Goal: Task Accomplishment & Management: Manage account settings

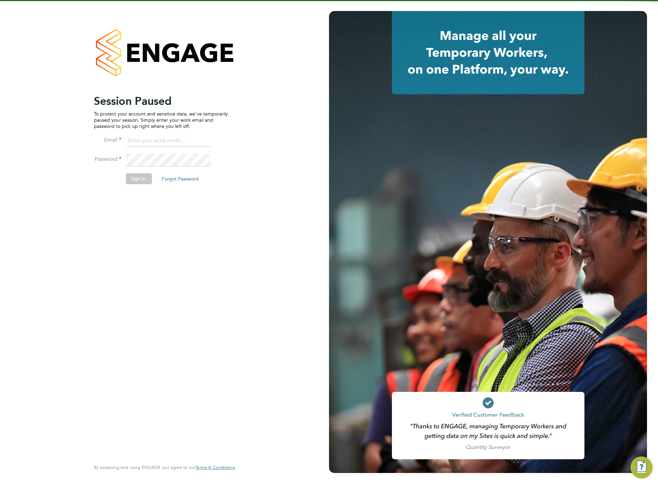
type input "chloe@protechltd.co.uk"
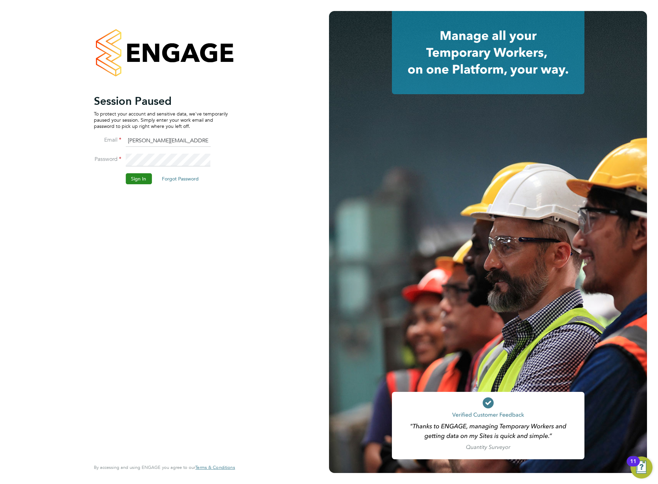
click at [134, 179] on button "Sign In" at bounding box center [138, 178] width 26 height 11
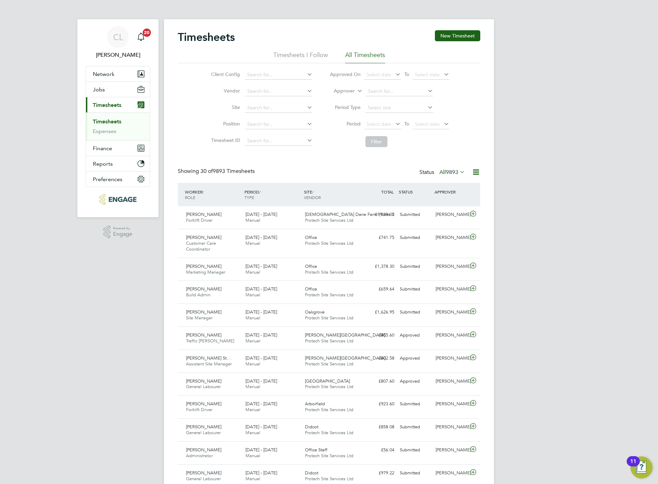
click at [453, 31] on button "New Timesheet" at bounding box center [457, 35] width 45 height 11
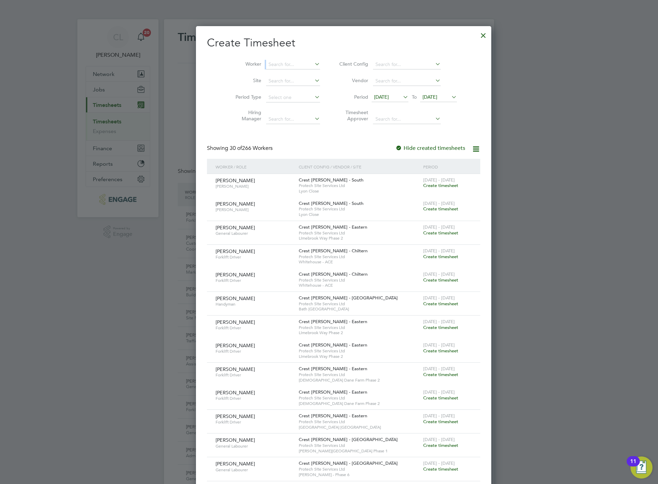
click at [259, 55] on div "Worker Site Period Type Hiring Manager Client Config Vendor Period [DATE] To [D…" at bounding box center [343, 90] width 273 height 75
click at [266, 64] on input at bounding box center [293, 65] width 54 height 10
click at [267, 77] on li "Merry Levicki" at bounding box center [278, 73] width 55 height 9
type input "Merry Levicki"
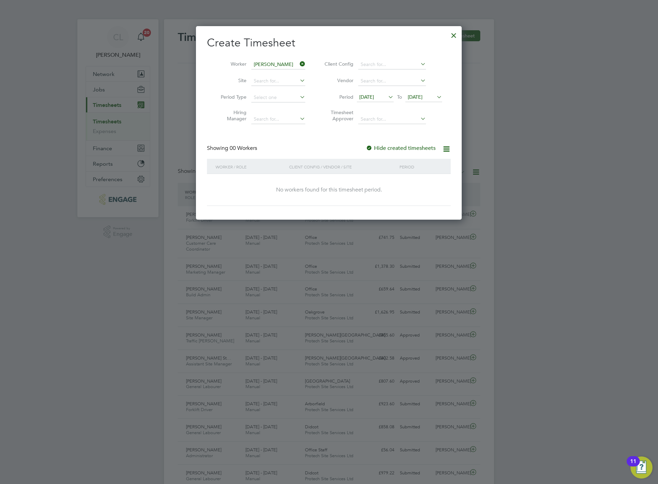
click at [422, 96] on span "[DATE]" at bounding box center [415, 97] width 15 height 6
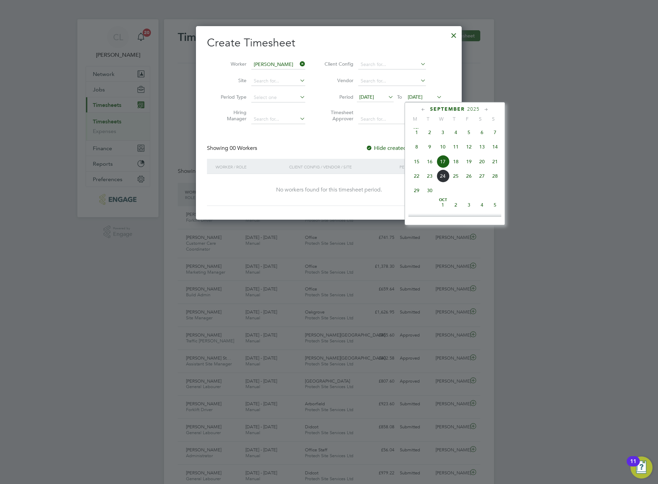
click at [484, 163] on span "20" at bounding box center [481, 161] width 13 height 13
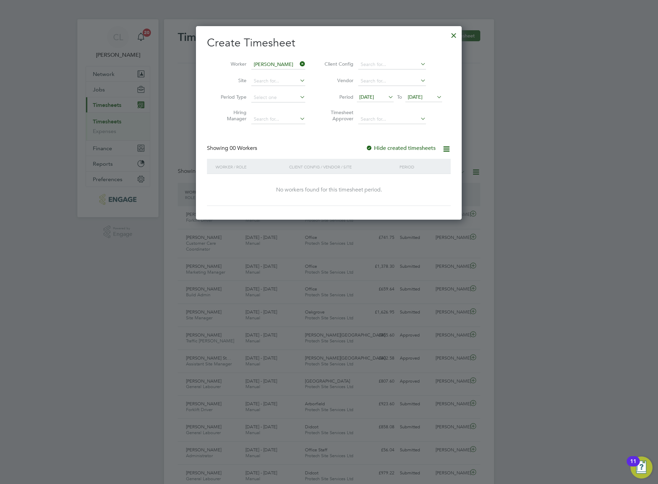
click at [422, 95] on span "[DATE]" at bounding box center [415, 97] width 15 height 6
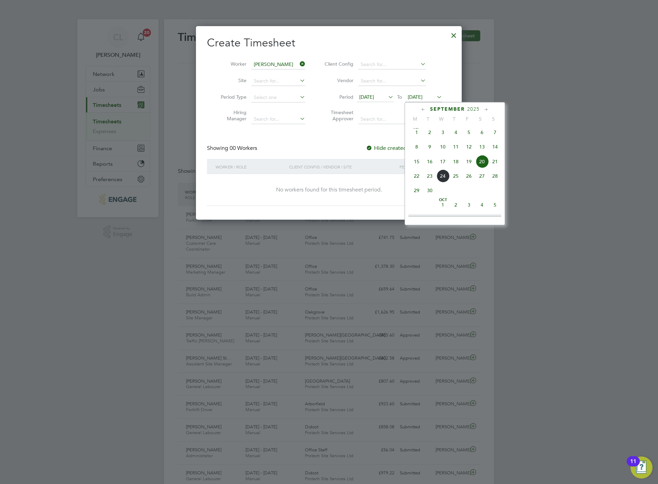
click at [481, 167] on span "20" at bounding box center [481, 161] width 13 height 13
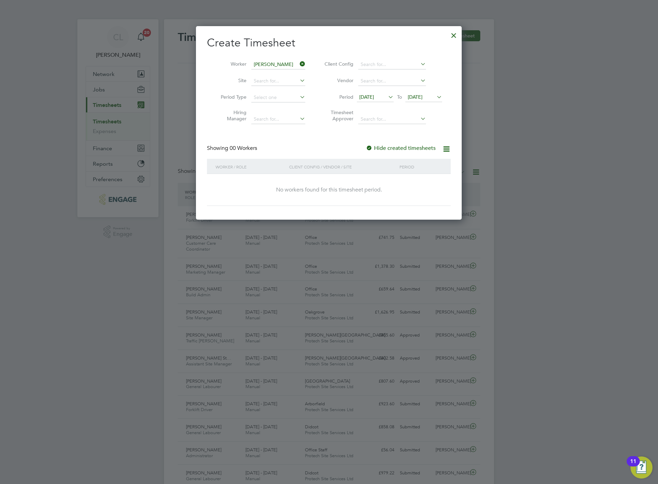
click at [393, 143] on div "Create Timesheet Worker Merry Levicki Site Period Type Hiring Manager Client Co…" at bounding box center [329, 121] width 244 height 170
click at [391, 149] on label "Hide created timesheets" at bounding box center [401, 148] width 70 height 7
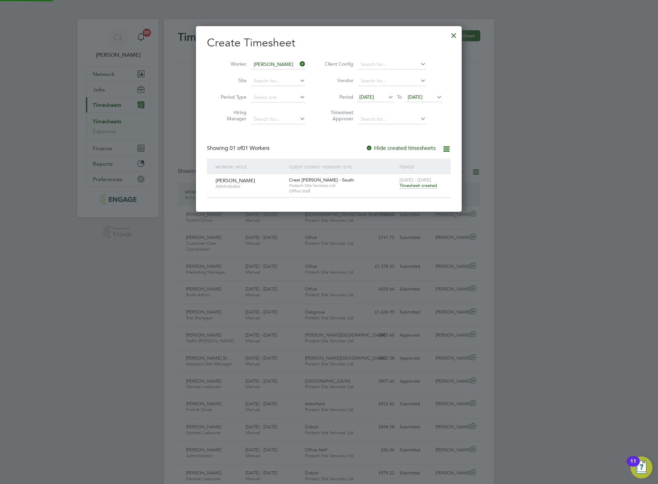
scroll to position [187, 266]
click at [422, 189] on span "Timesheet created" at bounding box center [417, 185] width 37 height 6
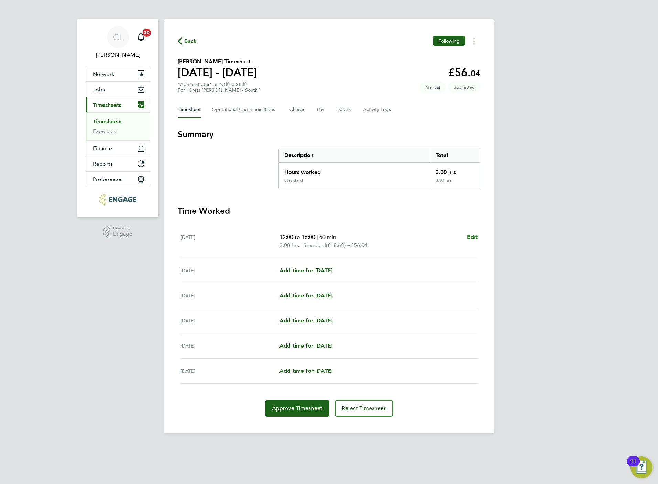
click at [474, 239] on span "Edit" at bounding box center [472, 237] width 11 height 7
select select "60"
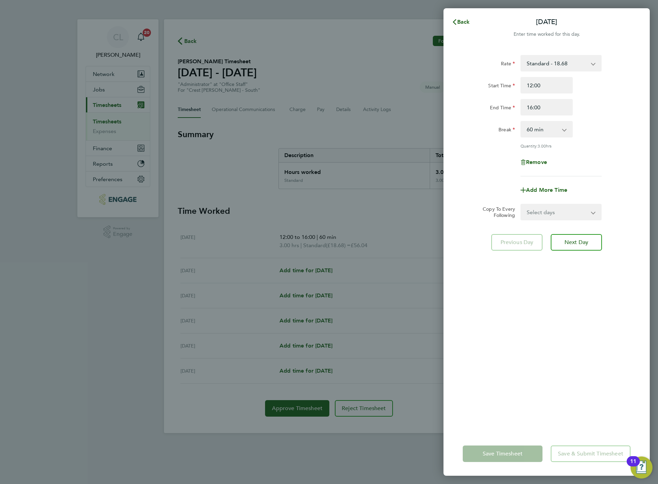
click at [225, 239] on div "Back Tue 16 Sep Enter time worked for this day. Rate Standard - 18.68 Start Tim…" at bounding box center [329, 242] width 658 height 484
click at [452, 20] on icon "button" at bounding box center [454, 21] width 5 height 5
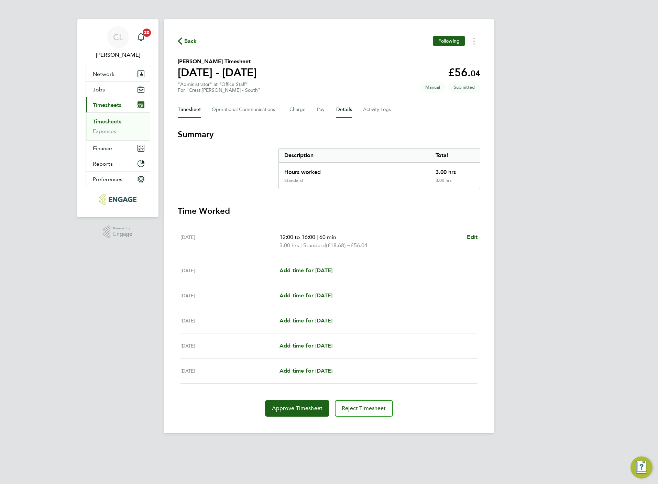
click at [345, 106] on button "Details" at bounding box center [344, 109] width 16 height 16
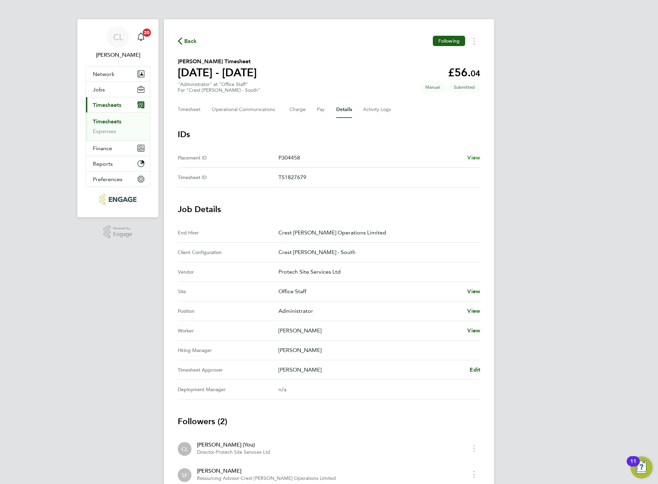
click at [479, 154] on link "View" at bounding box center [473, 158] width 13 height 8
click at [199, 110] on button "Timesheet" at bounding box center [189, 109] width 23 height 16
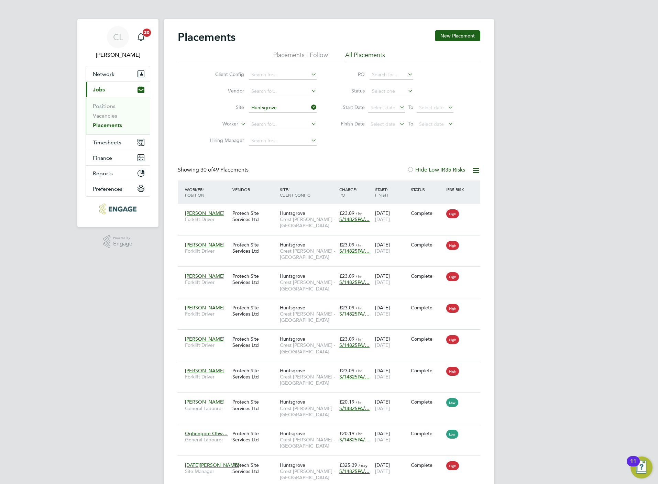
click at [107, 125] on link "Placements" at bounding box center [107, 125] width 29 height 7
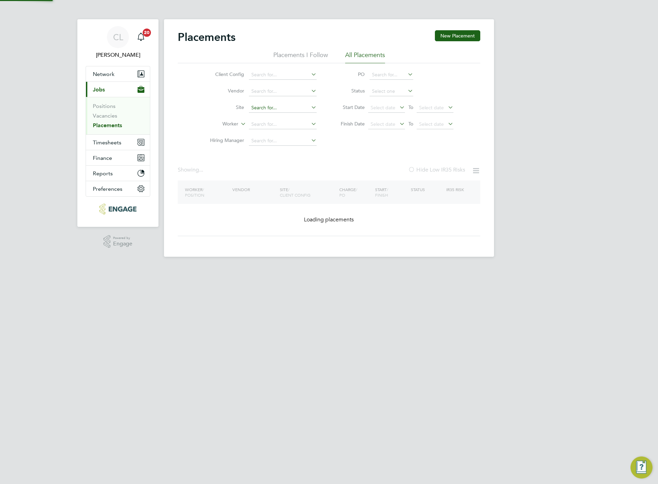
click at [300, 107] on input at bounding box center [283, 108] width 68 height 10
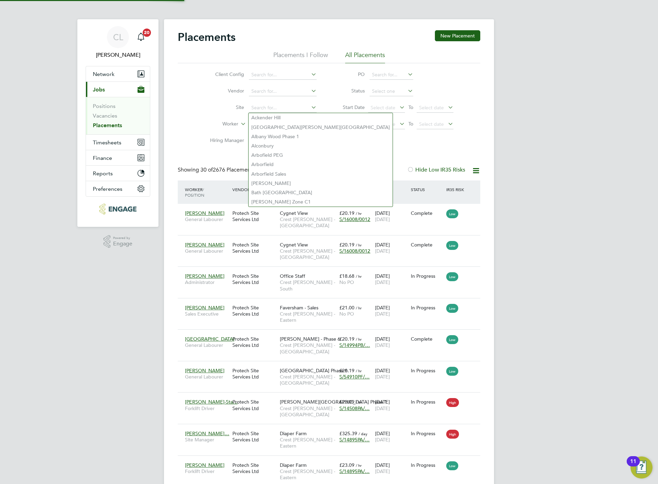
click at [196, 133] on li "Hiring Manager" at bounding box center [260, 141] width 129 height 16
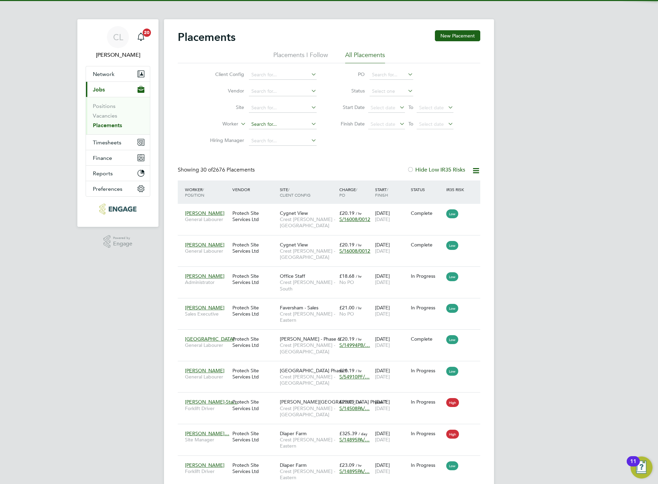
click at [253, 128] on input at bounding box center [283, 125] width 68 height 10
click at [260, 138] on li "Merry Levicki" at bounding box center [282, 134] width 68 height 9
type input "[PERSON_NAME]"
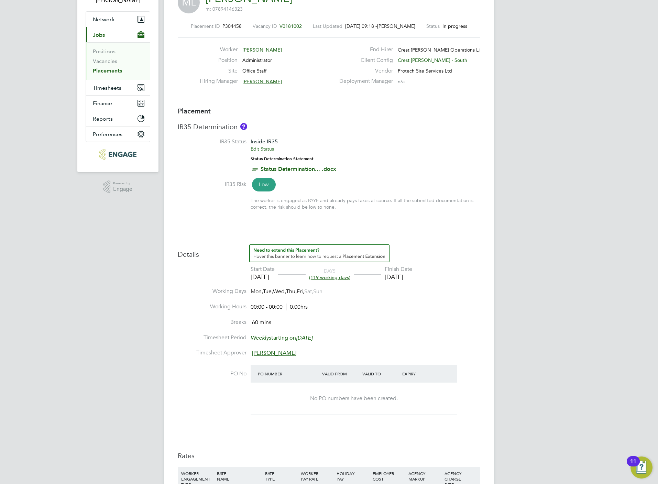
scroll to position [155, 0]
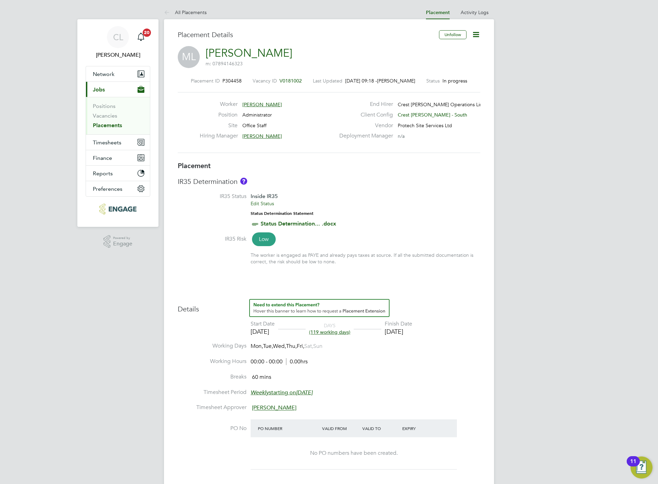
click at [474, 33] on icon at bounding box center [476, 34] width 9 height 9
click at [453, 49] on li "Edit Placement e" at bounding box center [453, 51] width 51 height 10
type input "[PERSON_NAME]"
type input "16 Sep 2025"
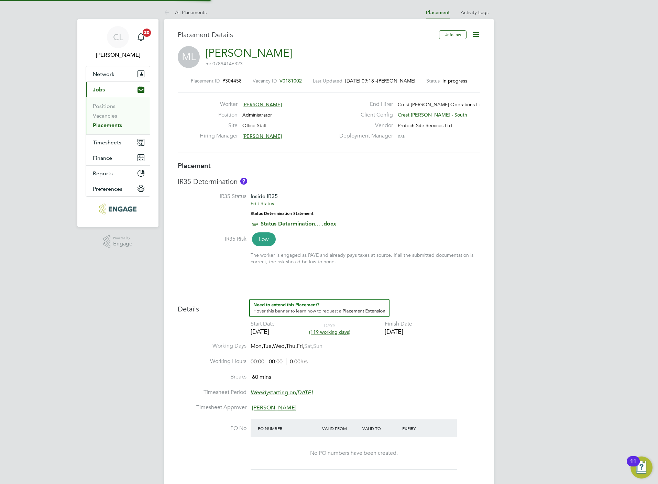
type input "27 Feb 2026"
type input "00:00"
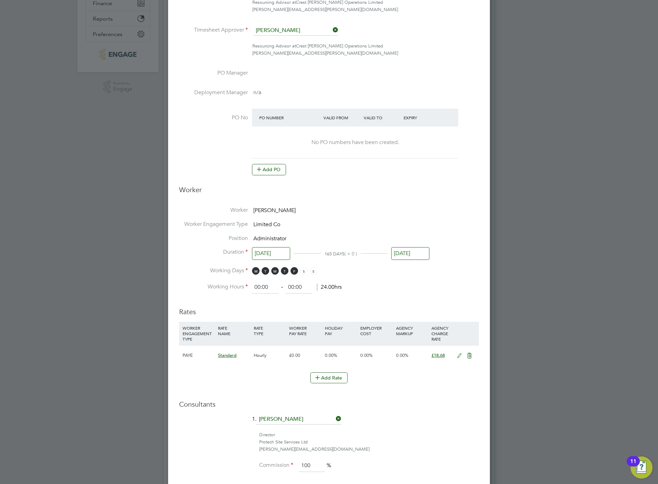
click at [459, 354] on icon at bounding box center [459, 355] width 9 height 5
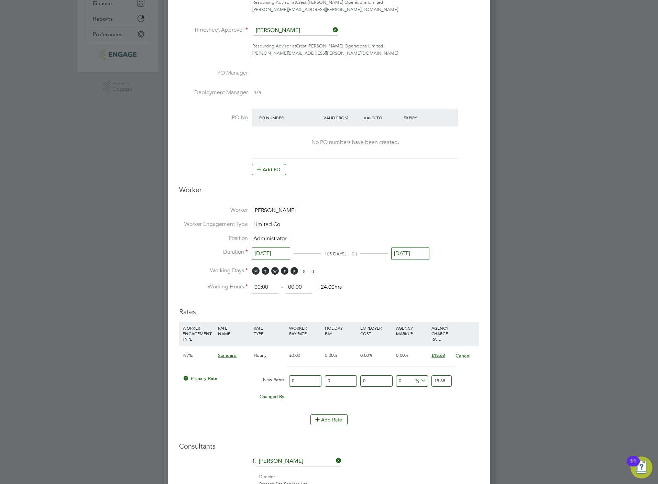
click at [444, 379] on input "18.68" at bounding box center [441, 380] width 20 height 11
click at [320, 413] on li "WORKER ENGAGEMENT TYPE RATE NAME RATE TYPE WORKER PAY RATE HOLIDAY PAY EMPLOYER…" at bounding box center [329, 368] width 300 height 92
click at [331, 425] on button "Add Rate" at bounding box center [328, 419] width 37 height 11
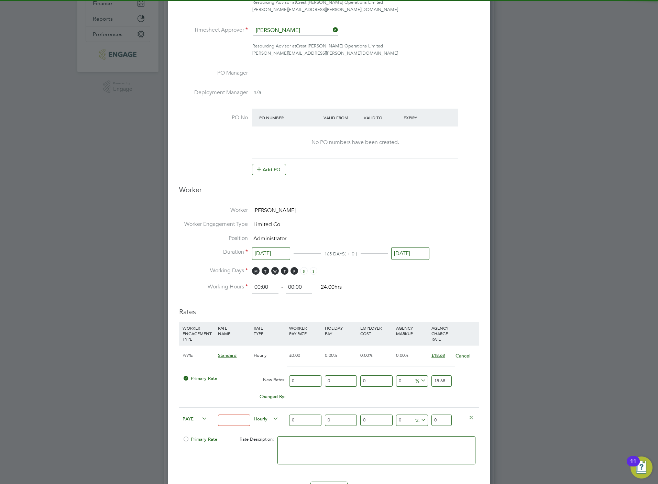
click at [235, 427] on div at bounding box center [233, 420] width 35 height 25
click at [269, 420] on span "Hourly" at bounding box center [266, 418] width 25 height 8
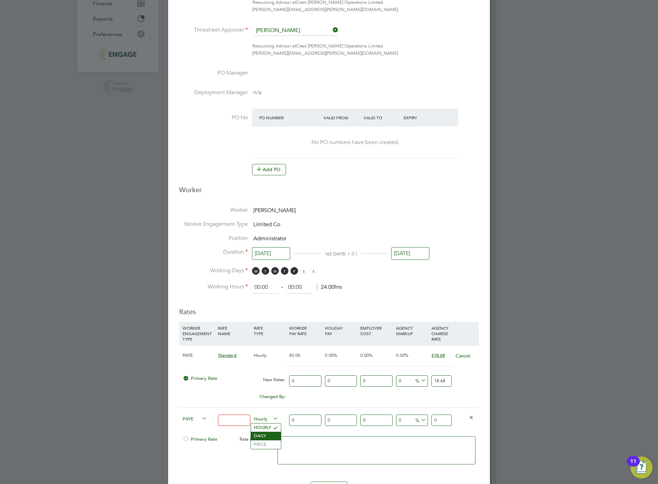
click at [266, 435] on li "DAILY" at bounding box center [266, 436] width 30 height 9
click at [237, 423] on input at bounding box center [234, 419] width 32 height 11
type input "STandard"
type span "DAILY"
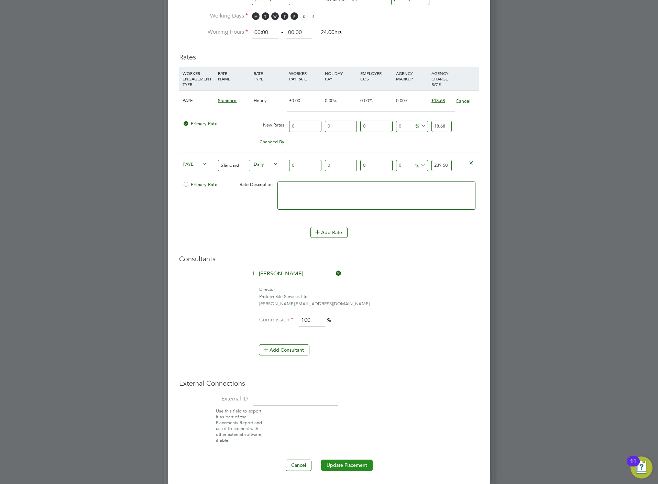
type input "239.50"
click at [353, 467] on button "Update Placement" at bounding box center [347, 464] width 52 height 11
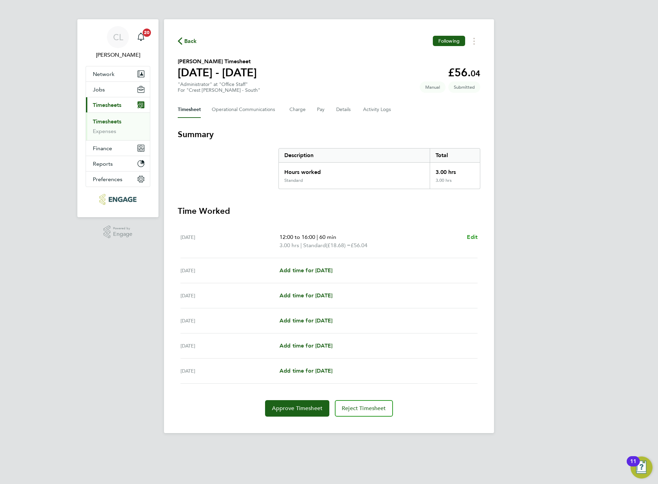
click at [472, 236] on span "Edit" at bounding box center [472, 237] width 11 height 7
select select "60"
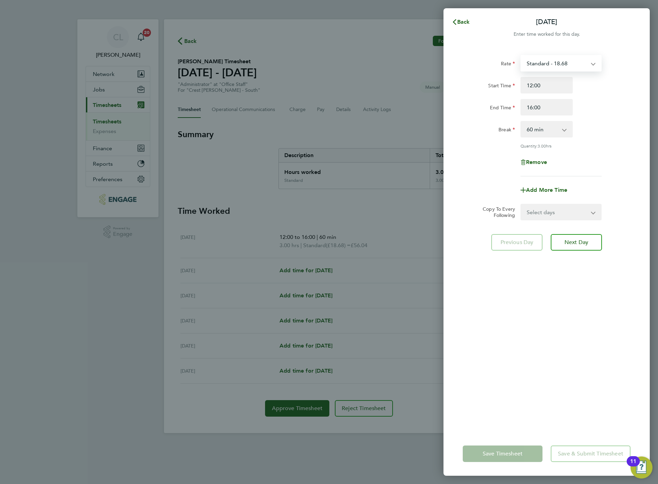
click at [554, 66] on select "Standard - 18.68 STandard - 239.50" at bounding box center [556, 63] width 71 height 15
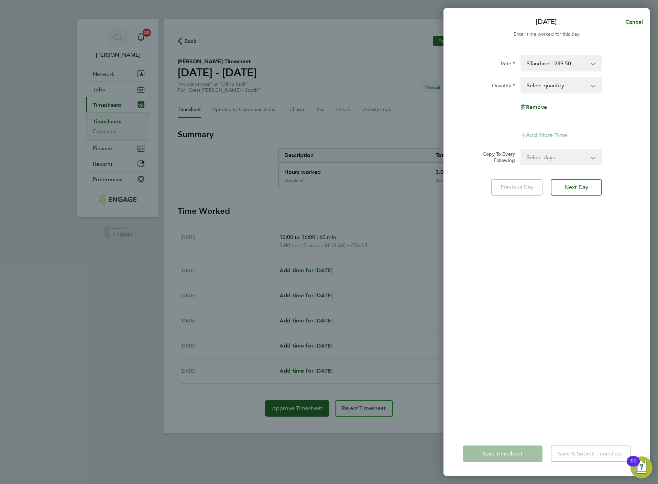
drag, startPoint x: 555, startPoint y: 71, endPoint x: 551, endPoint y: 90, distance: 19.3
click at [551, 90] on select "Select quantity 0.5 1" at bounding box center [556, 85] width 71 height 15
select select "1"
click at [521, 78] on select "Select quantity 0.5 1" at bounding box center [556, 85] width 71 height 15
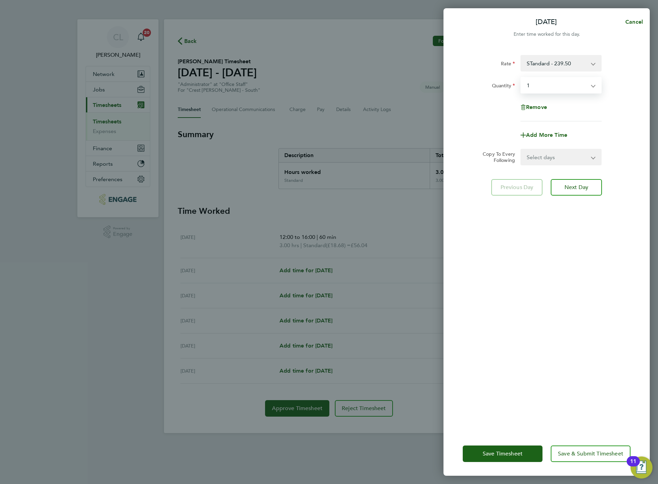
click at [550, 158] on select "Select days Day Weekday (Mon-Fri) Weekend (Sat-Sun) [DATE] [DATE] [DATE] [DATE]…" at bounding box center [557, 156] width 72 height 15
select select "WEEKDAY"
click at [521, 149] on select "Select days Day Weekday (Mon-Fri) Weekend (Sat-Sun) [DATE] [DATE] [DATE] [DATE]…" at bounding box center [557, 156] width 72 height 15
select select "[DATE]"
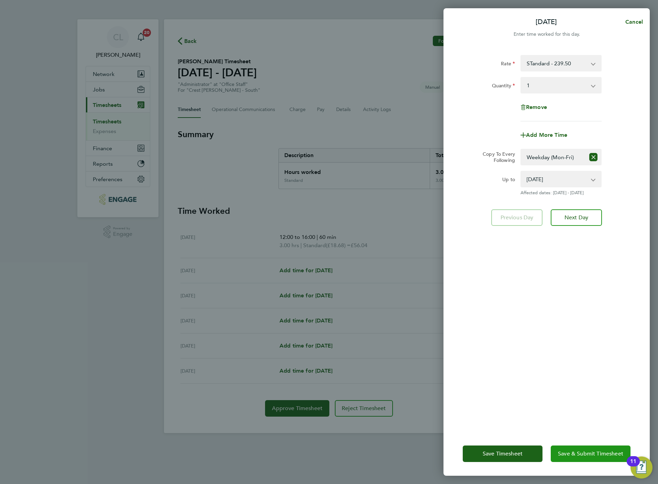
click at [590, 452] on span "Save & Submit Timesheet" at bounding box center [590, 453] width 65 height 7
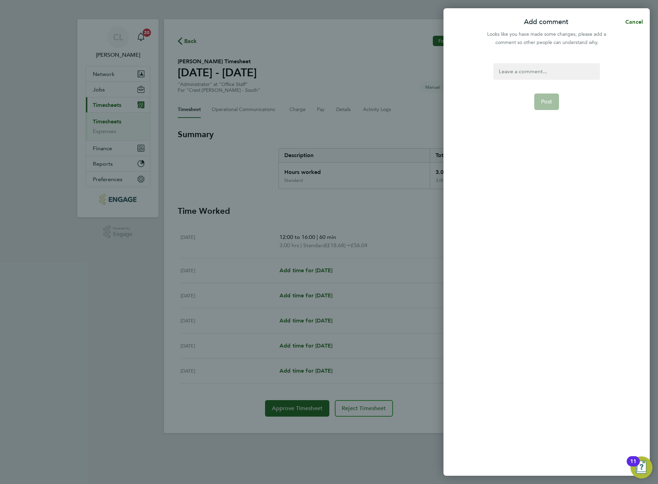
click at [501, 78] on div at bounding box center [546, 71] width 106 height 16
click at [554, 99] on button "Post" at bounding box center [546, 101] width 25 height 16
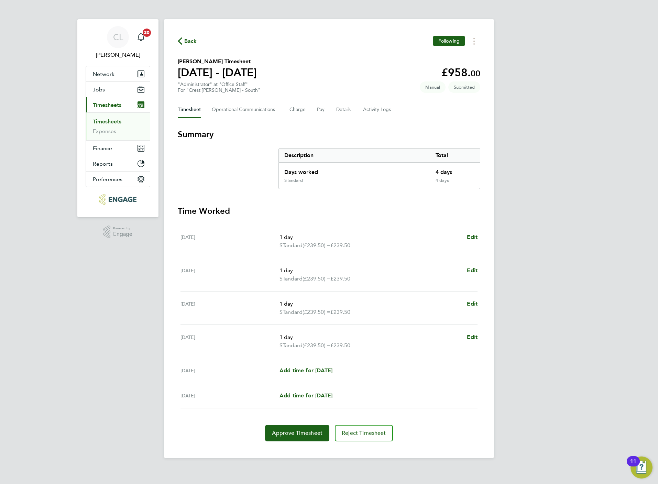
click at [190, 41] on span "Back" at bounding box center [190, 41] width 13 height 8
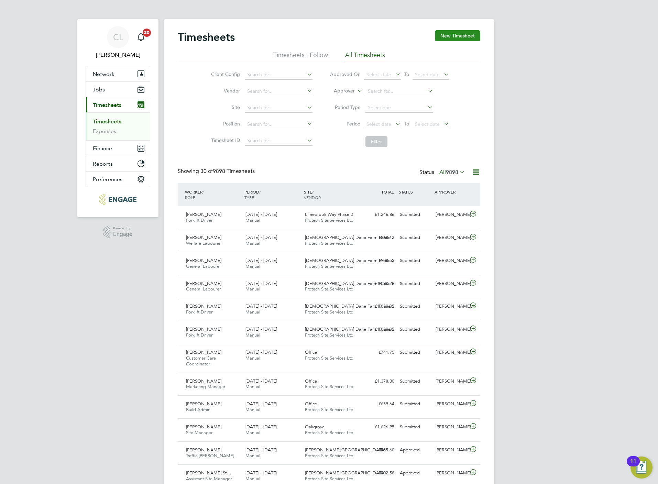
click at [466, 34] on button "New Timesheet" at bounding box center [457, 35] width 45 height 11
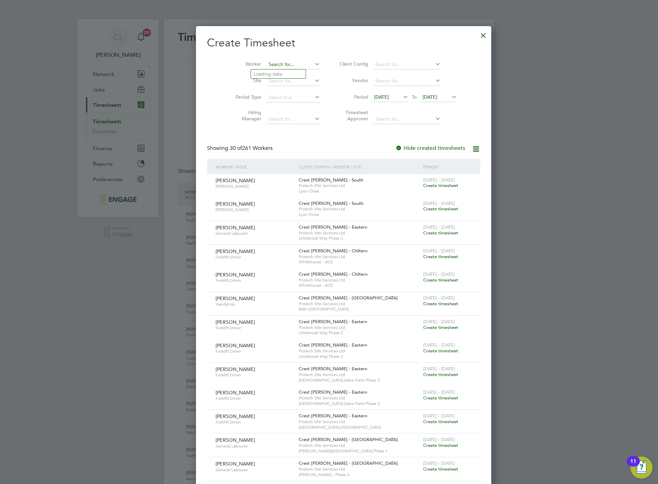
click at [289, 64] on input at bounding box center [293, 65] width 54 height 10
type input "p"
click at [289, 86] on li "Marian E nescu" at bounding box center [283, 83] width 64 height 9
type input "[PERSON_NAME]"
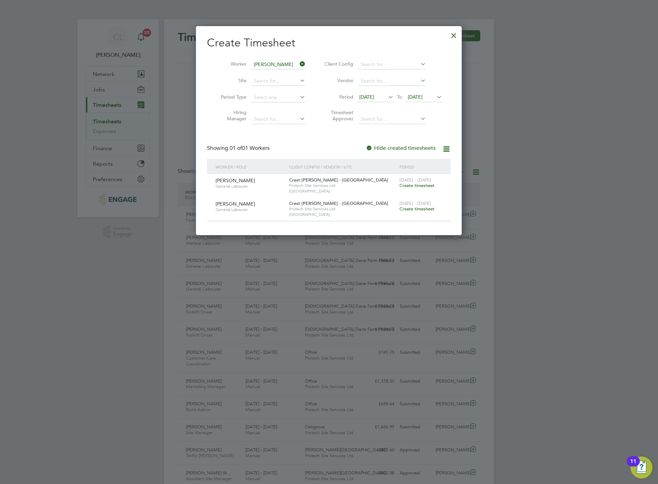
click at [420, 210] on span "Create timesheet" at bounding box center [416, 209] width 35 height 6
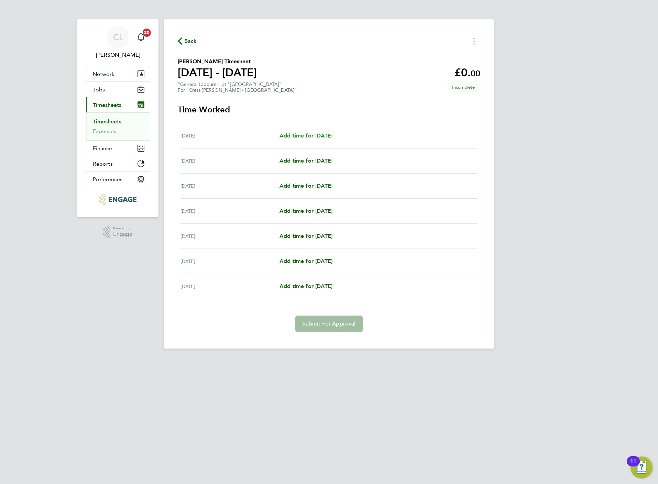
click at [302, 132] on span "Add time for [DATE]" at bounding box center [305, 135] width 53 height 7
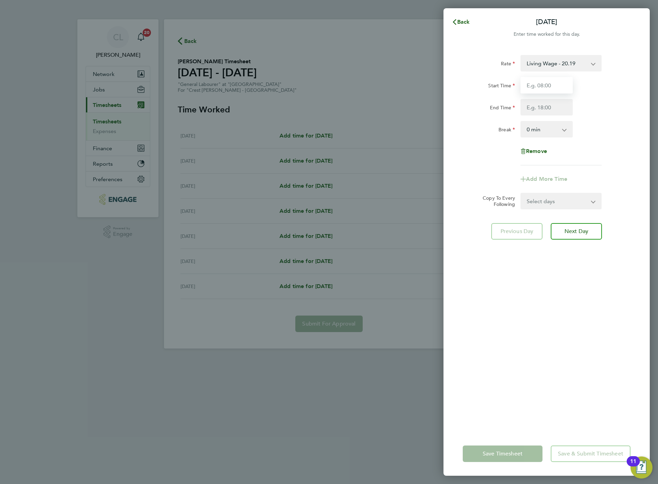
click at [547, 86] on input "Start Time" at bounding box center [546, 85] width 52 height 16
type input "07:30"
drag, startPoint x: 533, startPoint y: 102, endPoint x: 534, endPoint y: 107, distance: 4.2
click at [533, 102] on input "End Time" at bounding box center [546, 107] width 52 height 16
type input "16:30"
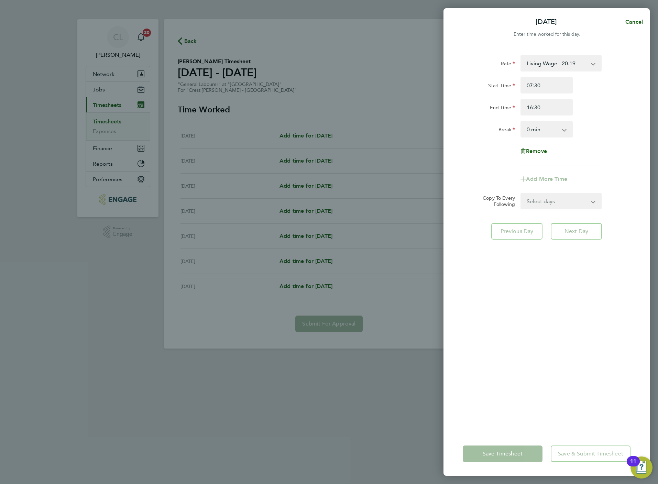
drag, startPoint x: 547, startPoint y: 132, endPoint x: 545, endPoint y: 139, distance: 6.3
click at [547, 132] on select "0 min 15 min 30 min 45 min 60 min 75 min 90 min" at bounding box center [542, 129] width 43 height 15
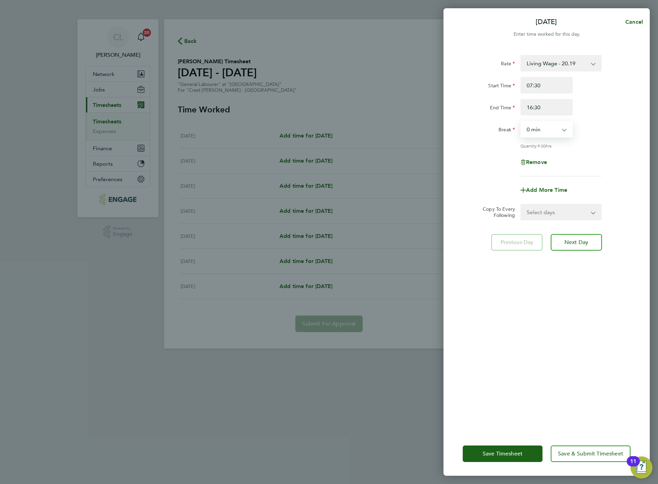
select select "30"
click at [521, 122] on select "0 min 15 min 30 min 45 min 60 min 75 min 90 min" at bounding box center [542, 129] width 43 height 15
click at [567, 223] on div "Rate Living Wage - 20.19 Start Time 07:30 End Time 16:30 Break 0 min 15 min 30 …" at bounding box center [546, 239] width 206 height 385
drag, startPoint x: 563, startPoint y: 210, endPoint x: 565, endPoint y: 218, distance: 8.4
click at [563, 210] on select "Select days Day Weekday (Mon-Fri) Weekend (Sat-Sun) [DATE] [DATE] [DATE] [DATE]…" at bounding box center [557, 211] width 72 height 15
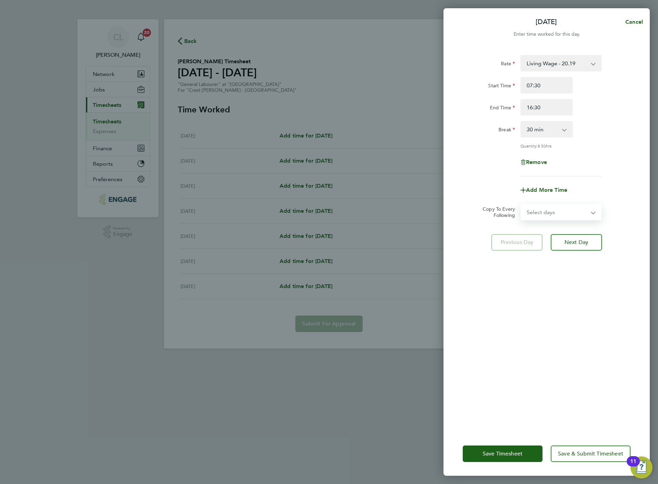
select select "WEEKDAY"
click at [521, 204] on select "Select days Day Weekday (Mon-Fri) Weekend (Sat-Sun) [DATE] [DATE] [DATE] [DATE]…" at bounding box center [557, 211] width 72 height 15
select select "[DATE]"
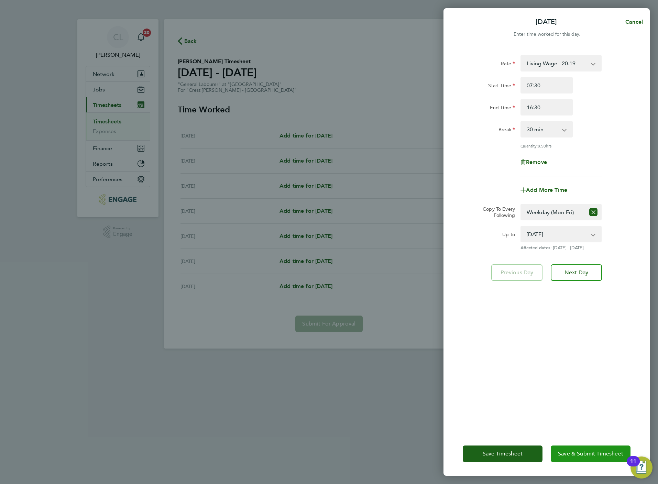
click at [571, 461] on button "Save & Submit Timesheet" at bounding box center [591, 453] width 80 height 16
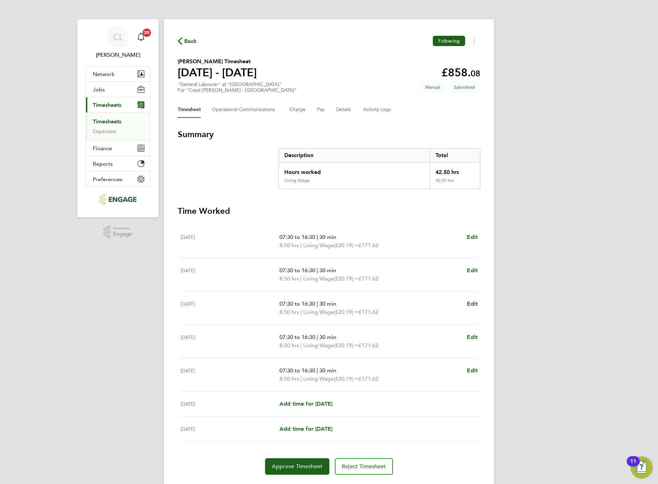
click at [188, 33] on div "Back Following Marian Enescu's Timesheet 15 - 21 Sept 2025 £858. 08 "General La…" at bounding box center [329, 255] width 330 height 472
click at [190, 41] on span "Back" at bounding box center [190, 41] width 13 height 8
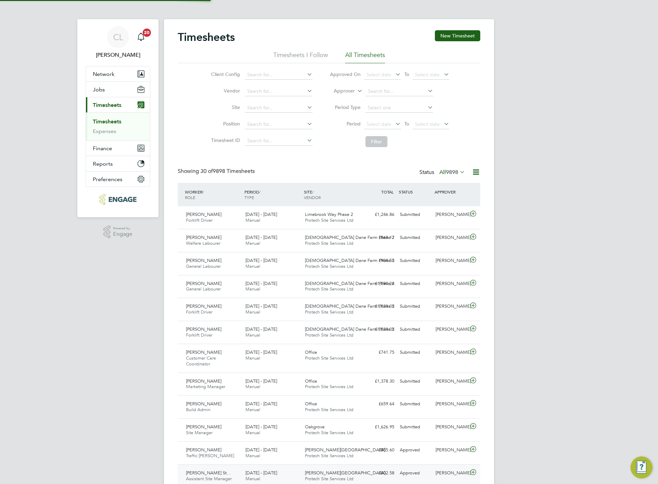
scroll to position [18, 60]
drag, startPoint x: 4, startPoint y: 145, endPoint x: 68, endPoint y: 148, distance: 64.0
click at [68, 148] on div "CL Chloe Lyons Notifications 20 Applications: Network Team Members Businesses S…" at bounding box center [329, 473] width 658 height 946
click at [0, 162] on html "CL Chloe Lyons Notifications 20 Applications: Network Team Members Businesses S…" at bounding box center [329, 473] width 658 height 946
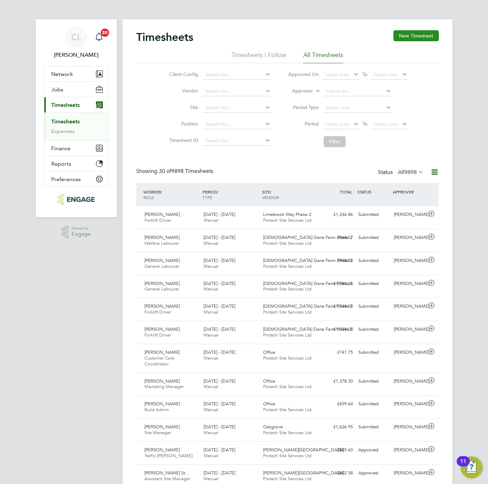
click at [414, 41] on button "New Timesheet" at bounding box center [415, 35] width 45 height 11
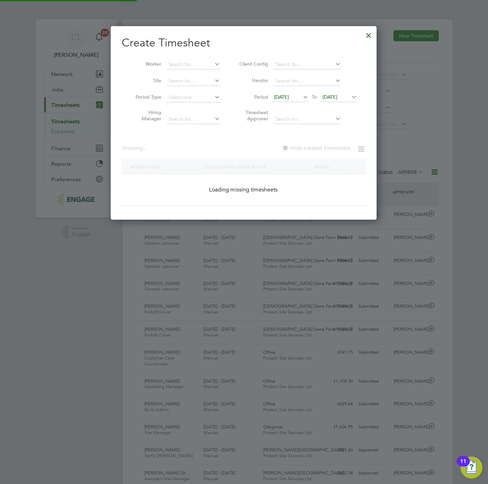
scroll to position [195, 266]
click at [202, 66] on input at bounding box center [193, 65] width 54 height 10
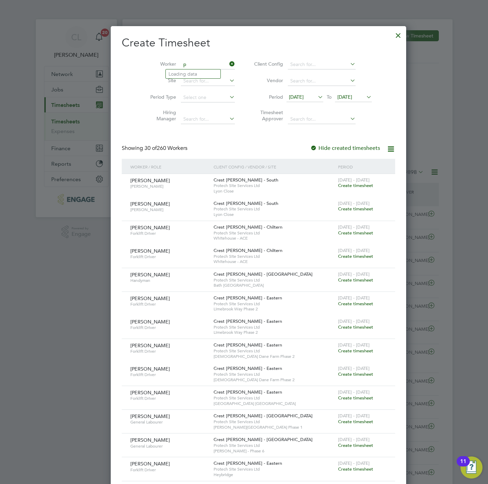
scroll to position [1215, 266]
click at [209, 156] on li "Patr icia Simpson" at bounding box center [197, 158] width 62 height 9
type input "[PERSON_NAME]"
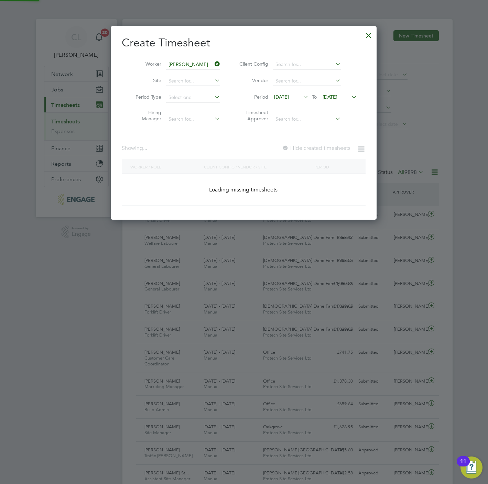
scroll to position [187, 266]
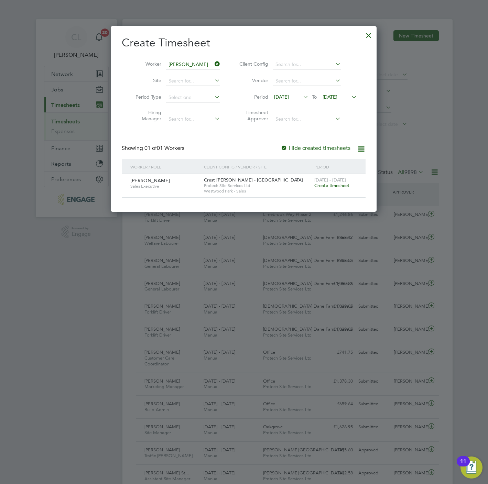
click at [333, 187] on span "Create timesheet" at bounding box center [331, 185] width 35 height 6
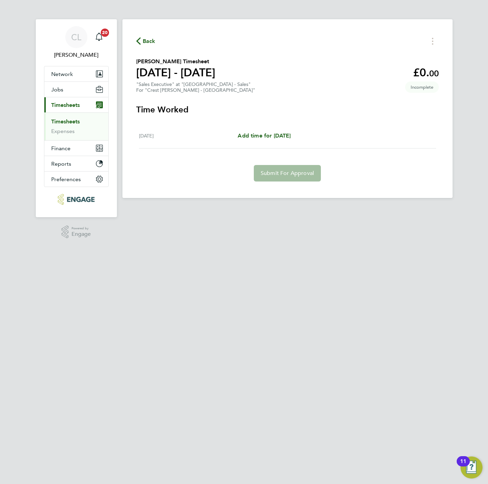
click at [149, 34] on div "Back Patricia Simpson's Timesheet 15 - 21 Sept 2025 £0. 00 "Sales Executive" at…" at bounding box center [287, 108] width 330 height 179
click at [148, 42] on span "Back" at bounding box center [149, 41] width 13 height 8
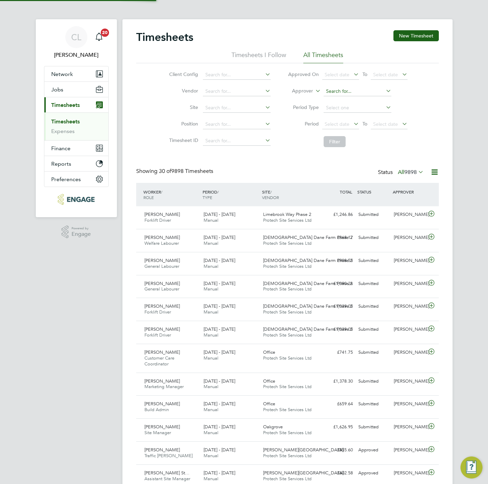
scroll to position [18, 60]
click at [419, 31] on button "New Timesheet" at bounding box center [415, 35] width 45 height 11
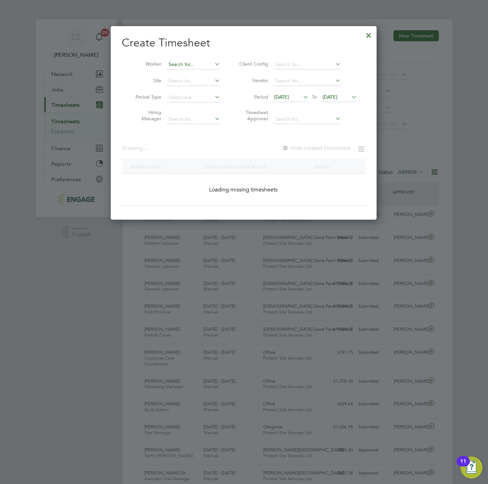
click at [202, 64] on input at bounding box center [193, 65] width 54 height 10
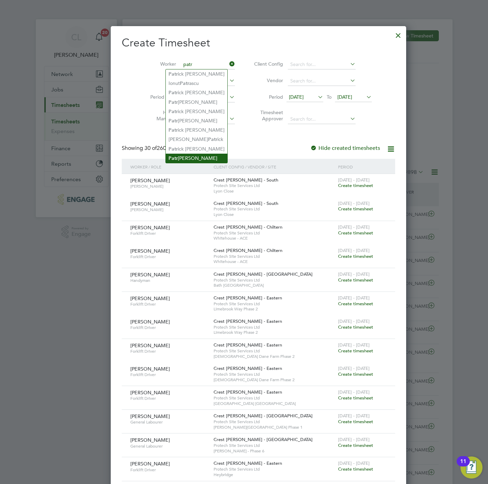
drag, startPoint x: 188, startPoint y: 157, endPoint x: 213, endPoint y: 151, distance: 26.5
click at [188, 157] on li "Patr icia Simpson" at bounding box center [197, 158] width 62 height 9
type input "[PERSON_NAME]"
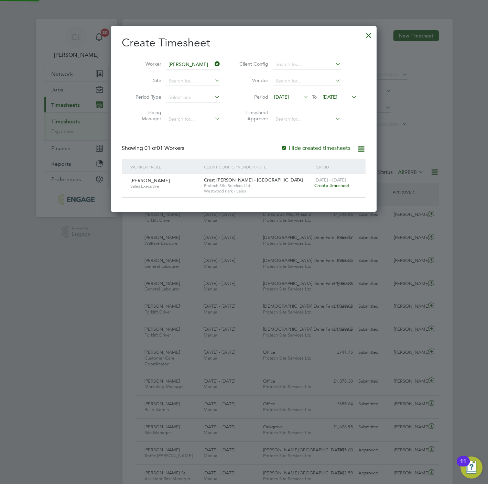
click at [337, 95] on span "[DATE]" at bounding box center [329, 97] width 15 height 6
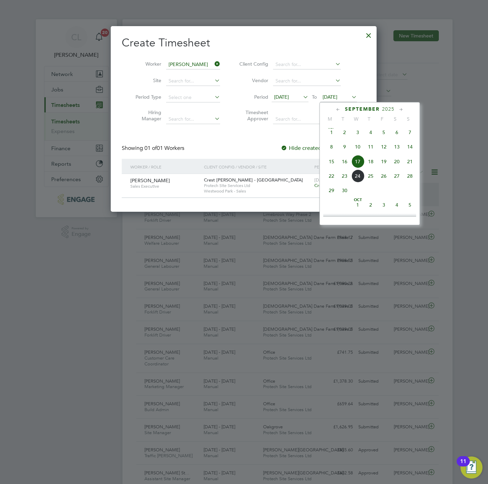
click at [409, 163] on span "21" at bounding box center [409, 161] width 13 height 13
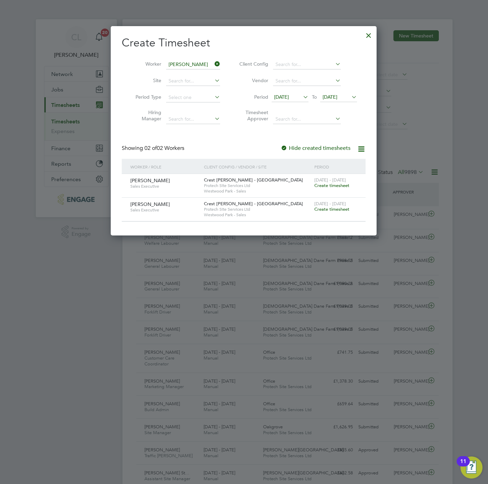
click at [343, 212] on span "Create timesheet" at bounding box center [331, 209] width 35 height 6
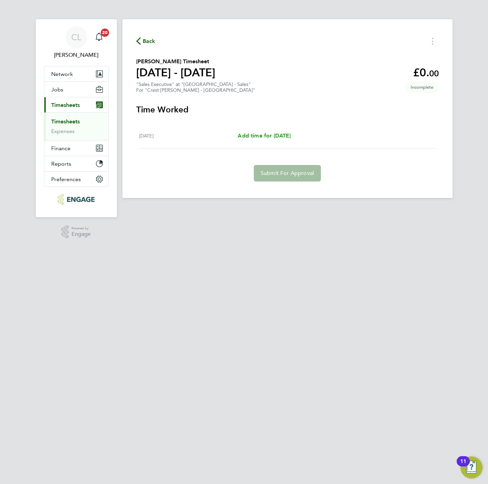
click at [279, 136] on span "Add time for [DATE]" at bounding box center [263, 135] width 53 height 7
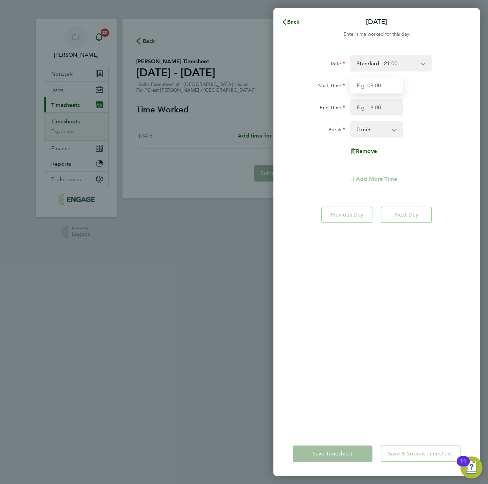
click at [376, 85] on input "Start Time" at bounding box center [376, 85] width 52 height 16
type input "10:00"
click at [376, 113] on input "End Time" at bounding box center [376, 107] width 52 height 16
type input "17:00"
click at [396, 373] on div "Rate Standard - 21.00 Start Time 10:00 End Time 17:00 Break 0 min 15 min 30 min…" at bounding box center [376, 239] width 206 height 385
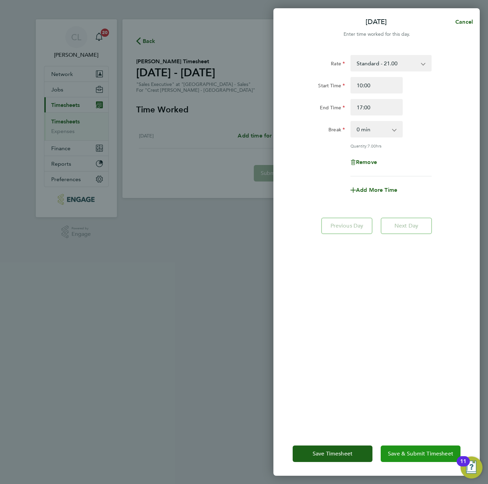
click at [417, 451] on span "Save & Submit Timesheet" at bounding box center [420, 453] width 65 height 7
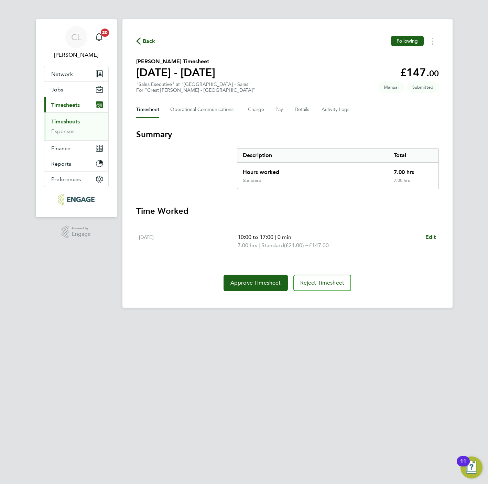
click at [136, 42] on icon "button" at bounding box center [138, 40] width 4 height 7
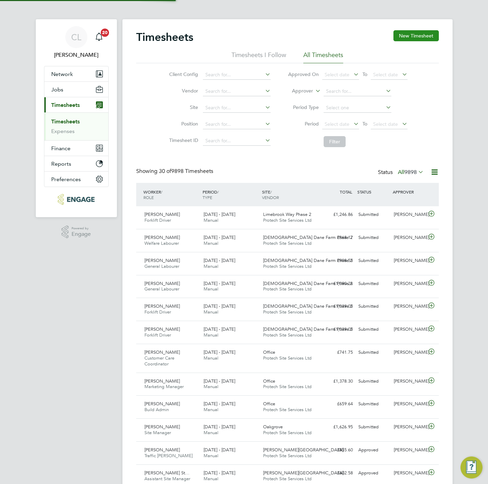
click at [400, 38] on button "New Timesheet" at bounding box center [415, 35] width 45 height 11
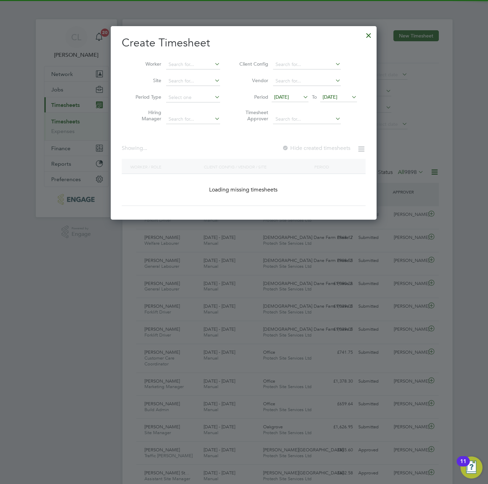
click at [213, 64] on icon at bounding box center [213, 64] width 0 height 10
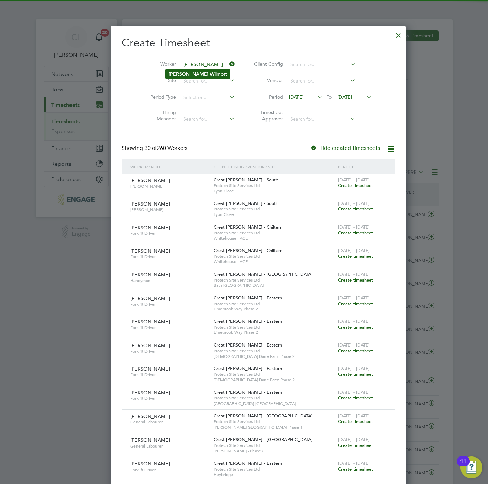
click at [199, 74] on li "Helen W ilmott" at bounding box center [198, 73] width 64 height 9
type input "[PERSON_NAME]"
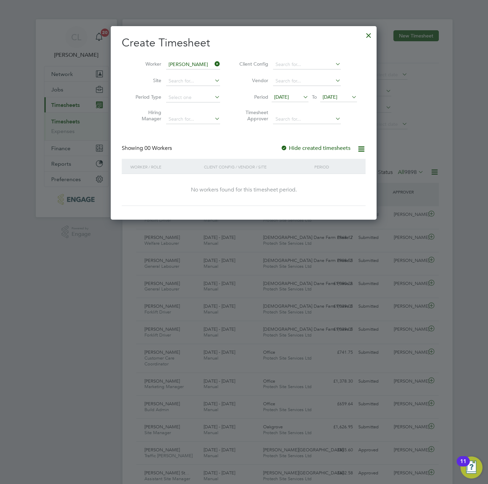
click at [337, 94] on span "[DATE]" at bounding box center [329, 97] width 15 height 6
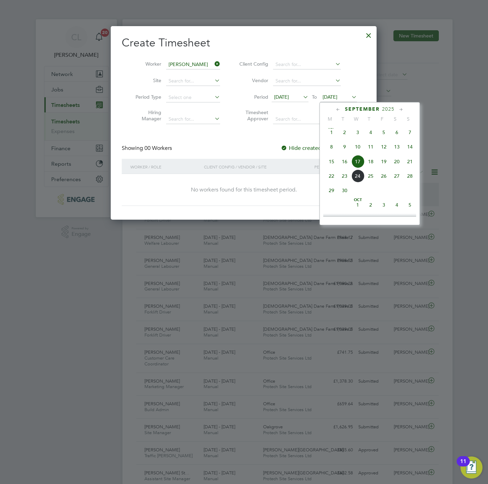
click at [410, 165] on span "21" at bounding box center [409, 161] width 13 height 13
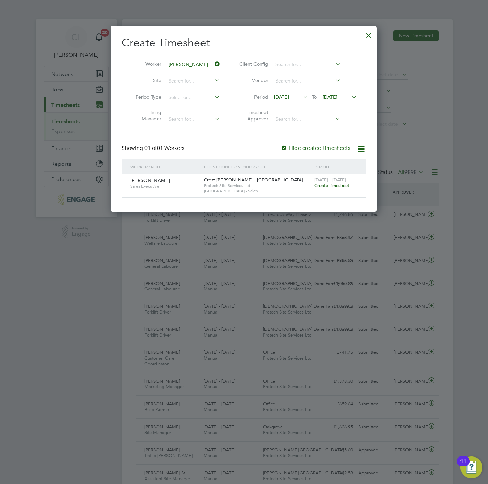
click at [333, 184] on span "Create timesheet" at bounding box center [331, 185] width 35 height 6
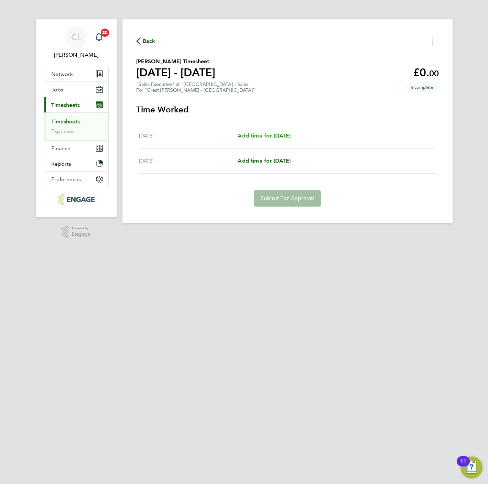
click at [278, 136] on span "Add time for [DATE]" at bounding box center [263, 135] width 53 height 7
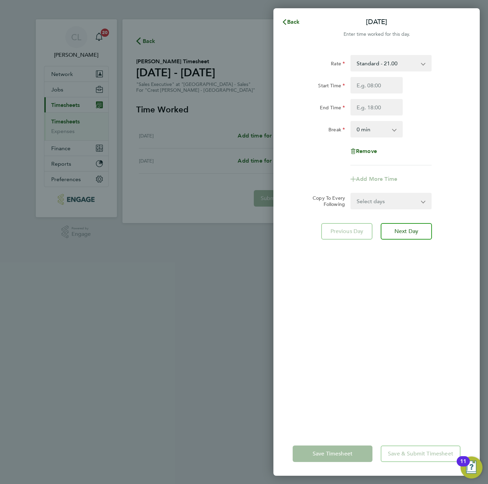
click at [365, 97] on div "Start Time End Time" at bounding box center [376, 96] width 173 height 38
click at [365, 88] on input "Start Time" at bounding box center [376, 85] width 52 height 16
type input "10:00"
click at [369, 116] on div "Rate Standard - 21.00 Start Time 10:00 End Time Break 0 min 15 min 30 min 45 mi…" at bounding box center [376, 110] width 168 height 110
click at [370, 103] on input "End Time" at bounding box center [376, 107] width 52 height 16
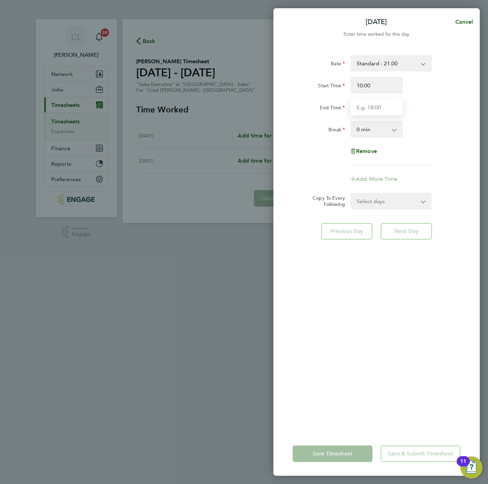
type input "17:00"
click at [379, 195] on form "Rate Standard - 21.00 Start Time 10:00 End Time 17:00 Break 0 min 15 min 30 min…" at bounding box center [376, 132] width 168 height 154
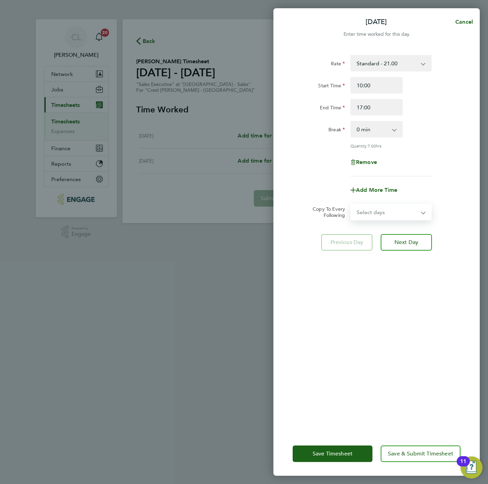
select select "SUN"
click at [351, 204] on select "Select days Sunday" at bounding box center [387, 211] width 72 height 15
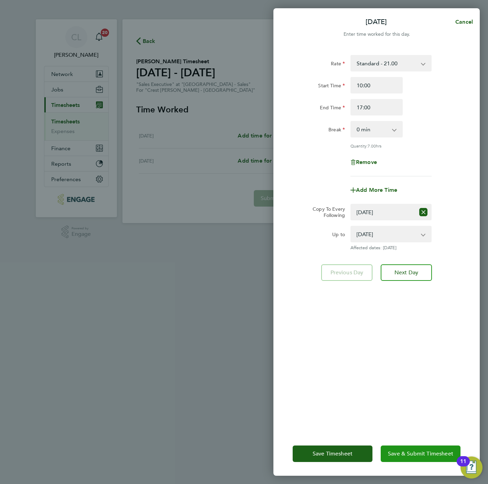
click at [406, 453] on span "Save & Submit Timesheet" at bounding box center [420, 453] width 65 height 7
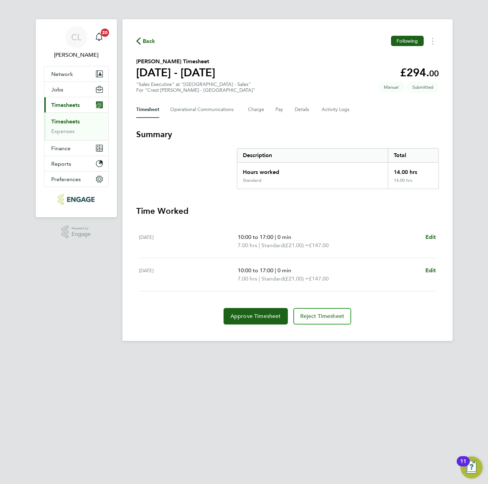
click at [153, 51] on div "Back Following Helen Wilmott's Timesheet 15 - 21 Sept 2025 £294. 00 "Sales Exec…" at bounding box center [287, 180] width 330 height 322
click at [151, 43] on span "Back" at bounding box center [149, 41] width 13 height 8
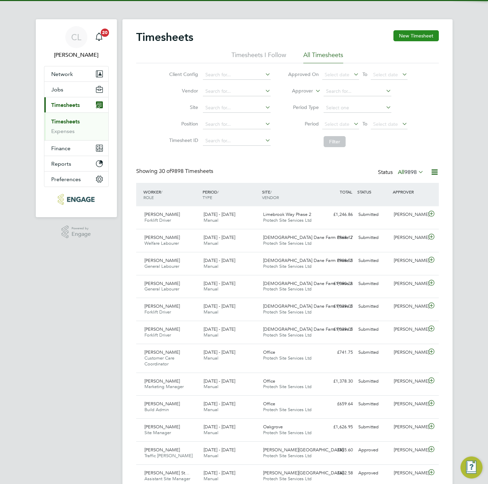
click at [426, 37] on button "New Timesheet" at bounding box center [415, 35] width 45 height 11
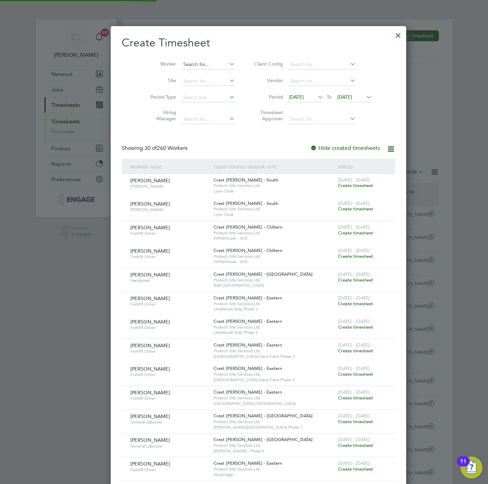
drag, startPoint x: 201, startPoint y: 64, endPoint x: 195, endPoint y: 60, distance: 7.2
click at [199, 63] on input at bounding box center [208, 65] width 54 height 10
click at [189, 84] on li "Lisa Lawrence" at bounding box center [208, 83] width 85 height 9
type input "[PERSON_NAME]"
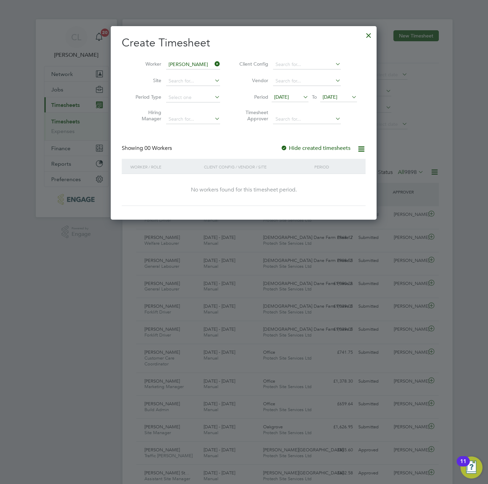
click at [337, 95] on span "[DATE]" at bounding box center [329, 97] width 15 height 6
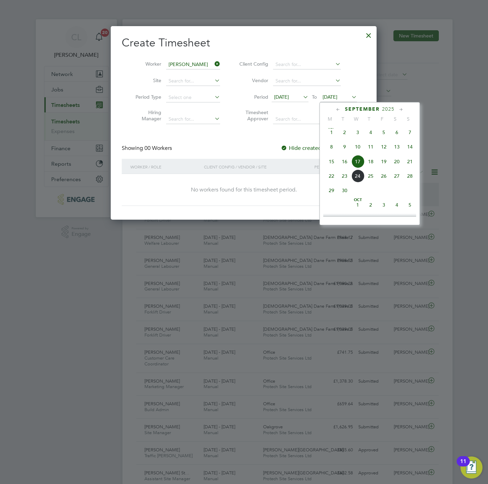
click at [410, 167] on span "21" at bounding box center [409, 161] width 13 height 13
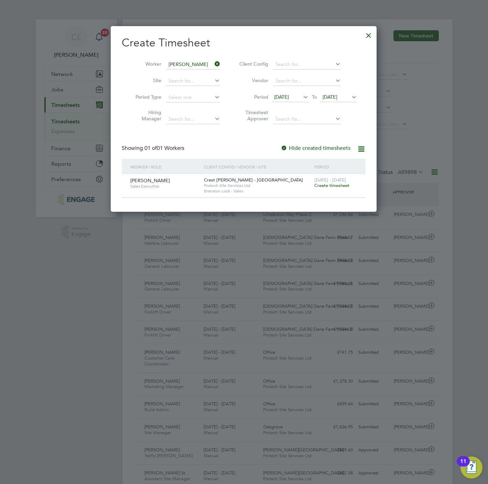
click at [324, 187] on span "Create timesheet" at bounding box center [331, 185] width 35 height 6
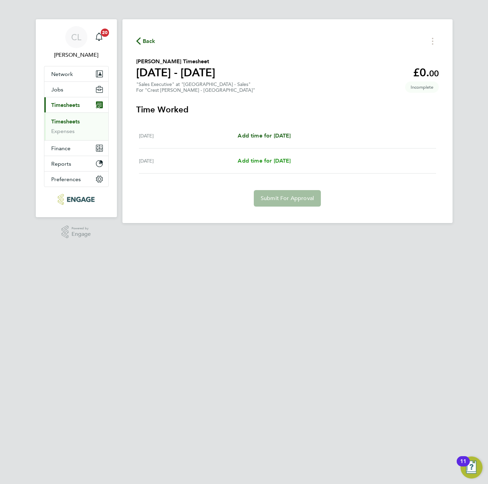
click at [259, 157] on span "Add time for [DATE]" at bounding box center [263, 160] width 53 height 7
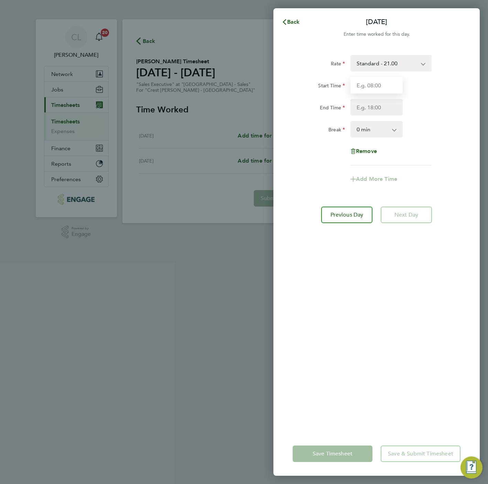
click at [370, 80] on input "Start Time" at bounding box center [376, 85] width 52 height 16
type input "10:00"
type input "17:00"
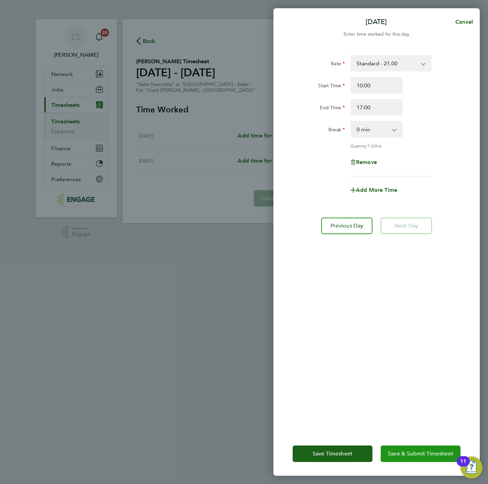
click at [416, 454] on span "Save & Submit Timesheet" at bounding box center [420, 453] width 65 height 7
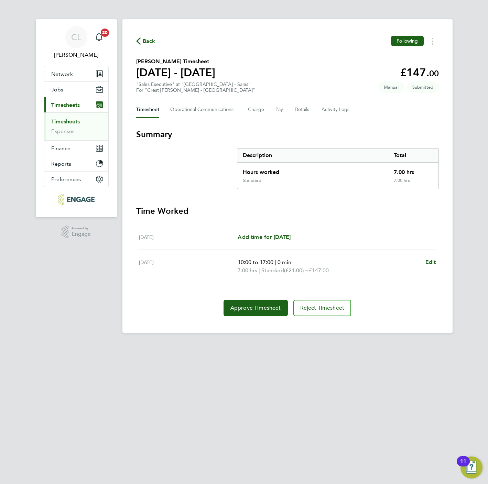
click at [144, 42] on span "Back" at bounding box center [149, 41] width 13 height 8
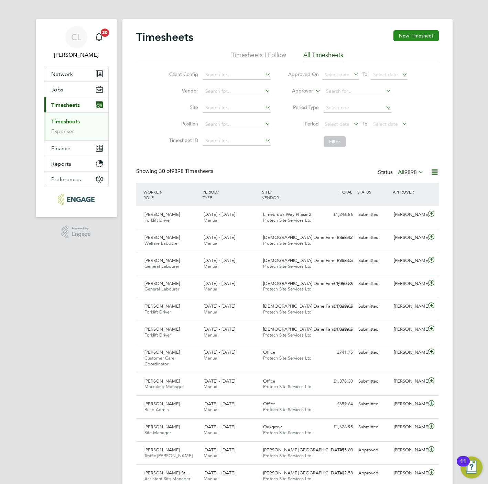
click at [423, 40] on button "New Timesheet" at bounding box center [415, 35] width 45 height 11
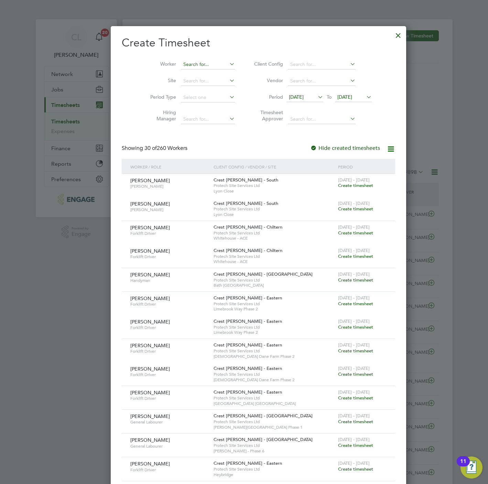
click at [176, 69] on div "Timesheets New Timesheet Timesheets I Follow All Timesheets Client Config Vendo…" at bounding box center [287, 477] width 330 height 916
click at [196, 81] on li "Shi rley Miralli" at bounding box center [193, 82] width 55 height 9
type input "[PERSON_NAME]"
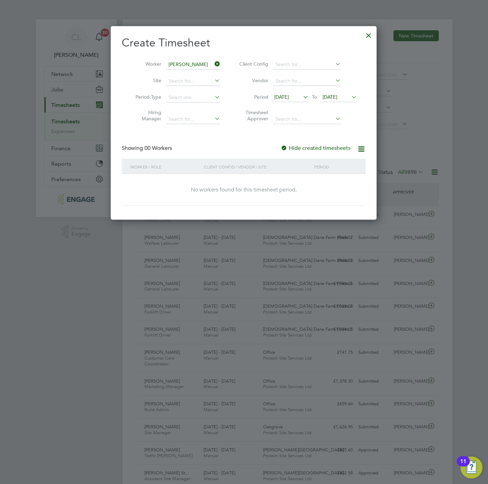
click at [347, 90] on li "Period [DATE] To [DATE]" at bounding box center [297, 97] width 137 height 16
click at [337, 98] on span "[DATE]" at bounding box center [329, 97] width 15 height 6
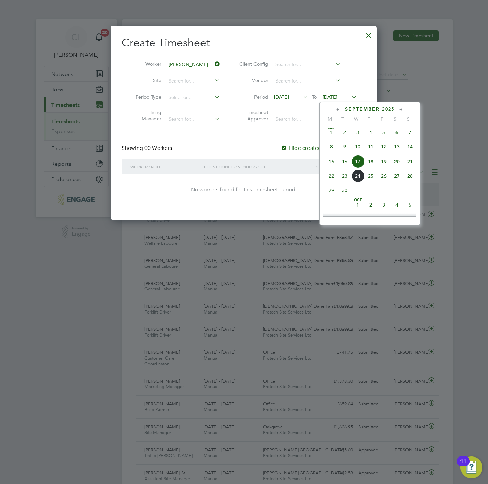
click at [407, 165] on span "21" at bounding box center [409, 161] width 13 height 13
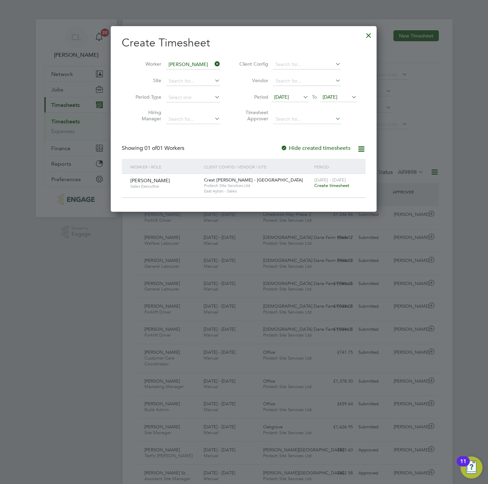
click at [346, 184] on span "Create timesheet" at bounding box center [331, 185] width 35 height 6
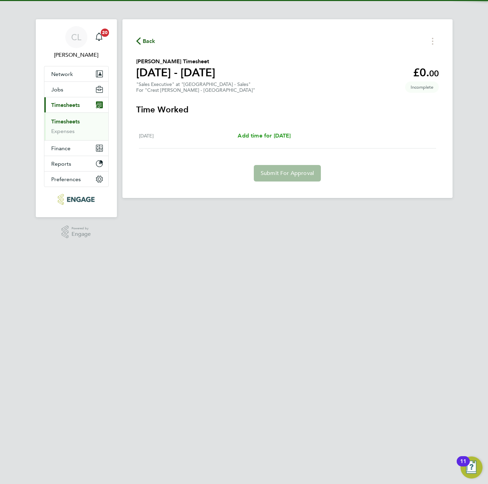
click at [290, 134] on span "Add time for [DATE]" at bounding box center [263, 135] width 53 height 7
select select "30"
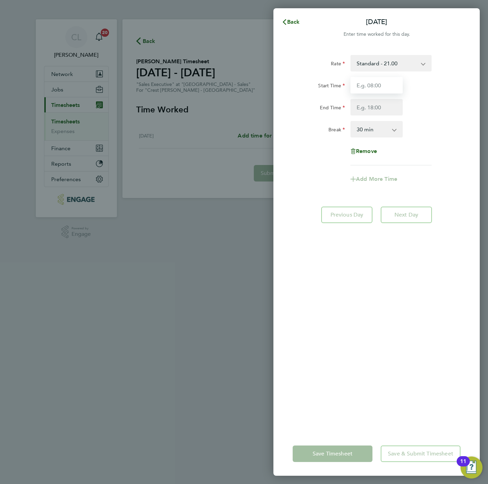
click at [378, 91] on input "Start Time" at bounding box center [376, 85] width 52 height 16
type input "10:00"
type input "17:00"
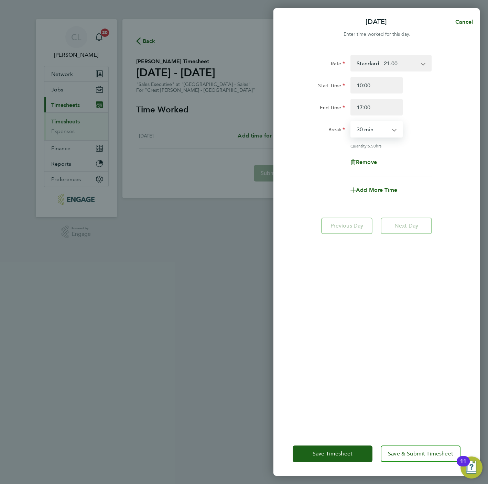
click at [389, 133] on select "0 min 15 min 30 min 45 min 60 min 75 min 90 min" at bounding box center [372, 129] width 43 height 15
select select "0"
click at [351, 122] on select "0 min 15 min 30 min 45 min 60 min 75 min 90 min" at bounding box center [372, 129] width 43 height 15
click at [467, 191] on div "Rate Standard - 21.00 Start Time 10:00 End Time 17:00 Break 0 min 15 min 30 min…" at bounding box center [376, 239] width 206 height 385
click at [425, 451] on span "Save & Submit Timesheet" at bounding box center [420, 453] width 65 height 7
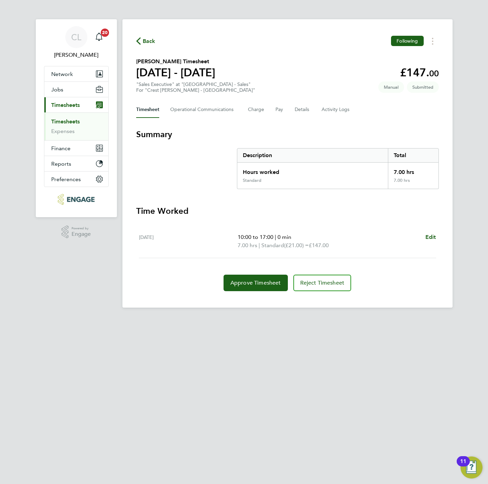
click at [144, 42] on span "Back" at bounding box center [149, 41] width 13 height 8
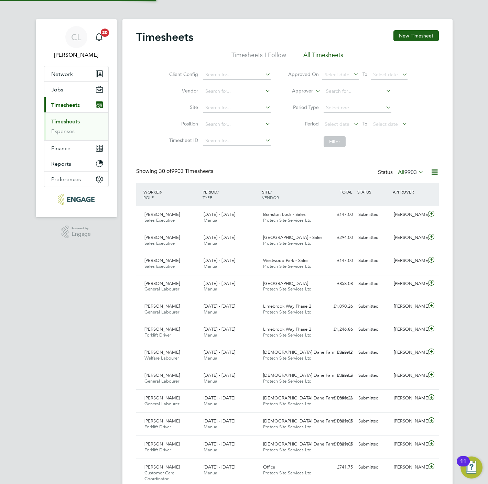
scroll to position [18, 60]
click at [408, 32] on button "New Timesheet" at bounding box center [415, 35] width 45 height 11
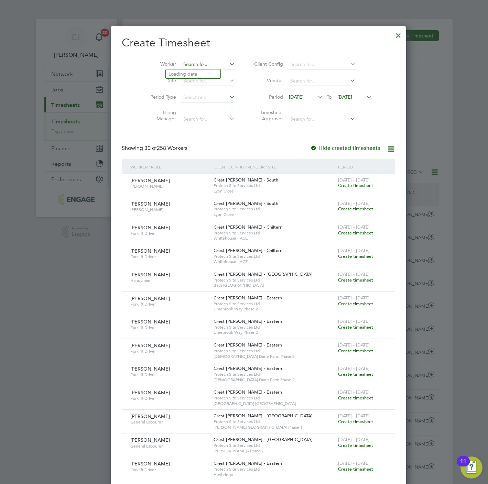
click at [198, 67] on input at bounding box center [208, 65] width 54 height 10
click at [198, 74] on li "Eric Samuel" at bounding box center [208, 73] width 85 height 9
type input "[PERSON_NAME]"
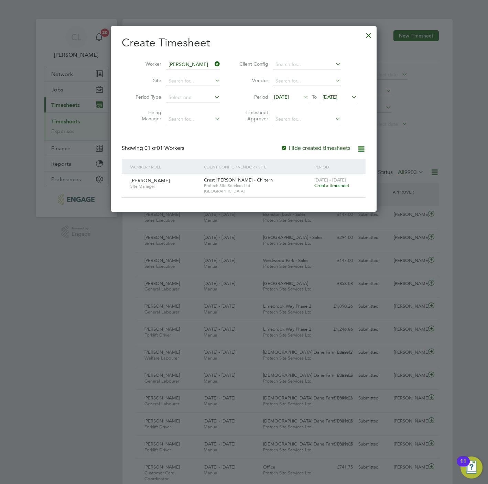
click at [339, 188] on span "Create timesheet" at bounding box center [331, 185] width 35 height 6
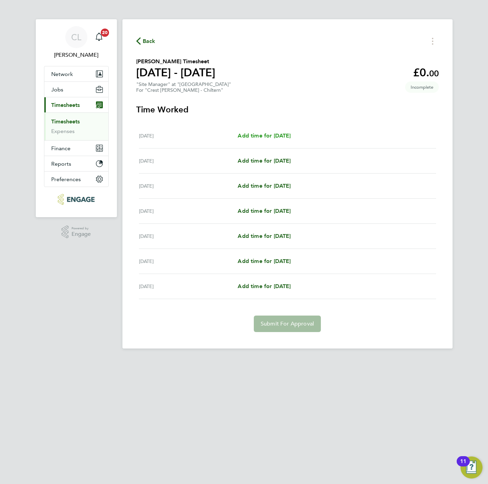
click at [247, 136] on span "Add time for [DATE]" at bounding box center [263, 135] width 53 height 7
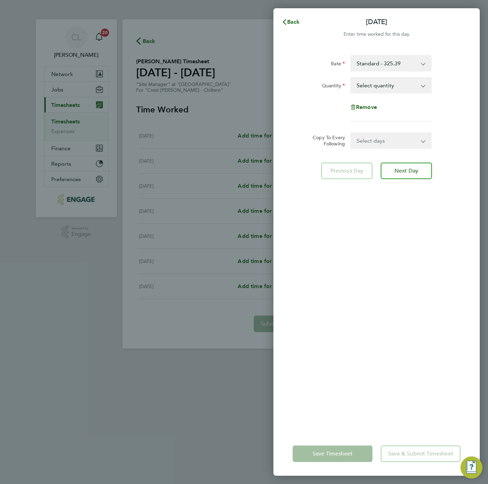
click at [392, 92] on select "Select quantity 0.5 1" at bounding box center [386, 85] width 71 height 15
select select "1"
click at [351, 78] on select "Select quantity 0.5 1" at bounding box center [386, 85] width 71 height 15
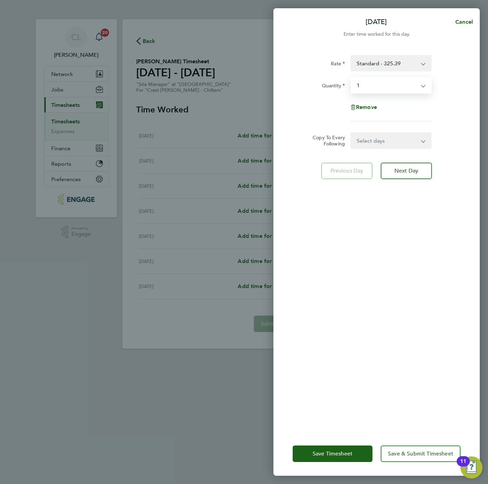
click at [380, 135] on select "Select days Day Weekday (Mon-Fri) Weekend (Sat-Sun) [DATE] [DATE] [DATE] [DATE]…" at bounding box center [387, 140] width 72 height 15
select select "WEEKDAY"
click at [351, 133] on select "Select days Day Weekday (Mon-Fri) Weekend (Sat-Sun) [DATE] [DATE] [DATE] [DATE]…" at bounding box center [387, 140] width 72 height 15
select select "[DATE]"
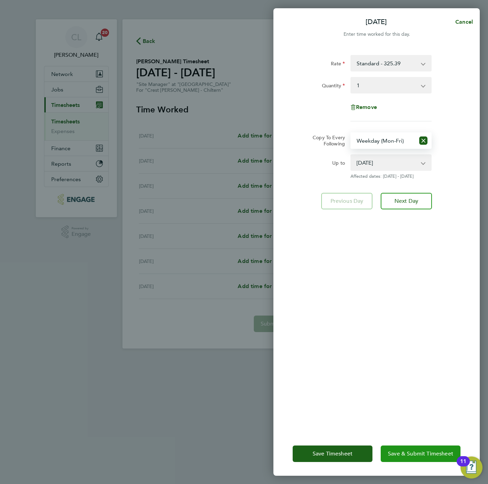
click at [421, 451] on span "Save & Submit Timesheet" at bounding box center [420, 453] width 65 height 7
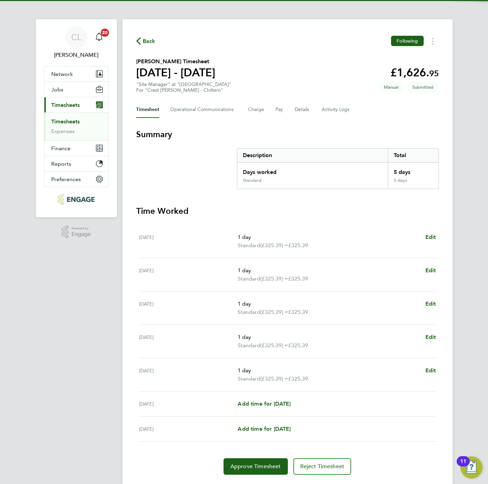
click at [143, 42] on span "Back" at bounding box center [149, 41] width 13 height 8
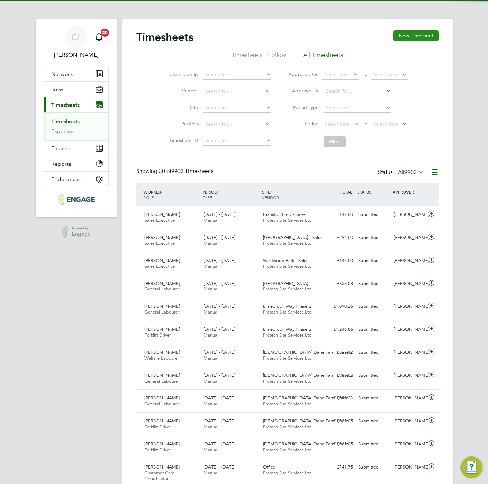
click at [412, 34] on button "New Timesheet" at bounding box center [415, 35] width 45 height 11
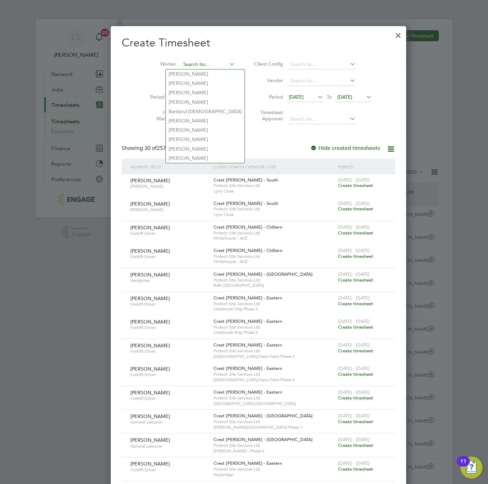
click at [200, 61] on input at bounding box center [208, 65] width 54 height 10
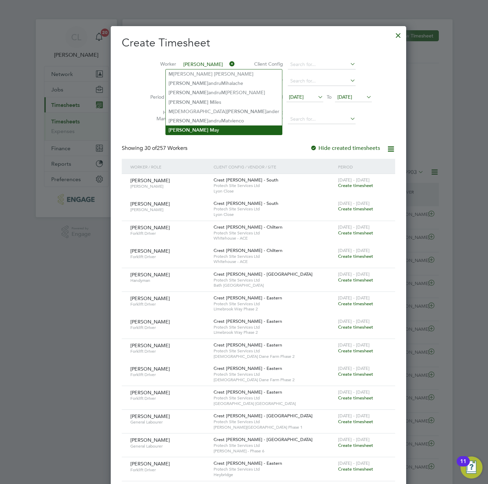
click at [199, 127] on li "Alex M ay" at bounding box center [224, 129] width 116 height 9
type input "[PERSON_NAME]"
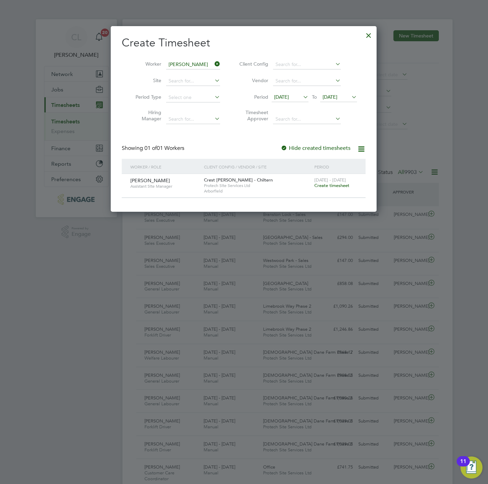
click at [338, 188] on span "Create timesheet" at bounding box center [331, 185] width 35 height 6
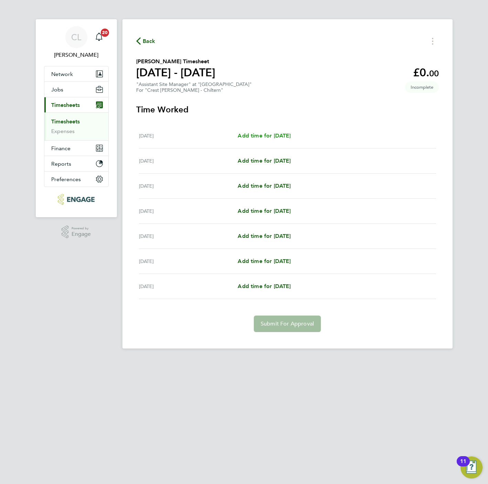
click at [287, 136] on span "Add time for [DATE]" at bounding box center [263, 135] width 53 height 7
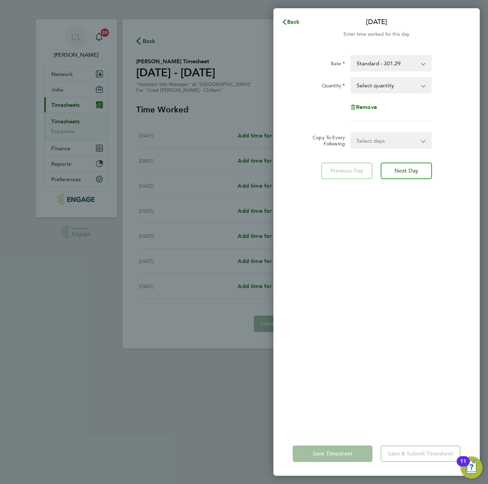
drag, startPoint x: 374, startPoint y: 82, endPoint x: 375, endPoint y: 94, distance: 11.5
click at [374, 82] on select "Select quantity 0.5 1" at bounding box center [386, 85] width 71 height 15
select select "1"
click at [351, 78] on select "Select quantity 0.5 1" at bounding box center [386, 85] width 71 height 15
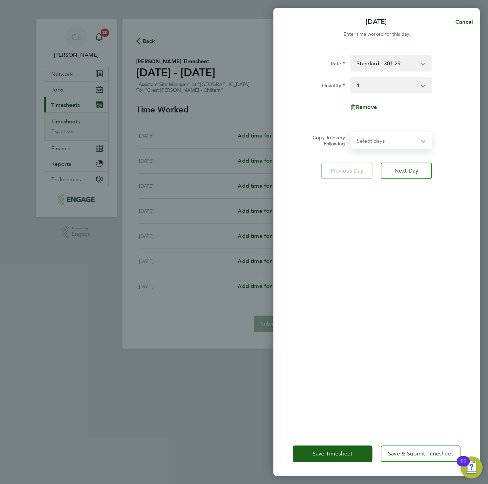
click at [378, 141] on select "Select days Day Weekday (Mon-Fri) Weekend (Sat-Sun) [DATE] [DATE] [DATE] [DATE]…" at bounding box center [387, 140] width 72 height 15
select select "WEEKDAY"
click at [351, 133] on select "Select days Day Weekday (Mon-Fri) Weekend (Sat-Sun) [DATE] [DATE] [DATE] [DATE]…" at bounding box center [387, 140] width 72 height 15
select select "[DATE]"
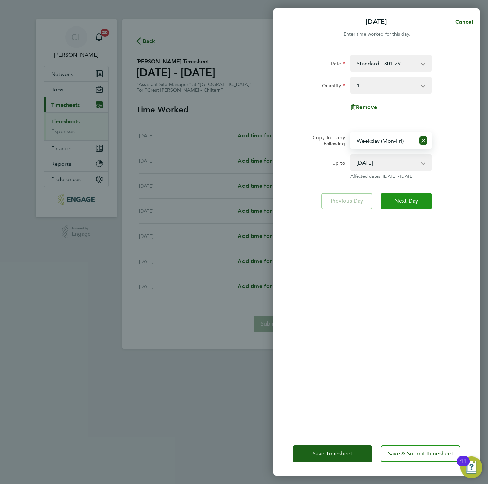
click at [407, 201] on span "Next Day" at bounding box center [406, 201] width 24 height 7
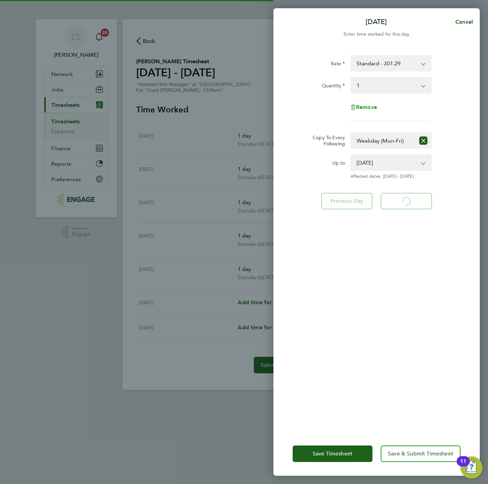
select select "1"
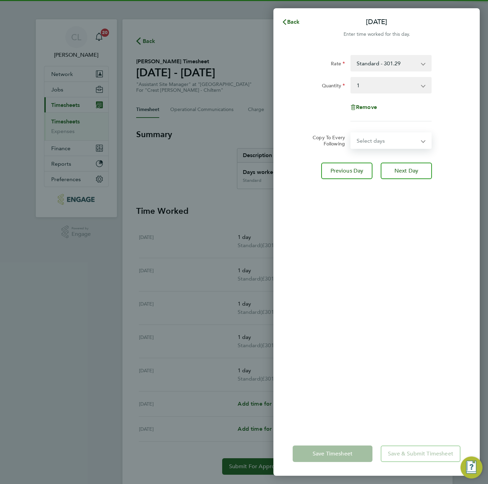
drag, startPoint x: 383, startPoint y: 137, endPoint x: 381, endPoint y: 149, distance: 11.4
click at [383, 137] on select "Select days Day Weekday (Mon-Fri) Weekend (Sat-Sun) [DATE] [DATE] [DATE] [DATE]…" at bounding box center [387, 140] width 72 height 15
select select "SAT"
click at [351, 133] on select "Select days Day Weekday (Mon-Fri) Weekend (Sat-Sun) [DATE] [DATE] [DATE] [DATE]…" at bounding box center [387, 140] width 72 height 15
select select "[DATE]"
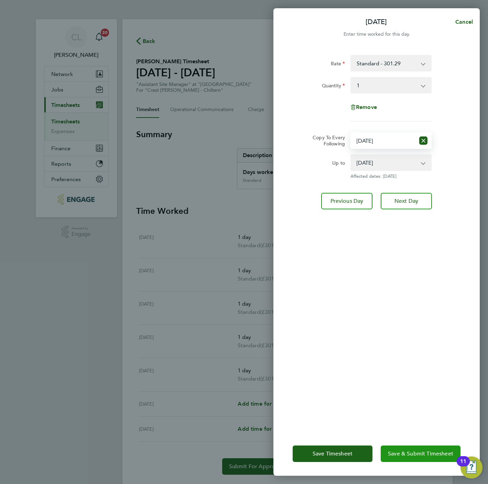
click at [403, 456] on span "Save & Submit Timesheet" at bounding box center [420, 453] width 65 height 7
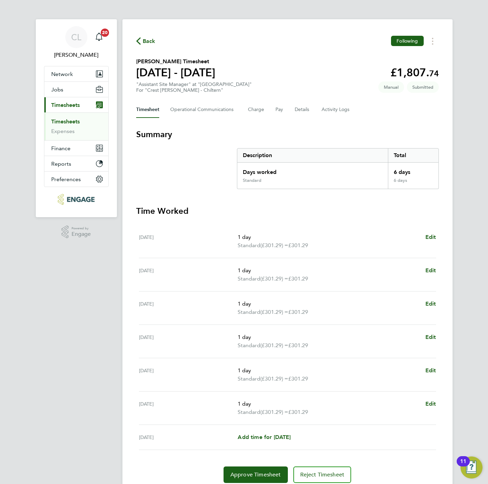
click at [146, 40] on span "Back" at bounding box center [149, 41] width 13 height 8
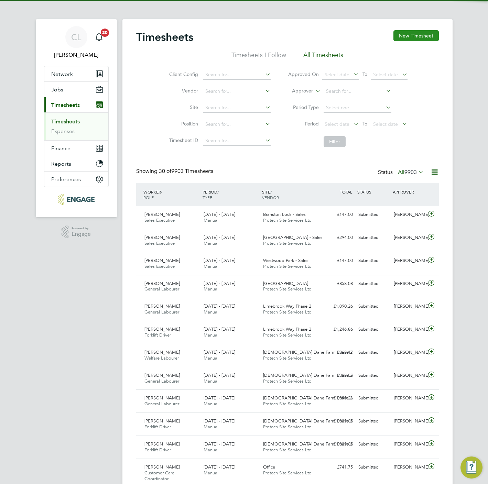
click at [425, 33] on button "New Timesheet" at bounding box center [415, 35] width 45 height 11
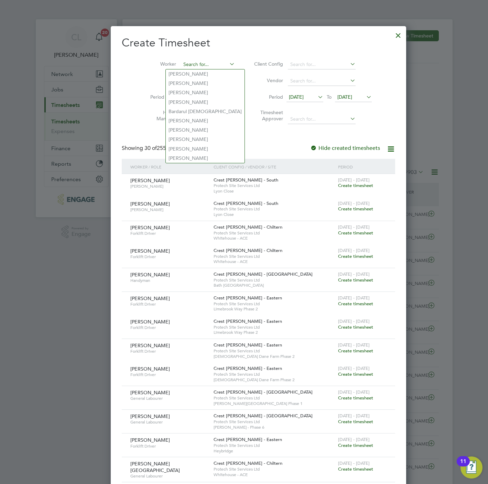
click at [203, 61] on input at bounding box center [208, 65] width 54 height 10
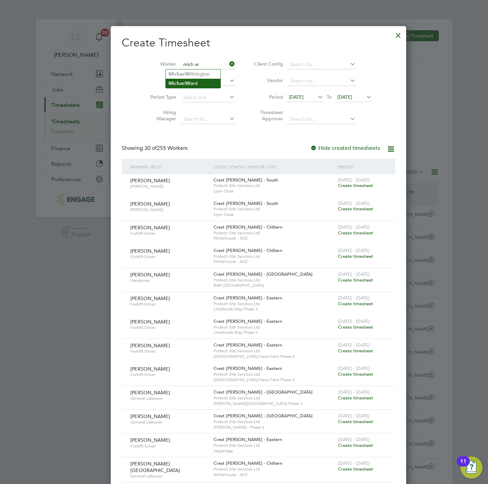
click at [198, 84] on li "Mich ael W ard" at bounding box center [193, 83] width 55 height 9
type input "[PERSON_NAME]"
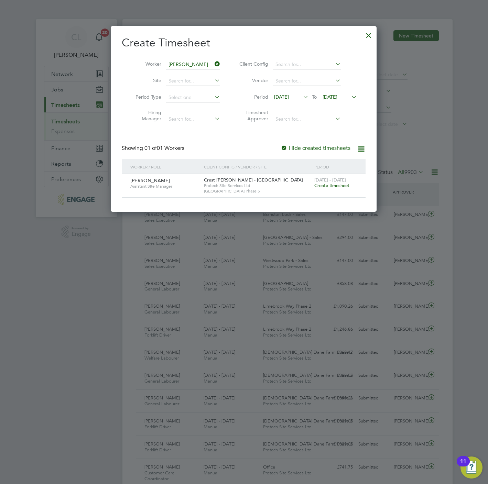
click at [322, 188] on span "Create timesheet" at bounding box center [331, 185] width 35 height 6
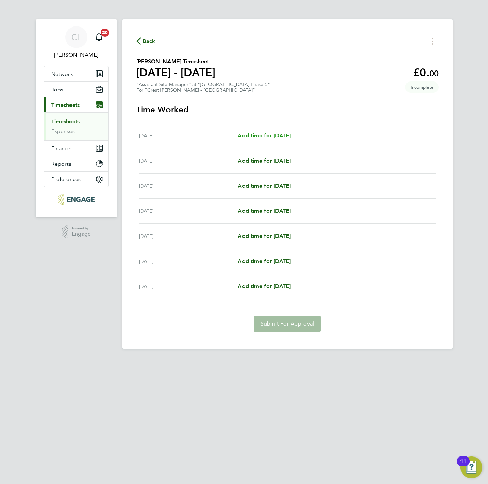
click at [290, 137] on span "Add time for [DATE]" at bounding box center [263, 135] width 53 height 7
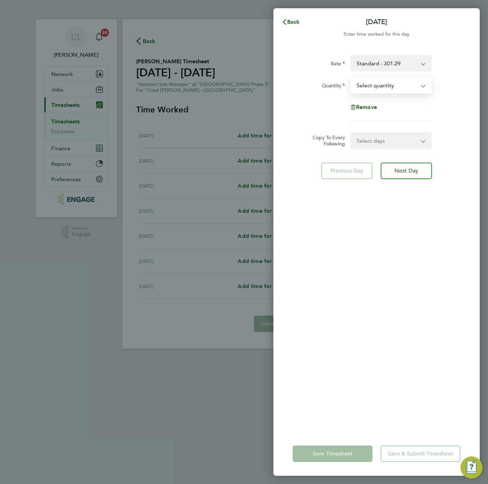
drag, startPoint x: 394, startPoint y: 86, endPoint x: 392, endPoint y: 93, distance: 7.5
click at [394, 86] on select "Select quantity 0.5 1" at bounding box center [386, 85] width 71 height 15
select select "1"
click at [351, 78] on select "Select quantity 0.5 1" at bounding box center [386, 85] width 71 height 15
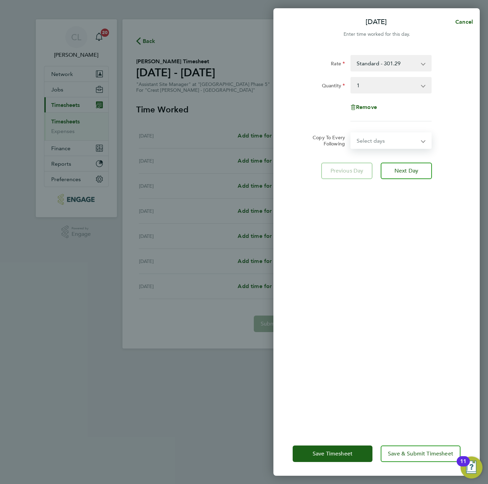
drag, startPoint x: 381, startPoint y: 144, endPoint x: 381, endPoint y: 148, distance: 4.1
click at [381, 144] on select "Select days Day Weekday (Mon-Fri) Weekend (Sat-Sun) [DATE] [DATE] [DATE] [DATE]…" at bounding box center [387, 140] width 72 height 15
select select "WEEKDAY"
click at [351, 133] on select "Select days Day Weekday (Mon-Fri) Weekend (Sat-Sun) [DATE] [DATE] [DATE] [DATE]…" at bounding box center [387, 140] width 72 height 15
select select "[DATE]"
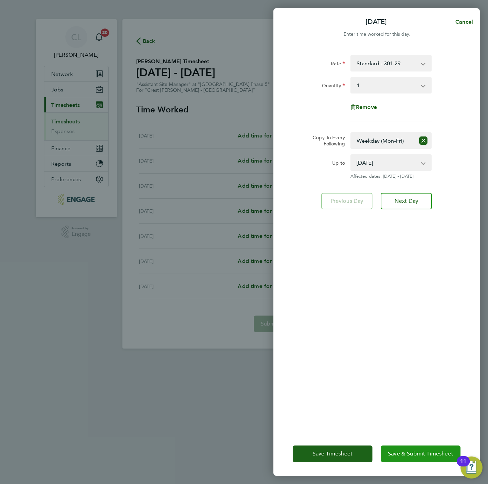
click at [443, 449] on button "Save & Submit Timesheet" at bounding box center [420, 453] width 80 height 16
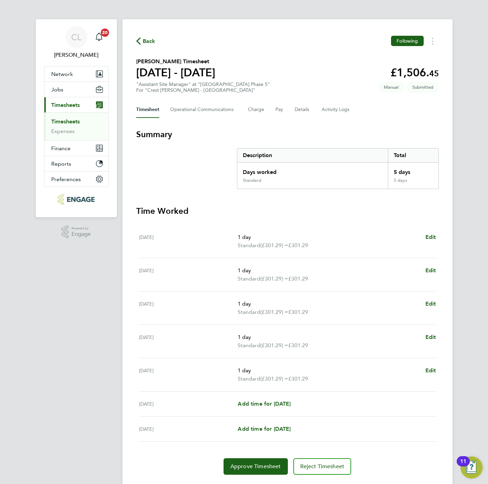
click at [145, 40] on span "Back" at bounding box center [149, 41] width 13 height 8
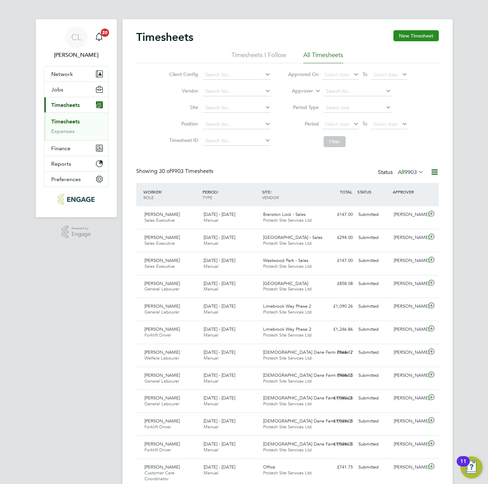
click at [423, 38] on button "New Timesheet" at bounding box center [415, 35] width 45 height 11
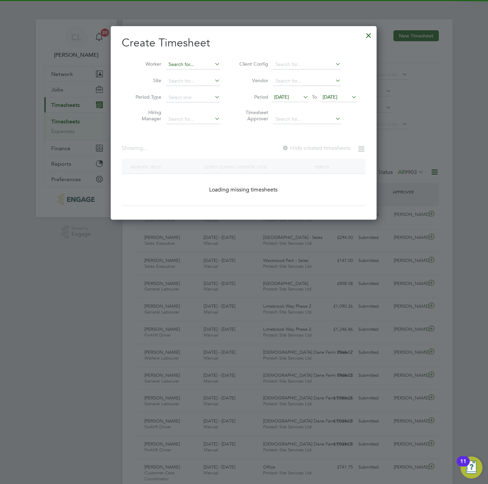
click at [187, 62] on input at bounding box center [193, 65] width 54 height 10
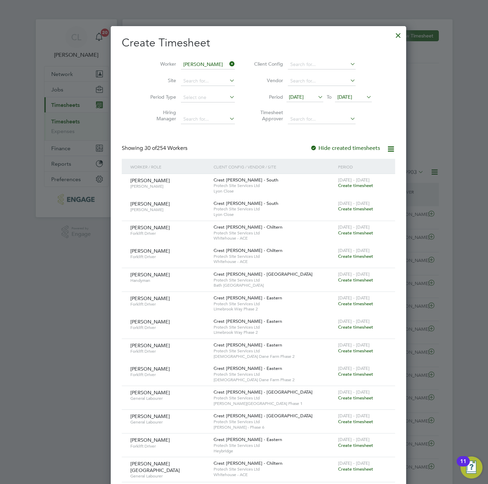
click at [191, 135] on li "Edw ard Patrick" at bounding box center [213, 139] width 94 height 9
type input "[PERSON_NAME]"
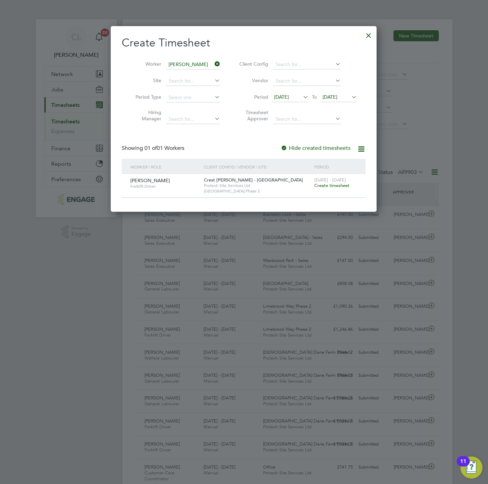
click at [336, 191] on div "[DATE] - [DATE] Create timesheet" at bounding box center [335, 183] width 46 height 19
click at [333, 187] on span "Create timesheet" at bounding box center [331, 185] width 35 height 6
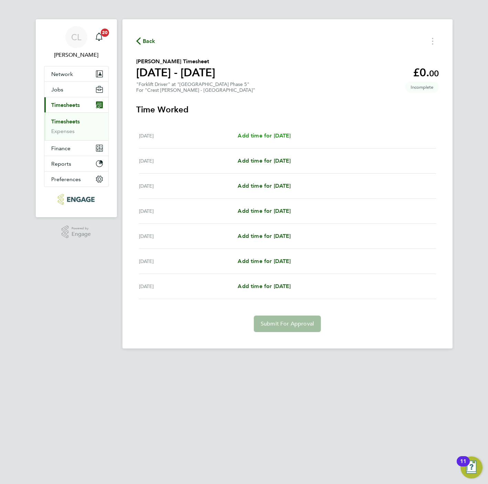
click at [262, 135] on span "Add time for [DATE]" at bounding box center [263, 135] width 53 height 7
select select "60"
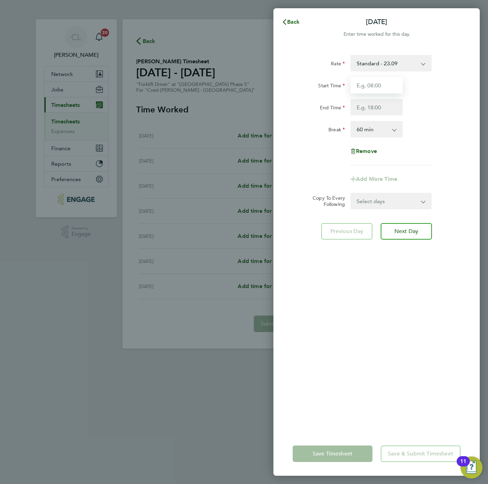
click at [389, 85] on input "Start Time" at bounding box center [376, 85] width 52 height 16
type input "07:30"
click at [375, 102] on input "End Time" at bounding box center [376, 107] width 52 height 16
type input "16:30"
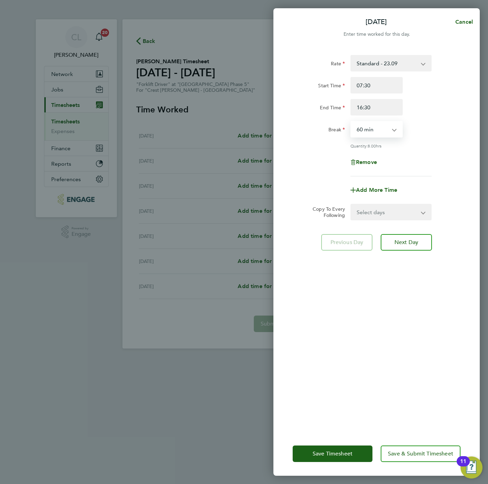
click at [376, 128] on select "0 min 15 min 30 min 45 min 60 min 75 min 90 min" at bounding box center [372, 129] width 43 height 15
click at [458, 154] on div "Remove" at bounding box center [376, 162] width 173 height 16
click at [392, 199] on form "Rate Standard - 23.09 Start Time 07:30 End Time 16:30 Break 0 min 15 min 30 min…" at bounding box center [376, 137] width 168 height 165
click at [392, 211] on select "Select days Day Weekday (Mon-Fri) Weekend (Sat-Sun) [DATE] [DATE] [DATE] [DATE]…" at bounding box center [387, 211] width 72 height 15
click at [385, 130] on select "0 min 15 min 30 min 45 min 60 min 75 min 90 min" at bounding box center [372, 129] width 43 height 15
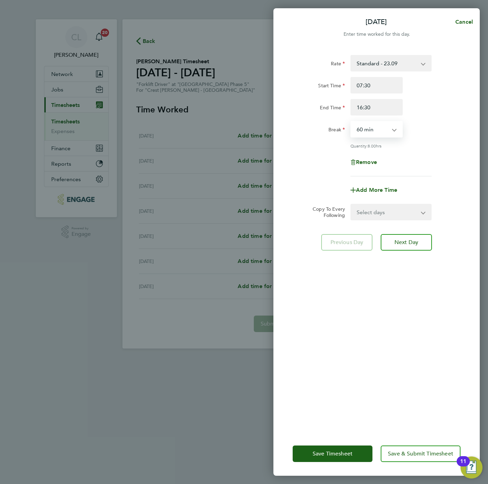
select select "0"
click at [351, 122] on select "0 min 15 min 30 min 45 min 60 min 75 min 90 min" at bounding box center [372, 129] width 43 height 15
click at [379, 218] on select "Select days Day Weekday (Mon-Fri) Weekend (Sat-Sun) [DATE] [DATE] [DATE] [DATE]…" at bounding box center [387, 211] width 72 height 15
select select "WEEKDAY"
click at [351, 204] on select "Select days Day Weekday (Mon-Fri) Weekend (Sat-Sun) [DATE] [DATE] [DATE] [DATE]…" at bounding box center [387, 211] width 72 height 15
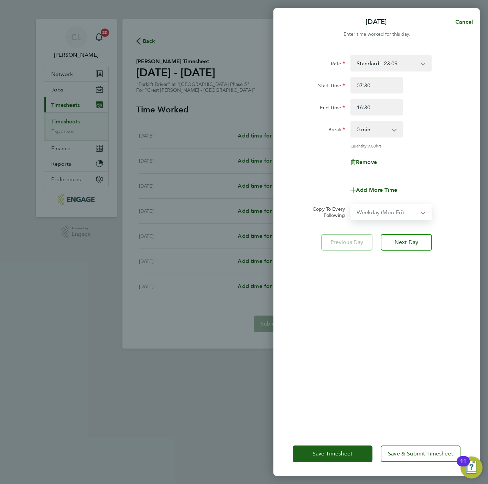
select select "[DATE]"
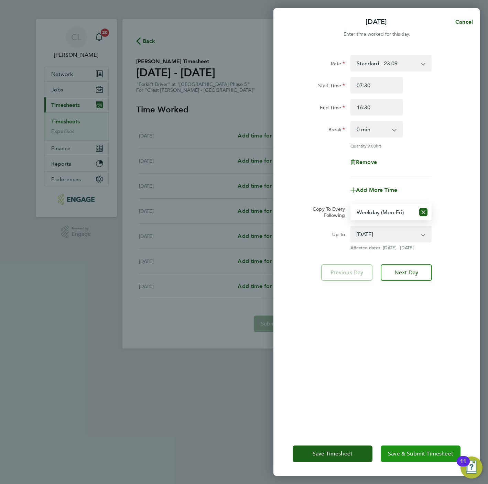
click at [411, 452] on span "Save & Submit Timesheet" at bounding box center [420, 453] width 65 height 7
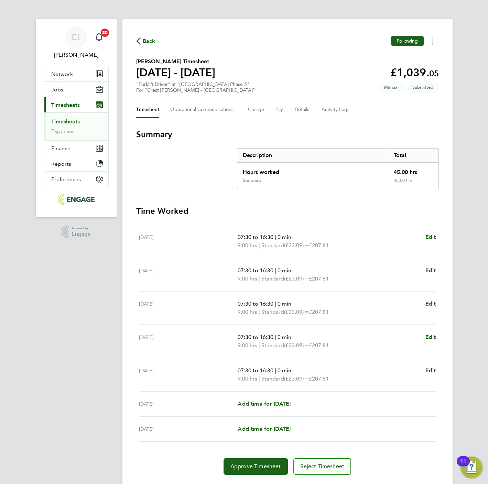
click at [147, 43] on span "Back" at bounding box center [149, 41] width 13 height 8
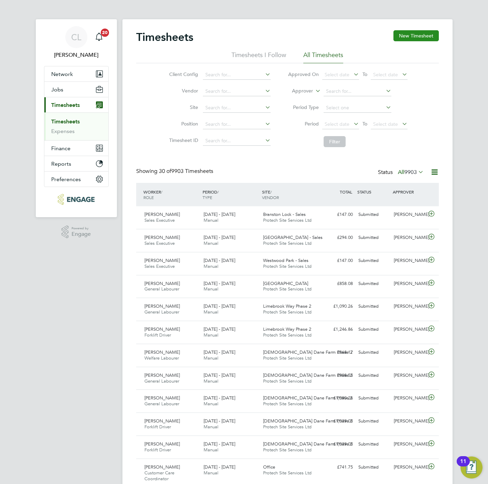
click at [405, 36] on button "New Timesheet" at bounding box center [415, 35] width 45 height 11
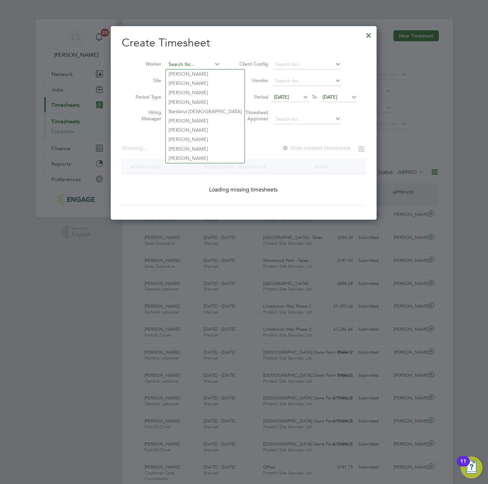
click at [197, 68] on input at bounding box center [193, 65] width 54 height 10
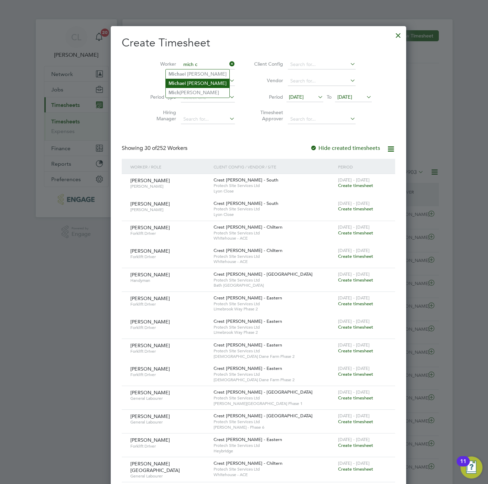
click at [209, 81] on li "Mi c h ael Cornforth" at bounding box center [198, 83] width 64 height 9
type input "[PERSON_NAME]"
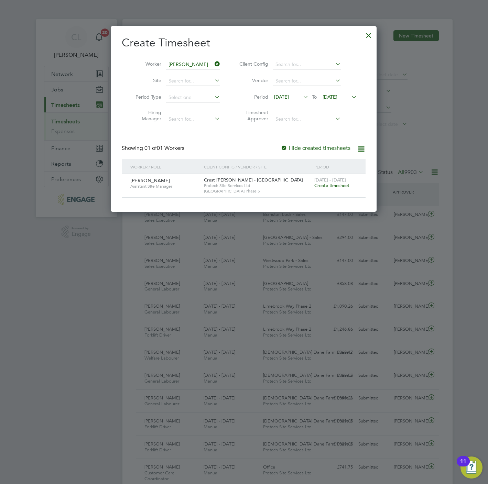
click at [334, 185] on span "Create timesheet" at bounding box center [331, 185] width 35 height 6
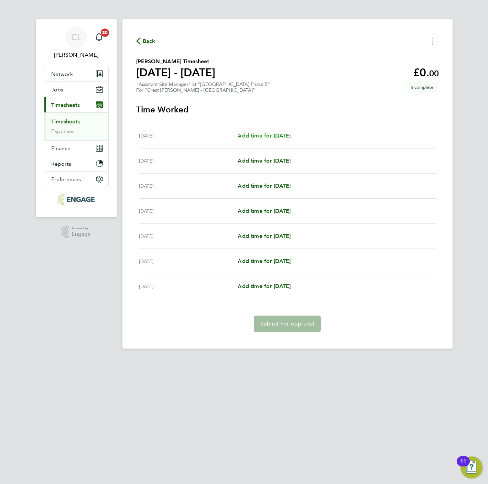
click at [254, 135] on span "Add time for [DATE]" at bounding box center [263, 135] width 53 height 7
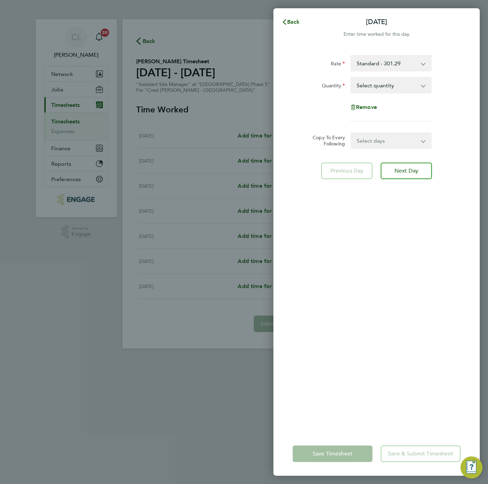
drag, startPoint x: 410, startPoint y: 87, endPoint x: 407, endPoint y: 93, distance: 6.3
click at [410, 87] on select "Select quantity 0.5 1" at bounding box center [386, 85] width 71 height 15
select select "1"
click at [351, 78] on select "Select quantity 0.5 1" at bounding box center [386, 85] width 71 height 15
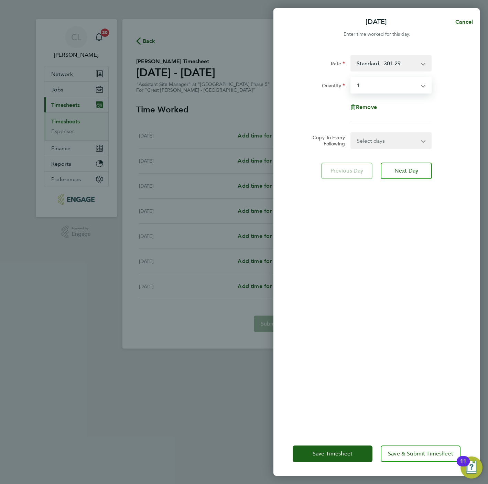
click at [378, 141] on select "Select days Day Weekday (Mon-Fri) Weekend (Sat-Sun) [DATE] [DATE] [DATE] [DATE]…" at bounding box center [387, 140] width 72 height 15
select select "WED"
click at [351, 133] on select "Select days Day Weekday (Mon-Fri) Weekend (Sat-Sun) [DATE] [DATE] [DATE] [DATE]…" at bounding box center [387, 140] width 72 height 15
select select "[DATE]"
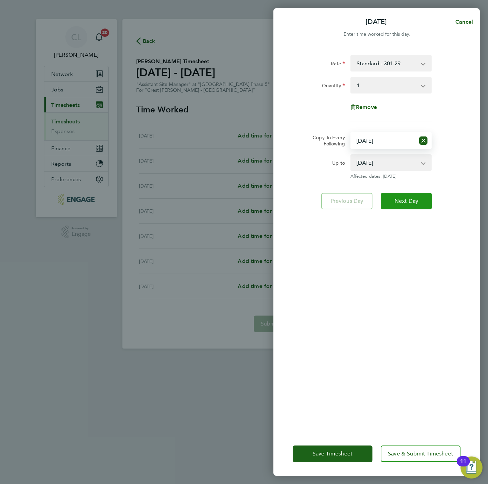
click at [403, 207] on button "Next Day" at bounding box center [405, 201] width 51 height 16
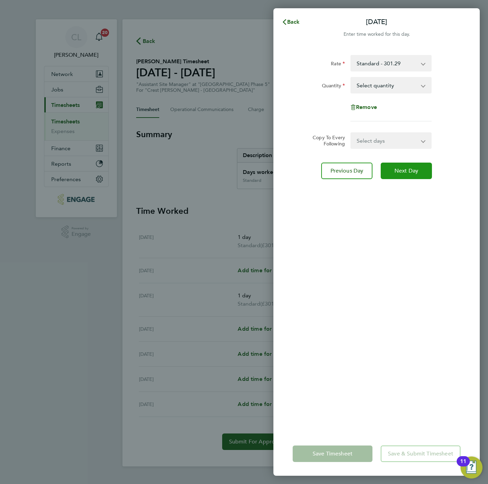
click at [398, 177] on button "Next Day" at bounding box center [405, 171] width 51 height 16
select select "1"
click at [389, 142] on select "Select days Day Weekday (Mon-Fri) Weekend (Sat-Sun) [DATE] [DATE] [DATE] [DATE]" at bounding box center [387, 140] width 72 height 15
select select "THU"
click at [351, 133] on select "Select days Day Weekday (Mon-Fri) Weekend (Sat-Sun) [DATE] [DATE] [DATE] [DATE]" at bounding box center [387, 140] width 72 height 15
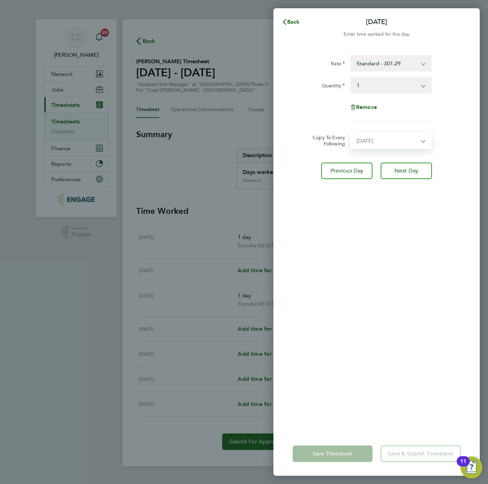
select select "[DATE]"
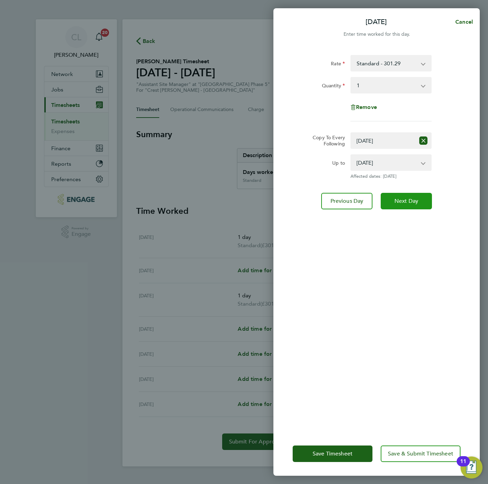
click at [404, 200] on span "Next Day" at bounding box center [406, 201] width 24 height 7
select select "0: null"
select select "1"
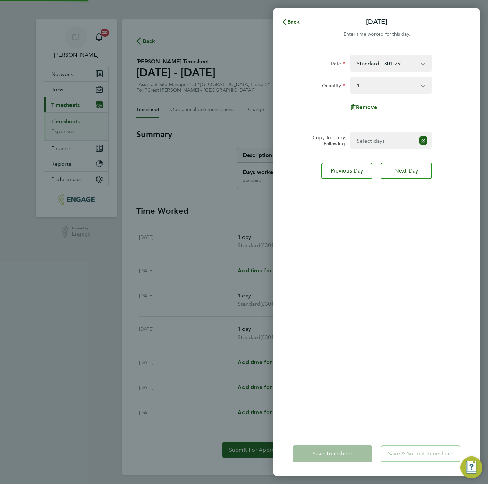
click at [389, 143] on select "Select days Day Weekend (Sat-Sun) [DATE] [DATE] [DATE]" at bounding box center [383, 140] width 64 height 15
select select "FRI"
click at [351, 133] on select "Select days Day Weekend (Sat-Sun) [DATE] [DATE] [DATE]" at bounding box center [387, 140] width 72 height 15
select select "[DATE]"
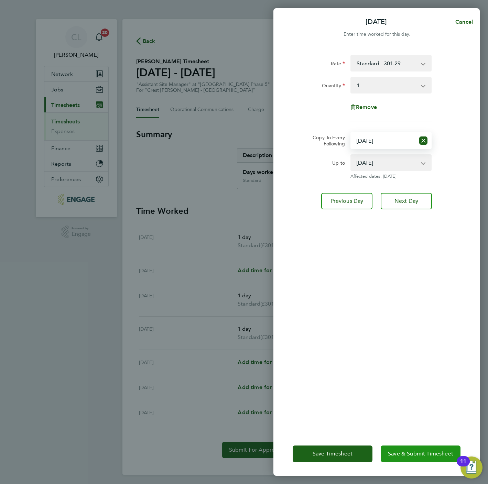
click at [394, 456] on span "Save & Submit Timesheet" at bounding box center [420, 453] width 65 height 7
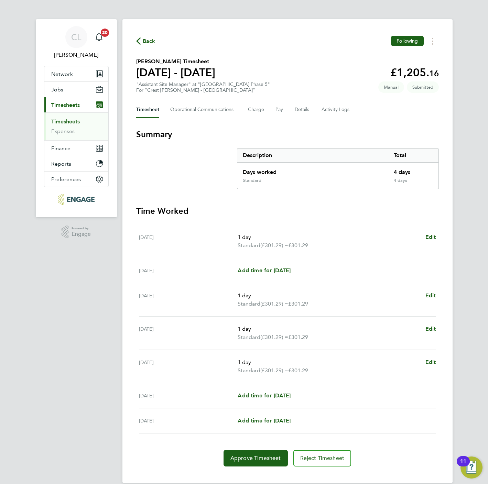
click at [142, 42] on span "Back" at bounding box center [145, 40] width 19 height 7
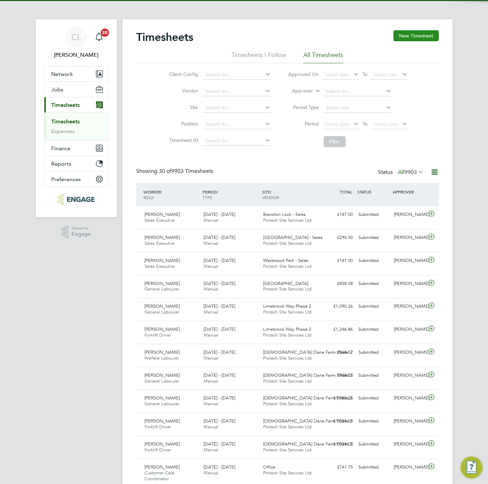
click at [410, 36] on button "New Timesheet" at bounding box center [415, 35] width 45 height 11
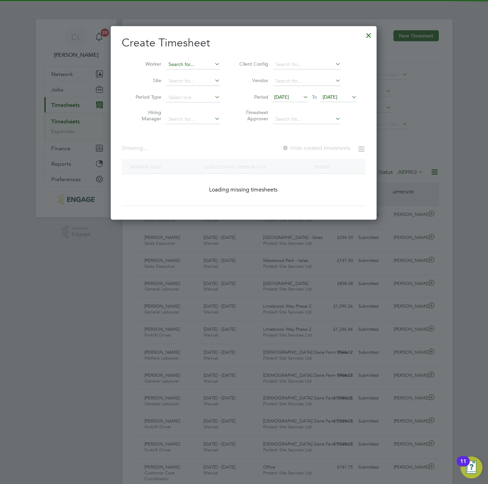
click at [175, 62] on input at bounding box center [193, 65] width 54 height 10
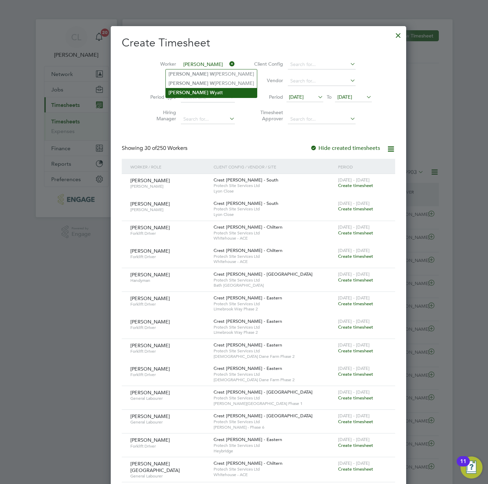
click at [203, 92] on li "James W yatt" at bounding box center [211, 92] width 91 height 9
type input "[PERSON_NAME]"
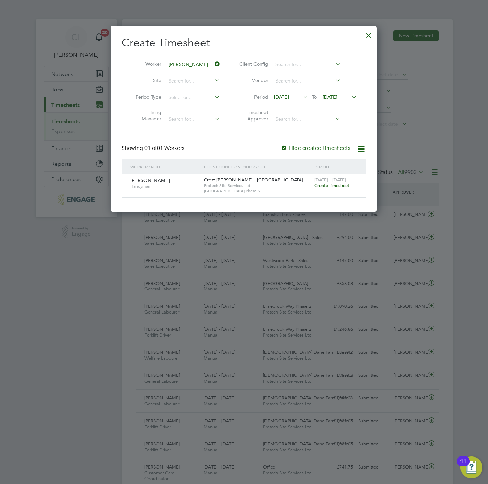
click at [340, 188] on span "Create timesheet" at bounding box center [331, 185] width 35 height 6
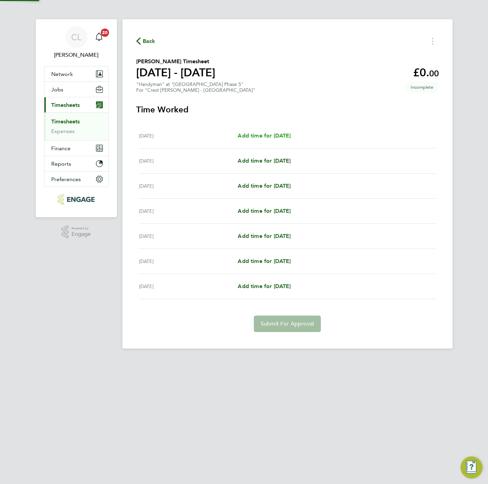
click at [283, 137] on span "Add time for [DATE]" at bounding box center [263, 135] width 53 height 7
select select "60"
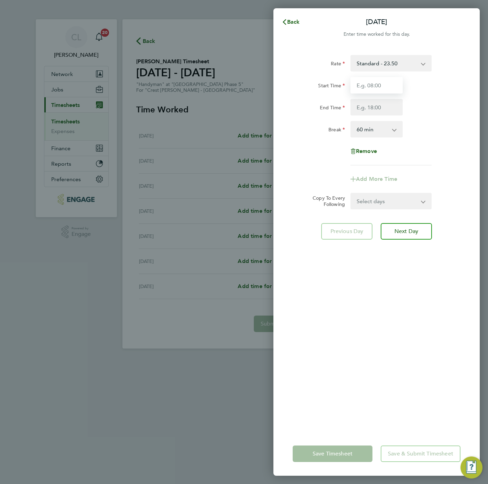
drag, startPoint x: 370, startPoint y: 85, endPoint x: 370, endPoint y: 89, distance: 3.8
click at [370, 85] on input "Start Time" at bounding box center [376, 85] width 52 height 16
type input "07:30"
type input "16:30"
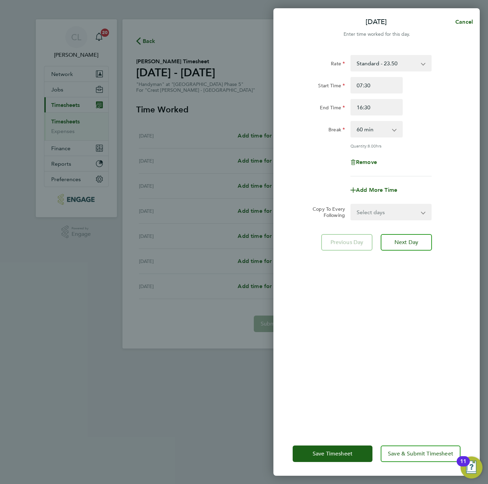
click at [376, 211] on select "Select days Day Weekday (Mon-Fri) Weekend (Sat-Sun) [DATE] [DATE] [DATE] [DATE]…" at bounding box center [387, 211] width 72 height 15
select select "WEEKDAY"
click at [351, 204] on select "Select days Day Weekday (Mon-Fri) Weekend (Sat-Sun) [DATE] [DATE] [DATE] [DATE]…" at bounding box center [387, 211] width 72 height 15
select select "[DATE]"
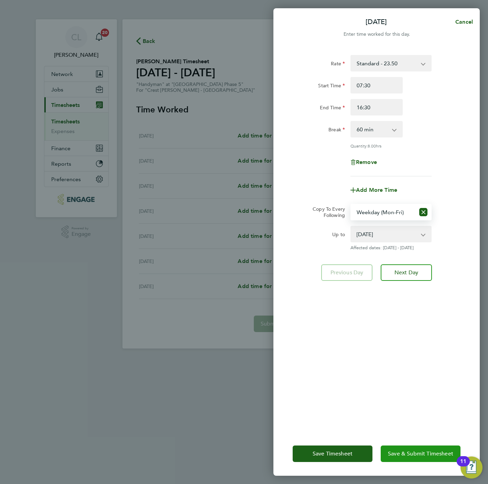
click at [407, 454] on span "Save & Submit Timesheet" at bounding box center [420, 453] width 65 height 7
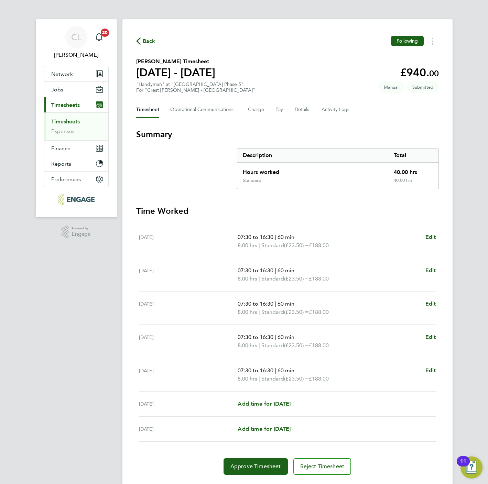
click at [144, 37] on span "Back" at bounding box center [149, 41] width 13 height 8
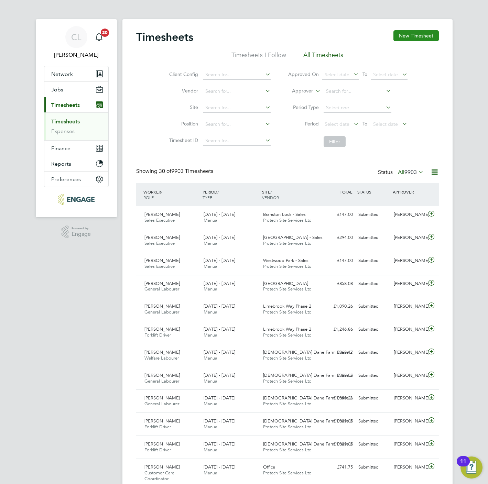
click at [406, 32] on button "New Timesheet" at bounding box center [415, 35] width 45 height 11
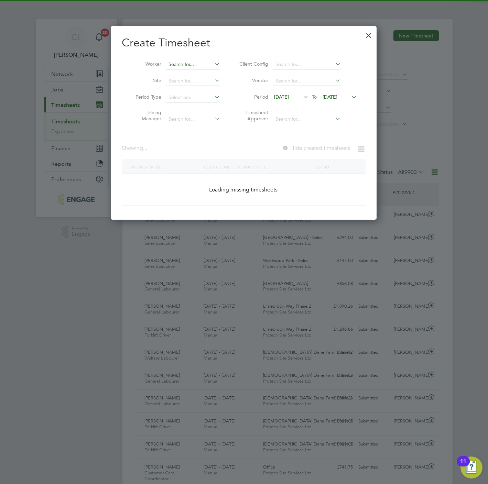
click at [207, 64] on input at bounding box center [193, 65] width 54 height 10
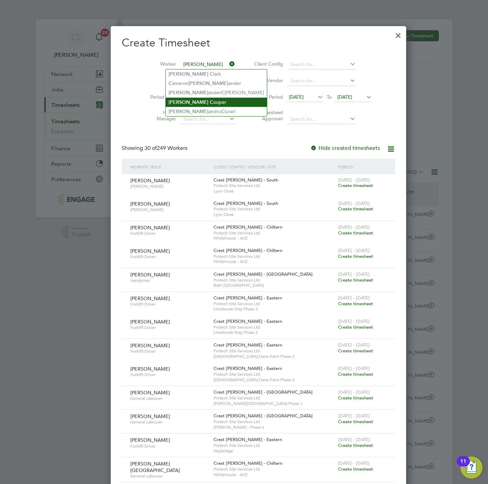
click at [202, 99] on li "Alex C ooper" at bounding box center [216, 102] width 101 height 9
type input "[PERSON_NAME]"
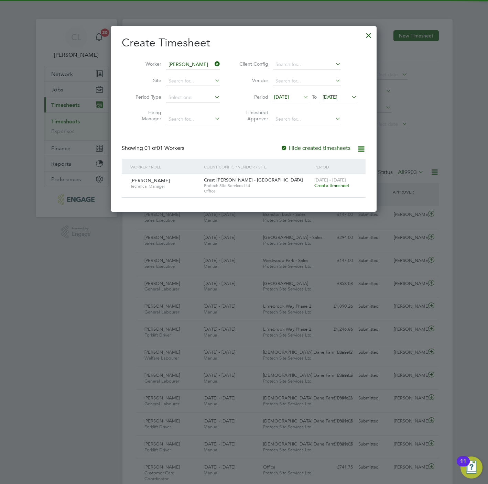
click at [336, 187] on span "Create timesheet" at bounding box center [331, 185] width 35 height 6
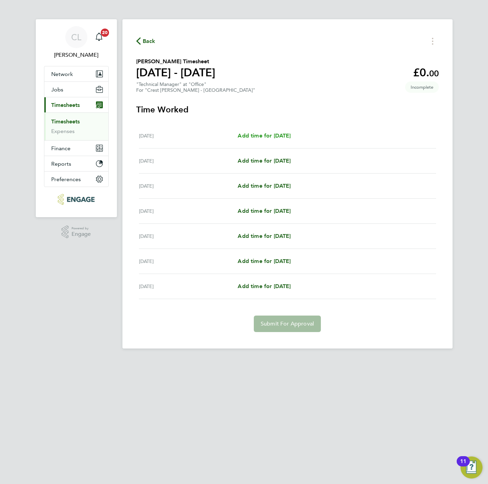
click at [287, 133] on span "Add time for [DATE]" at bounding box center [263, 135] width 53 height 7
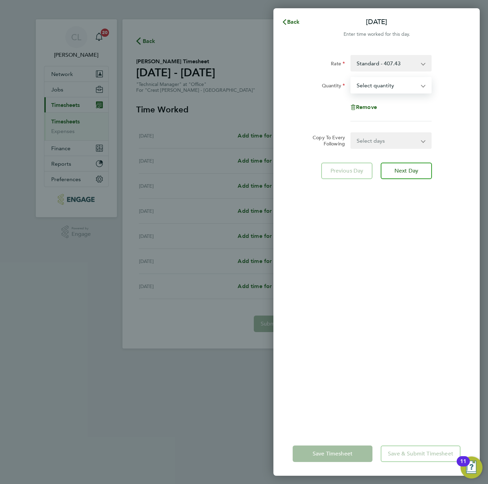
click at [384, 91] on select "Select quantity 0.5 1" at bounding box center [386, 85] width 71 height 15
select select "1"
click at [351, 78] on select "Select quantity 0.5 1" at bounding box center [386, 85] width 71 height 15
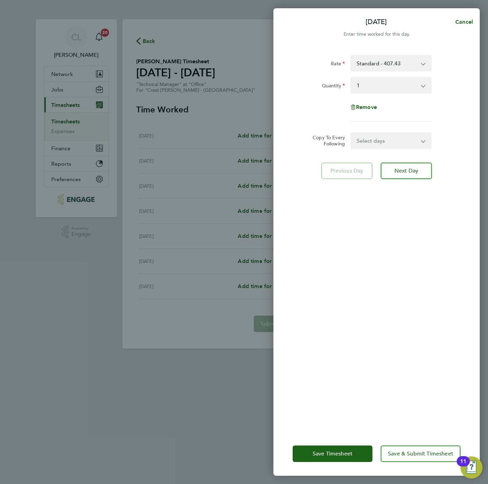
click at [389, 131] on form "Rate Standard - 407.43 Quantity Select quantity 0.5 1 Remove Copy To Every Foll…" at bounding box center [376, 102] width 168 height 94
click at [391, 144] on select "Select days Day Weekday (Mon-Fri) Weekend (Sat-Sun) [DATE] [DATE] [DATE] [DATE]…" at bounding box center [387, 140] width 72 height 15
select select "WEEKDAY"
click at [351, 133] on select "Select days Day Weekday (Mon-Fri) Weekend (Sat-Sun) [DATE] [DATE] [DATE] [DATE]…" at bounding box center [387, 140] width 72 height 15
select select "[DATE]"
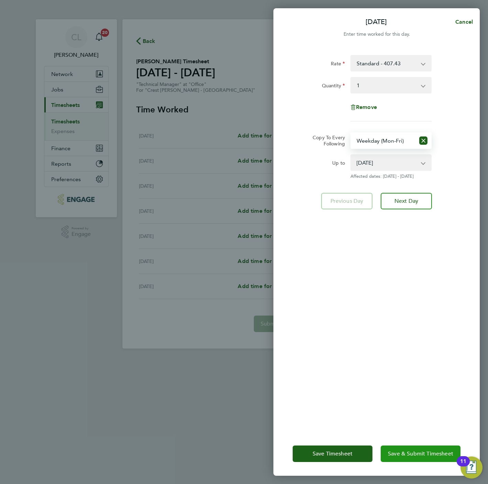
click at [419, 448] on button "Save & Submit Timesheet" at bounding box center [420, 453] width 80 height 16
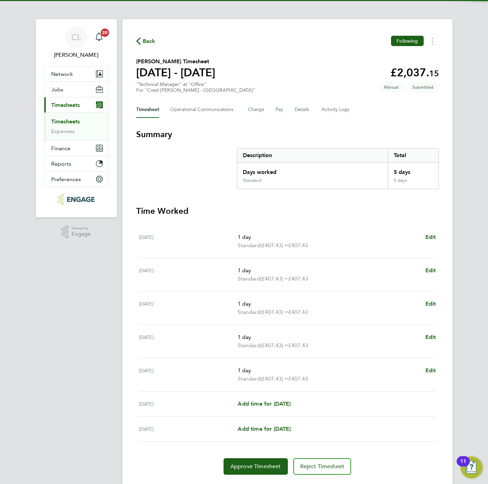
click at [140, 37] on button "Back" at bounding box center [145, 41] width 19 height 9
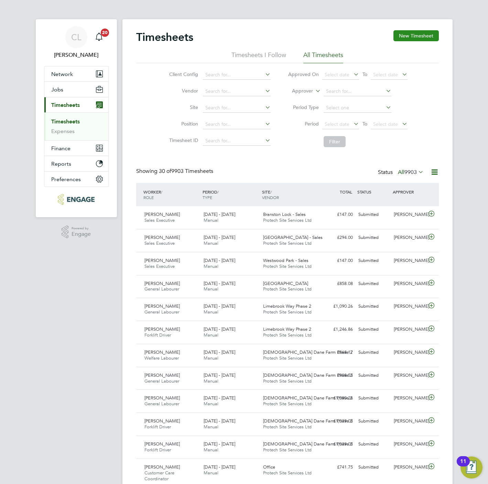
click at [409, 38] on button "New Timesheet" at bounding box center [415, 35] width 45 height 11
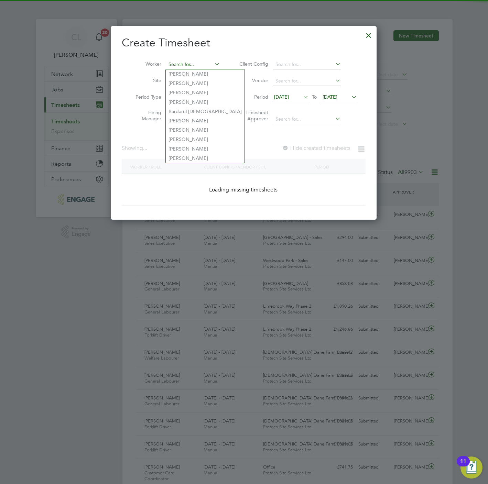
click at [209, 66] on input at bounding box center [193, 65] width 54 height 10
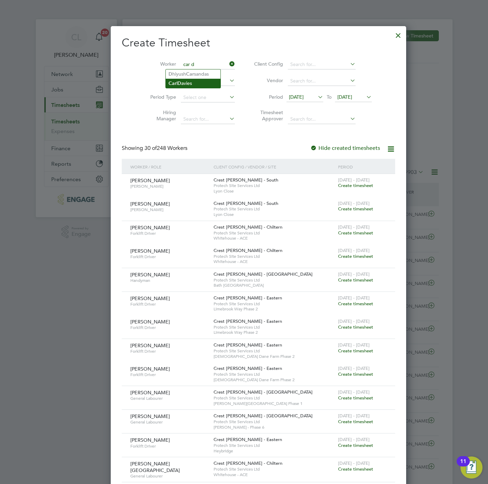
click at [187, 86] on li "Car l D avies" at bounding box center [193, 83] width 55 height 9
type input "[PERSON_NAME]"
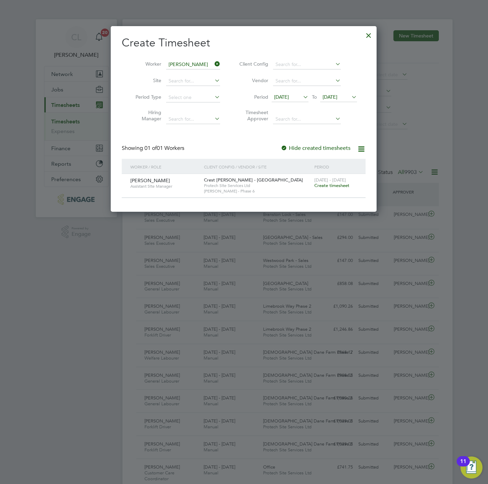
click at [317, 187] on span "Create timesheet" at bounding box center [331, 185] width 35 height 6
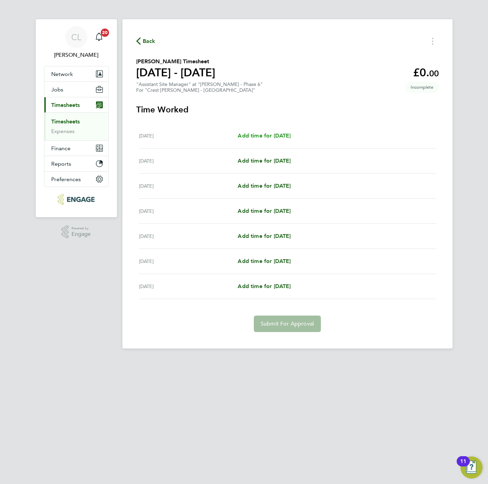
click at [278, 132] on span "Add time for [DATE]" at bounding box center [263, 135] width 53 height 7
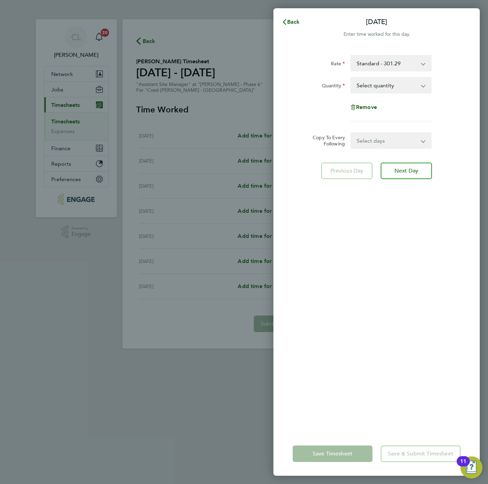
click at [368, 86] on select "Select quantity 0.5 1" at bounding box center [386, 85] width 71 height 15
select select "1"
click at [351, 78] on select "Select quantity 0.5 1" at bounding box center [386, 85] width 71 height 15
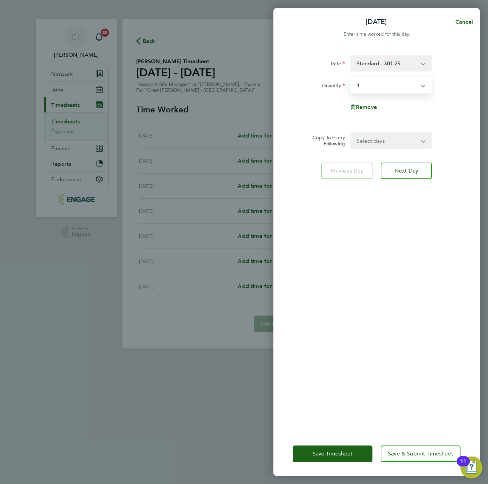
click at [373, 144] on select "Select days Day Weekday (Mon-Fri) Weekend (Sat-Sun) [DATE] [DATE] [DATE] [DATE]…" at bounding box center [387, 140] width 72 height 15
select select "WEEKDAY"
click at [351, 133] on select "Select days Day Weekday (Mon-Fri) Weekend (Sat-Sun) [DATE] [DATE] [DATE] [DATE]…" at bounding box center [387, 140] width 72 height 15
select select "[DATE]"
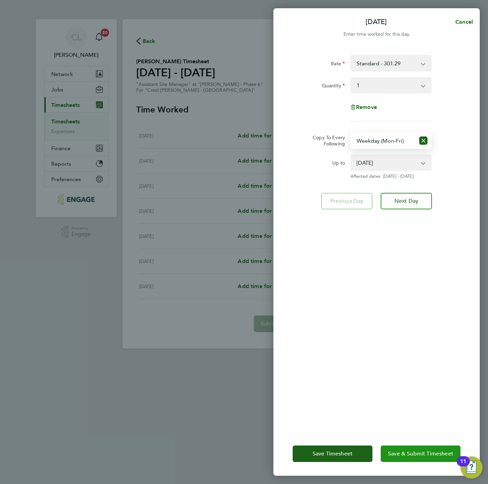
click at [403, 453] on span "Save & Submit Timesheet" at bounding box center [420, 453] width 65 height 7
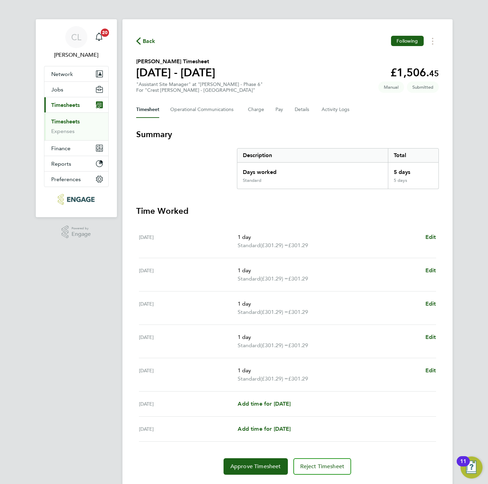
click at [147, 43] on span "Back" at bounding box center [149, 41] width 13 height 8
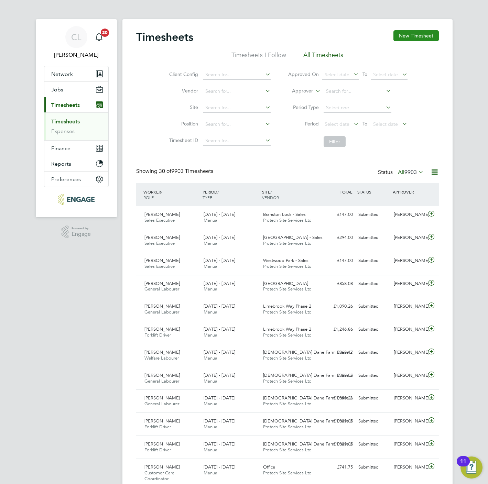
click at [411, 41] on button "New Timesheet" at bounding box center [415, 35] width 45 height 11
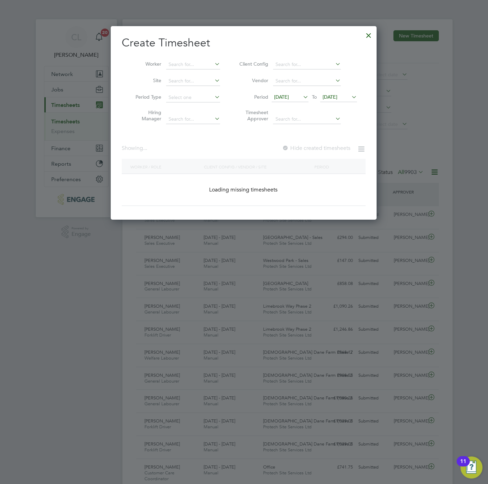
click at [208, 58] on li "Worker" at bounding box center [175, 64] width 107 height 16
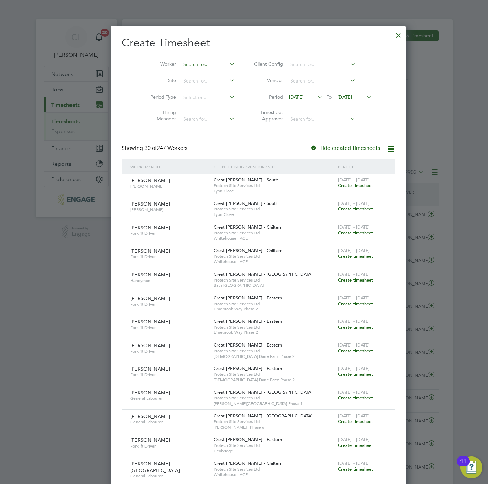
click at [192, 61] on input at bounding box center [208, 65] width 54 height 10
click at [200, 75] on li "Joe M ccreedie" at bounding box center [201, 73] width 70 height 9
type input "[PERSON_NAME]"
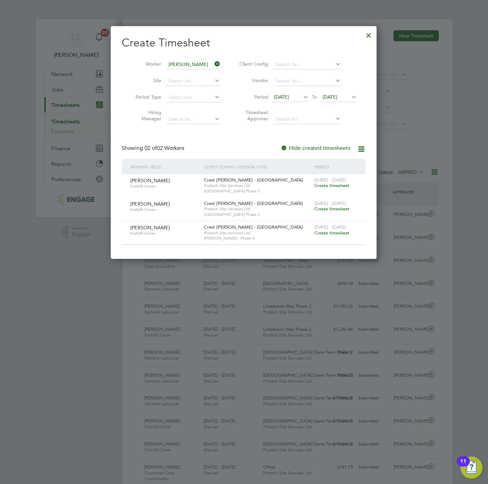
click at [341, 232] on span "Create timesheet" at bounding box center [331, 233] width 35 height 6
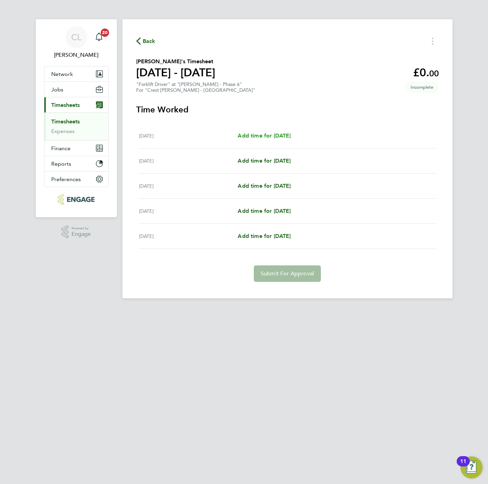
click at [257, 136] on span "Add time for [DATE]" at bounding box center [263, 135] width 53 height 7
select select "15"
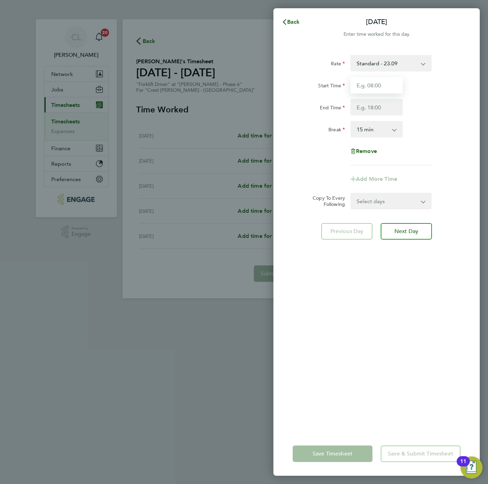
click at [372, 83] on input "Start Time" at bounding box center [376, 85] width 52 height 16
type input "07:30"
type input "16:30"
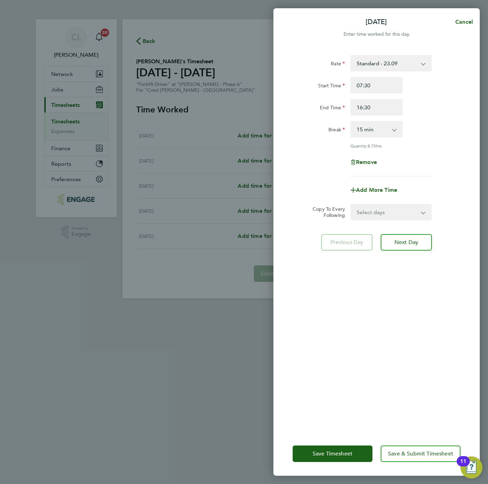
click at [385, 131] on select "0 min 15 min 30 min 45 min 60 min 75 min 90 min" at bounding box center [372, 129] width 43 height 15
select select "60"
click at [351, 122] on select "0 min 15 min 30 min 45 min 60 min 75 min 90 min" at bounding box center [372, 129] width 43 height 15
click at [380, 219] on div "Select days Day Tuesday Wednesday Thursday Friday" at bounding box center [390, 212] width 81 height 16
drag, startPoint x: 380, startPoint y: 219, endPoint x: 383, endPoint y: 208, distance: 10.9
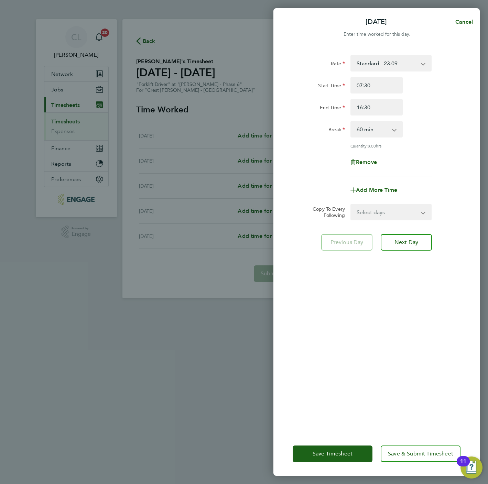
click at [383, 208] on select "Select days Day Tuesday Wednesday Thursday Friday" at bounding box center [387, 211] width 72 height 15
select select "TUE"
click at [351, 204] on select "Select days Day Tuesday Wednesday Thursday Friday" at bounding box center [387, 211] width 72 height 15
select select "2025-09-19"
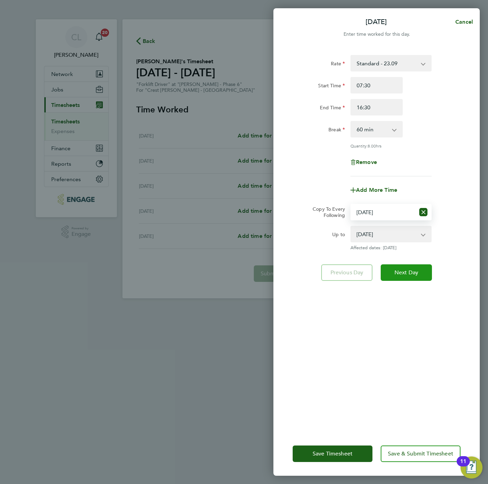
click at [408, 273] on span "Next Day" at bounding box center [406, 272] width 24 height 7
click at [386, 211] on select "Select days Day Tuesday Wednesday Thursday Friday" at bounding box center [383, 211] width 64 height 15
select select "60"
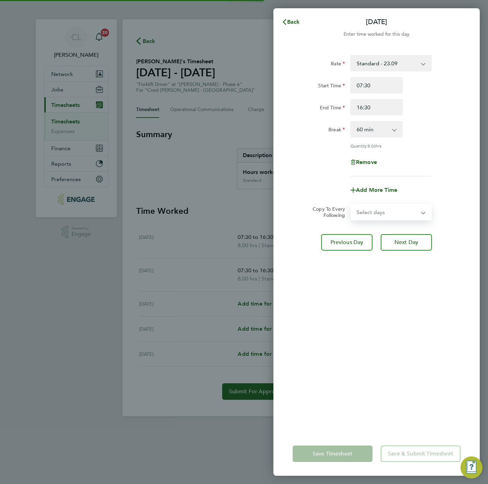
drag, startPoint x: 381, startPoint y: 209, endPoint x: 381, endPoint y: 220, distance: 10.7
click at [381, 209] on select "Select days Day Wednesday Thursday Friday" at bounding box center [387, 211] width 72 height 15
select select "WED"
click at [351, 204] on select "Select days Day Wednesday Thursday Friday" at bounding box center [387, 211] width 72 height 15
select select "2025-09-19"
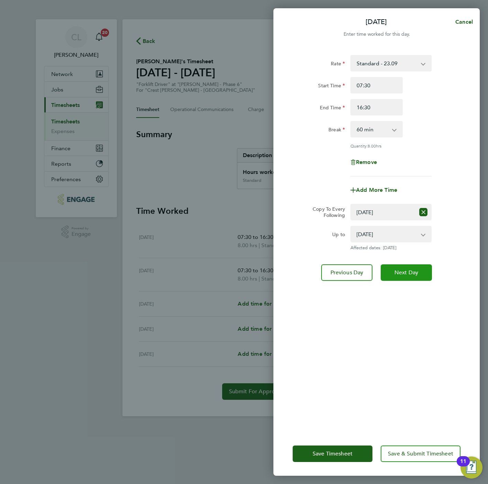
click at [414, 266] on button "Next Day" at bounding box center [405, 272] width 51 height 16
select select "0: null"
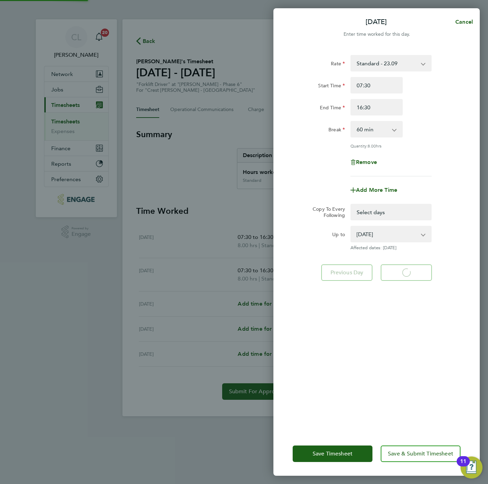
select select "60"
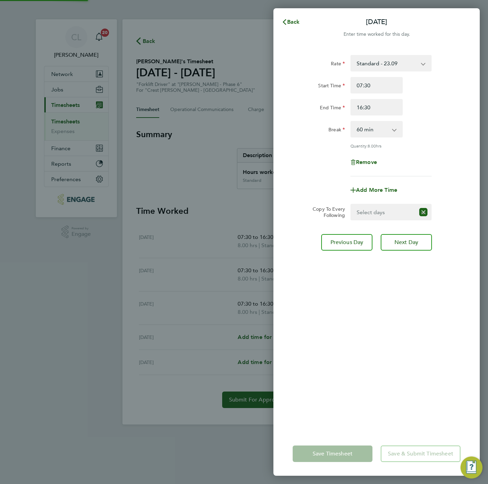
click at [393, 214] on select "Select days Day Thursday Friday" at bounding box center [383, 211] width 64 height 15
select select "THU"
click at [351, 204] on select "Select days Day Thursday Friday" at bounding box center [387, 211] width 72 height 15
select select "2025-09-19"
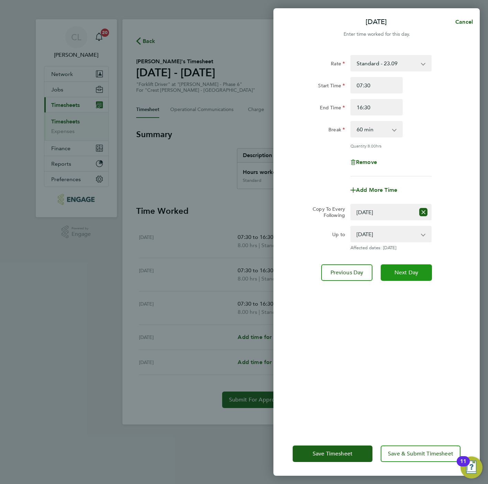
click at [418, 275] on button "Next Day" at bounding box center [405, 272] width 51 height 16
select select "0: null"
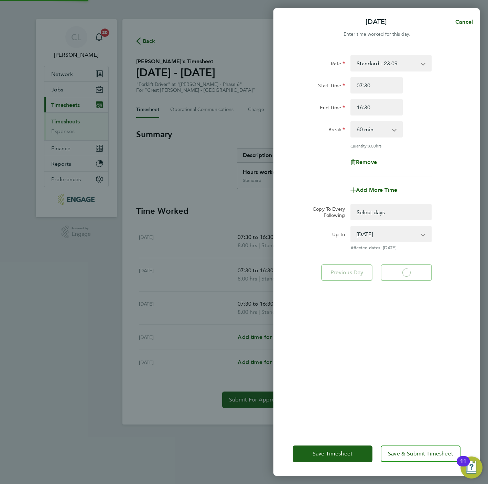
select select "60"
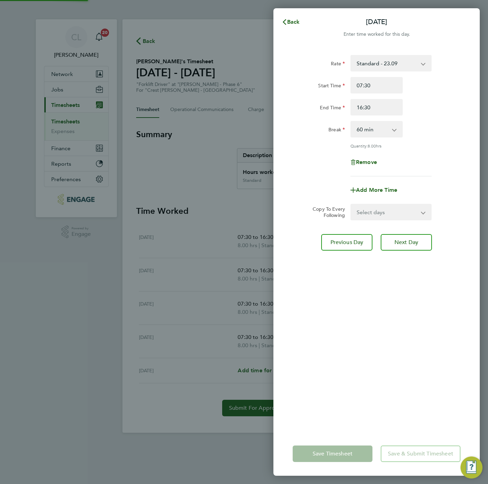
drag, startPoint x: 380, startPoint y: 209, endPoint x: 380, endPoint y: 219, distance: 9.6
click at [380, 210] on select "Select days Friday" at bounding box center [387, 211] width 72 height 15
select select "FRI"
click at [351, 204] on select "Select days Friday" at bounding box center [387, 211] width 72 height 15
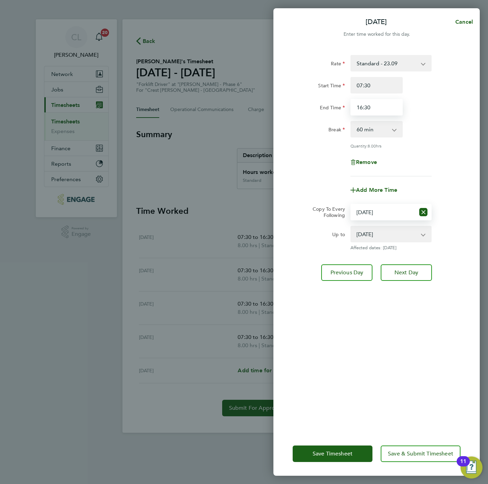
click at [376, 109] on input "16:30" at bounding box center [376, 107] width 52 height 16
click at [376, 110] on input "16:30" at bounding box center [376, 107] width 52 height 16
type input "12:30"
click at [438, 142] on div "Rate Standard - 23.09 Start Time 07:30 End Time 12:30 Break 0 min 15 min 30 min…" at bounding box center [376, 115] width 168 height 121
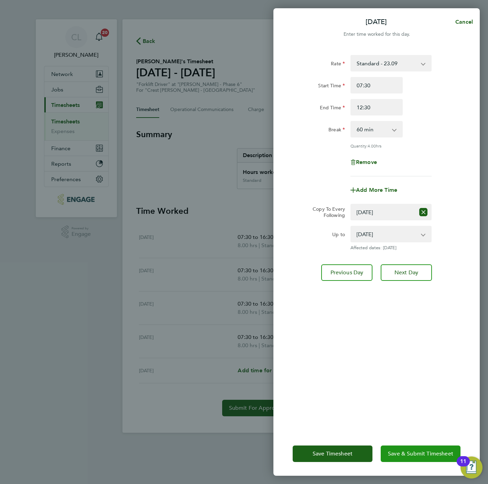
click at [407, 455] on span "Save & Submit Timesheet" at bounding box center [420, 453] width 65 height 7
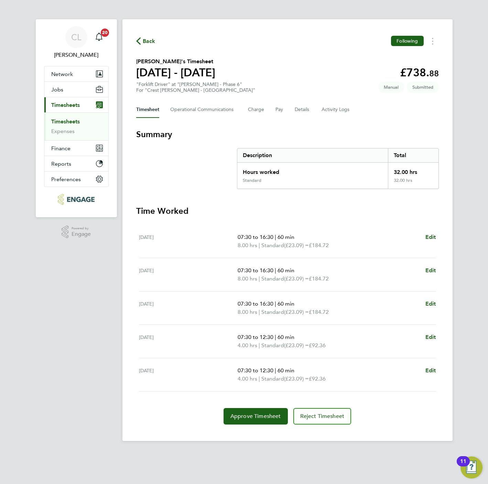
click at [149, 41] on span "Back" at bounding box center [149, 41] width 13 height 8
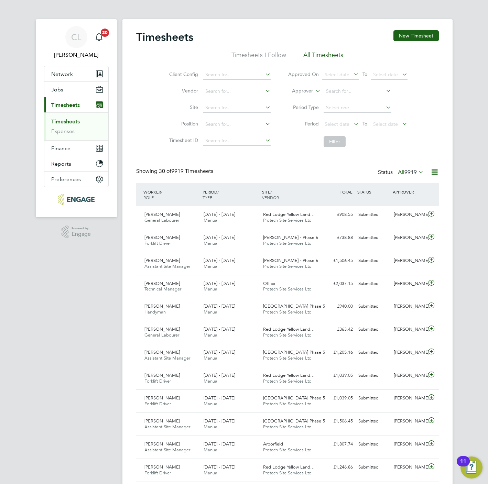
click at [420, 42] on div "Timesheets New Timesheet" at bounding box center [287, 40] width 302 height 21
click at [420, 39] on button "New Timesheet" at bounding box center [415, 35] width 45 height 11
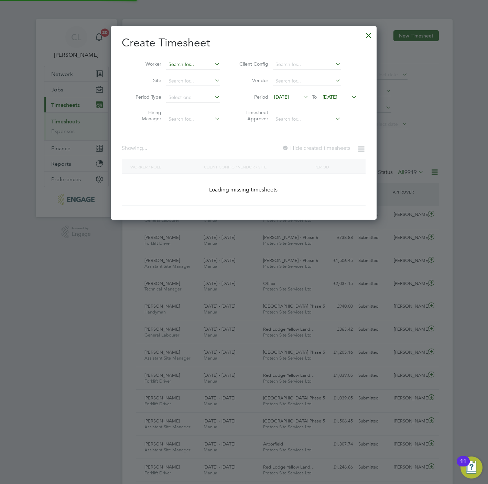
click at [173, 64] on input at bounding box center [193, 65] width 54 height 10
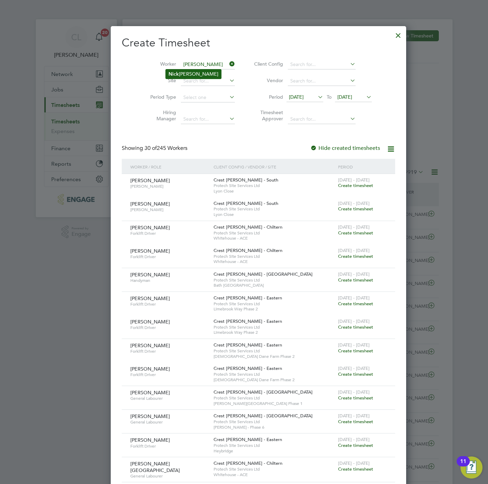
click at [182, 70] on li "Ni c k Coleman" at bounding box center [193, 73] width 55 height 9
type input "[PERSON_NAME]"
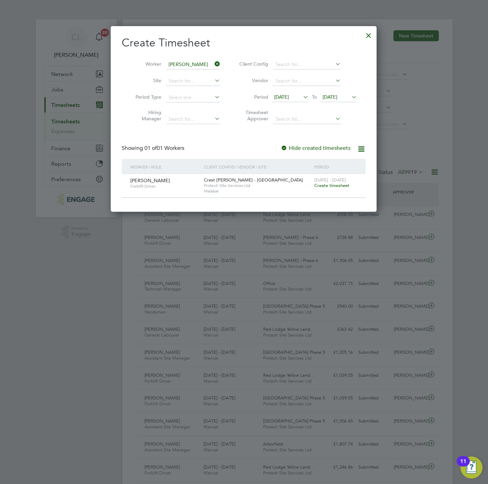
click at [339, 190] on div "[DATE] - [DATE] Create timesheet" at bounding box center [335, 183] width 46 height 19
click at [339, 188] on span "Create timesheet" at bounding box center [331, 185] width 35 height 6
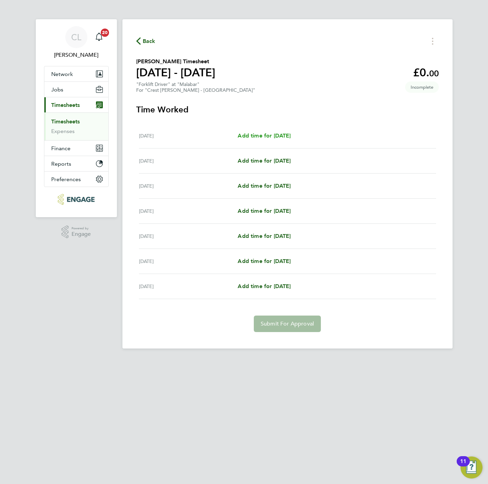
click at [275, 137] on span "Add time for [DATE]" at bounding box center [263, 135] width 53 height 7
select select "60"
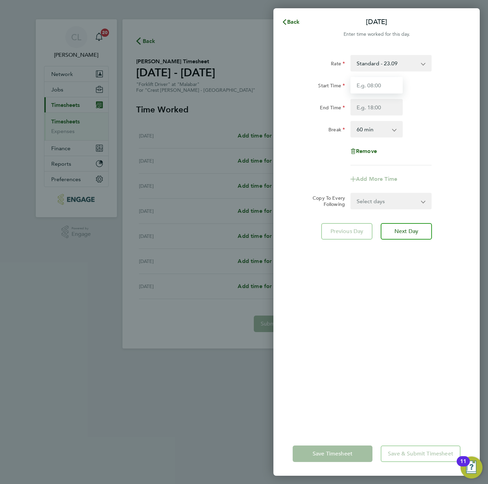
click at [379, 93] on input "Start Time" at bounding box center [376, 85] width 52 height 16
type input "07:30"
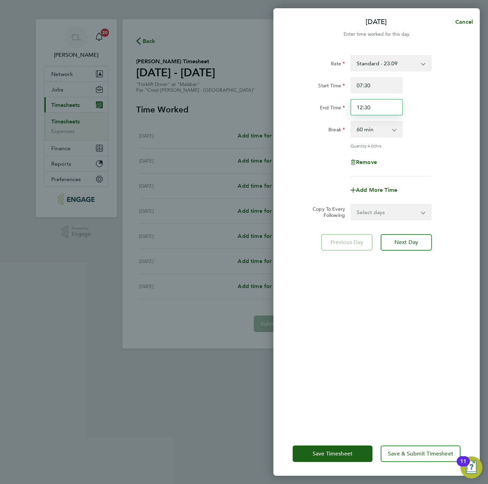
click at [375, 107] on input "12:30" at bounding box center [376, 107] width 52 height 16
type input "16:30"
click at [406, 162] on div "Remove" at bounding box center [376, 162] width 173 height 16
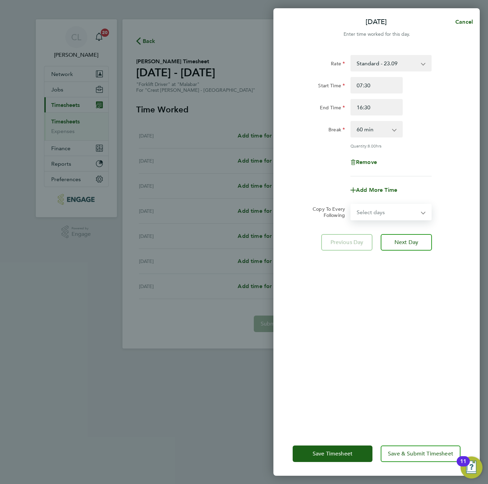
click at [402, 214] on select "Select days Day Weekday (Mon-Fri) Weekend (Sat-Sun) [DATE] [DATE] [DATE] [DATE]…" at bounding box center [387, 211] width 72 height 15
select select "TUE"
click at [351, 204] on select "Select days Day Weekday (Mon-Fri) Weekend (Sat-Sun) [DATE] [DATE] [DATE] [DATE]…" at bounding box center [387, 211] width 72 height 15
select select "[DATE]"
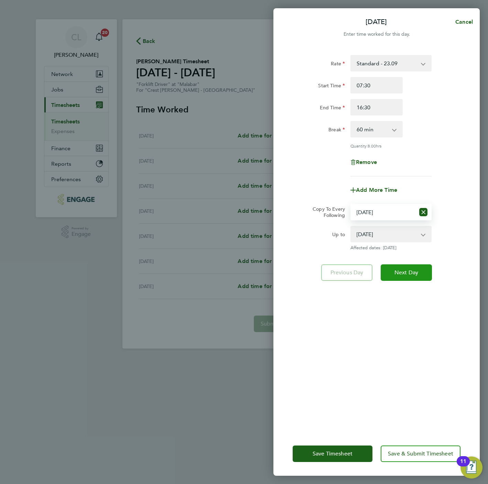
click at [416, 270] on span "Next Day" at bounding box center [406, 272] width 24 height 7
select select "60"
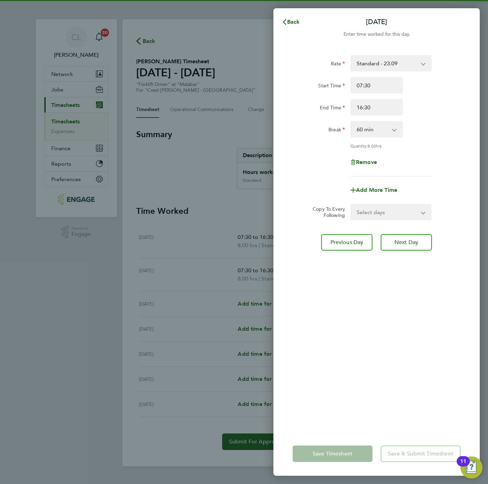
drag, startPoint x: 395, startPoint y: 209, endPoint x: 394, endPoint y: 218, distance: 9.0
click at [395, 209] on select "Select days Day Weekday (Mon-Fri) Weekend (Sat-Sun) [DATE] [DATE] [DATE] [DATE]…" at bounding box center [387, 211] width 72 height 15
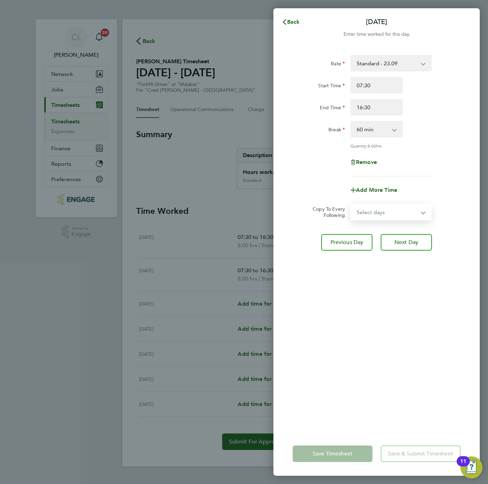
select select "WED"
click at [351, 204] on select "Select days Day Weekday (Mon-Fri) Weekend (Sat-Sun) [DATE] [DATE] [DATE] [DATE]…" at bounding box center [387, 211] width 72 height 15
select select "[DATE]"
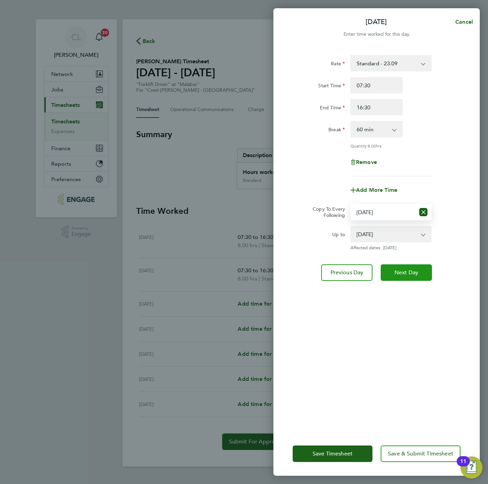
click at [406, 277] on button "Next Day" at bounding box center [405, 272] width 51 height 16
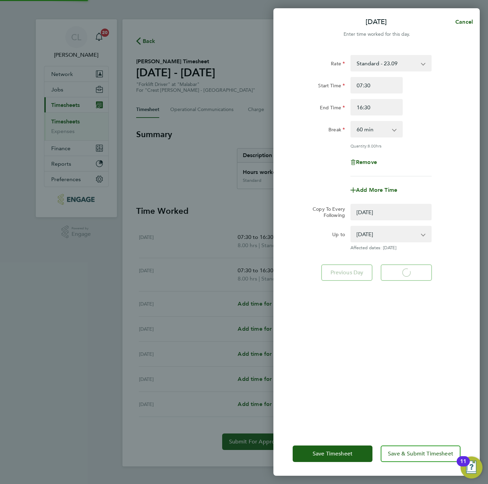
select select "0: null"
select select "60"
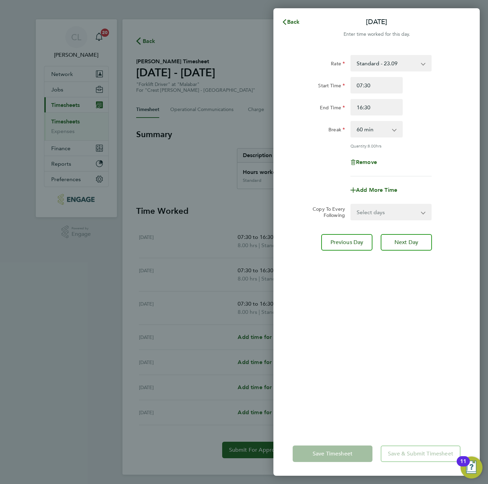
click at [395, 212] on select "Select days Day Weekday (Mon-Fri) Weekend (Sat-Sun) [DATE] [DATE] [DATE] [DATE]" at bounding box center [387, 211] width 72 height 15
select select "THU"
click at [351, 204] on select "Select days Day Weekday (Mon-Fri) Weekend (Sat-Sun) [DATE] [DATE] [DATE] [DATE]" at bounding box center [387, 211] width 72 height 15
select select "[DATE]"
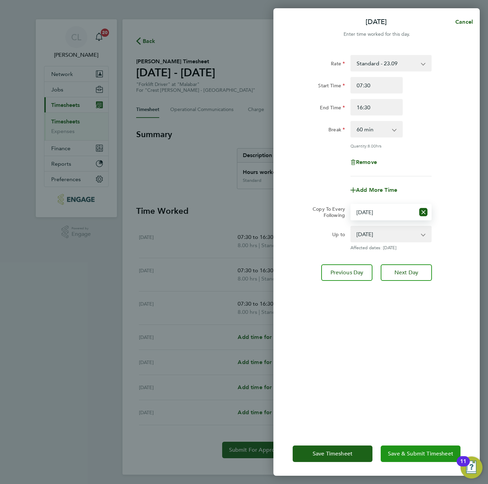
click at [421, 451] on span "Save & Submit Timesheet" at bounding box center [420, 453] width 65 height 7
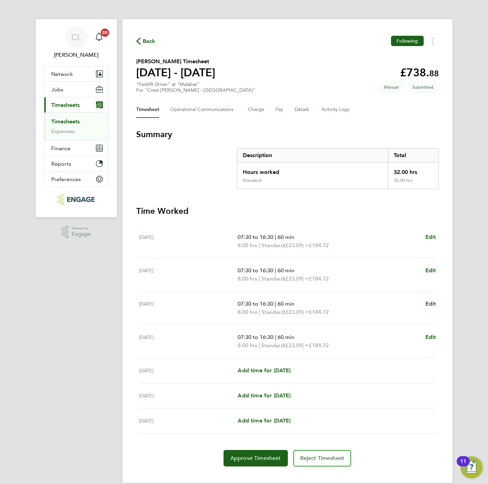
click at [145, 39] on span "Back" at bounding box center [149, 41] width 13 height 8
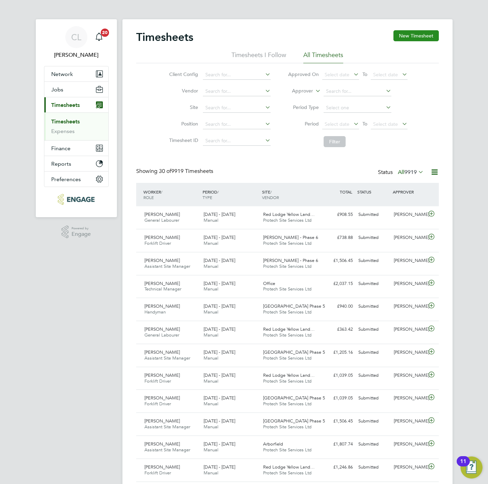
click at [423, 41] on button "New Timesheet" at bounding box center [415, 35] width 45 height 11
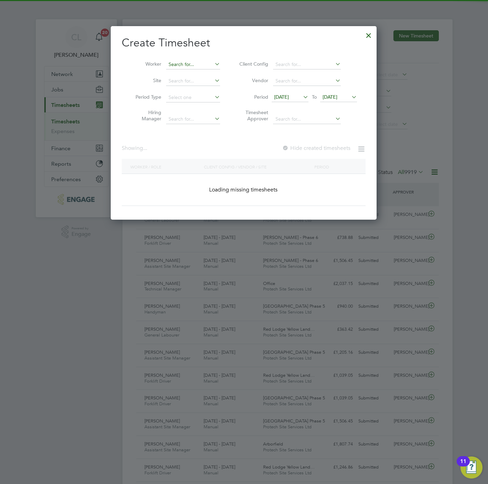
click at [187, 67] on input at bounding box center [193, 65] width 54 height 10
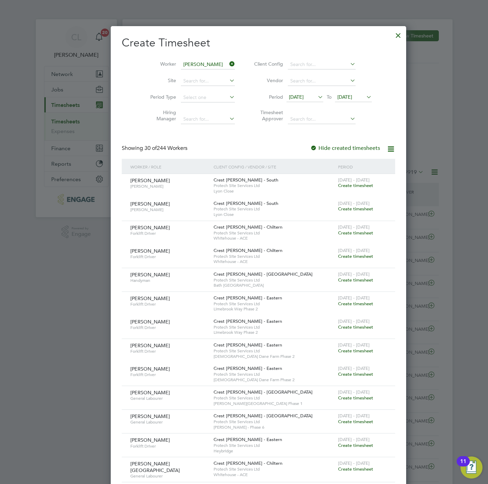
click at [210, 74] on b "Haw" at bounding box center [215, 74] width 10 height 6
type input "[PERSON_NAME]"
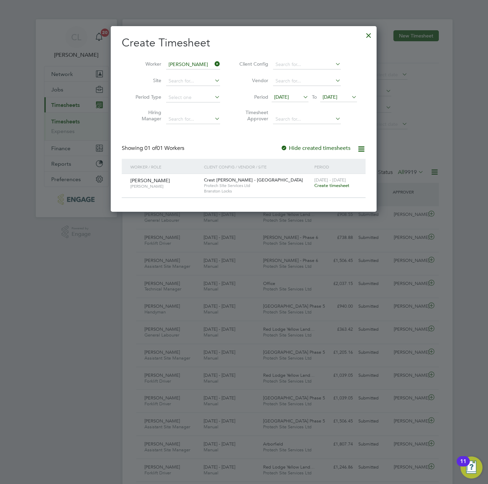
click at [333, 187] on span "Create timesheet" at bounding box center [331, 185] width 35 height 6
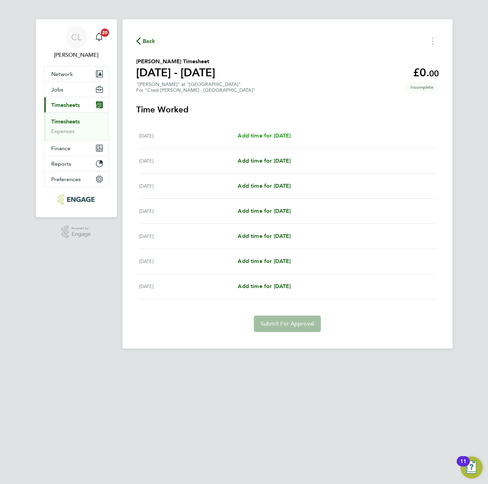
click at [259, 133] on span "Add time for [DATE]" at bounding box center [263, 135] width 53 height 7
select select "60"
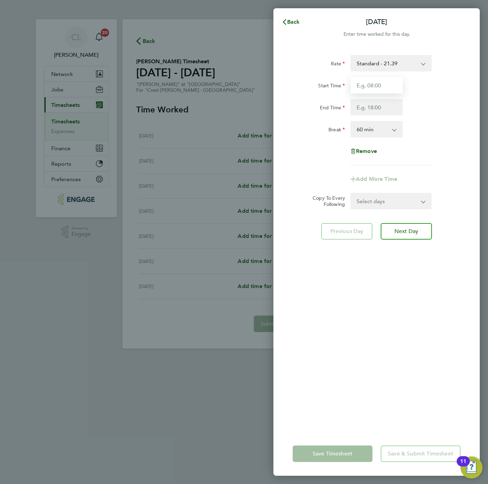
click at [377, 85] on input "Start Time" at bounding box center [376, 85] width 52 height 16
type input "07:30"
type input "16:30"
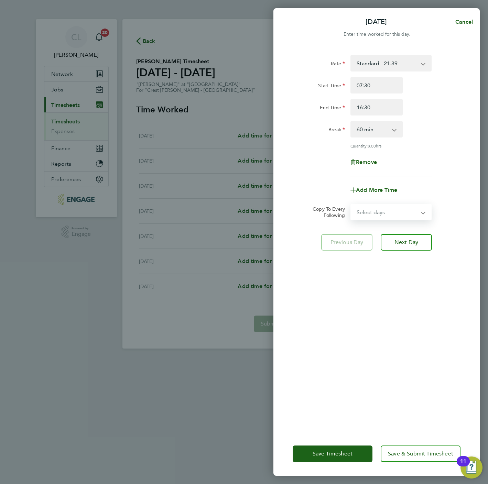
drag, startPoint x: 405, startPoint y: 210, endPoint x: 400, endPoint y: 216, distance: 7.4
click at [405, 210] on select "Select days Day Weekday (Mon-Fri) Weekend (Sat-Sun) [DATE] [DATE] [DATE] [DATE]…" at bounding box center [387, 211] width 72 height 15
select select "WEEKDAY"
click at [351, 204] on select "Select days Day Weekday (Mon-Fri) Weekend (Sat-Sun) [DATE] [DATE] [DATE] [DATE]…" at bounding box center [387, 211] width 72 height 15
select select "[DATE]"
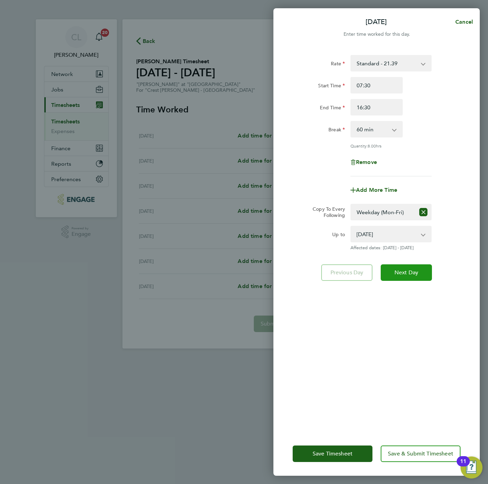
click at [418, 264] on button "Next Day" at bounding box center [405, 272] width 51 height 16
select select "60"
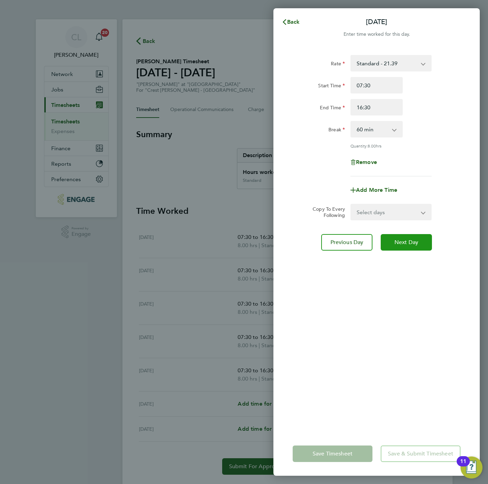
click at [414, 247] on button "Next Day" at bounding box center [405, 242] width 51 height 16
select select "60"
click at [414, 247] on button "Next Day" at bounding box center [405, 242] width 51 height 16
select select "60"
click at [414, 247] on button "Next Day" at bounding box center [405, 242] width 51 height 16
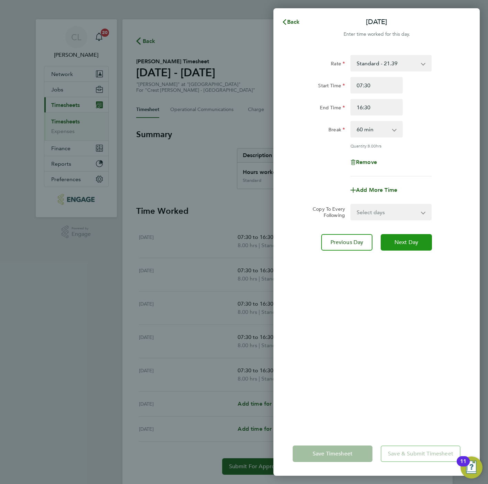
select select "60"
click at [373, 106] on input "16:30" at bounding box center [376, 107] width 52 height 16
type input "12:30"
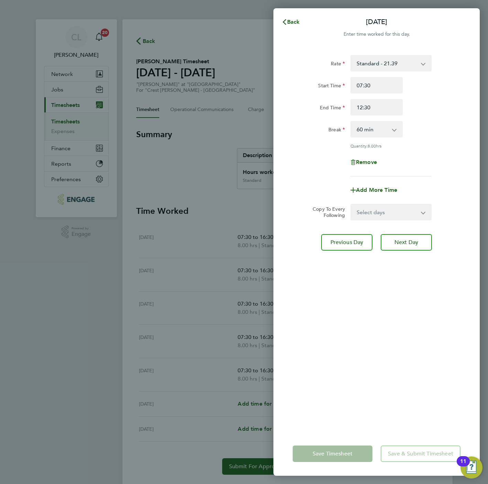
click at [459, 115] on div "Rate Standard - 21.39 Start Time 07:30 End Time 12:30 Break 0 min 15 min 30 min…" at bounding box center [376, 115] width 168 height 121
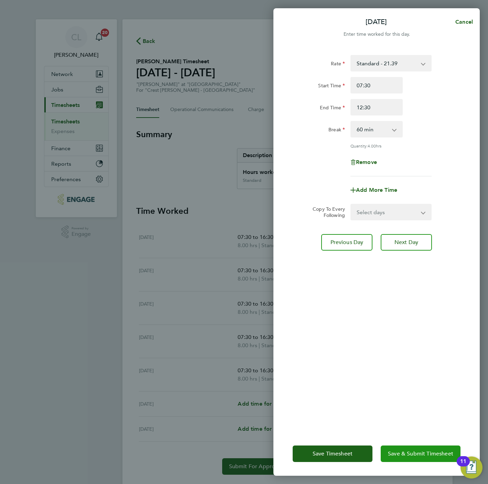
click at [413, 459] on button "Save & Submit Timesheet" at bounding box center [420, 453] width 80 height 16
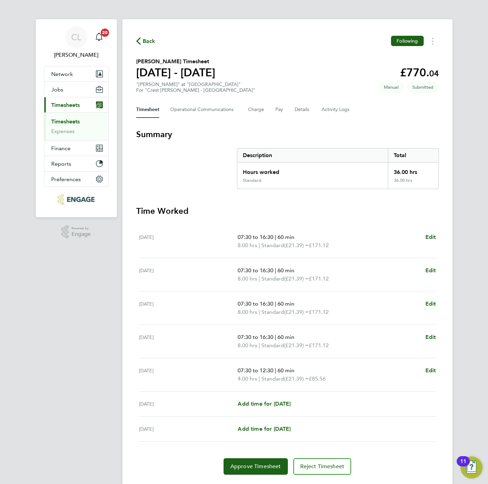
click at [149, 43] on span "Back" at bounding box center [149, 41] width 13 height 8
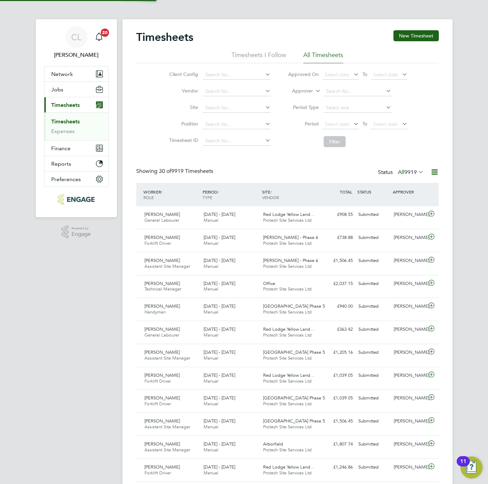
scroll to position [18, 60]
click at [413, 40] on button "New Timesheet" at bounding box center [415, 35] width 45 height 11
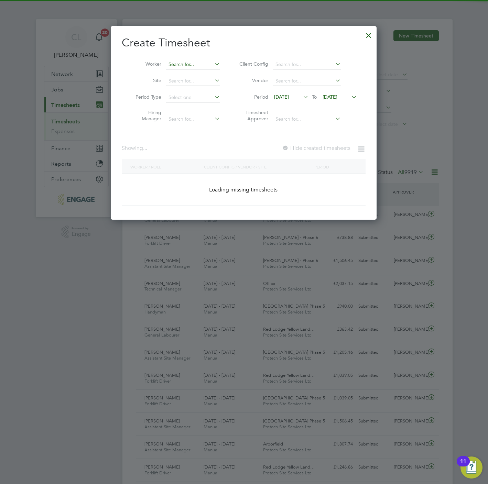
click at [206, 67] on input at bounding box center [193, 65] width 54 height 10
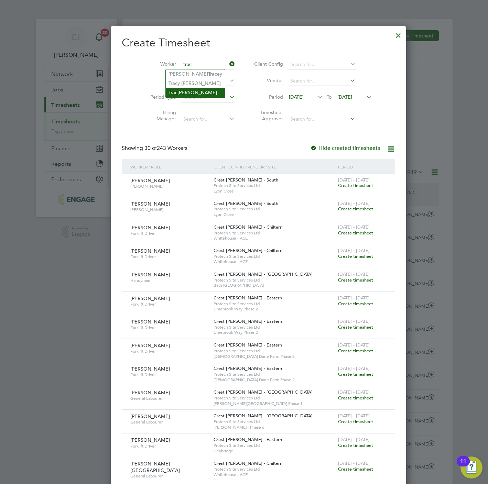
click at [191, 90] on li "Trac ey Hildrew" at bounding box center [195, 92] width 59 height 9
type input "[PERSON_NAME]"
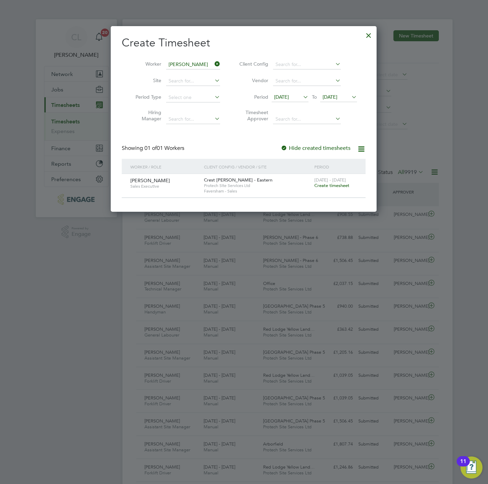
click at [345, 187] on span "Create timesheet" at bounding box center [331, 185] width 35 height 6
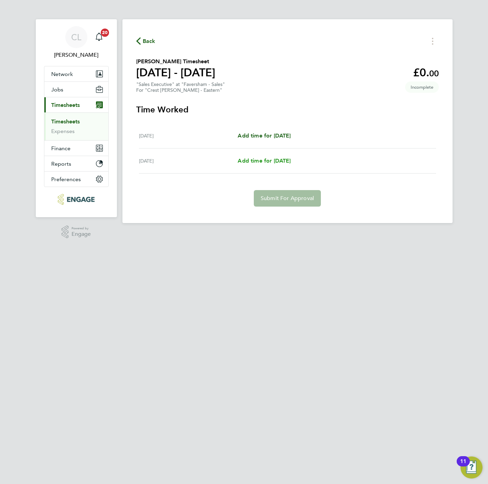
click at [280, 162] on span "Add time for [DATE]" at bounding box center [263, 160] width 53 height 7
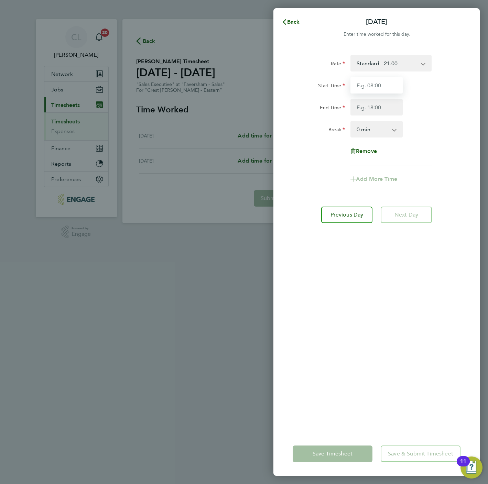
click at [392, 87] on input "Start Time" at bounding box center [376, 85] width 52 height 16
type input "10:00"
type input "17:00"
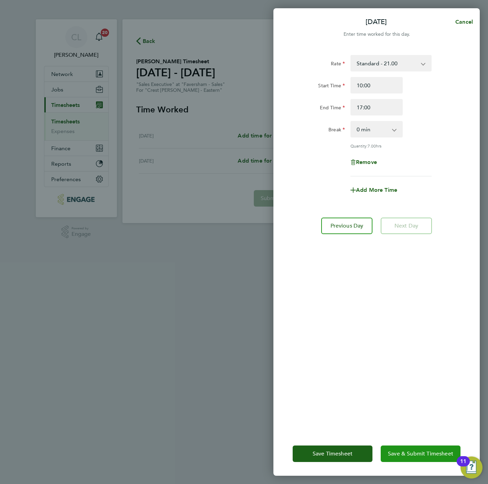
click at [429, 457] on button "Save & Submit Timesheet" at bounding box center [420, 453] width 80 height 16
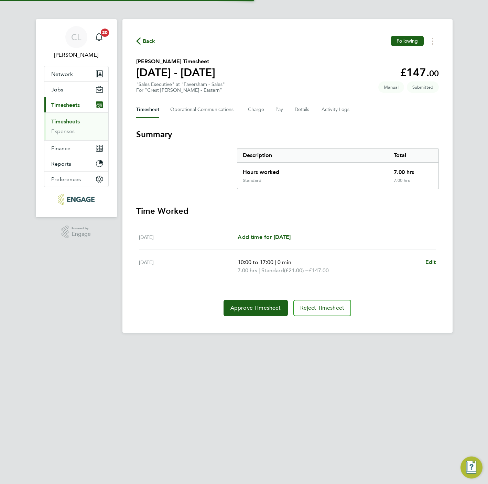
click at [151, 40] on span "Back" at bounding box center [149, 41] width 13 height 8
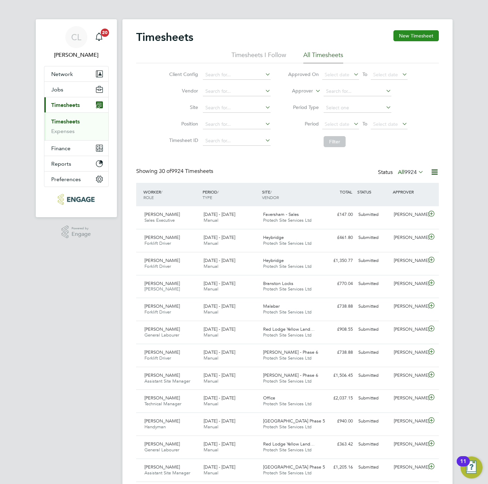
scroll to position [18, 60]
click at [408, 31] on button "New Timesheet" at bounding box center [415, 35] width 45 height 11
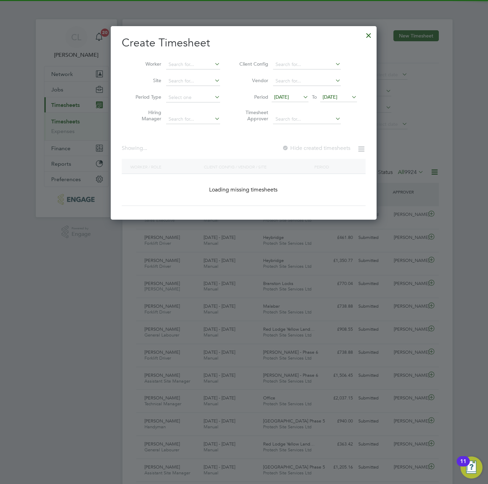
click at [210, 58] on li "Worker" at bounding box center [175, 64] width 107 height 16
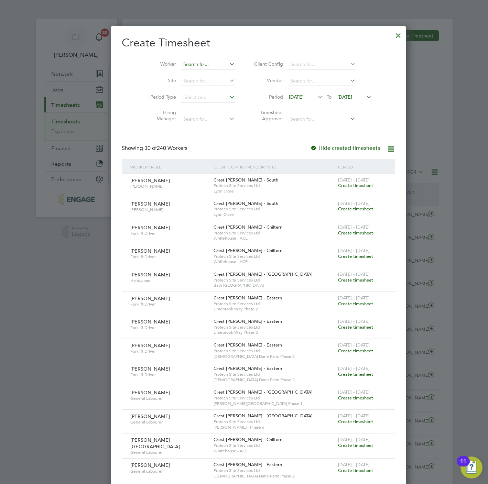
click at [207, 60] on input at bounding box center [208, 65] width 54 height 10
click at [183, 74] on li "Cath ryn Readings" at bounding box center [193, 73] width 55 height 9
type input "[PERSON_NAME] Readings"
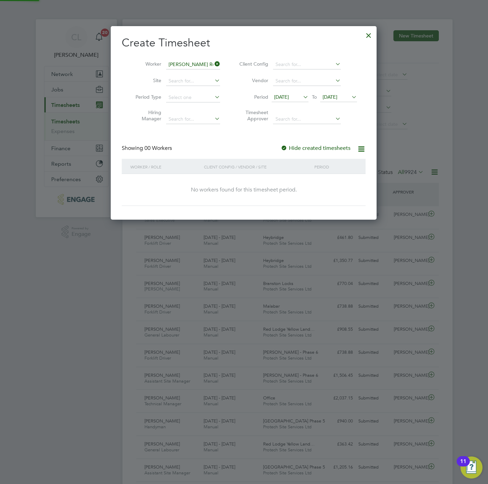
scroll to position [195, 266]
click at [336, 95] on span "[DATE]" at bounding box center [329, 97] width 15 height 6
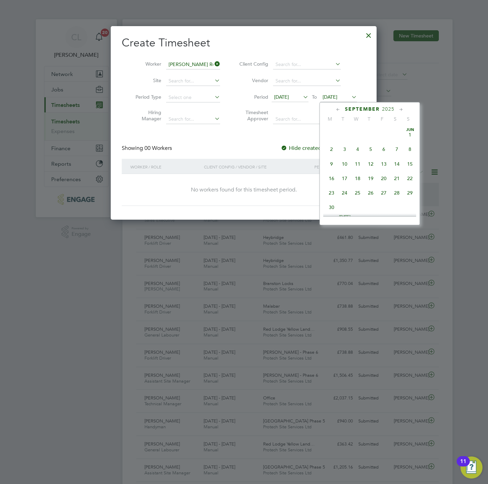
scroll to position [234, 0]
click at [387, 164] on span "19" at bounding box center [383, 161] width 13 height 13
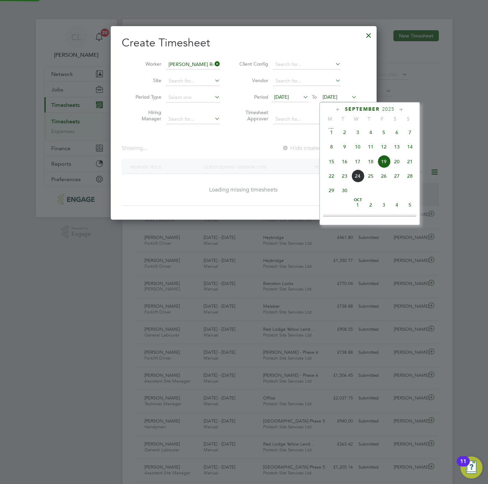
scroll to position [195, 266]
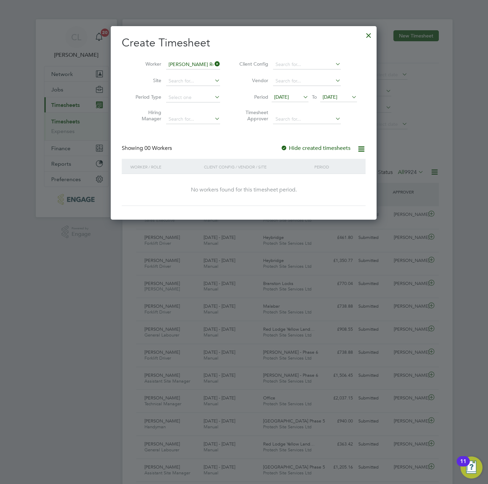
click at [337, 98] on span "[DATE]" at bounding box center [329, 97] width 15 height 6
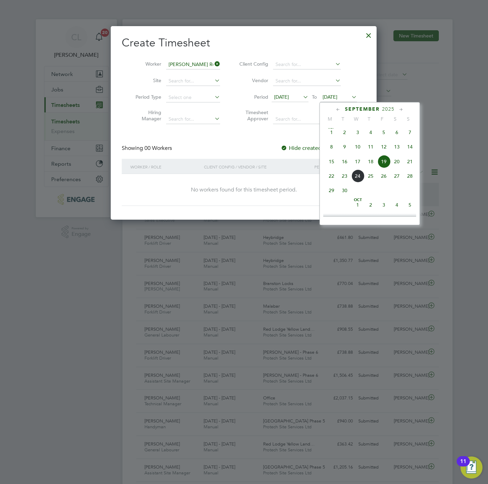
click at [407, 160] on span "21" at bounding box center [409, 161] width 13 height 13
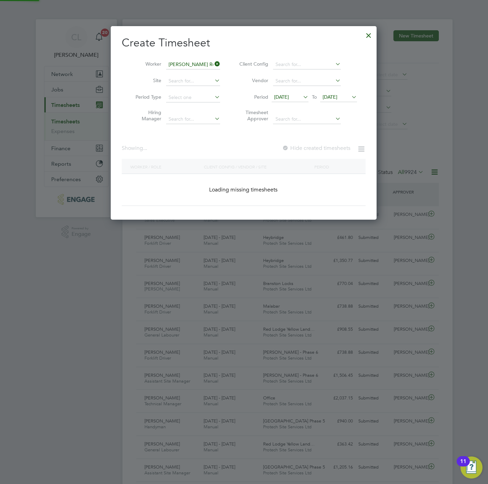
scroll to position [187, 266]
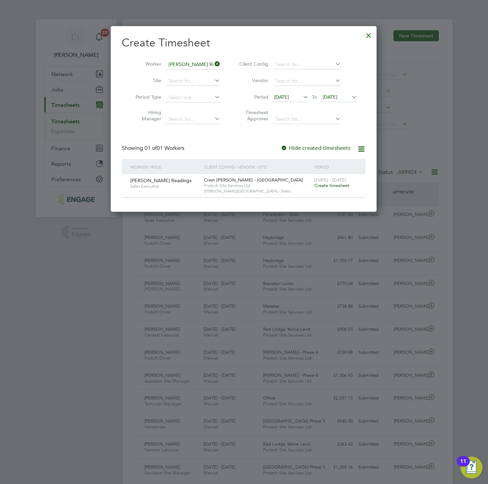
click at [336, 183] on span "Create timesheet" at bounding box center [331, 185] width 35 height 6
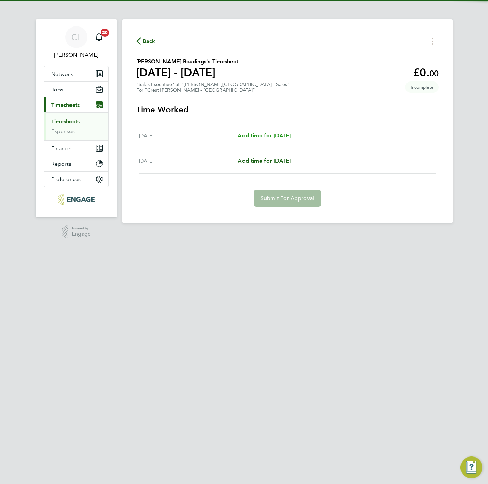
click at [255, 138] on span "Add time for [DATE]" at bounding box center [263, 135] width 53 height 7
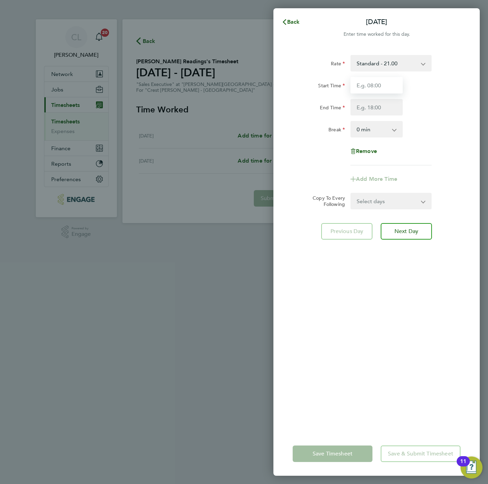
click at [384, 87] on input "Start Time" at bounding box center [376, 85] width 52 height 16
type input "10:00"
click at [368, 106] on input "End Time" at bounding box center [376, 107] width 52 height 16
type input "17:00"
click at [389, 332] on div "Rate Standard - 21.00 Start Time 10:00 End Time 17:00 Break 0 min 15 min 30 min…" at bounding box center [376, 239] width 206 height 385
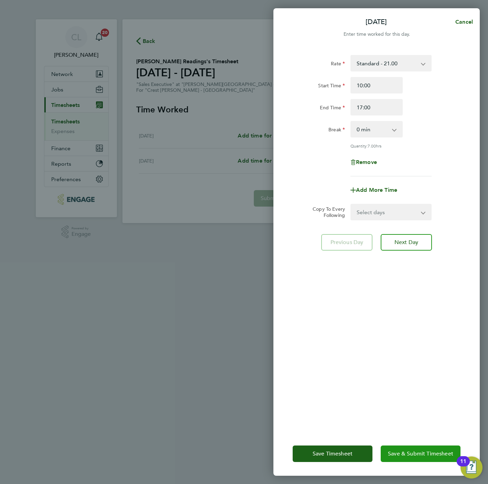
click at [408, 452] on span "Save & Submit Timesheet" at bounding box center [420, 453] width 65 height 7
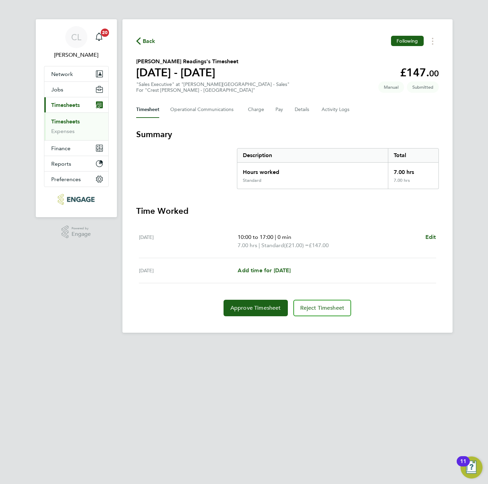
click at [262, 265] on div "Sun 21 Sep Add time for Sun 21 Sep Add time for Sun 21 Sep" at bounding box center [287, 270] width 297 height 25
click at [270, 271] on span "Add time for [DATE]" at bounding box center [263, 270] width 53 height 7
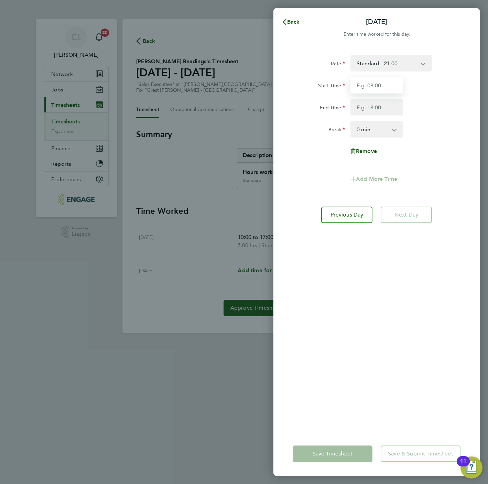
click at [369, 80] on input "Start Time" at bounding box center [376, 85] width 52 height 16
type input "10:00"
type input "17:00"
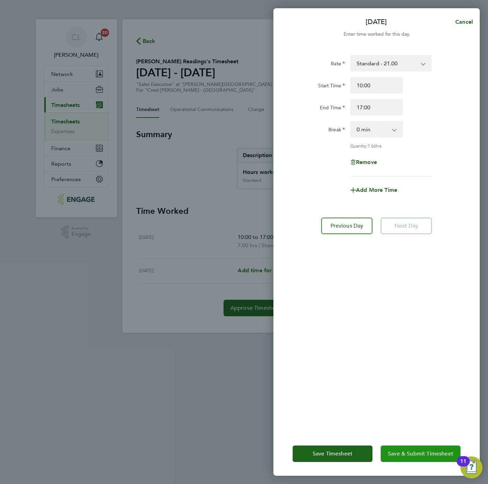
click at [422, 458] on button "Save & Submit Timesheet" at bounding box center [420, 453] width 80 height 16
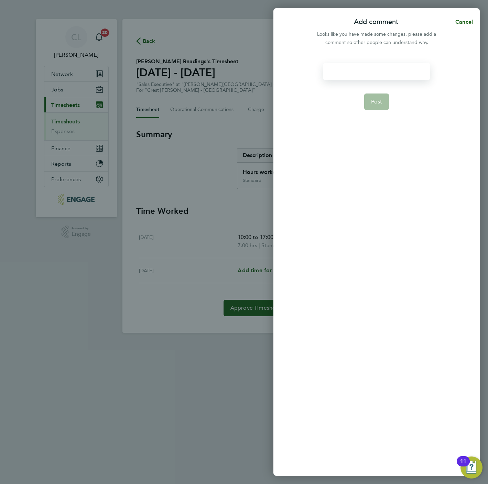
click at [373, 63] on div at bounding box center [376, 71] width 106 height 16
click at [375, 106] on button "Post" at bounding box center [376, 101] width 25 height 16
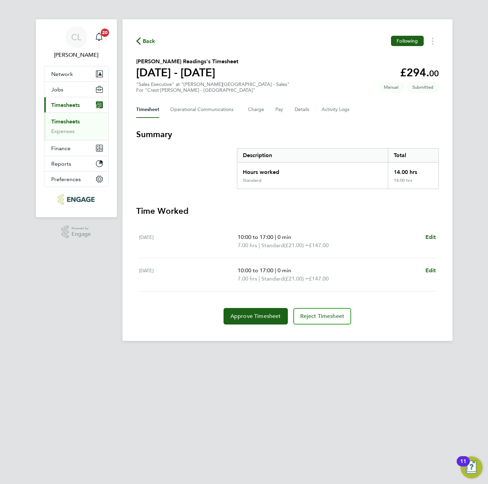
click at [141, 37] on button "Back" at bounding box center [145, 41] width 19 height 9
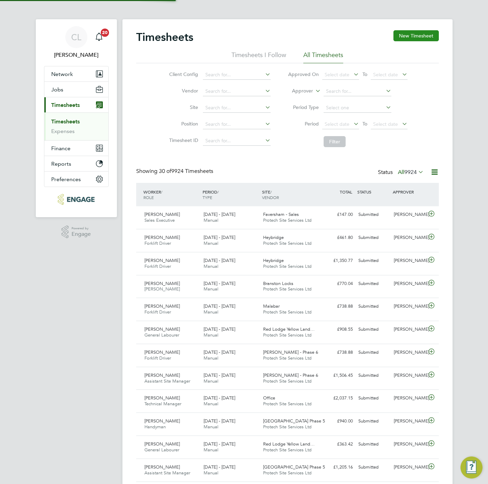
click at [400, 39] on button "New Timesheet" at bounding box center [415, 35] width 45 height 11
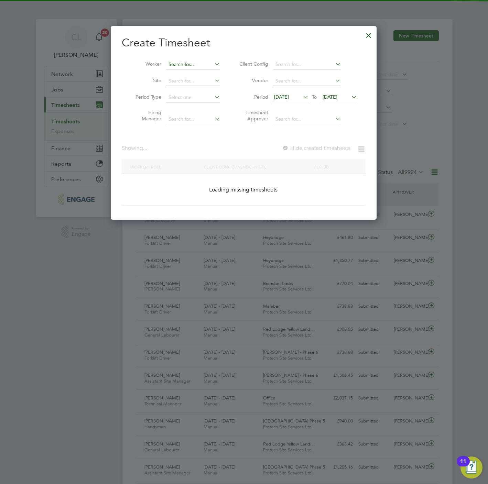
click at [209, 60] on input at bounding box center [193, 65] width 54 height 10
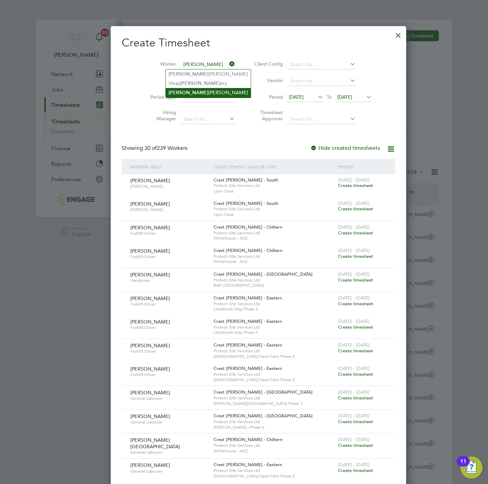
click at [192, 88] on li "Jeff Singleton" at bounding box center [208, 92] width 85 height 9
type input "[PERSON_NAME]"
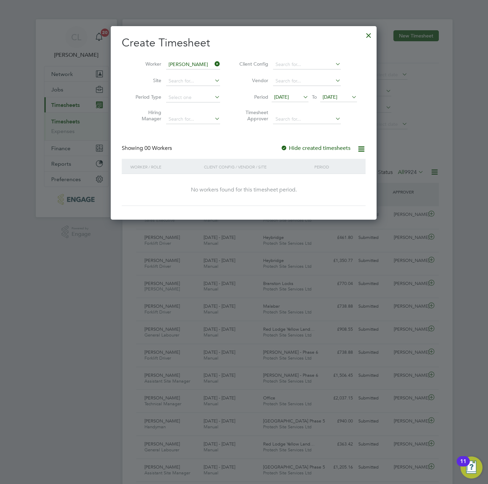
click at [349, 96] on div "10 Sep 2025 To 17 Sep 2025" at bounding box center [314, 98] width 85 height 10
click at [340, 100] on span "[DATE]" at bounding box center [338, 97] width 37 height 9
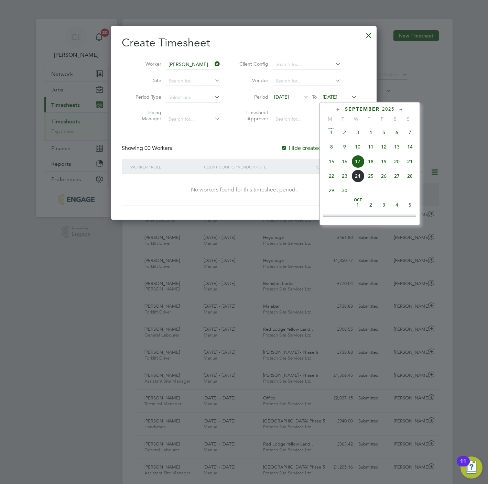
click at [402, 160] on span "20" at bounding box center [396, 161] width 13 height 13
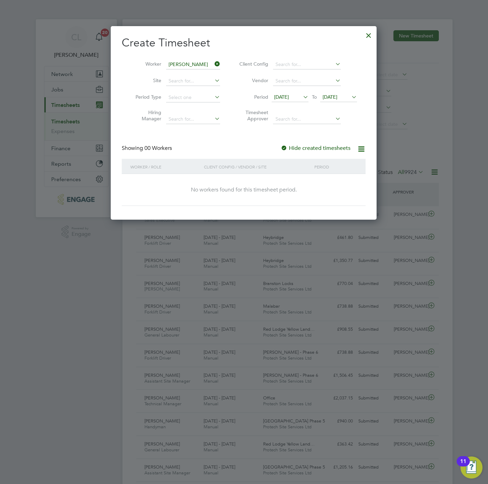
click at [350, 95] on icon at bounding box center [350, 97] width 0 height 10
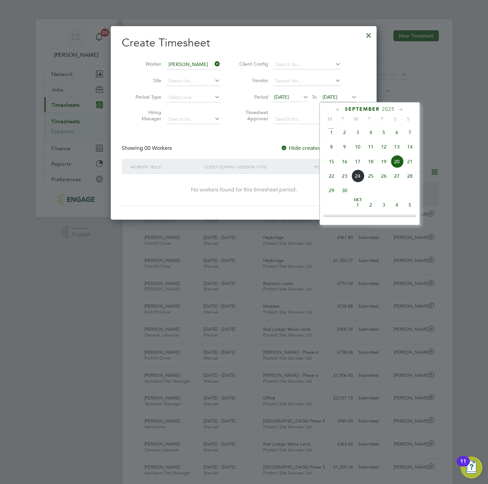
click at [413, 164] on span "21" at bounding box center [409, 161] width 13 height 13
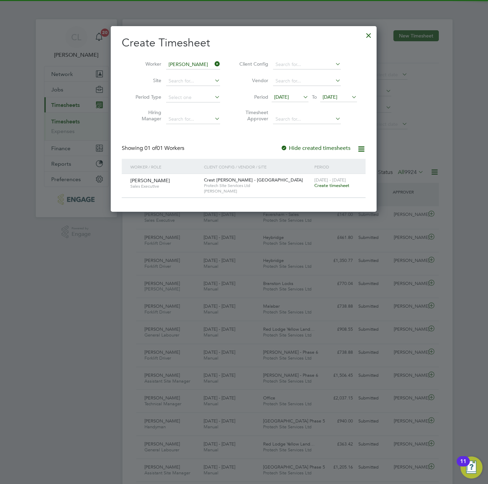
click at [344, 185] on span "Create timesheet" at bounding box center [331, 185] width 35 height 6
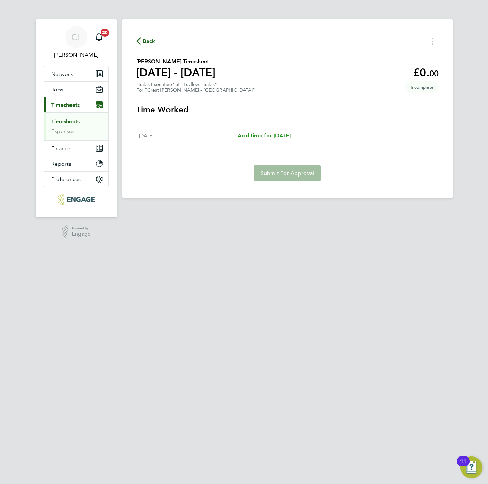
click at [274, 134] on span "Add time for [DATE]" at bounding box center [263, 135] width 53 height 7
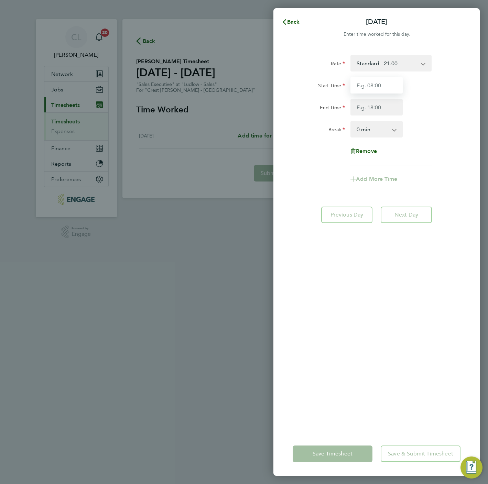
click at [380, 79] on input "Start Time" at bounding box center [376, 85] width 52 height 16
type input "10:00"
type input "17:00"
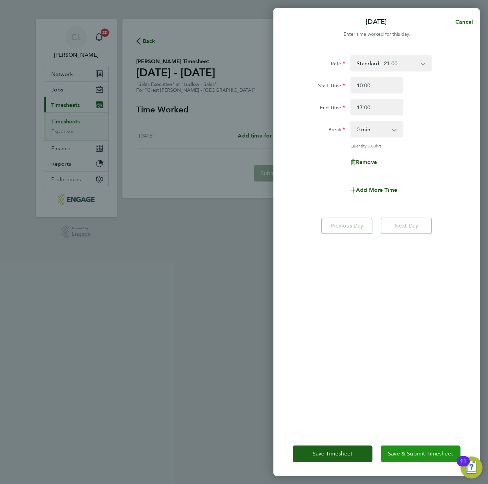
click at [423, 454] on span "Save & Submit Timesheet" at bounding box center [420, 453] width 65 height 7
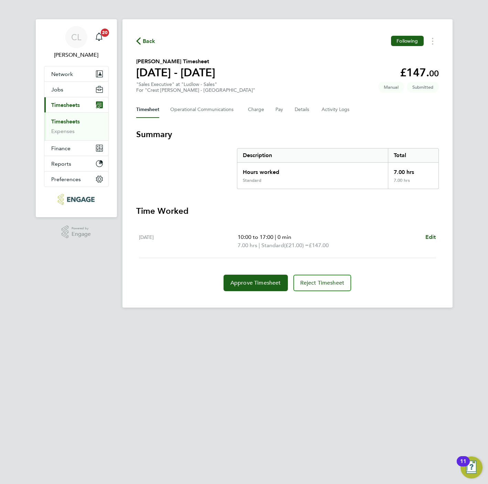
click at [147, 37] on span "Back" at bounding box center [149, 41] width 13 height 8
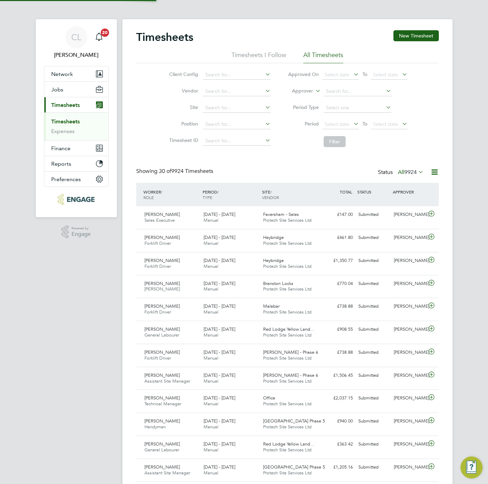
scroll to position [18, 60]
click at [412, 34] on button "New Timesheet" at bounding box center [415, 35] width 45 height 11
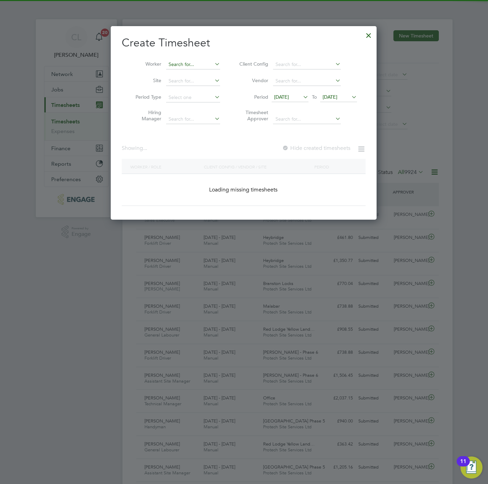
click at [172, 64] on input at bounding box center [193, 65] width 54 height 10
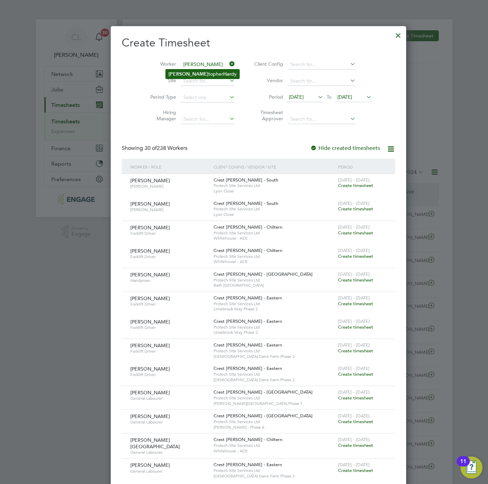
click at [192, 73] on li "Chris topher Har dy" at bounding box center [203, 73] width 74 height 9
type input "Christopher Hardy"
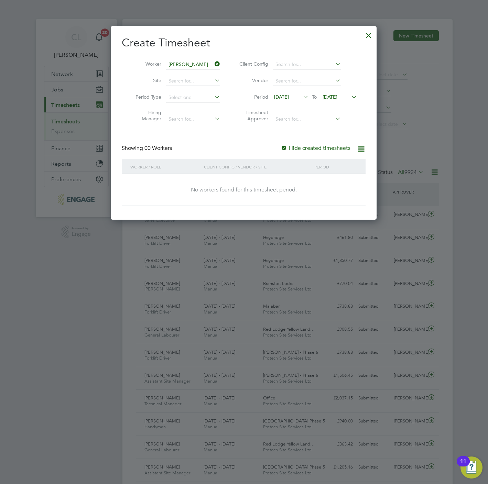
click at [347, 93] on span "[DATE]" at bounding box center [338, 97] width 37 height 9
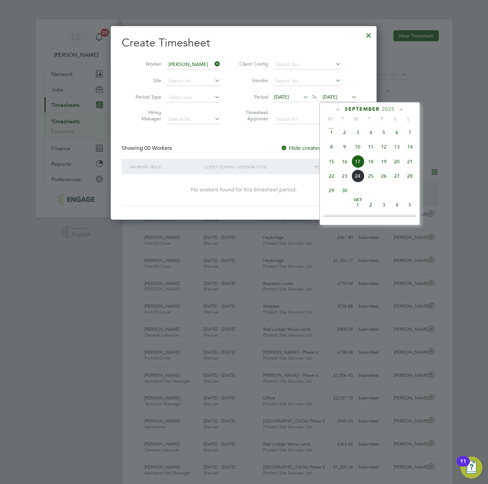
click at [399, 163] on span "20" at bounding box center [396, 161] width 13 height 13
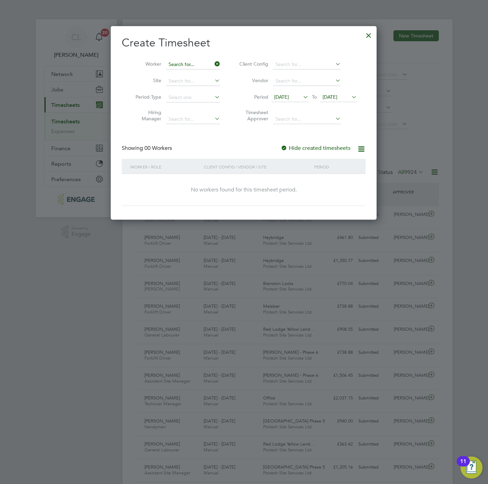
click at [207, 64] on input at bounding box center [193, 65] width 54 height 10
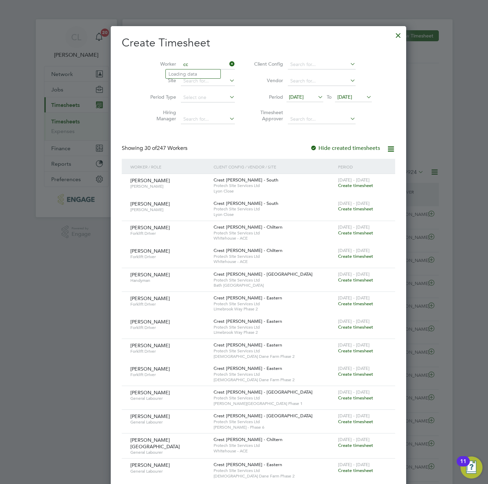
type input "c"
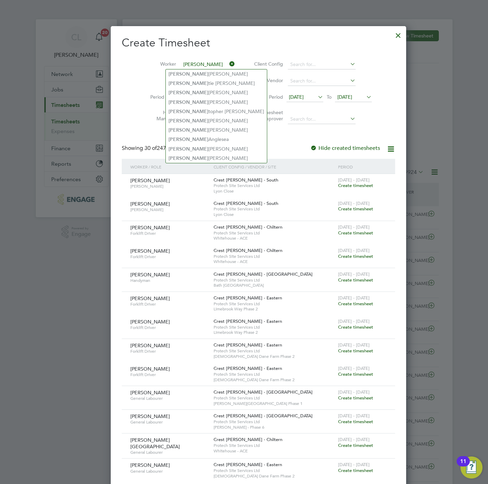
type input "chris"
click at [254, 37] on h2 "Create Timesheet" at bounding box center [258, 43] width 273 height 14
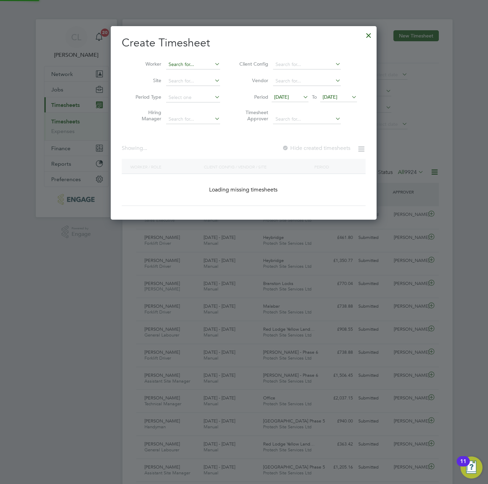
click at [186, 66] on input at bounding box center [193, 65] width 54 height 10
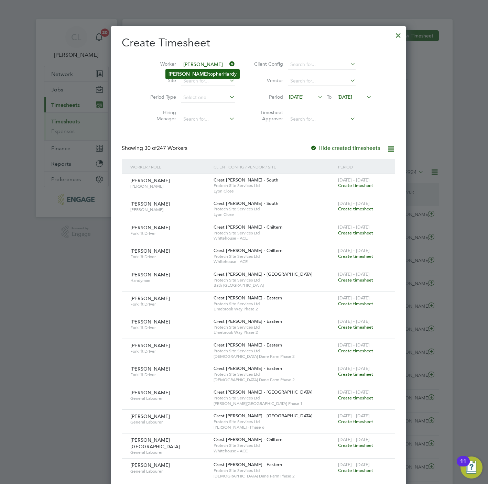
click at [223, 71] on b "Har" at bounding box center [227, 74] width 8 height 6
type input "Christopher Hardy"
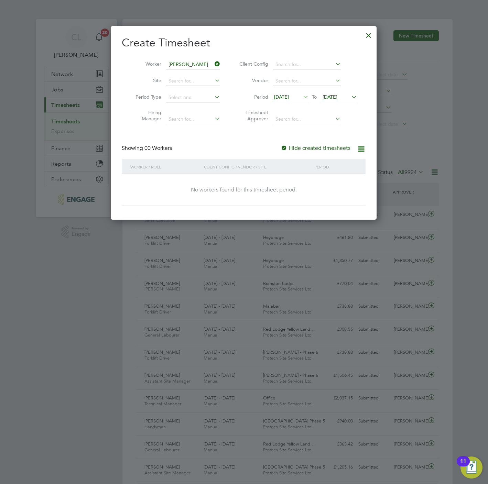
click at [333, 98] on span "[DATE]" at bounding box center [329, 97] width 15 height 6
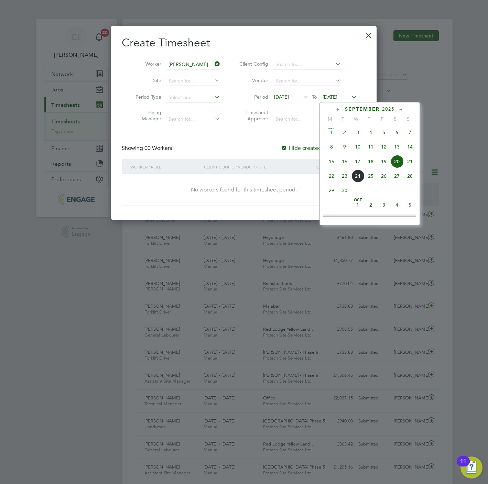
click at [408, 163] on span "21" at bounding box center [409, 161] width 13 height 13
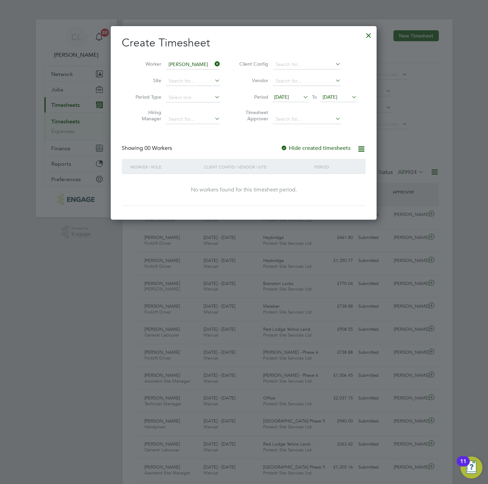
click at [213, 66] on icon at bounding box center [213, 64] width 0 height 10
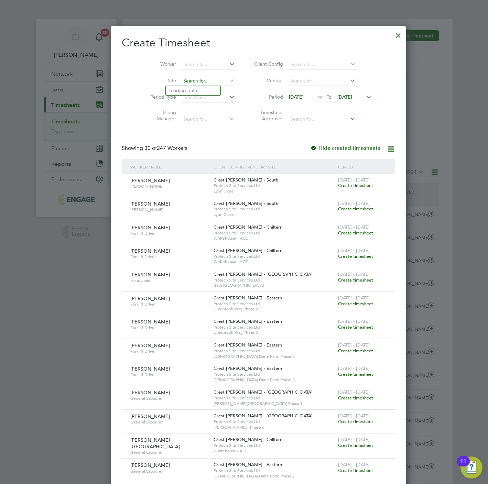
click at [181, 79] on input at bounding box center [208, 81] width 54 height 10
click at [181, 88] on li "Cyg net View" at bounding box center [193, 90] width 55 height 9
type input "Cygnet View"
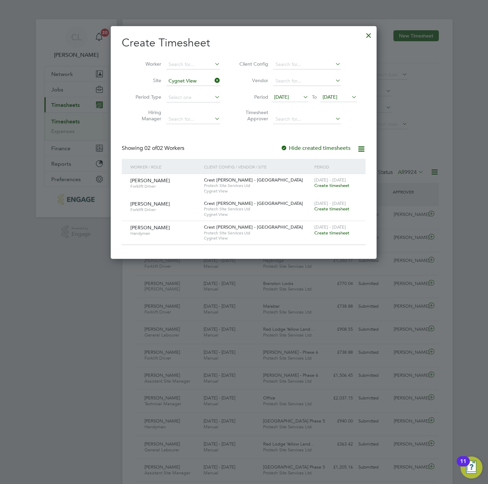
click at [337, 234] on span "Create timesheet" at bounding box center [331, 233] width 35 height 6
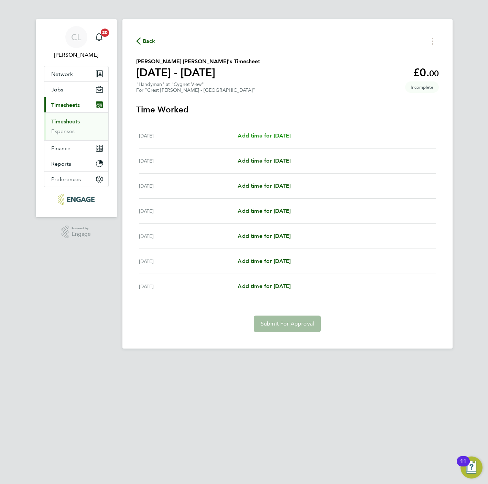
click at [274, 140] on link "Add time for [DATE]" at bounding box center [263, 136] width 53 height 8
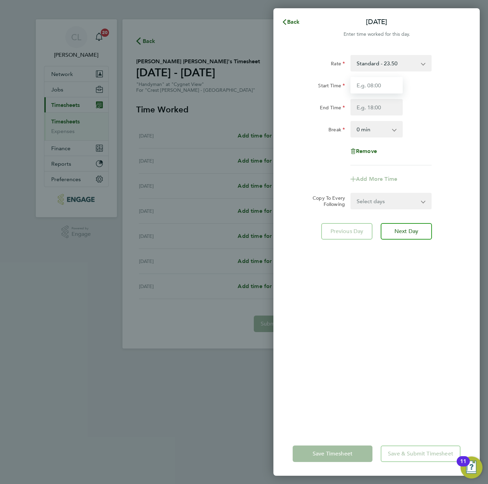
click at [393, 84] on input "Start Time" at bounding box center [376, 85] width 52 height 16
click at [385, 81] on input "Start Time" at bounding box center [376, 85] width 52 height 16
type input "07:30"
click at [368, 115] on div "Rate Standard - 23.50 Start Time 07:30 End Time Break 0 min 15 min 30 min 45 mi…" at bounding box center [376, 110] width 168 height 110
click at [372, 106] on input "End Time" at bounding box center [376, 107] width 52 height 16
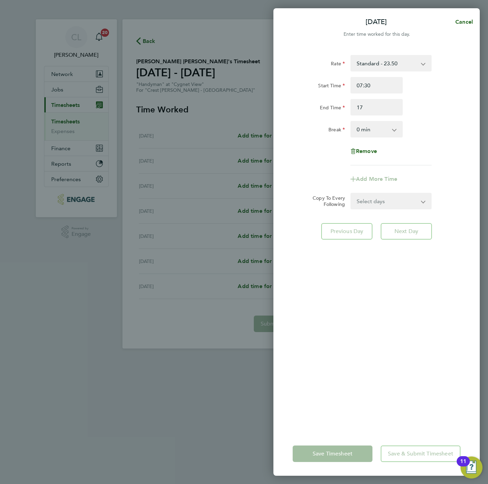
type input "17:00"
click at [270, 132] on div "Mon 15 Sep Cancel Enter time worked for this day. Rate Standard - 23.50 Start T…" at bounding box center [244, 242] width 488 height 484
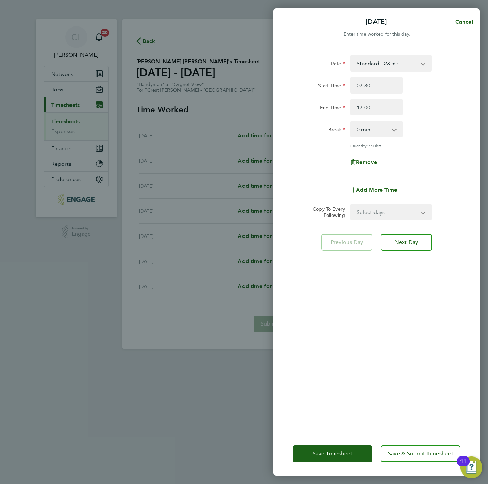
click at [369, 125] on select "0 min 15 min 30 min 45 min 60 min 75 min 90 min" at bounding box center [372, 129] width 43 height 15
click at [380, 104] on input "17:00" at bounding box center [376, 107] width 52 height 16
click at [374, 126] on select "0 min 15 min 30 min 45 min 60 min 75 min 90 min" at bounding box center [372, 129] width 43 height 15
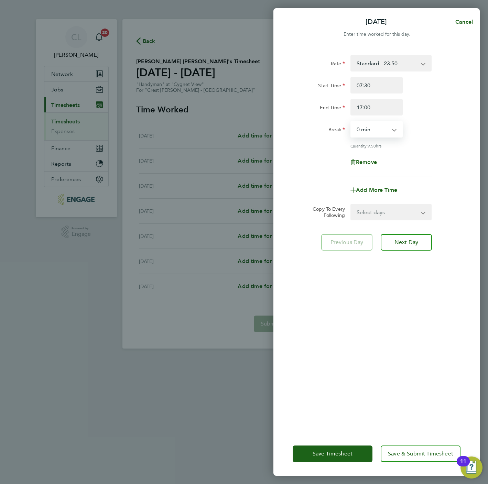
select select "60"
click at [351, 122] on select "0 min 15 min 30 min 45 min 60 min 75 min 90 min" at bounding box center [372, 129] width 43 height 15
click at [381, 88] on input "07:30" at bounding box center [376, 85] width 52 height 16
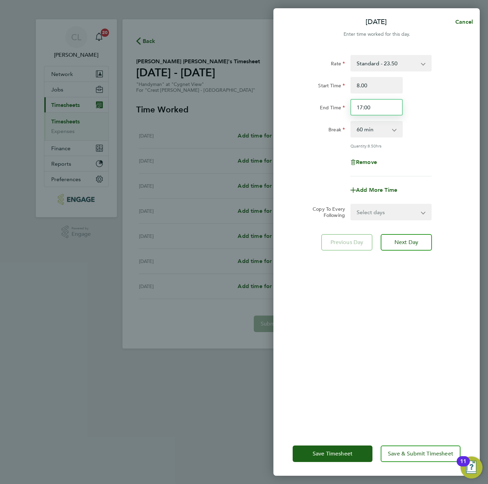
type input "08:00"
click at [374, 206] on select "Select days Day Weekday (Mon-Fri) Weekend (Sat-Sun) [DATE] [DATE] [DATE] [DATE]…" at bounding box center [387, 211] width 72 height 15
select select "TUE"
click at [351, 204] on select "Select days Day Weekday (Mon-Fri) Weekend (Sat-Sun) [DATE] [DATE] [DATE] [DATE]…" at bounding box center [387, 211] width 72 height 15
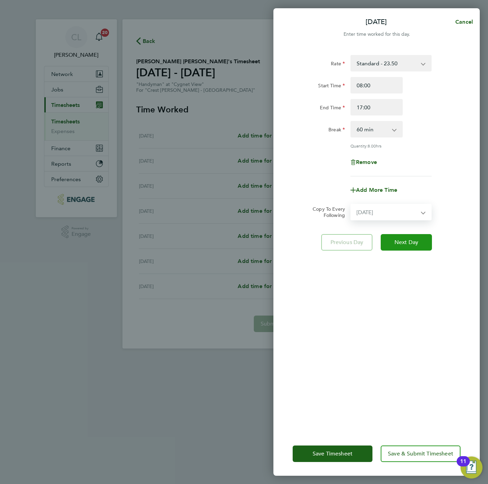
select select "[DATE]"
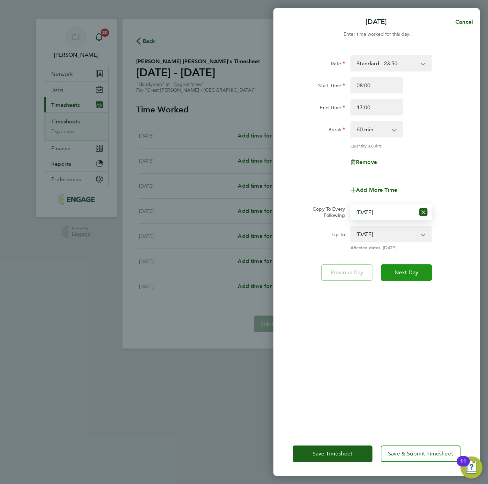
click at [404, 271] on span "Next Day" at bounding box center [406, 272] width 24 height 7
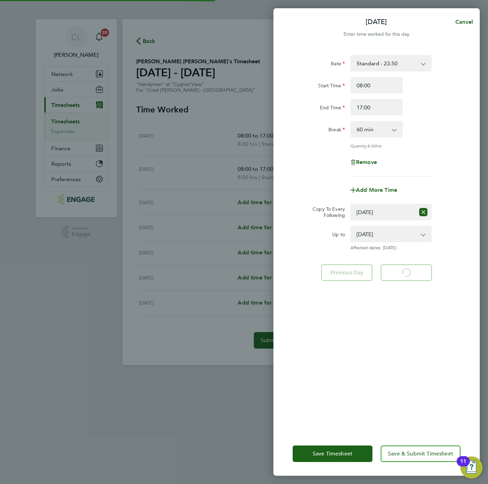
select select "60"
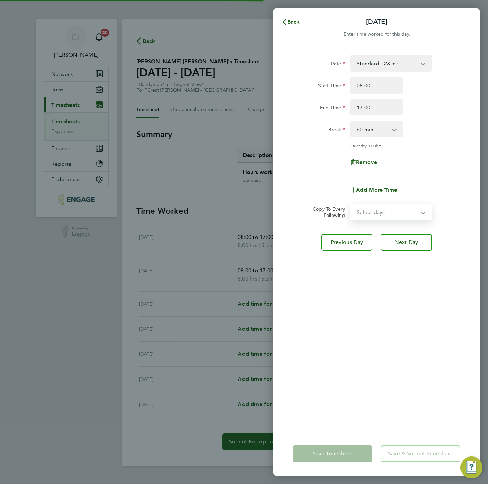
click at [389, 210] on select "Select days Day Weekday (Mon-Fri) Weekend (Sat-Sun) [DATE] [DATE] [DATE] [DATE]…" at bounding box center [387, 211] width 72 height 15
select select "WED"
click at [351, 204] on select "Select days Day Weekday (Mon-Fri) Weekend (Sat-Sun) [DATE] [DATE] [DATE] [DATE]…" at bounding box center [387, 211] width 72 height 15
select select "[DATE]"
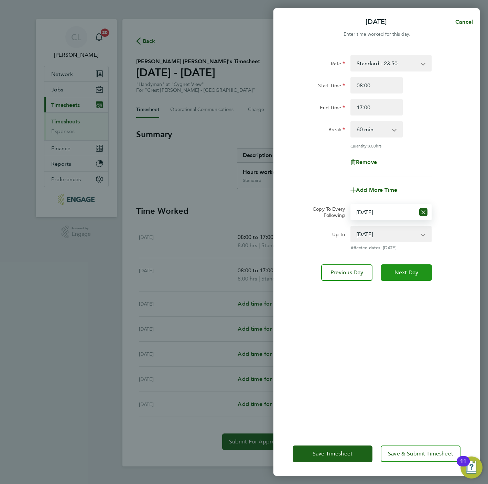
click at [407, 271] on span "Next Day" at bounding box center [406, 272] width 24 height 7
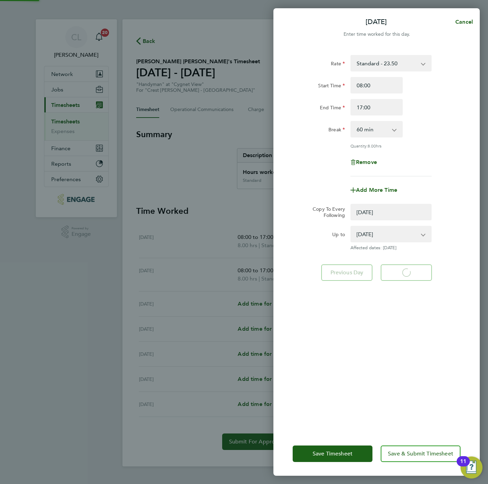
select select "0: null"
select select "60"
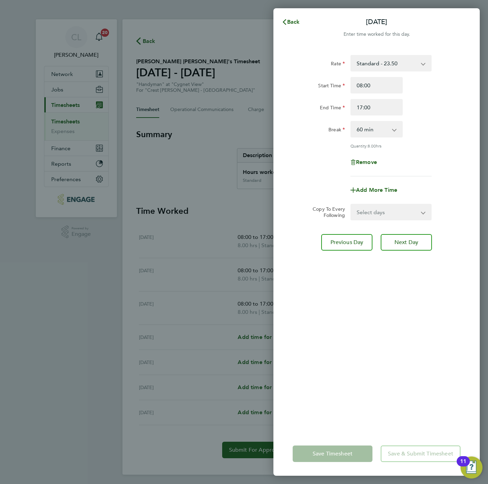
click at [382, 208] on select "Select days Day Weekday (Mon-Fri) Weekend (Sat-Sun) [DATE] [DATE] [DATE] [DATE]" at bounding box center [387, 211] width 72 height 15
select select "FRI"
click at [351, 204] on select "Select days Day Weekday (Mon-Fri) Weekend (Sat-Sun) [DATE] [DATE] [DATE] [DATE]" at bounding box center [387, 211] width 72 height 15
select select "[DATE]"
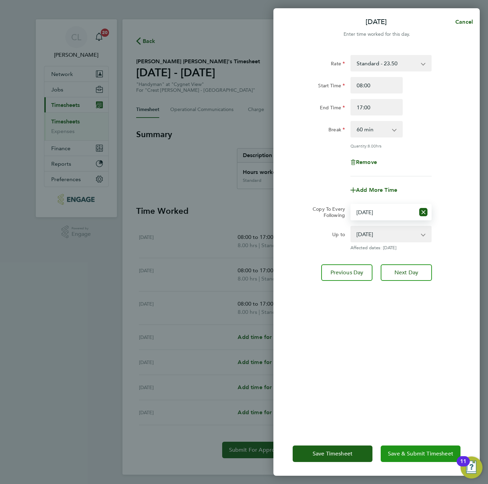
click at [406, 452] on span "Save & Submit Timesheet" at bounding box center [420, 453] width 65 height 7
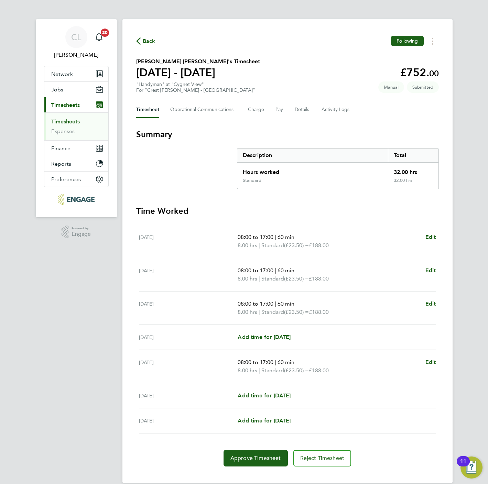
click at [148, 40] on span "Back" at bounding box center [149, 41] width 13 height 8
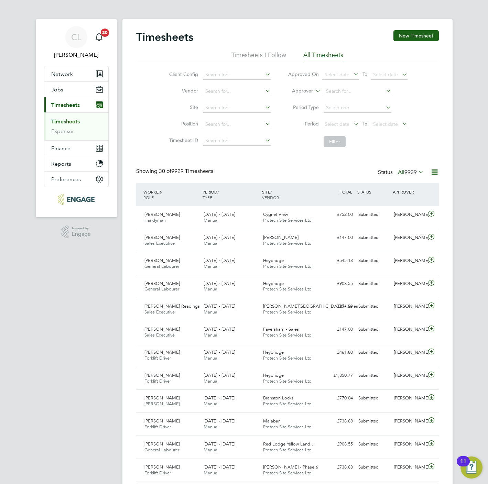
scroll to position [18, 60]
click at [429, 35] on button "New Timesheet" at bounding box center [415, 35] width 45 height 11
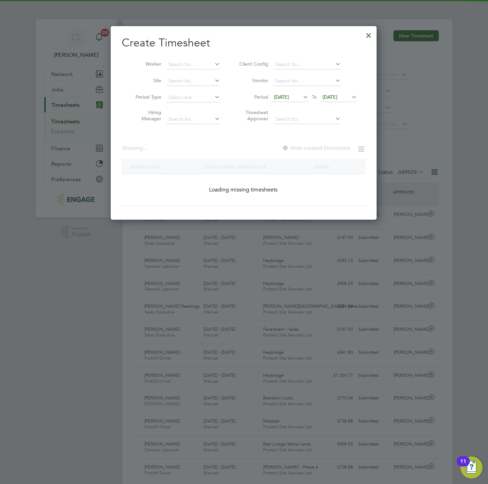
click at [198, 56] on div "Worker Site Period Type Hiring Manager Client Config Vendor Period 10 Sep 2025 …" at bounding box center [244, 90] width 244 height 75
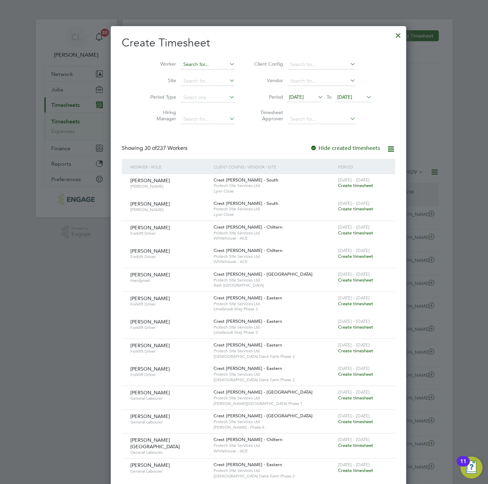
click at [202, 62] on input at bounding box center [208, 65] width 54 height 10
type input "l"
type input "e"
click at [194, 70] on li "Lodi Erika Stegaru" at bounding box center [213, 73] width 95 height 9
type input "Lodi [PERSON_NAME]"
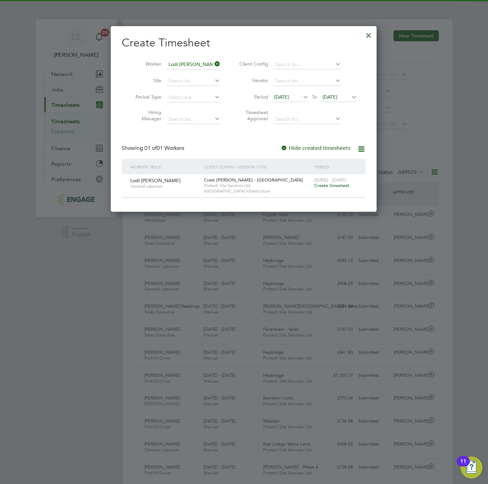
click at [340, 190] on div "[DATE] - [DATE] Create timesheet" at bounding box center [335, 183] width 46 height 19
click at [339, 185] on span "Create timesheet" at bounding box center [331, 185] width 35 height 6
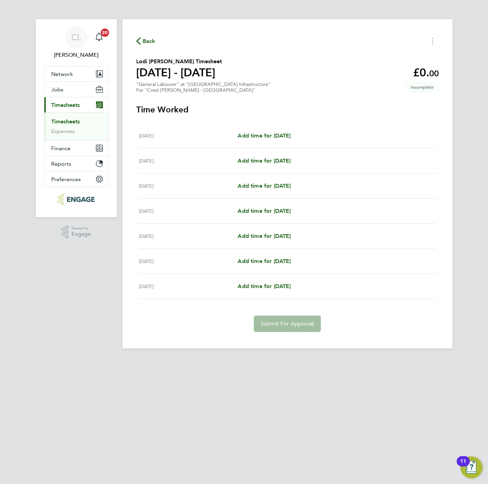
click at [259, 141] on div "Mon 15 Sep Add time for Mon 15 Sep Add time for Mon 15 Sep" at bounding box center [287, 135] width 297 height 25
click at [259, 139] on link "Add time for [DATE]" at bounding box center [263, 136] width 53 height 8
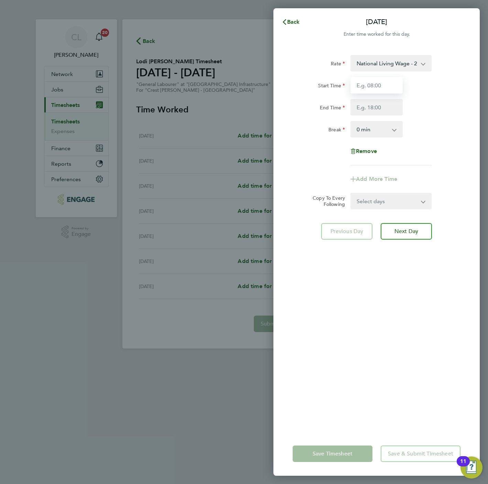
click at [388, 84] on input "Start Time" at bounding box center [376, 85] width 52 height 16
type input "08:00"
type input "17:00"
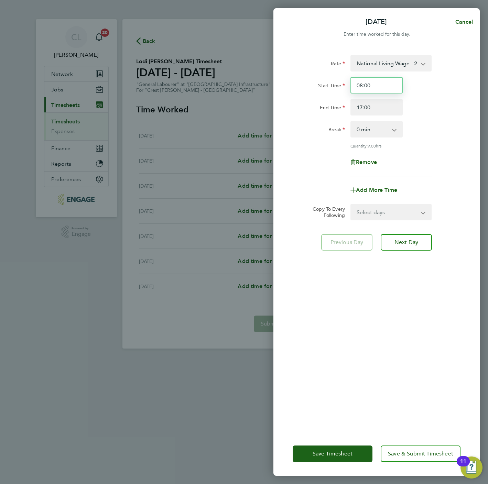
click at [374, 86] on input "08:00" at bounding box center [376, 85] width 52 height 16
type input "07:30"
type input "16:30"
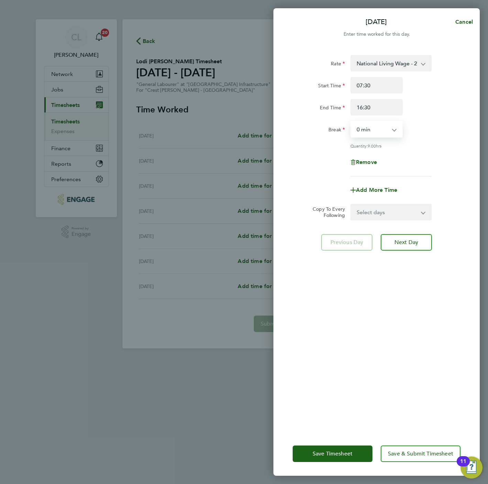
click at [399, 214] on select "Select days Day Weekday (Mon-Fri) Weekend (Sat-Sun) [DATE] [DATE] [DATE] [DATE]…" at bounding box center [387, 211] width 72 height 15
select select "WEEKDAY"
click at [351, 204] on select "Select days Day Weekday (Mon-Fri) Weekend (Sat-Sun) [DATE] [DATE] [DATE] [DATE]…" at bounding box center [387, 211] width 72 height 15
select select "[DATE]"
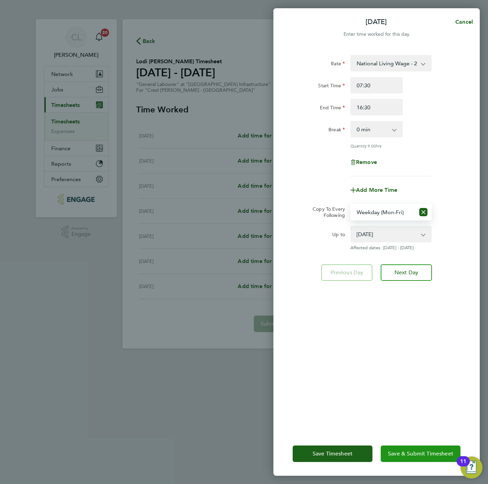
click at [416, 455] on span "Save & Submit Timesheet" at bounding box center [420, 453] width 65 height 7
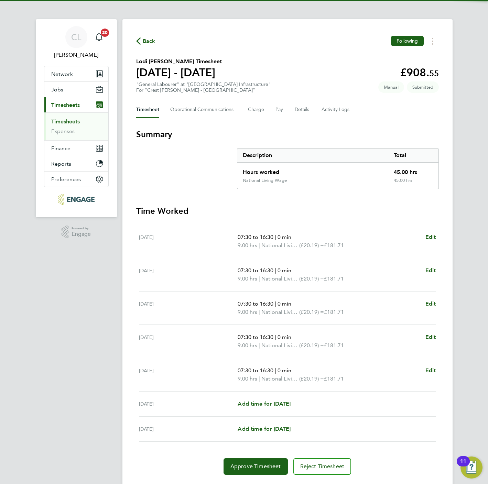
click at [147, 44] on span "Back" at bounding box center [149, 41] width 13 height 8
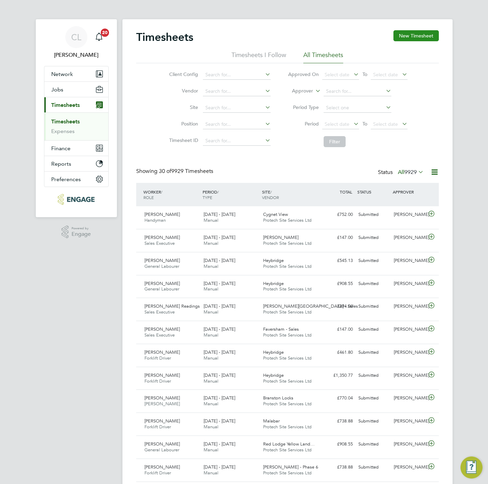
click at [409, 38] on button "New Timesheet" at bounding box center [415, 35] width 45 height 11
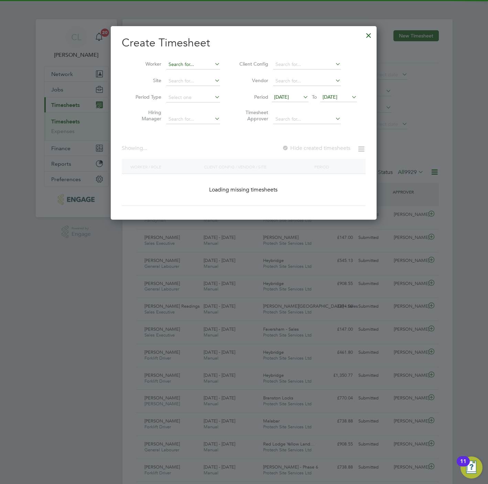
click at [190, 66] on input at bounding box center [193, 65] width 54 height 10
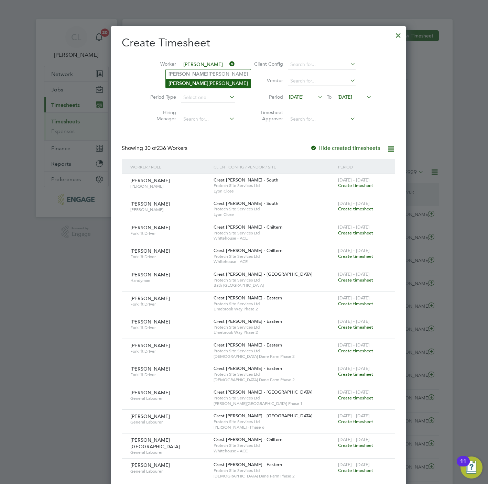
click at [190, 84] on li "Dennis Mitchell" at bounding box center [208, 83] width 85 height 9
type input "[PERSON_NAME]"
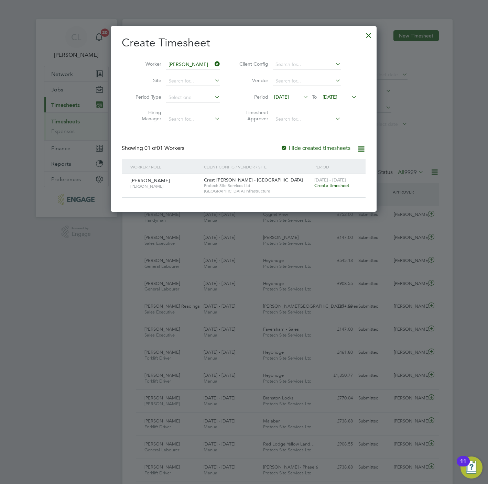
click at [342, 187] on span "Create timesheet" at bounding box center [331, 185] width 35 height 6
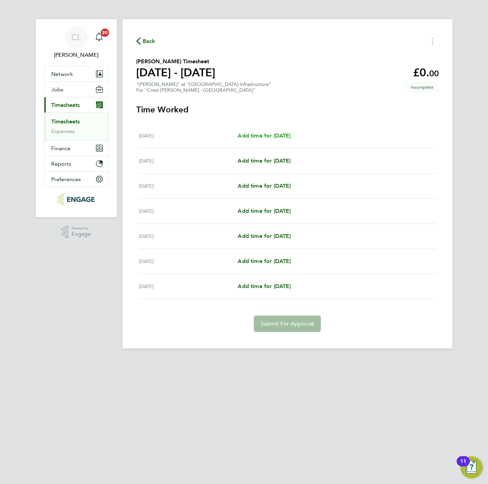
click at [280, 132] on span "Add time for [DATE]" at bounding box center [263, 135] width 53 height 7
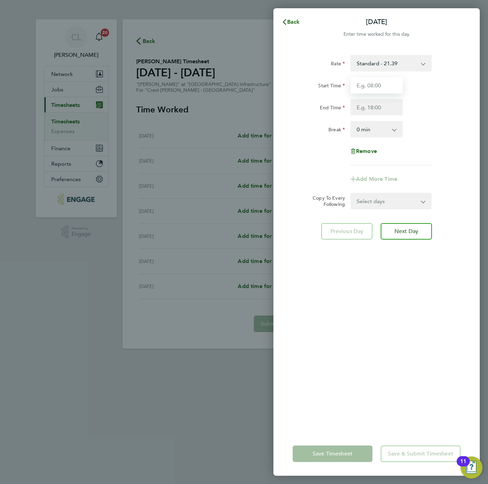
click at [387, 86] on input "Start Time" at bounding box center [376, 85] width 52 height 16
type input "07:30"
type input "16:30"
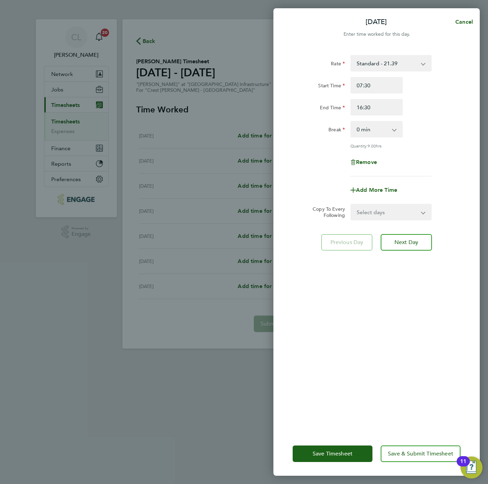
click at [401, 209] on select "Select days Day Weekday (Mon-Fri) Weekend (Sat-Sun) [DATE] [DATE] [DATE] [DATE]…" at bounding box center [387, 211] width 72 height 15
select select "WEEKDAY"
click at [351, 204] on select "Select days Day Weekday (Mon-Fri) Weekend (Sat-Sun) [DATE] [DATE] [DATE] [DATE]…" at bounding box center [387, 211] width 72 height 15
select select "[DATE]"
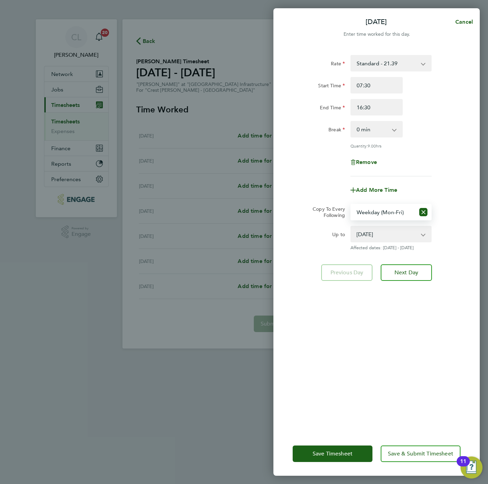
click at [402, 435] on div "Save Timesheet Save & Submit Timesheet" at bounding box center [376, 454] width 206 height 44
click at [405, 452] on span "Save & Submit Timesheet" at bounding box center [420, 453] width 65 height 7
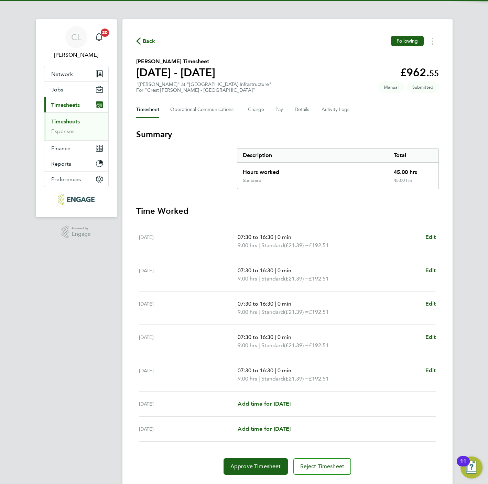
click at [143, 40] on span "Back" at bounding box center [149, 41] width 13 height 8
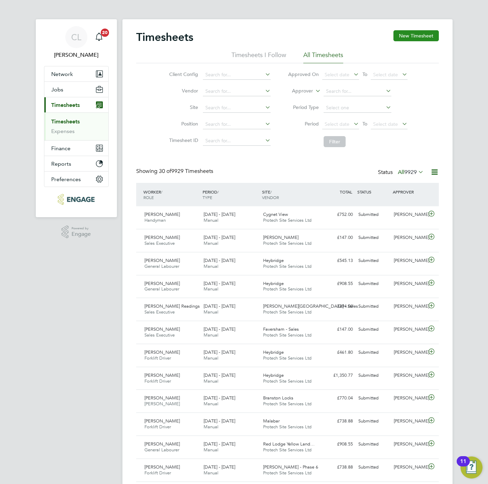
click at [429, 32] on button "New Timesheet" at bounding box center [415, 35] width 45 height 11
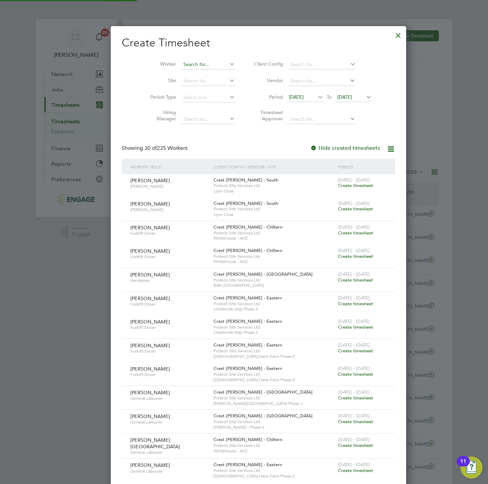
click at [188, 61] on input at bounding box center [208, 65] width 54 height 10
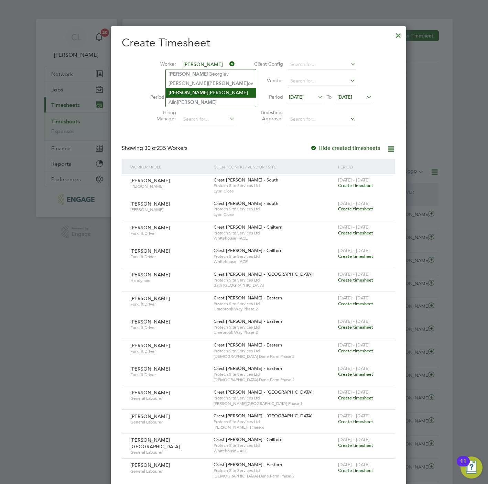
click at [189, 93] on li "[PERSON_NAME] [PERSON_NAME]" at bounding box center [211, 92] width 90 height 9
type input "[PERSON_NAME] [PERSON_NAME]"
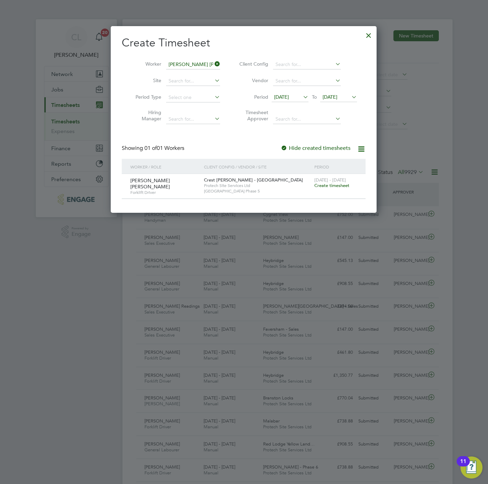
click at [333, 190] on div "[DATE] - [DATE] Create timesheet" at bounding box center [335, 183] width 46 height 19
click at [335, 188] on span "Create timesheet" at bounding box center [331, 185] width 35 height 6
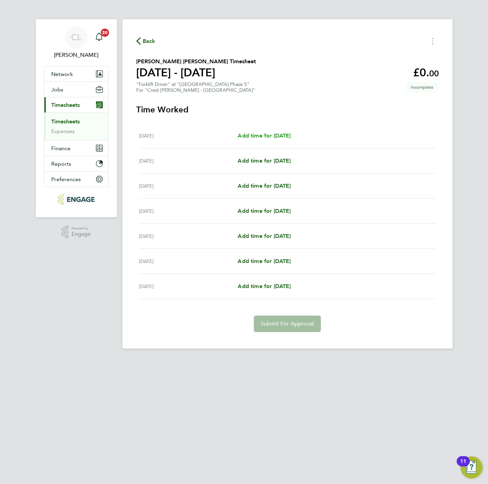
click at [259, 137] on span "Add time for [DATE]" at bounding box center [263, 135] width 53 height 7
select select "60"
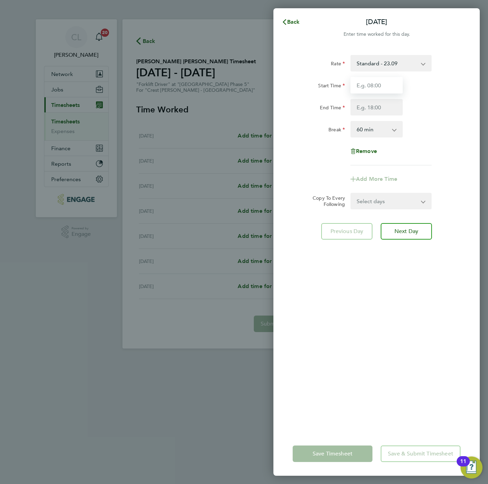
click at [384, 82] on input "Start Time" at bounding box center [376, 85] width 52 height 16
type input "07:30"
type input "16:30"
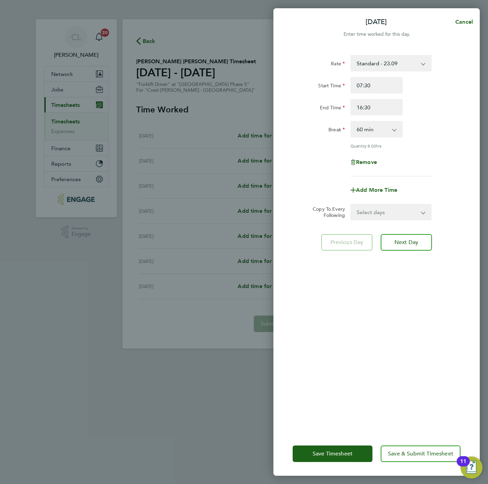
click at [377, 129] on select "0 min 15 min 30 min 45 min 60 min 75 min 90 min" at bounding box center [372, 129] width 43 height 15
select select "0"
click at [351, 122] on select "0 min 15 min 30 min 45 min 60 min 75 min 90 min" at bounding box center [372, 129] width 43 height 15
click at [383, 215] on select "Select days Day Weekday (Mon-Fri) Weekend (Sat-Sun) [DATE] [DATE] [DATE] [DATE]…" at bounding box center [387, 211] width 72 height 15
select select "WEEKDAY"
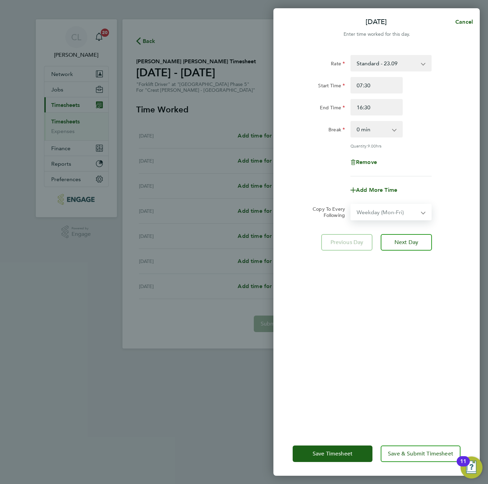
click at [351, 204] on select "Select days Day Weekday (Mon-Fri) Weekend (Sat-Sun) [DATE] [DATE] [DATE] [DATE]…" at bounding box center [387, 211] width 72 height 15
select select "[DATE]"
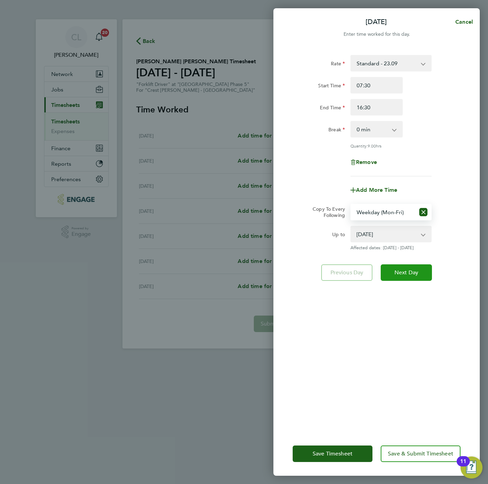
click at [413, 272] on span "Next Day" at bounding box center [406, 272] width 24 height 7
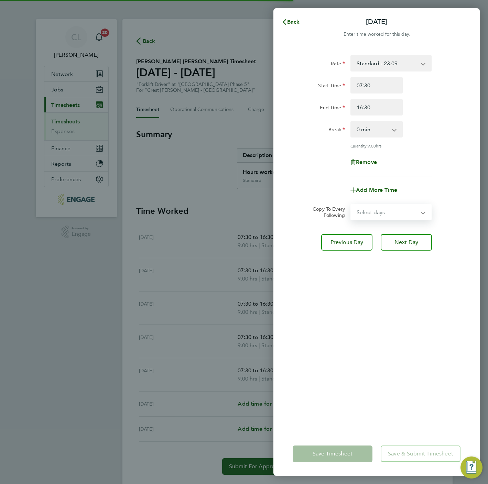
click at [389, 214] on select "Select days Day Weekday (Mon-Fri) Weekend (Sat-Sun) [DATE] [DATE] [DATE] [DATE]…" at bounding box center [387, 211] width 72 height 15
select select "SAT"
click at [351, 204] on select "Select days Day Weekday (Mon-Fri) Weekend (Sat-Sun) [DATE] [DATE] [DATE] [DATE]…" at bounding box center [387, 211] width 72 height 15
select select "[DATE]"
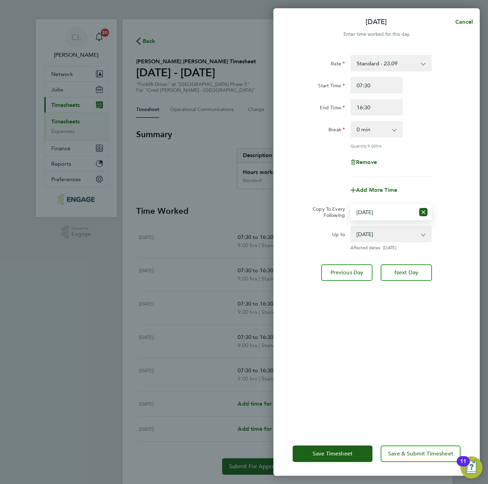
click at [407, 445] on div "Save Timesheet Save & Submit Timesheet" at bounding box center [376, 454] width 206 height 44
click at [405, 450] on button "Save & Submit Timesheet" at bounding box center [420, 453] width 80 height 16
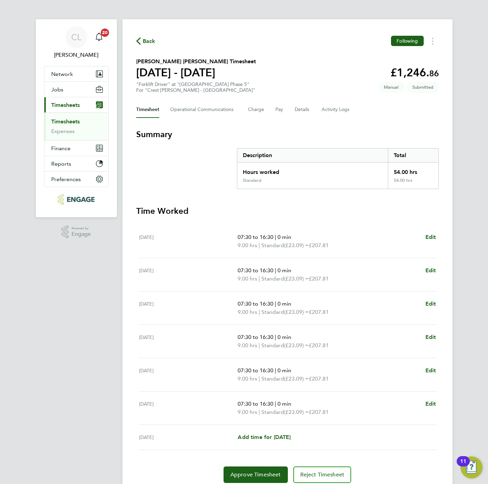
click at [145, 45] on span "Back" at bounding box center [149, 41] width 13 height 8
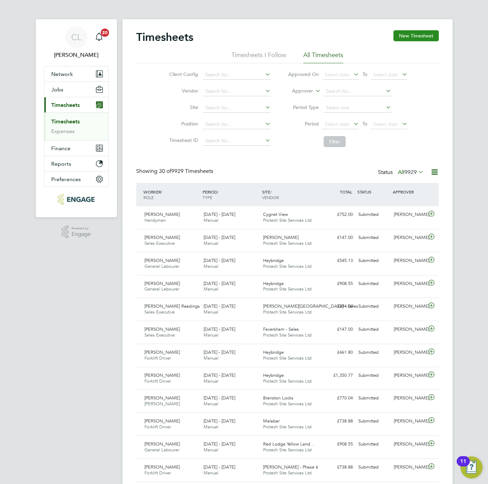
click at [419, 31] on button "New Timesheet" at bounding box center [415, 35] width 45 height 11
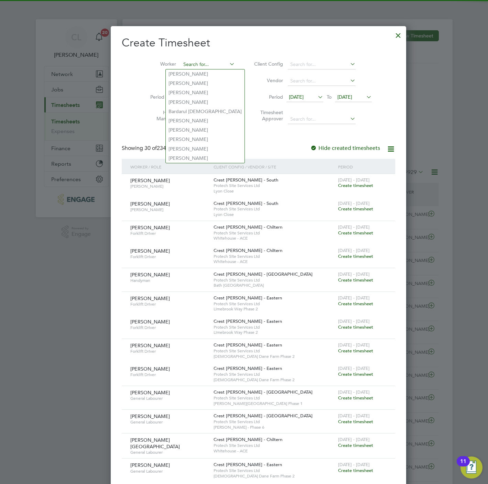
click at [189, 60] on input at bounding box center [208, 65] width 54 height 10
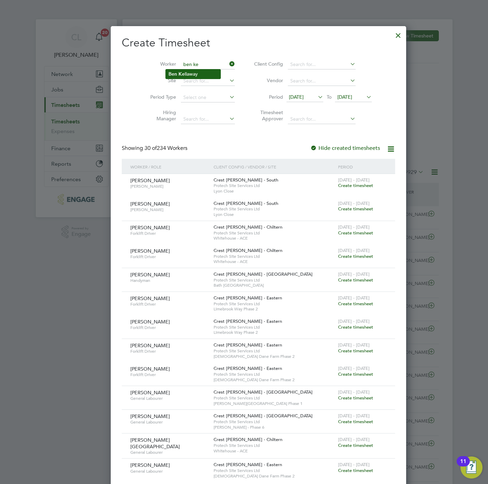
click at [197, 74] on li "[PERSON_NAME] llaway" at bounding box center [193, 73] width 55 height 9
type input "[PERSON_NAME]"
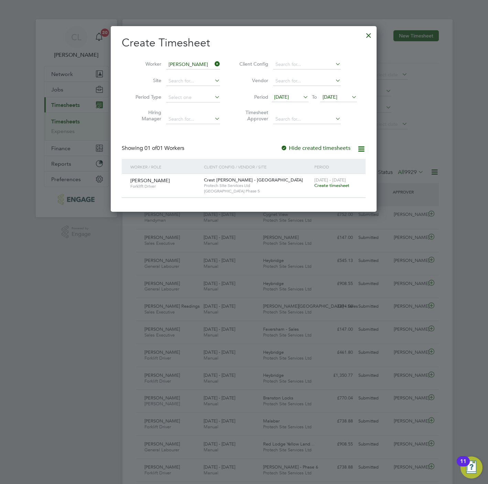
click at [339, 186] on span "Create timesheet" at bounding box center [331, 185] width 35 height 6
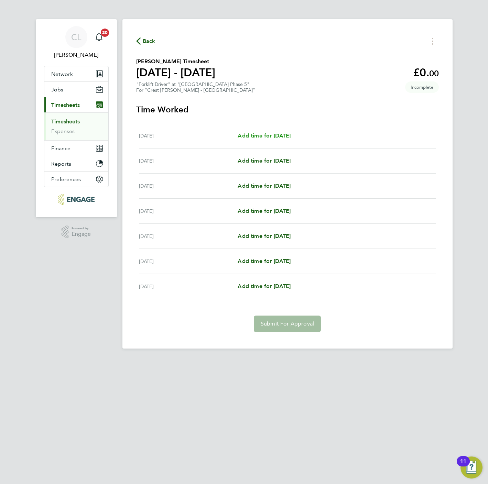
click at [268, 136] on span "Add time for [DATE]" at bounding box center [263, 135] width 53 height 7
select select "60"
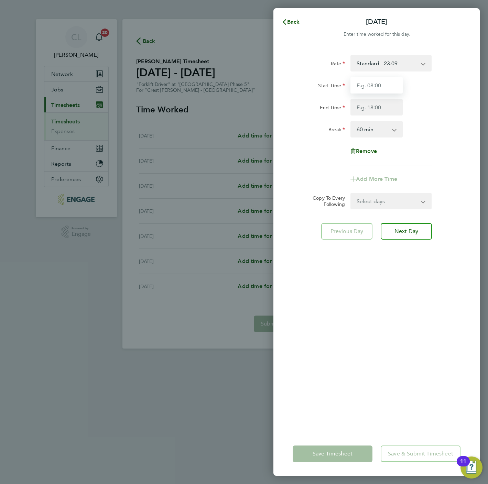
click at [376, 84] on input "Start Time" at bounding box center [376, 85] width 52 height 16
type input "07:30"
type input "16:30"
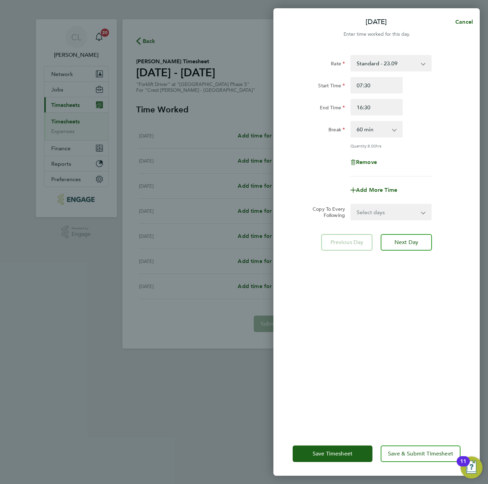
drag, startPoint x: 389, startPoint y: 210, endPoint x: 386, endPoint y: 219, distance: 9.1
click at [389, 210] on select "Select days Day Weekday (Mon-Fri) Weekend (Sat-Sun) [DATE] [DATE] [DATE] [DATE]…" at bounding box center [387, 211] width 72 height 15
select select "WEEKDAY"
click at [351, 204] on select "Select days Day Weekday (Mon-Fri) Weekend (Sat-Sun) [DATE] [DATE] [DATE] [DATE]…" at bounding box center [387, 211] width 72 height 15
select select "[DATE]"
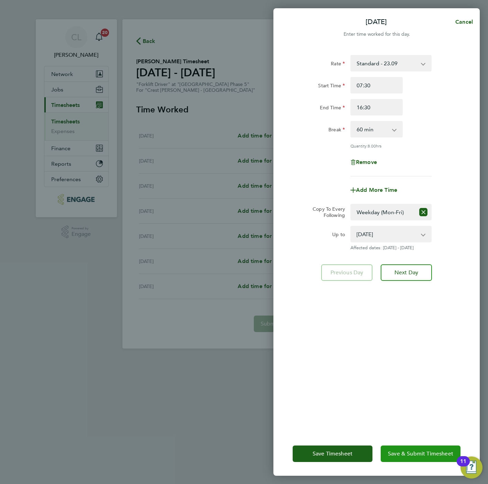
click at [420, 457] on button "Save & Submit Timesheet" at bounding box center [420, 453] width 80 height 16
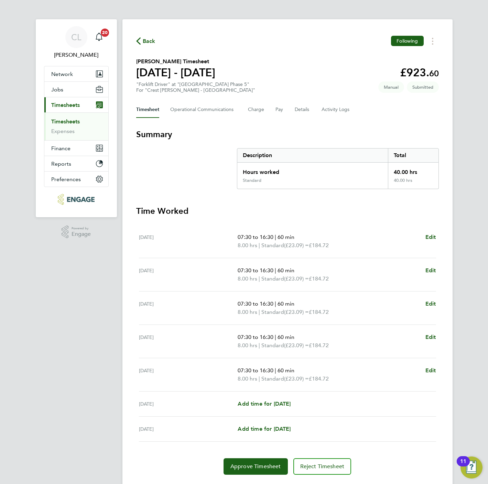
click at [144, 43] on span "Back" at bounding box center [149, 41] width 13 height 8
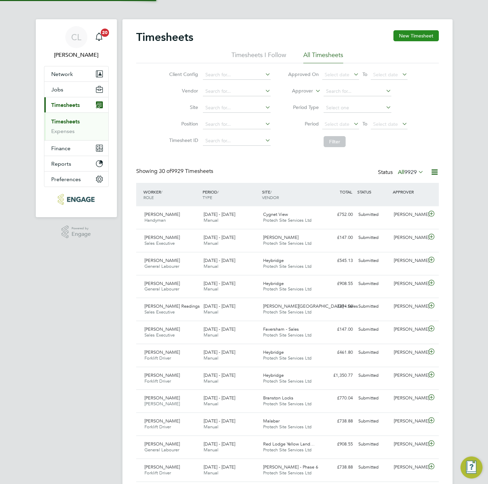
click at [413, 39] on button "New Timesheet" at bounding box center [415, 35] width 45 height 11
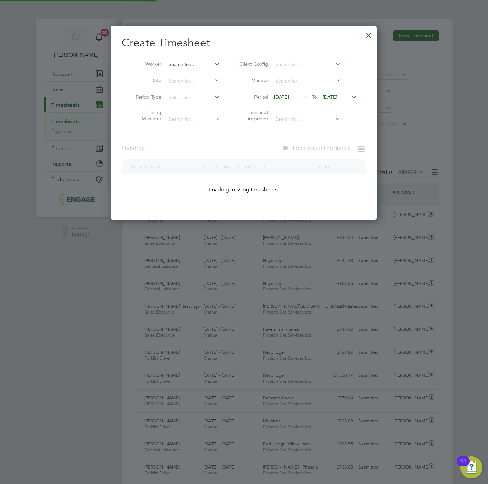
click at [186, 64] on input at bounding box center [193, 65] width 54 height 10
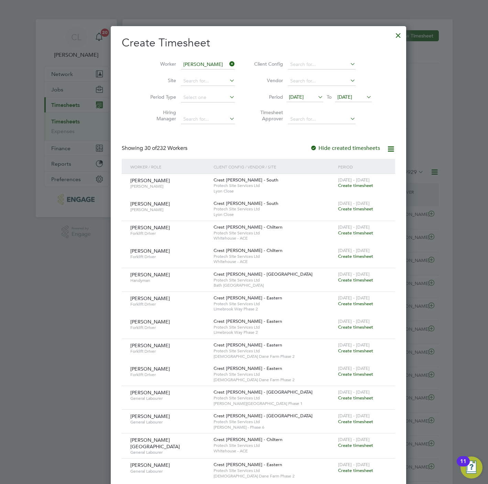
click at [182, 75] on b "Pr" at bounding box center [183, 74] width 5 height 6
type input "[PERSON_NAME]"
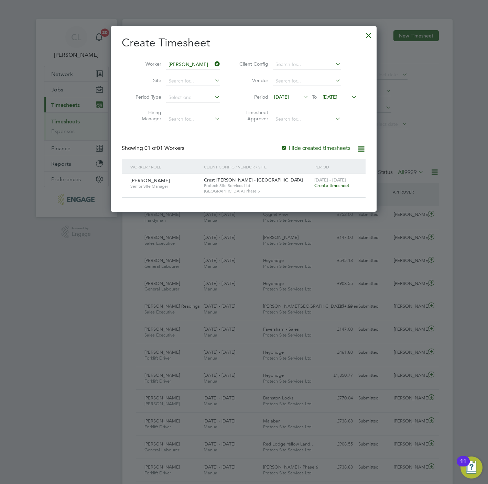
click at [337, 186] on span "Create timesheet" at bounding box center [331, 185] width 35 height 6
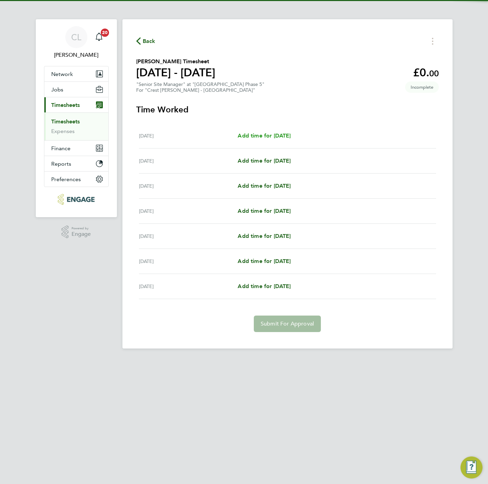
click at [286, 137] on span "Add time for [DATE]" at bounding box center [263, 135] width 53 height 7
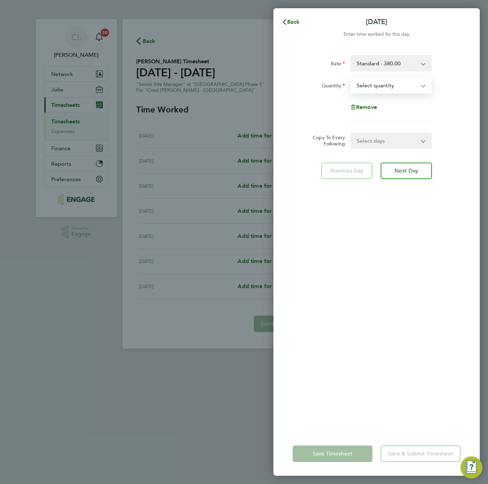
click at [388, 84] on select "Select quantity 0.5 1" at bounding box center [386, 85] width 71 height 15
select select "1"
click at [351, 78] on select "Select quantity 0.5 1" at bounding box center [386, 85] width 71 height 15
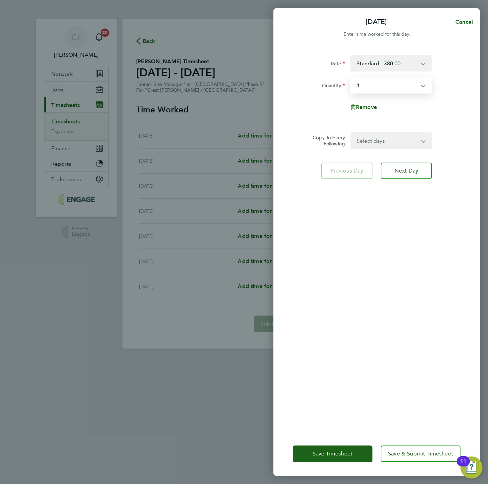
click at [382, 146] on select "Select days Day Weekday (Mon-Fri) Weekend (Sat-Sun) [DATE] [DATE] [DATE] [DATE]…" at bounding box center [387, 140] width 72 height 15
select select "WEEKDAY"
click at [351, 133] on select "Select days Day Weekday (Mon-Fri) Weekend (Sat-Sun) [DATE] [DATE] [DATE] [DATE]…" at bounding box center [387, 140] width 72 height 15
select select "[DATE]"
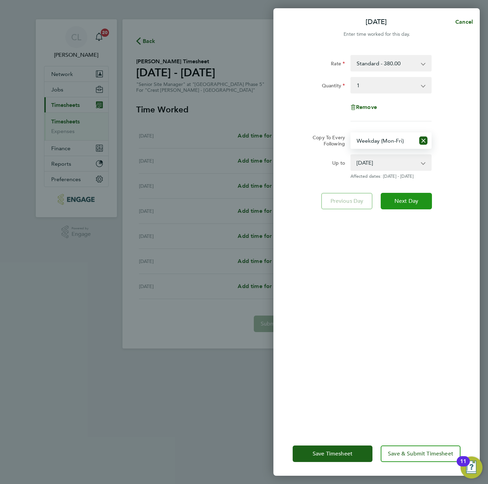
click at [416, 203] on span "Next Day" at bounding box center [406, 201] width 24 height 7
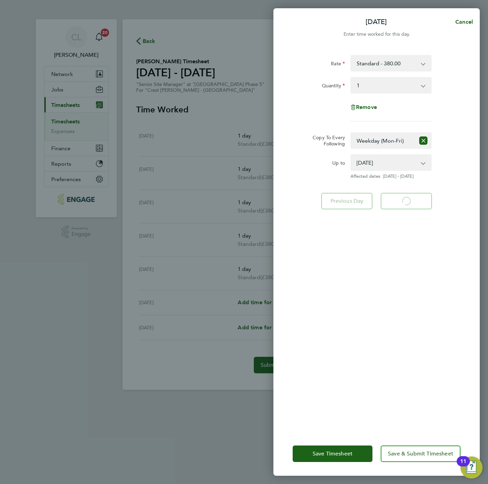
select select "1"
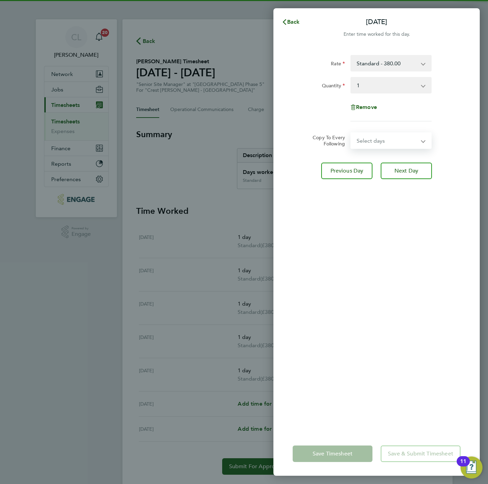
click at [388, 143] on select "Select days Day Weekday (Mon-Fri) Weekend (Sat-Sun) [DATE] [DATE] [DATE] [DATE]…" at bounding box center [387, 140] width 72 height 15
select select "SAT"
click at [351, 133] on select "Select days Day Weekday (Mon-Fri) Weekend (Sat-Sun) [DATE] [DATE] [DATE] [DATE]…" at bounding box center [387, 140] width 72 height 15
select select "[DATE]"
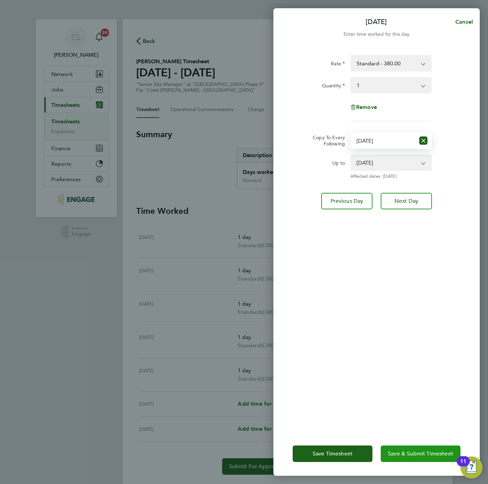
click at [421, 446] on button "Save & Submit Timesheet" at bounding box center [420, 453] width 80 height 16
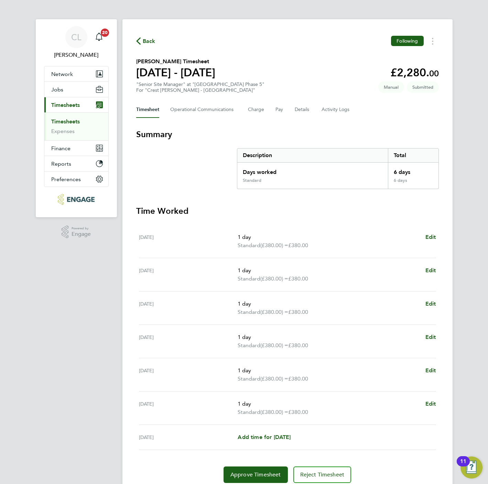
click at [154, 42] on span "Back" at bounding box center [149, 41] width 13 height 8
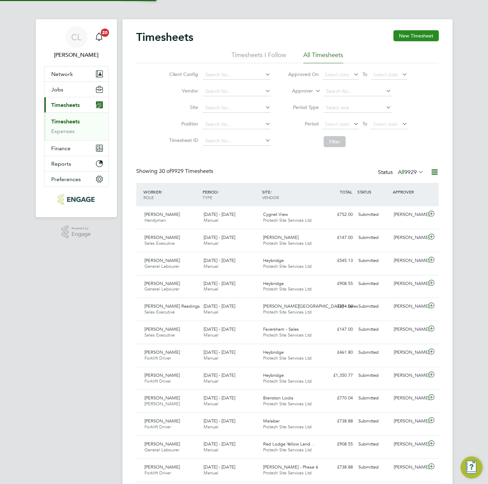
click at [402, 36] on button "New Timesheet" at bounding box center [415, 35] width 45 height 11
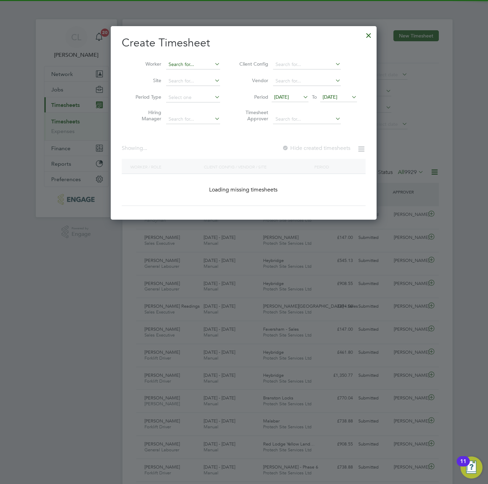
click at [202, 60] on input at bounding box center [193, 65] width 54 height 10
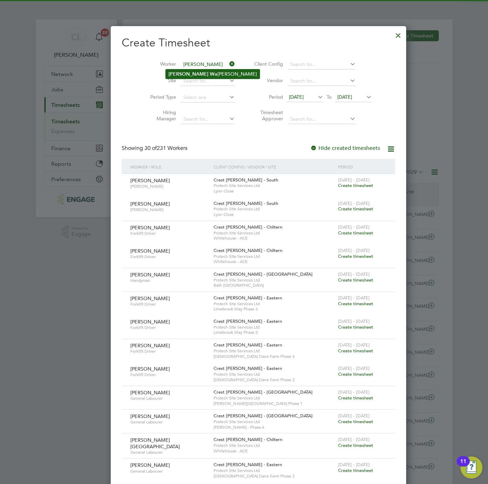
click at [194, 76] on li "[PERSON_NAME] [PERSON_NAME]" at bounding box center [213, 73] width 94 height 9
type input "[PERSON_NAME]"
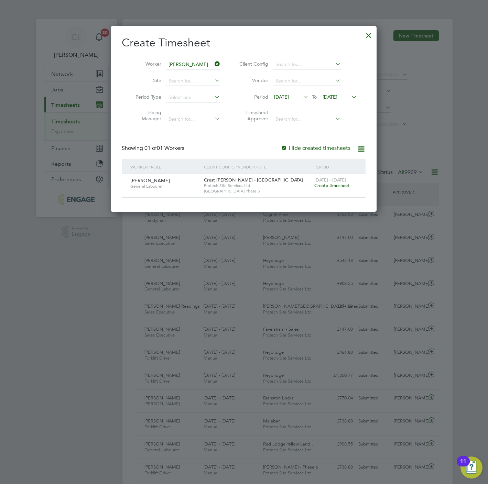
click at [336, 186] on span "Create timesheet" at bounding box center [331, 185] width 35 height 6
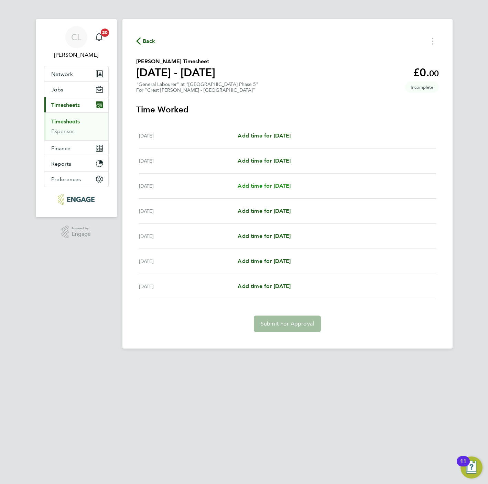
click at [278, 184] on span "Add time for [DATE]" at bounding box center [263, 185] width 53 height 7
select select "60"
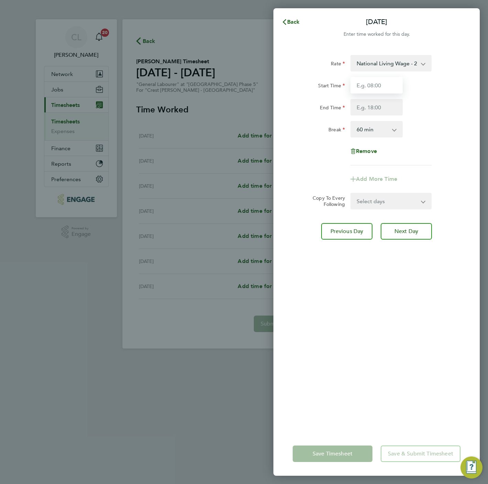
click at [389, 89] on input "Start Time" at bounding box center [376, 85] width 52 height 16
type input "07:30"
type input "16:30"
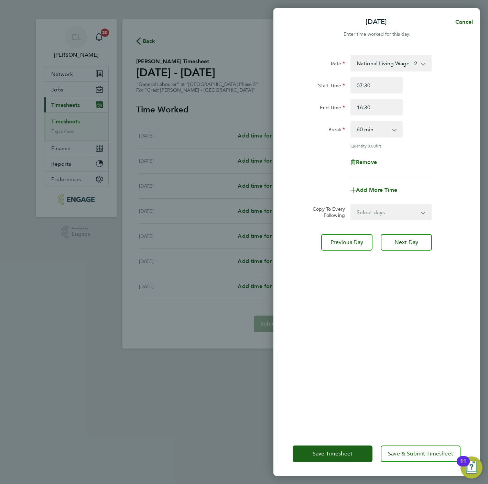
click at [380, 135] on select "0 min 15 min 30 min 45 min 60 min 75 min 90 min" at bounding box center [372, 129] width 43 height 15
select select "0"
click at [351, 122] on select "0 min 15 min 30 min 45 min 60 min 75 min 90 min" at bounding box center [372, 129] width 43 height 15
click at [376, 214] on select "Select days Day Weekday (Mon-Fri) Weekend (Sat-Sun) [DATE] [DATE] [DATE] [DATE]" at bounding box center [387, 211] width 72 height 15
select select "WEEKDAY"
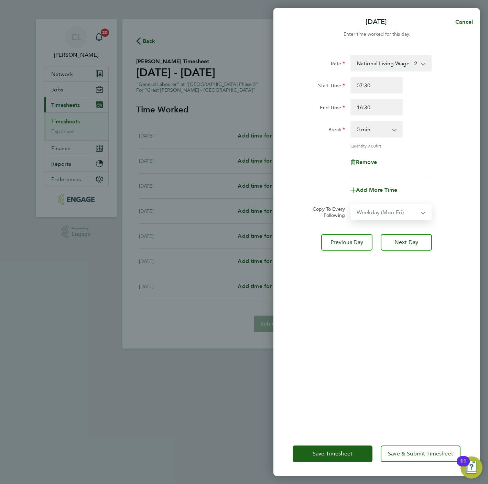
click at [351, 204] on select "Select days Day Weekday (Mon-Fri) Weekend (Sat-Sun) [DATE] [DATE] [DATE] [DATE]" at bounding box center [387, 211] width 72 height 15
select select "[DATE]"
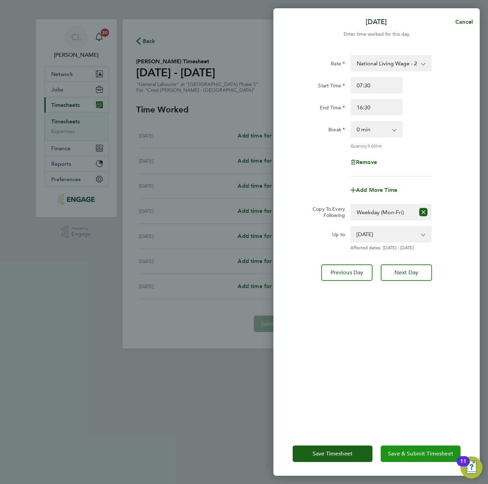
click at [421, 448] on button "Save & Submit Timesheet" at bounding box center [420, 453] width 80 height 16
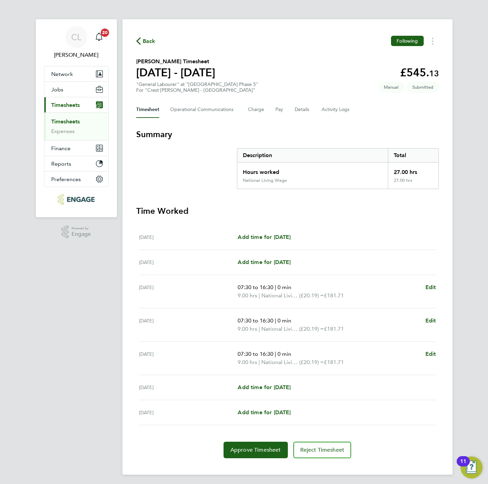
click at [143, 40] on span "Back" at bounding box center [149, 41] width 13 height 8
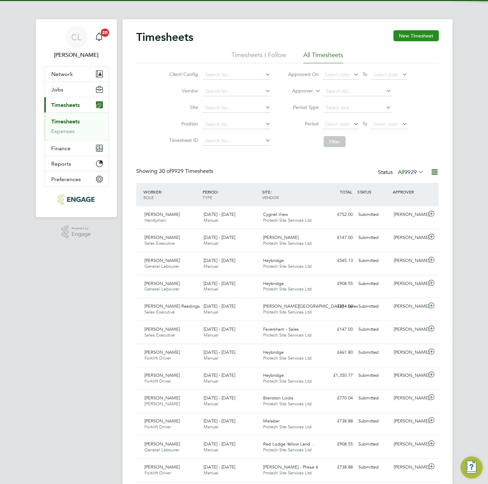
click at [401, 37] on button "New Timesheet" at bounding box center [415, 35] width 45 height 11
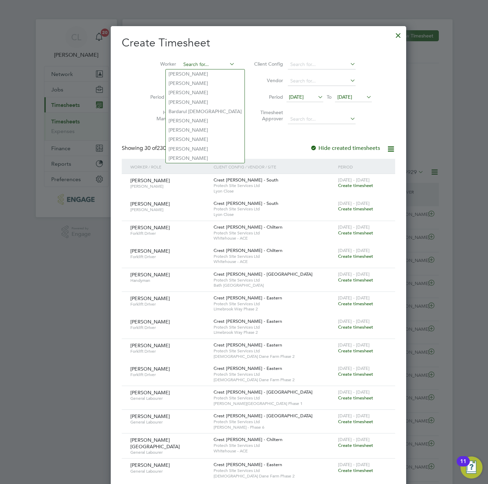
click at [181, 64] on input at bounding box center [208, 65] width 54 height 10
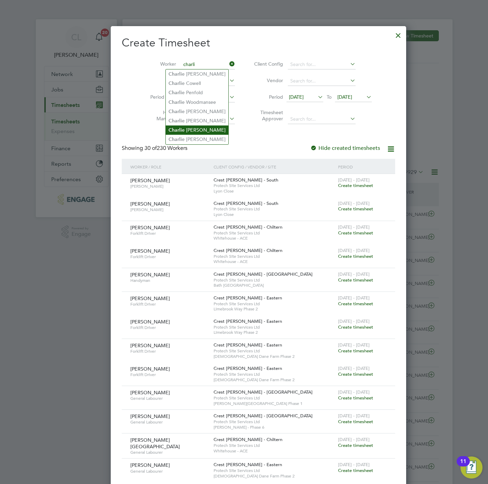
click at [199, 128] on li "[PERSON_NAME]" at bounding box center [197, 129] width 63 height 9
type input "[PERSON_NAME]"
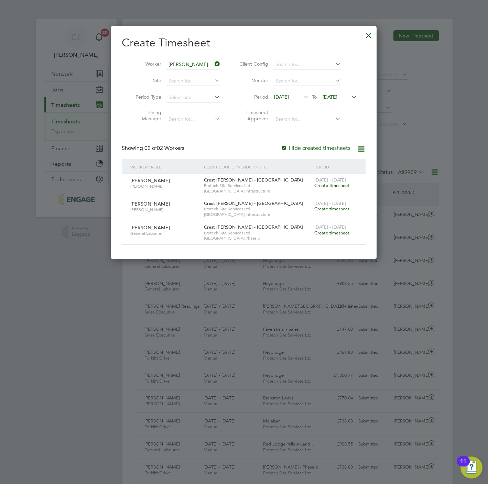
click at [332, 233] on span "Create timesheet" at bounding box center [331, 233] width 35 height 6
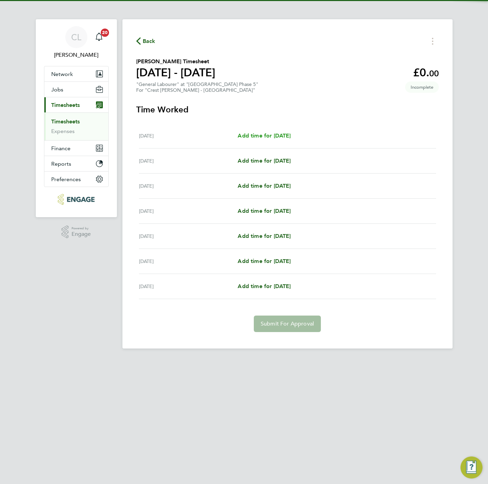
click at [270, 133] on span "Add time for [DATE]" at bounding box center [263, 135] width 53 height 7
select select "60"
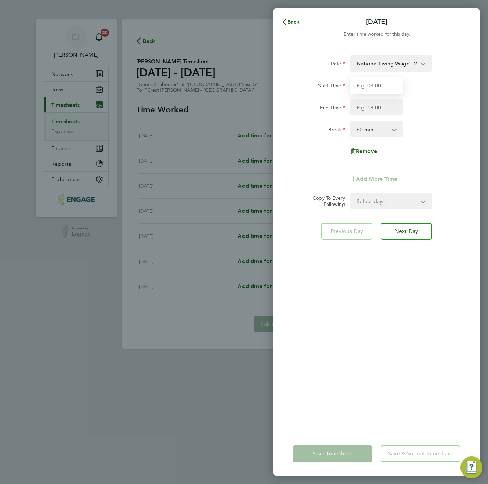
click at [369, 88] on input "Start Time" at bounding box center [376, 85] width 52 height 16
type input "07:30"
type input "16:30"
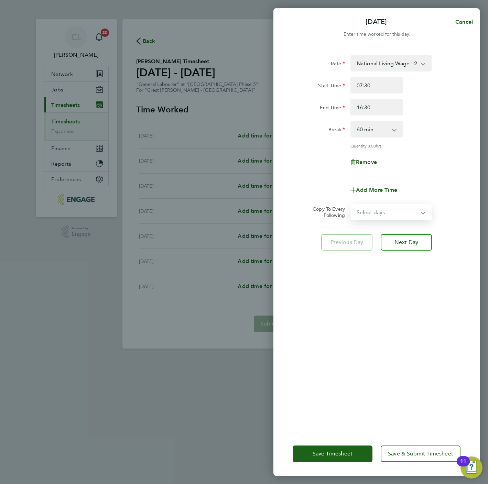
click at [383, 214] on select "Select days Day Weekday (Mon-Fri) Weekend (Sat-Sun) [DATE] [DATE] [DATE] [DATE]…" at bounding box center [387, 211] width 72 height 15
select select "WEEKDAY"
click at [351, 204] on select "Select days Day Weekday (Mon-Fri) Weekend (Sat-Sun) [DATE] [DATE] [DATE] [DATE]…" at bounding box center [387, 211] width 72 height 15
select select "[DATE]"
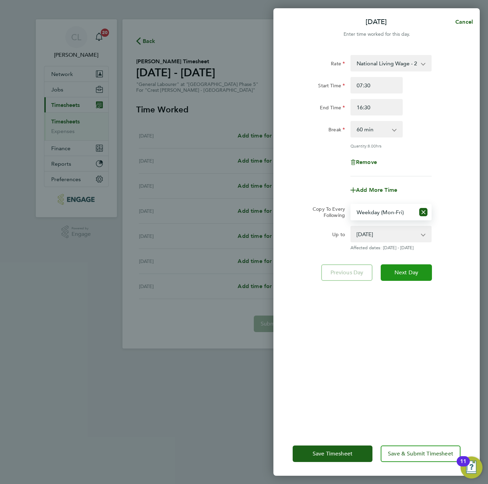
drag, startPoint x: 413, startPoint y: 273, endPoint x: 414, endPoint y: 266, distance: 6.9
click at [414, 273] on span "Next Day" at bounding box center [406, 272] width 24 height 7
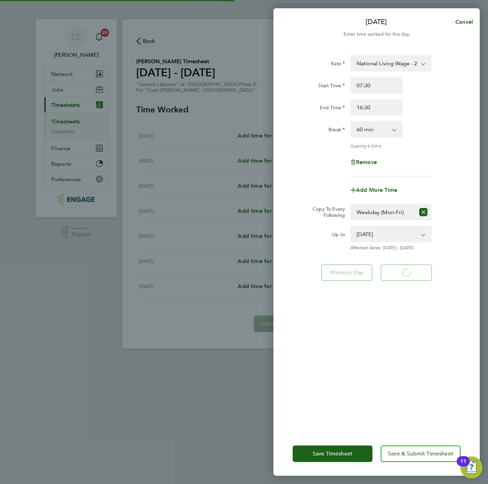
select select "60"
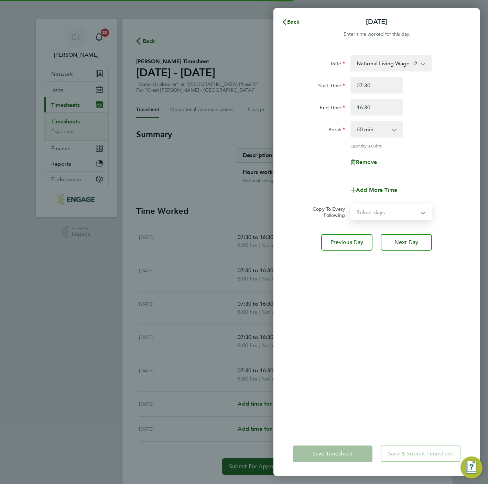
click at [386, 211] on select "Select days Day Weekday (Mon-Fri) Weekend (Sat-Sun) [DATE] [DATE] [DATE] [DATE]…" at bounding box center [387, 211] width 72 height 15
select select "WEEKEND"
click at [351, 204] on select "Select days Day Weekday (Mon-Fri) Weekend (Sat-Sun) [DATE] [DATE] [DATE] [DATE]…" at bounding box center [387, 211] width 72 height 15
select select "[DATE]"
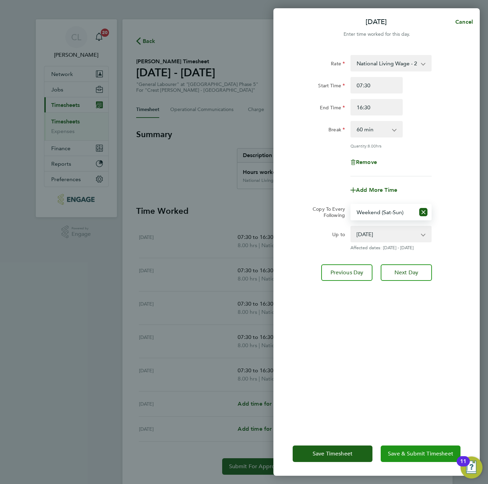
click at [405, 453] on span "Save & Submit Timesheet" at bounding box center [420, 453] width 65 height 7
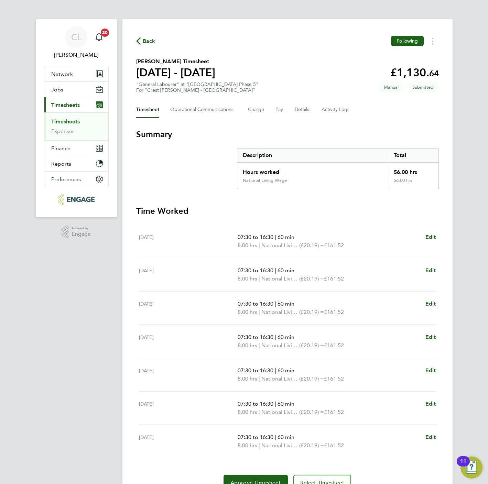
click at [147, 37] on span "Back" at bounding box center [149, 41] width 13 height 8
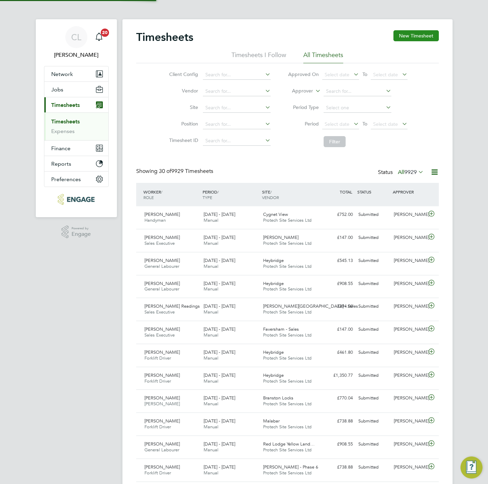
click at [418, 32] on button "New Timesheet" at bounding box center [415, 35] width 45 height 11
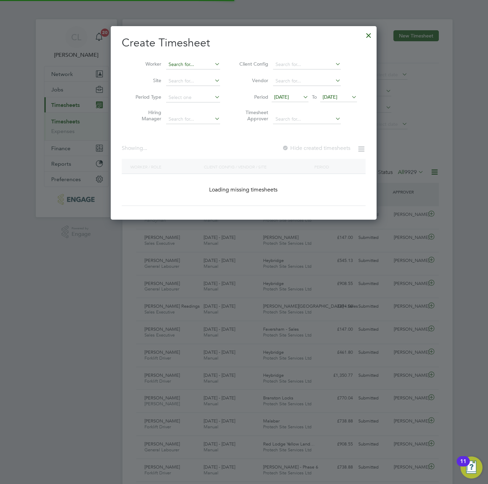
click at [199, 68] on input at bounding box center [193, 65] width 54 height 10
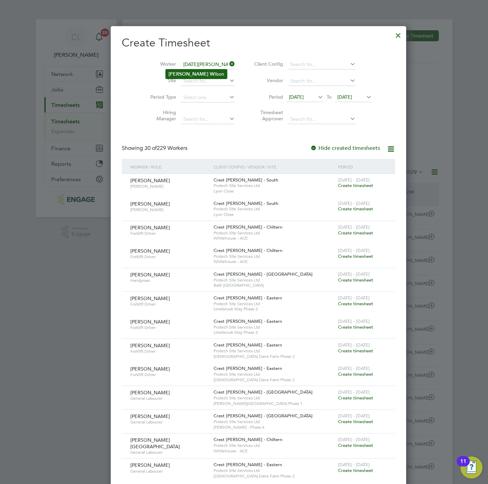
click at [198, 72] on li "[DATE][PERSON_NAME]" at bounding box center [196, 73] width 61 height 9
type input "[DATE][PERSON_NAME]"
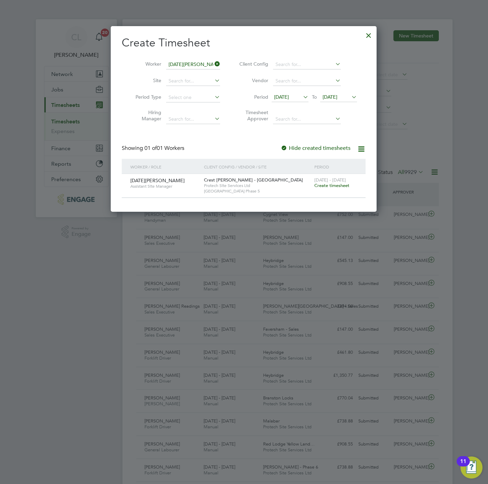
click at [331, 188] on span "Create timesheet" at bounding box center [331, 185] width 35 height 6
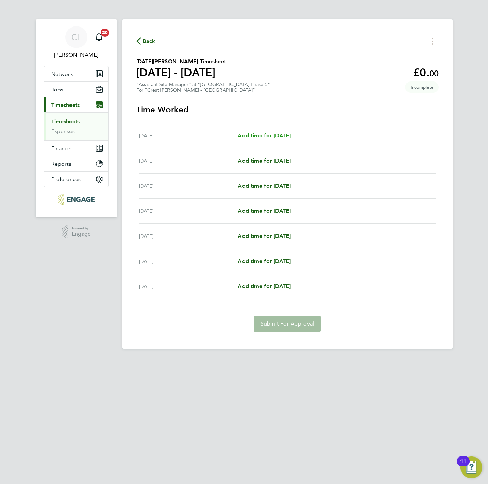
click at [256, 137] on span "Add time for [DATE]" at bounding box center [263, 135] width 53 height 7
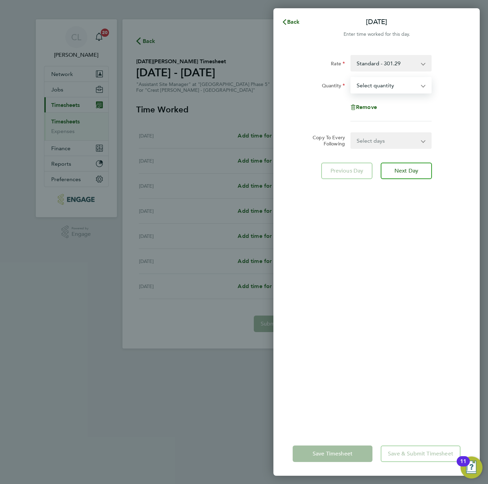
click at [378, 81] on select "Select quantity 0.5 1" at bounding box center [386, 85] width 71 height 15
select select "1"
click at [351, 78] on select "Select quantity 0.5 1" at bounding box center [386, 85] width 71 height 15
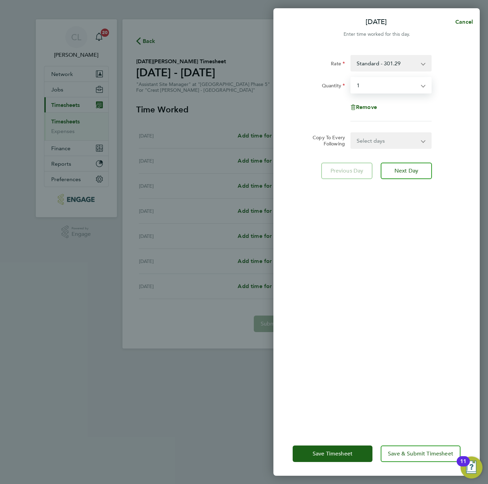
click at [379, 141] on select "Select days Day Weekday (Mon-Fri) Weekend (Sat-Sun) [DATE] [DATE] [DATE] [DATE]…" at bounding box center [387, 140] width 72 height 15
select select "WEEKDAY"
click at [351, 133] on select "Select days Day Weekday (Mon-Fri) Weekend (Sat-Sun) [DATE] [DATE] [DATE] [DATE]…" at bounding box center [387, 140] width 72 height 15
select select "[DATE]"
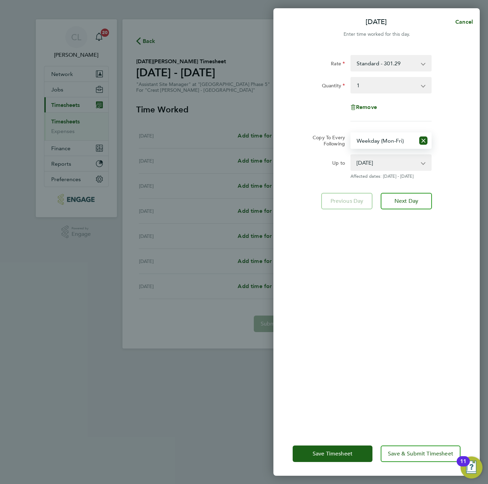
click at [388, 144] on select "Select days Day Weekday (Mon-Fri) Weekend (Sat-Sun) [DATE] [DATE] [DATE] [DATE]…" at bounding box center [383, 140] width 64 height 15
select select "TUE"
click at [351, 133] on select "Select days Day Weekday (Mon-Fri) Weekend (Sat-Sun) [DATE] [DATE] [DATE] [DATE]…" at bounding box center [383, 140] width 64 height 15
click at [398, 207] on button "Next Day" at bounding box center [405, 201] width 51 height 16
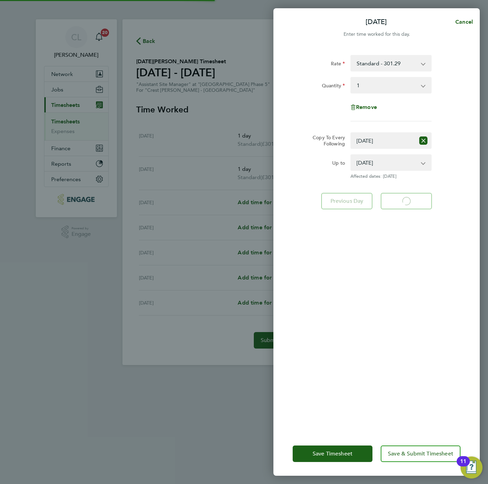
select select "1"
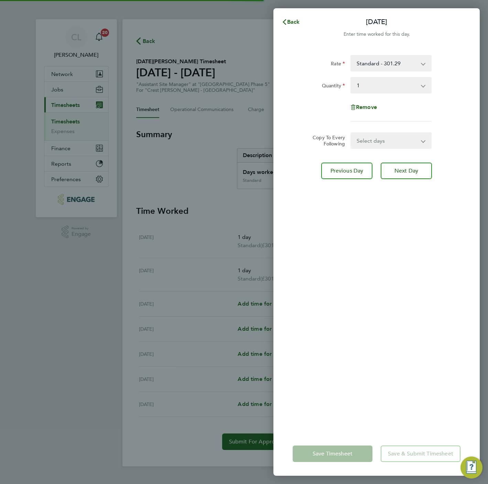
click at [384, 143] on select "Select days Day Weekday (Mon-Fri) Weekend (Sat-Sun) [DATE] [DATE] [DATE] [DATE]…" at bounding box center [387, 140] width 72 height 15
select select "WED"
click at [351, 133] on select "Select days Day Weekday (Mon-Fri) Weekend (Sat-Sun) [DATE] [DATE] [DATE] [DATE]…" at bounding box center [387, 140] width 72 height 15
select select "[DATE]"
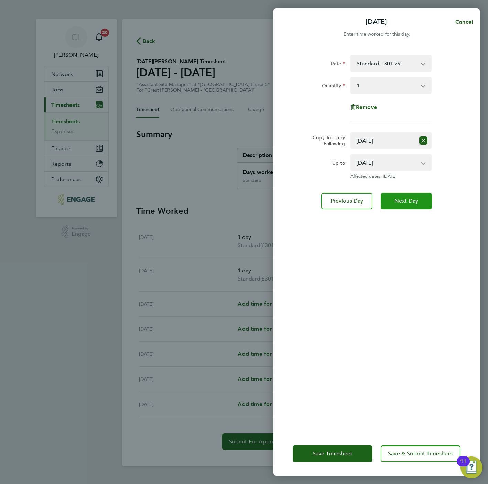
click at [402, 195] on button "Next Day" at bounding box center [405, 201] width 51 height 16
select select "0: null"
select select "1"
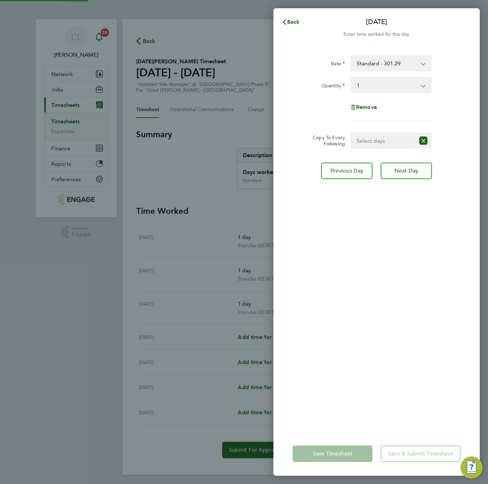
click at [386, 140] on select "Select days Day Weekday (Mon-Fri) Weekend (Sat-Sun) [DATE] [DATE] [DATE] [DATE]" at bounding box center [383, 140] width 64 height 15
select select "THU"
click at [351, 133] on select "Select days Day Weekday (Mon-Fri) Weekend (Sat-Sun) [DATE] [DATE] [DATE] [DATE]" at bounding box center [387, 140] width 72 height 15
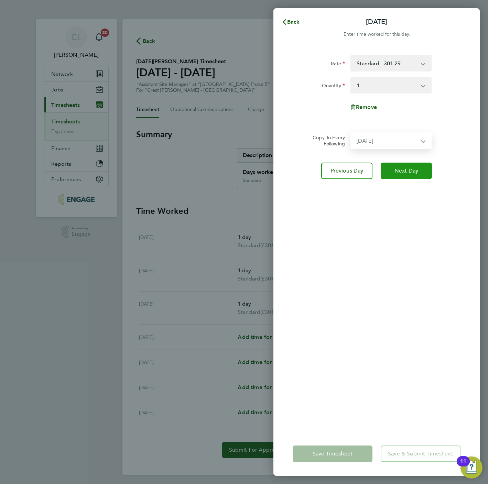
select select "[DATE]"
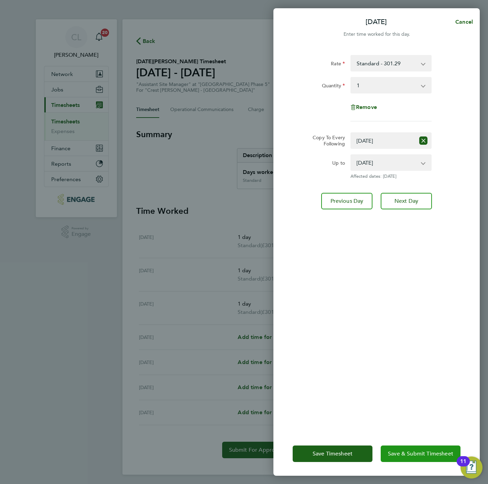
click at [402, 452] on span "Save & Submit Timesheet" at bounding box center [420, 453] width 65 height 7
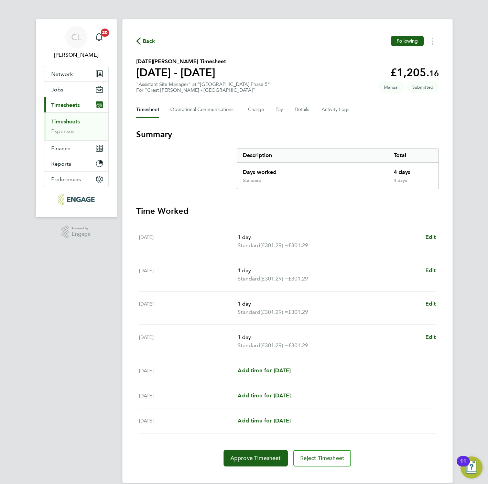
click at [149, 40] on span "Back" at bounding box center [149, 41] width 13 height 8
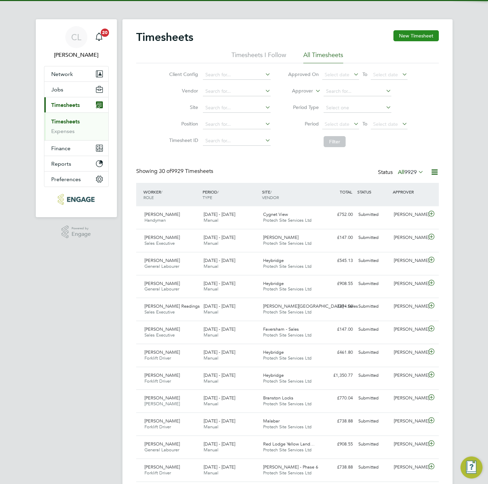
click at [416, 39] on button "New Timesheet" at bounding box center [415, 35] width 45 height 11
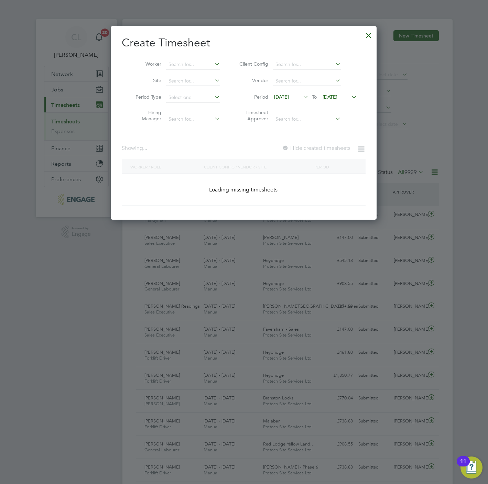
click at [205, 69] on li "Worker" at bounding box center [175, 64] width 107 height 16
click at [202, 66] on input at bounding box center [193, 65] width 54 height 10
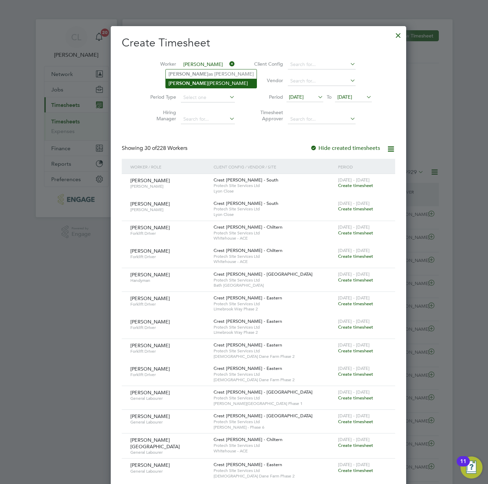
click at [208, 83] on li "[PERSON_NAME] Mellir-[PERSON_NAME]" at bounding box center [211, 83] width 91 height 9
type input "[PERSON_NAME] Mellir-[PERSON_NAME]"
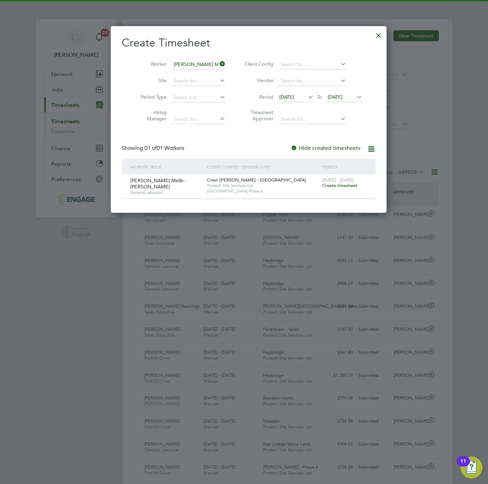
click at [346, 187] on span "Create timesheet" at bounding box center [339, 185] width 35 height 6
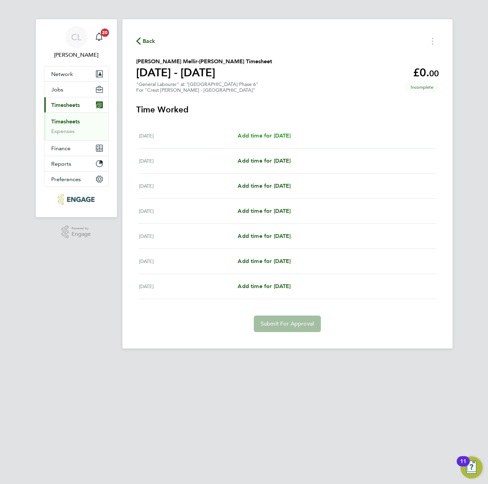
click at [259, 137] on span "Add time for [DATE]" at bounding box center [263, 135] width 53 height 7
select select "60"
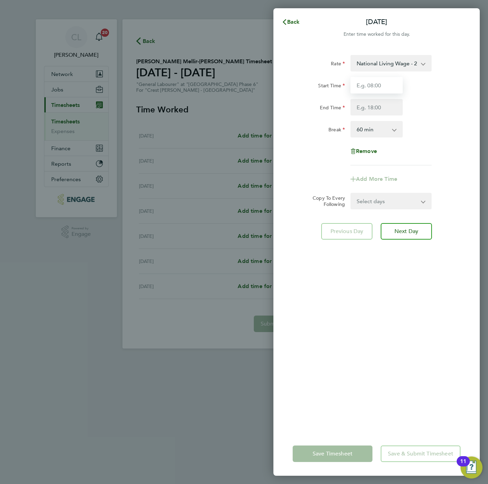
click at [380, 91] on input "Start Time" at bounding box center [376, 85] width 52 height 16
type input "07:30"
type input "16:30"
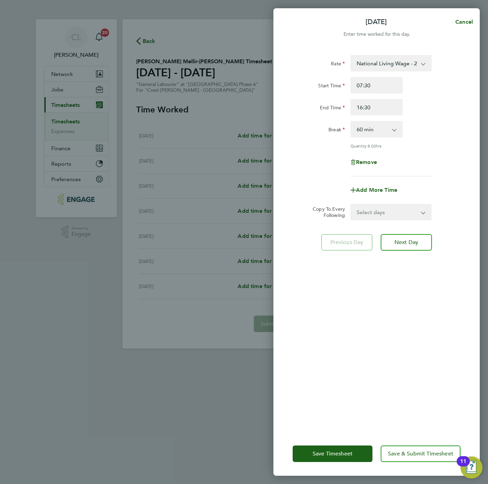
click at [377, 209] on select "Select days Day Weekday (Mon-Fri) Weekend (Sat-Sun) [DATE] [DATE] [DATE] [DATE]…" at bounding box center [387, 211] width 72 height 15
select select "WEEKDAY"
click at [351, 204] on select "Select days Day Weekday (Mon-Fri) Weekend (Sat-Sun) [DATE] [DATE] [DATE] [DATE]…" at bounding box center [387, 211] width 72 height 15
select select "[DATE]"
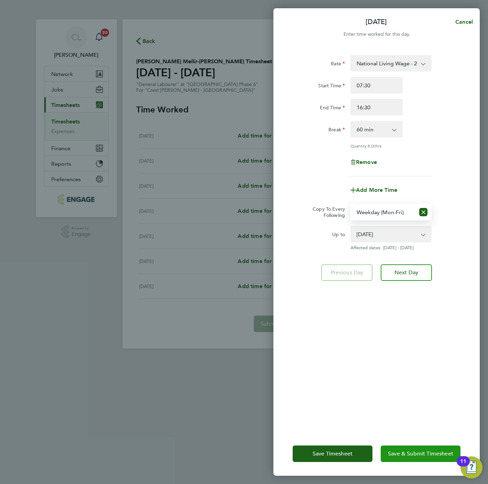
click at [393, 450] on span "Save & Submit Timesheet" at bounding box center [420, 453] width 65 height 7
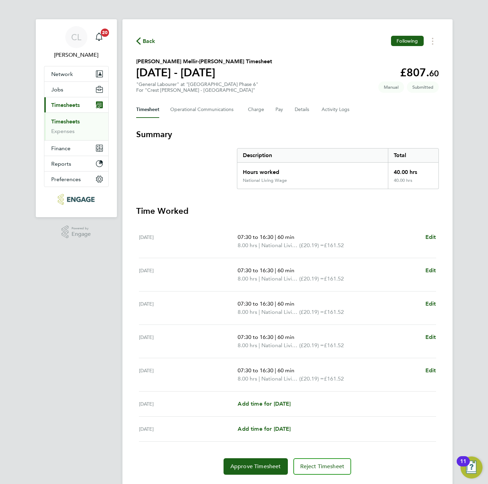
click at [146, 40] on span "Back" at bounding box center [149, 41] width 13 height 8
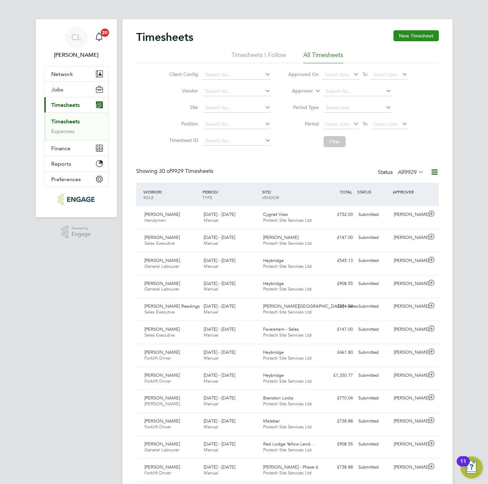
click at [405, 32] on button "New Timesheet" at bounding box center [415, 35] width 45 height 11
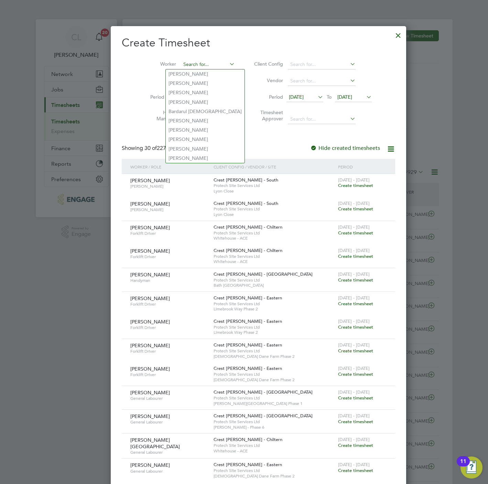
click at [200, 66] on input at bounding box center [208, 65] width 54 height 10
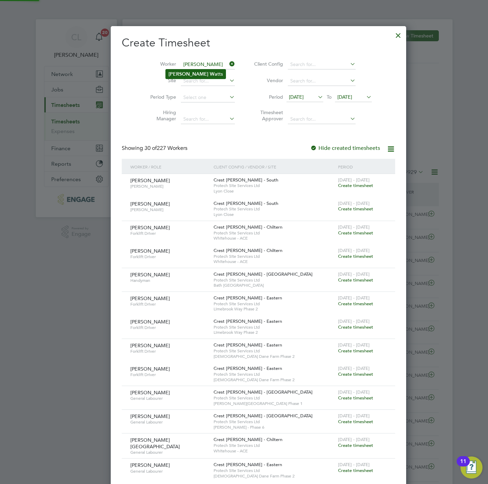
click at [193, 74] on li "[PERSON_NAME] Wa tts" at bounding box center [196, 73] width 60 height 9
type input "[PERSON_NAME]"
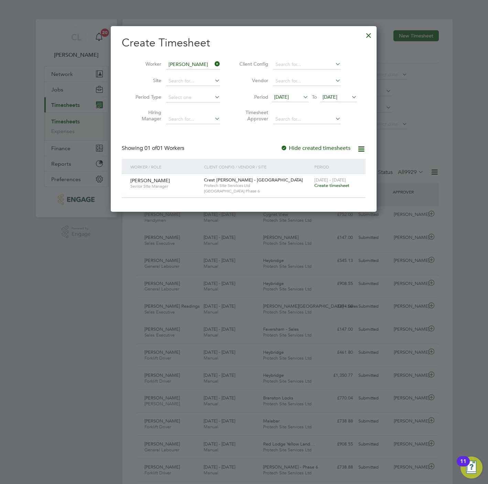
click at [318, 184] on span "Create timesheet" at bounding box center [331, 185] width 35 height 6
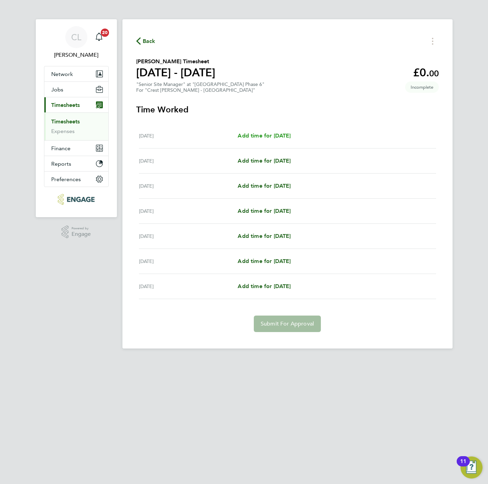
click at [262, 135] on span "Add time for [DATE]" at bounding box center [263, 135] width 53 height 7
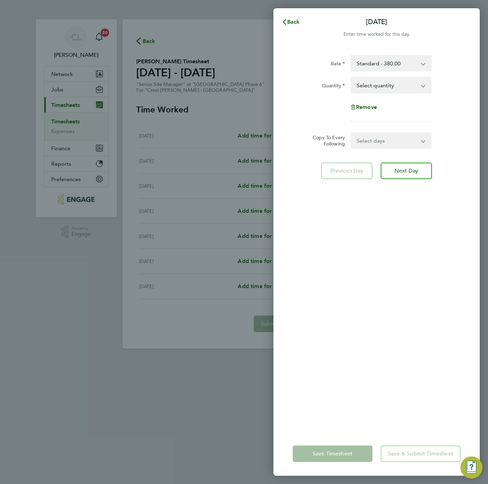
click at [398, 91] on select "Select quantity 0.5 1" at bounding box center [386, 85] width 71 height 15
select select "1"
click at [351, 78] on select "Select quantity 0.5 1" at bounding box center [386, 85] width 71 height 15
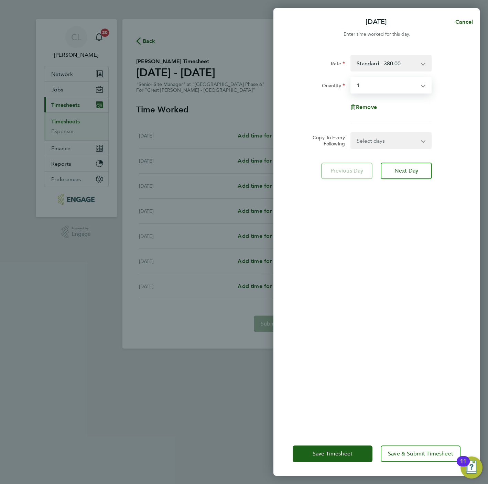
click at [379, 140] on select "Select days Day Weekday (Mon-Fri) Weekend (Sat-Sun) [DATE] [DATE] [DATE] [DATE]…" at bounding box center [387, 140] width 72 height 15
select select "WEEKDAY"
click at [351, 133] on select "Select days Day Weekday (Mon-Fri) Weekend (Sat-Sun) [DATE] [DATE] [DATE] [DATE]…" at bounding box center [387, 140] width 72 height 15
select select "[DATE]"
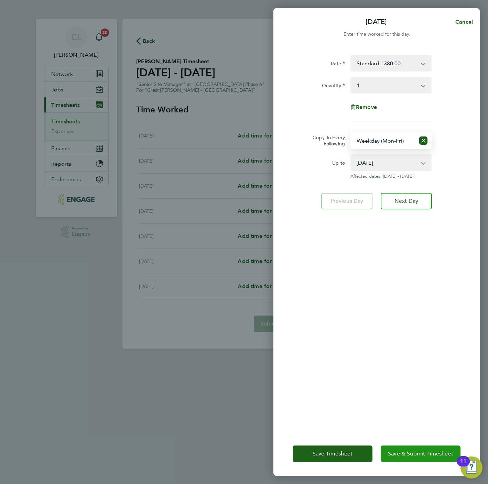
click at [430, 453] on span "Save & Submit Timesheet" at bounding box center [420, 453] width 65 height 7
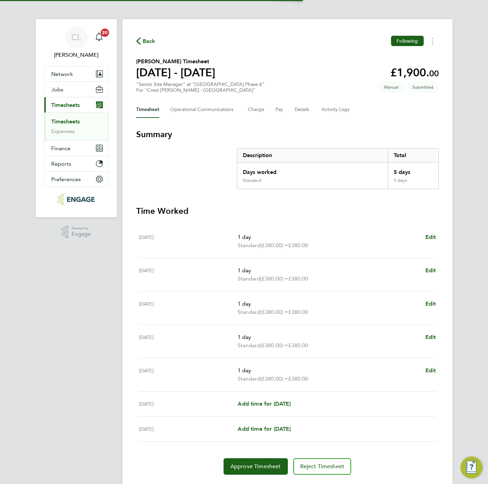
click at [145, 39] on span "Back" at bounding box center [149, 41] width 13 height 8
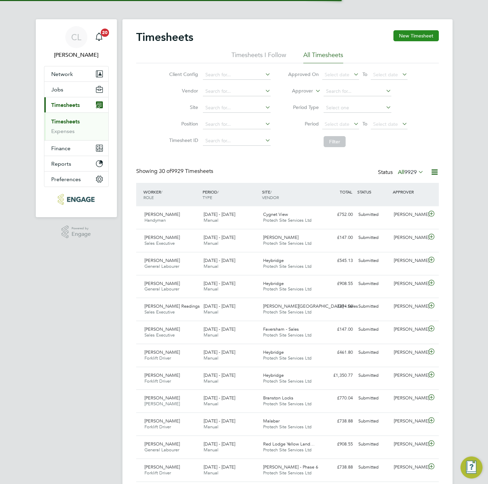
click at [422, 33] on button "New Timesheet" at bounding box center [415, 35] width 45 height 11
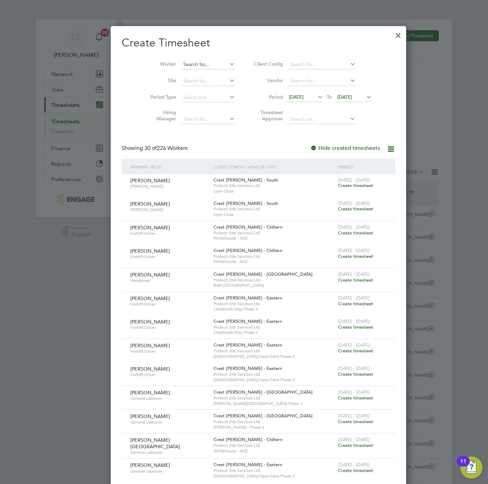
click at [181, 64] on input at bounding box center [208, 65] width 54 height 10
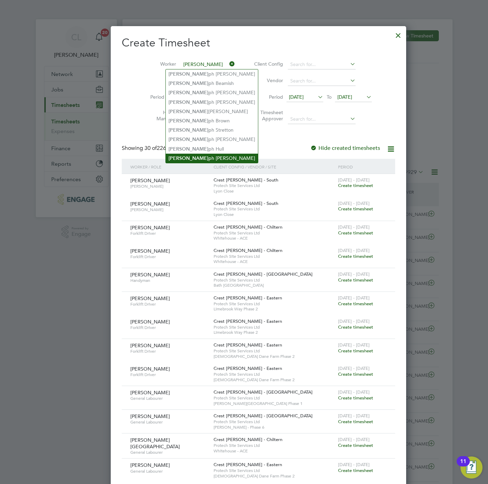
click at [197, 154] on li "[PERSON_NAME] ph [PERSON_NAME]" at bounding box center [212, 158] width 92 height 9
type input "[PERSON_NAME]"
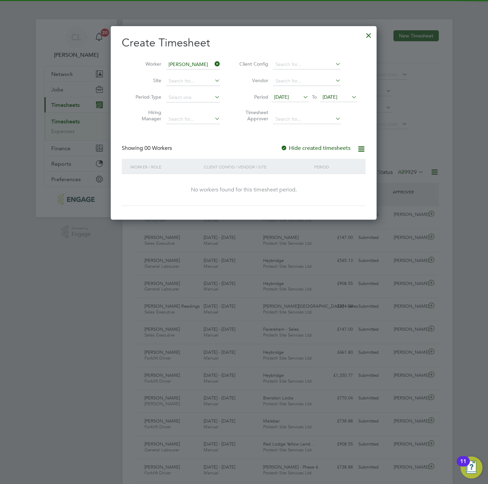
click at [344, 92] on li "Period [DATE] To [DATE]" at bounding box center [297, 97] width 137 height 16
click at [337, 97] on span "[DATE]" at bounding box center [329, 97] width 15 height 6
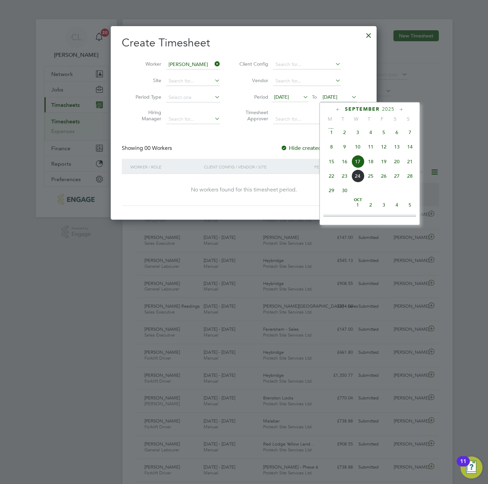
click at [410, 162] on span "21" at bounding box center [409, 161] width 13 height 13
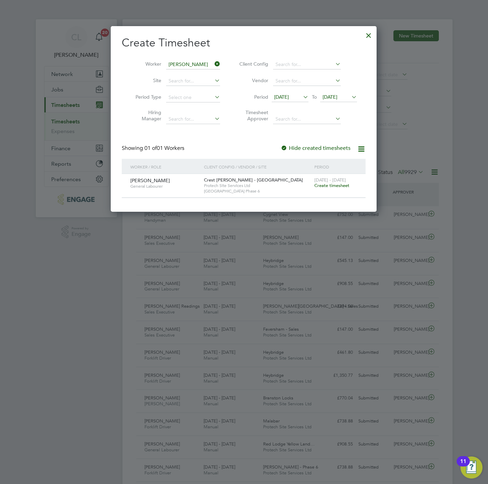
click at [326, 184] on span "Create timesheet" at bounding box center [331, 185] width 35 height 6
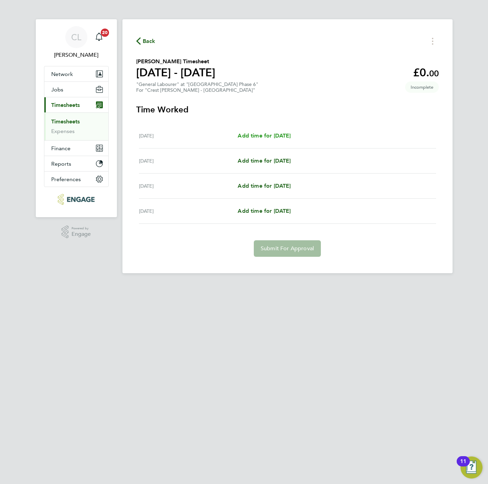
click at [262, 132] on span "Add time for [DATE]" at bounding box center [263, 135] width 53 height 7
select select "60"
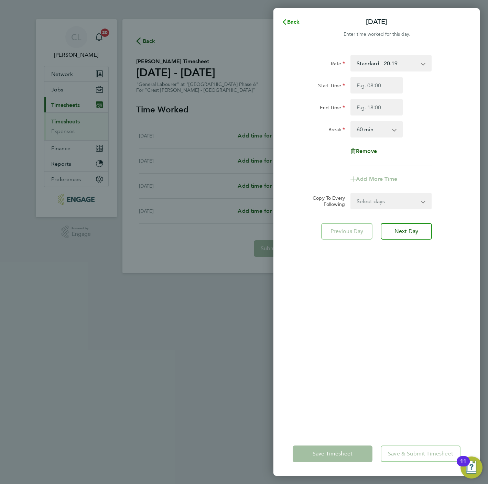
click at [293, 21] on span "Back" at bounding box center [293, 22] width 13 height 7
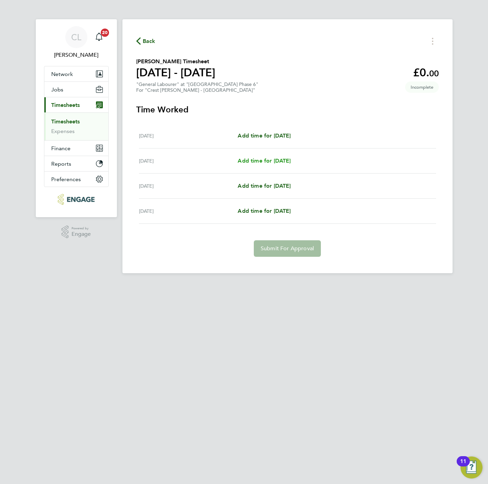
click at [268, 164] on link "Add time for [DATE]" at bounding box center [263, 161] width 53 height 8
select select "60"
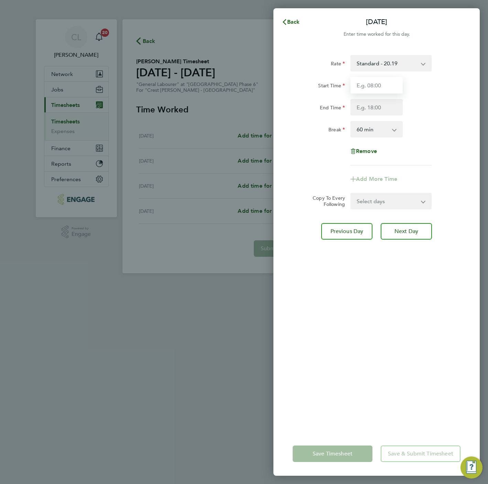
click at [376, 83] on input "Start Time" at bounding box center [376, 85] width 52 height 16
type input "07:30"
type input "16:30"
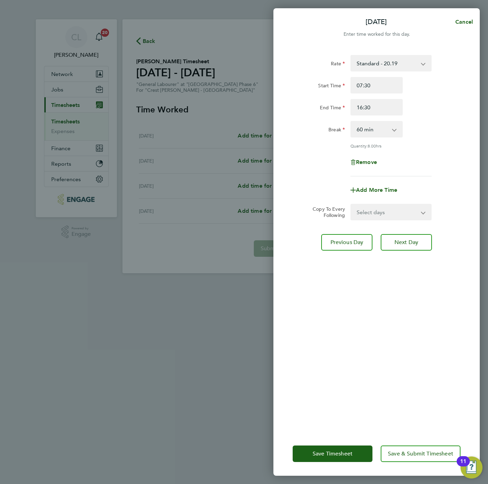
click at [372, 219] on div "Select days Day Weekend (Sat-Sun) [DATE] [DATE]" at bounding box center [390, 212] width 81 height 16
click at [378, 207] on select "Select days Day Weekend (Sat-Sun) [DATE] [DATE]" at bounding box center [387, 211] width 72 height 15
select select "SAT"
click at [351, 204] on select "Select days Day Weekend (Sat-Sun) [DATE] [DATE]" at bounding box center [387, 211] width 72 height 15
select select "[DATE]"
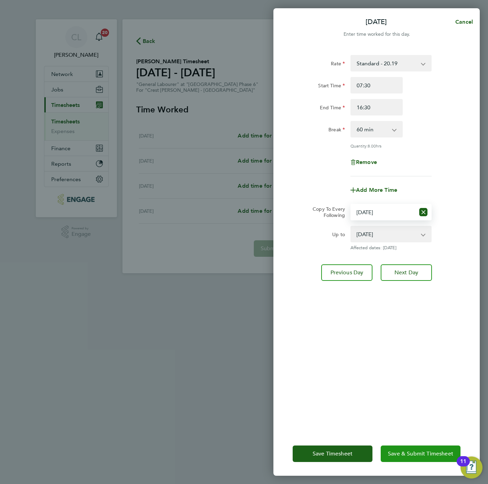
click at [434, 452] on span "Save & Submit Timesheet" at bounding box center [420, 453] width 65 height 7
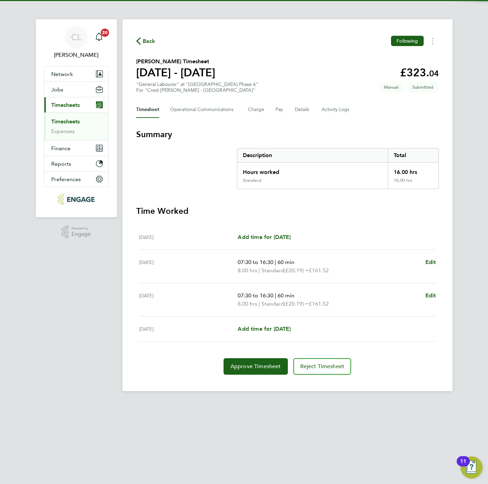
click at [144, 44] on span "Back" at bounding box center [149, 41] width 13 height 8
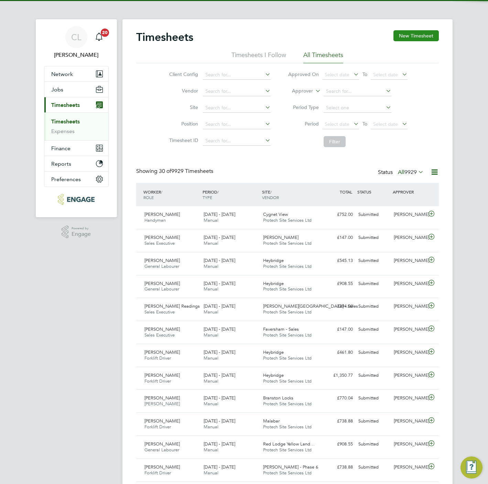
click at [416, 33] on button "New Timesheet" at bounding box center [415, 35] width 45 height 11
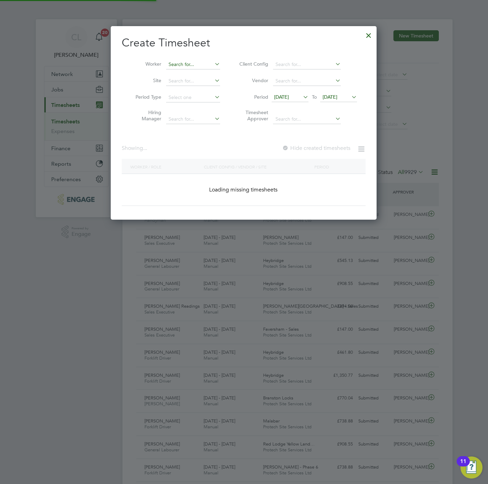
click at [169, 65] on input at bounding box center [193, 65] width 54 height 10
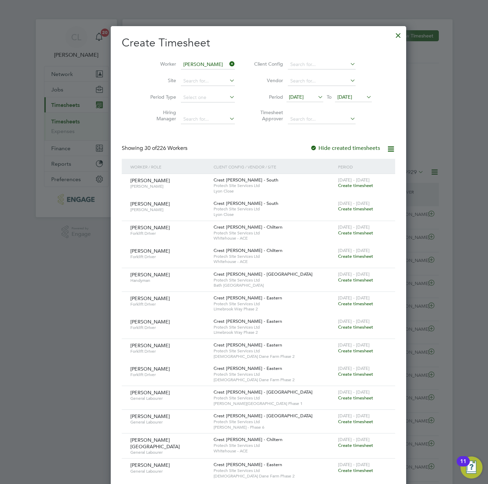
click at [210, 73] on b "Mar" at bounding box center [214, 74] width 9 height 6
type input "[PERSON_NAME]"
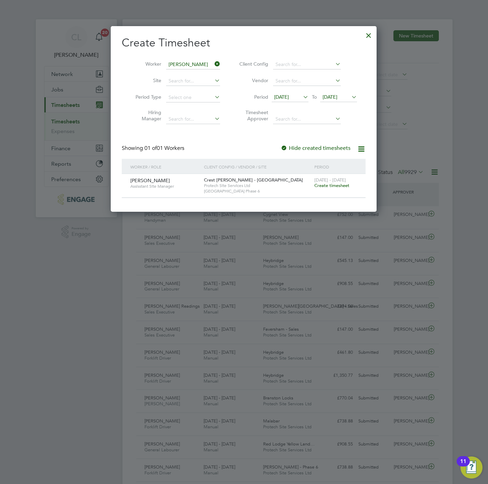
click at [331, 187] on span "Create timesheet" at bounding box center [331, 185] width 35 height 6
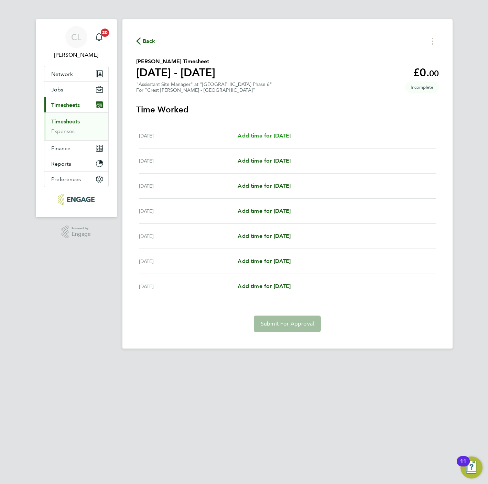
click at [258, 139] on span "Add time for [DATE]" at bounding box center [263, 135] width 53 height 7
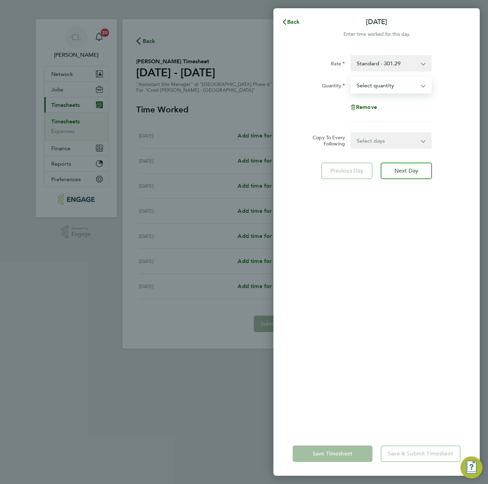
click at [382, 88] on select "Select quantity 0.5 1" at bounding box center [386, 85] width 71 height 15
select select "1"
click at [351, 78] on select "Select quantity 0.5 1" at bounding box center [386, 85] width 71 height 15
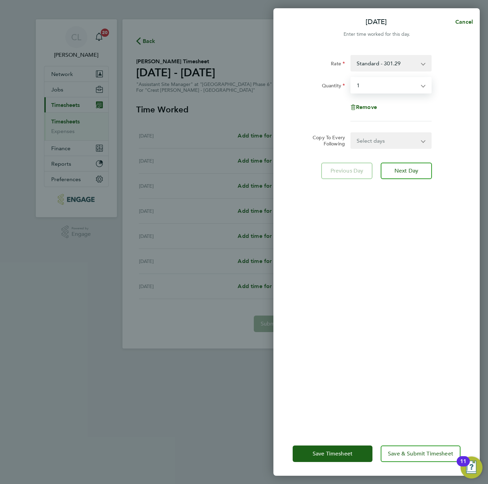
click at [380, 144] on select "Select days Day Weekday (Mon-Fri) Weekend (Sat-Sun) [DATE] [DATE] [DATE] [DATE]…" at bounding box center [387, 140] width 72 height 15
select select "WEEKDAY"
click at [351, 133] on select "Select days Day Weekday (Mon-Fri) Weekend (Sat-Sun) [DATE] [DATE] [DATE] [DATE]…" at bounding box center [387, 140] width 72 height 15
select select "[DATE]"
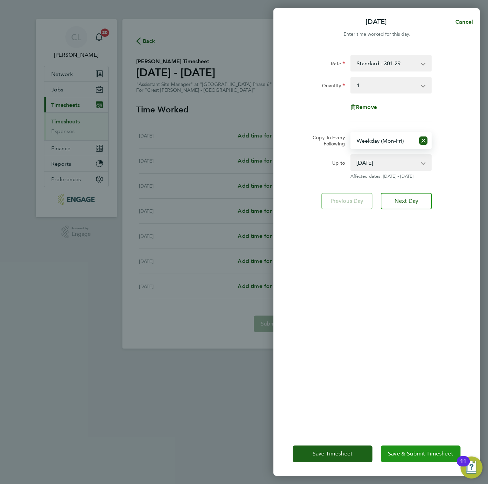
click at [433, 450] on span "Save & Submit Timesheet" at bounding box center [420, 453] width 65 height 7
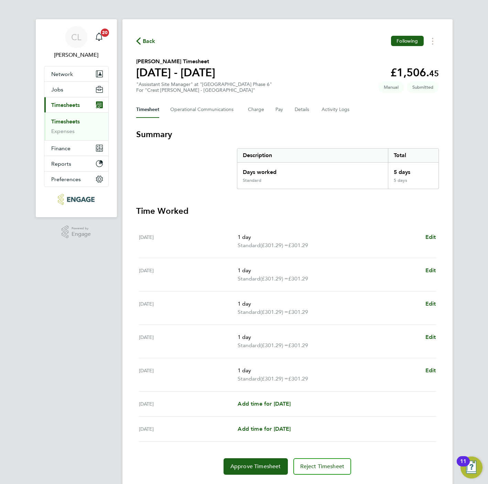
click at [153, 45] on span "Back" at bounding box center [149, 41] width 13 height 8
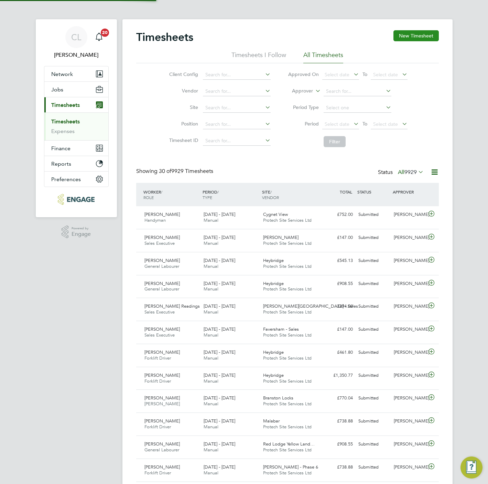
click at [433, 33] on button "New Timesheet" at bounding box center [415, 35] width 45 height 11
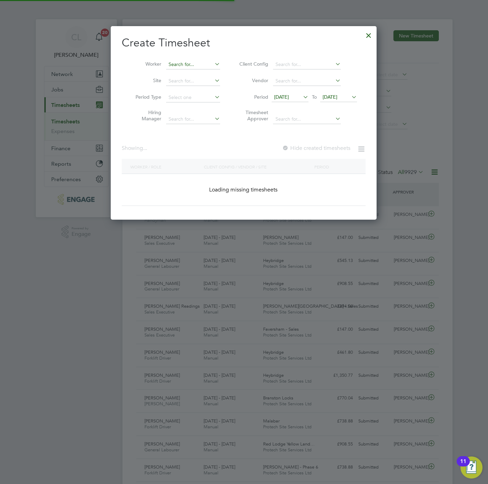
click at [202, 62] on input at bounding box center [193, 65] width 54 height 10
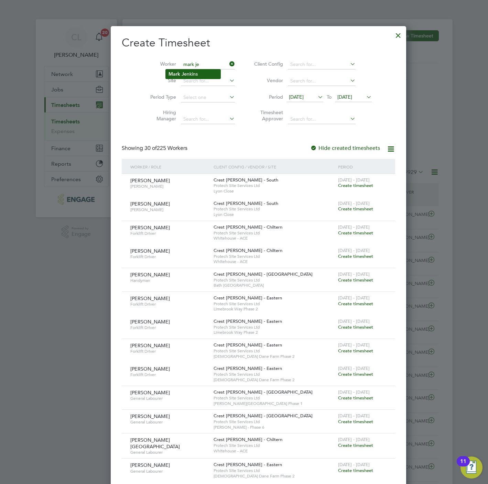
click at [191, 73] on li "[PERSON_NAME] [PERSON_NAME] nkins" at bounding box center [193, 73] width 55 height 9
type input "[PERSON_NAME]"
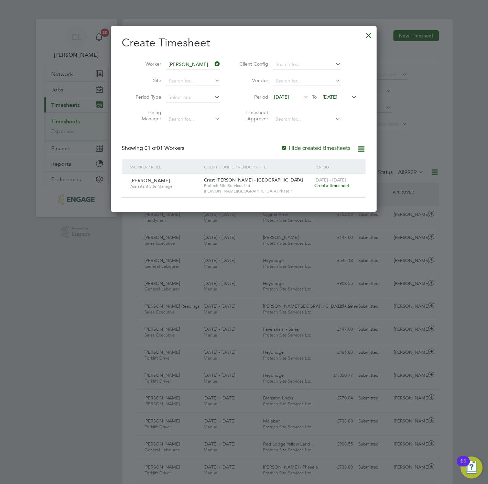
click at [325, 187] on span "Create timesheet" at bounding box center [331, 185] width 35 height 6
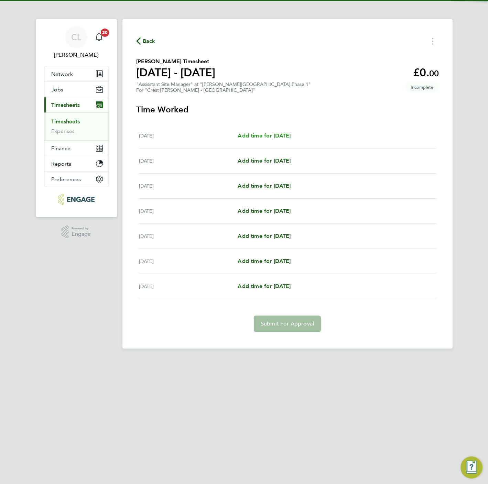
click at [264, 133] on span "Add time for [DATE]" at bounding box center [263, 135] width 53 height 7
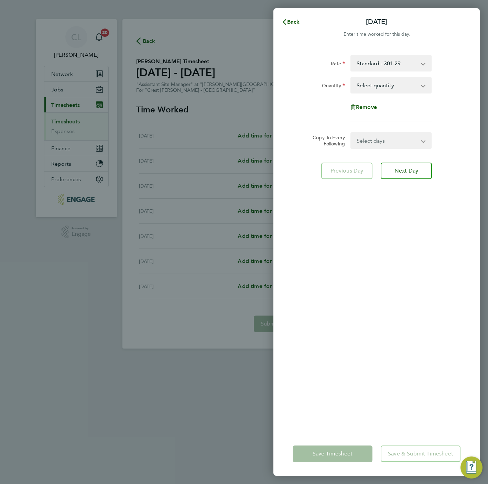
click at [386, 79] on select "Select quantity 0.5 1" at bounding box center [386, 85] width 71 height 15
select select "1"
click at [351, 78] on select "Select quantity 0.5 1" at bounding box center [386, 85] width 71 height 15
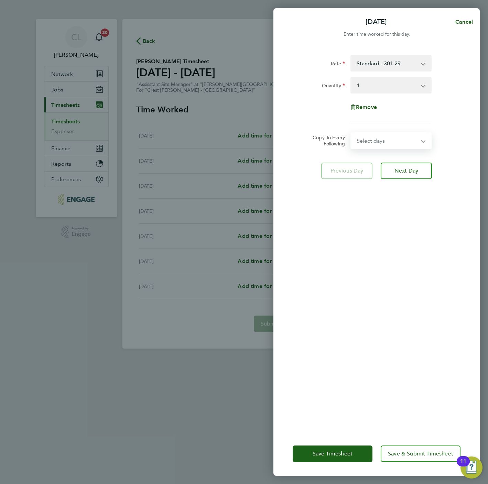
click at [375, 137] on select "Select days Day Weekday (Mon-Fri) Weekend (Sat-Sun) [DATE] [DATE] [DATE] [DATE]…" at bounding box center [387, 140] width 72 height 15
select select "WEEKDAY"
click at [351, 133] on select "Select days Day Weekday (Mon-Fri) Weekend (Sat-Sun) [DATE] [DATE] [DATE] [DATE]…" at bounding box center [387, 140] width 72 height 15
select select "[DATE]"
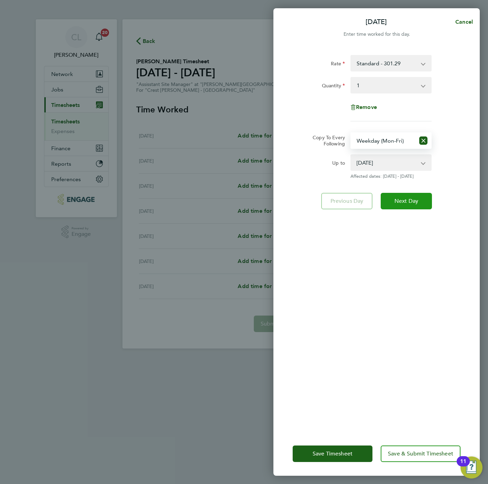
click at [417, 208] on button "Next Day" at bounding box center [405, 201] width 51 height 16
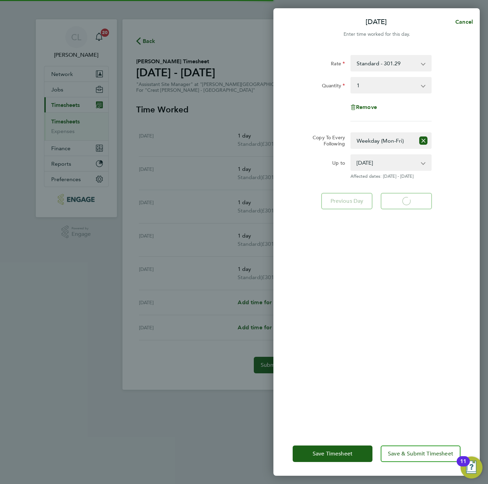
select select "1"
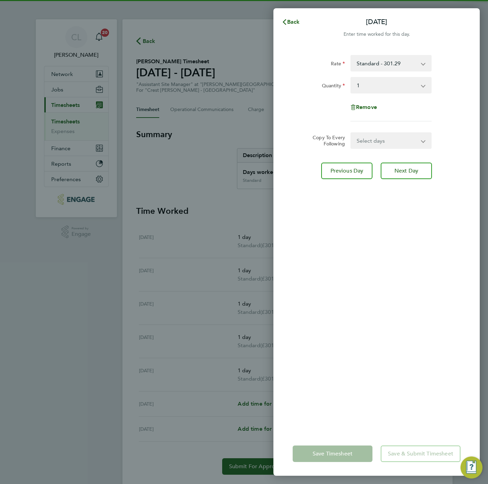
click at [385, 139] on select "Select days Day Weekday (Mon-Fri) Weekend (Sat-Sun) [DATE] [DATE] [DATE] [DATE]…" at bounding box center [387, 140] width 72 height 15
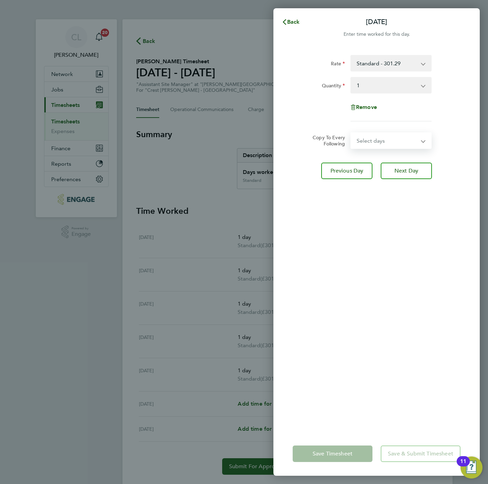
select select "SAT"
click at [351, 133] on select "Select days Day Weekday (Mon-Fri) Weekend (Sat-Sun) [DATE] [DATE] [DATE] [DATE]…" at bounding box center [387, 140] width 72 height 15
select select "[DATE]"
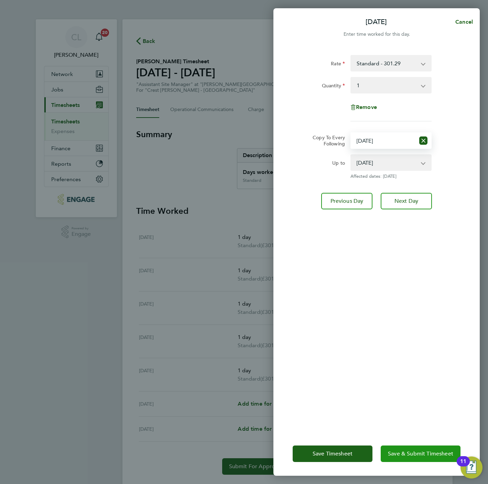
click at [435, 457] on button "Save & Submit Timesheet" at bounding box center [420, 453] width 80 height 16
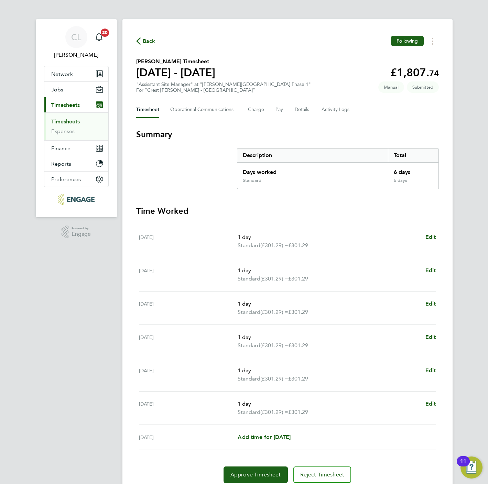
click at [149, 41] on span "Back" at bounding box center [149, 41] width 13 height 8
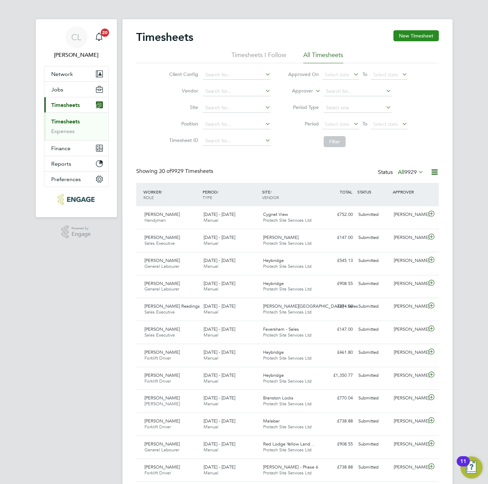
click at [406, 31] on button "New Timesheet" at bounding box center [415, 35] width 45 height 11
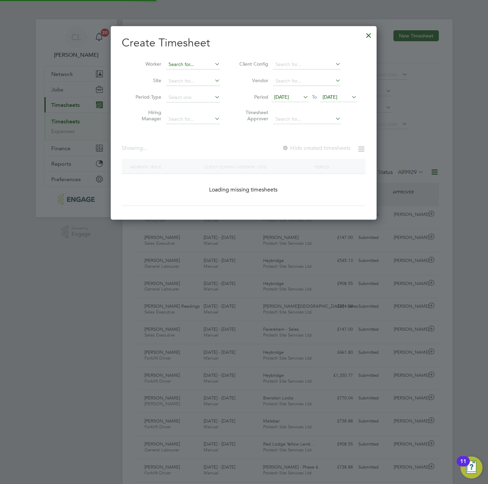
click at [202, 63] on input at bounding box center [193, 65] width 54 height 10
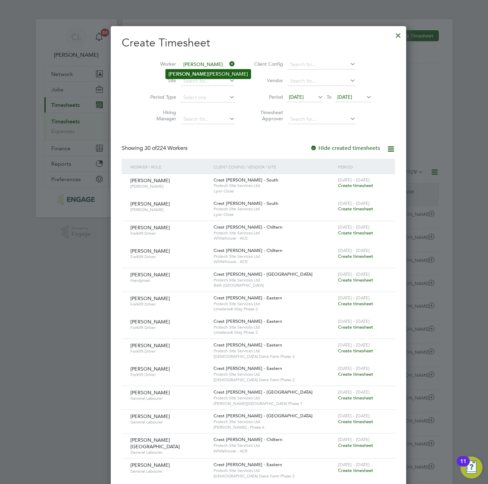
click at [188, 74] on li "[PERSON_NAME]" at bounding box center [208, 73] width 85 height 9
type input "[PERSON_NAME]"
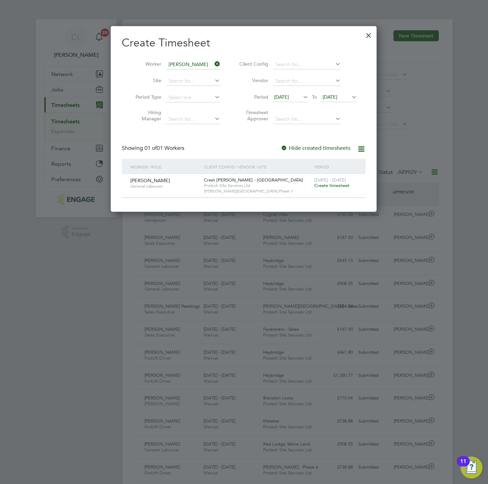
click at [331, 187] on span "Create timesheet" at bounding box center [331, 185] width 35 height 6
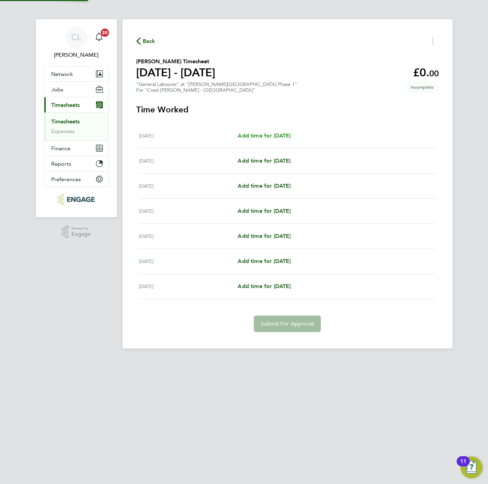
click at [254, 137] on span "Add time for [DATE]" at bounding box center [263, 135] width 53 height 7
select select "30"
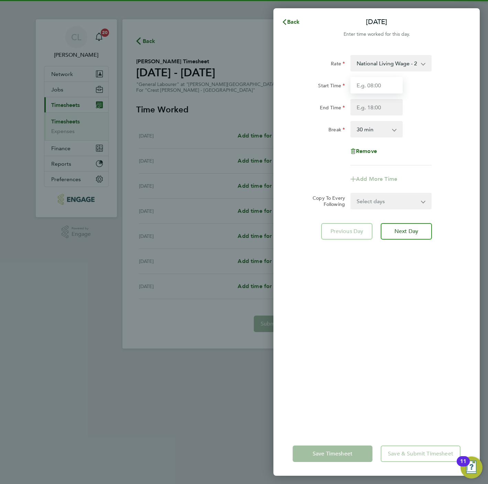
click at [371, 82] on input "Start Time" at bounding box center [376, 85] width 52 height 16
type input "07:30"
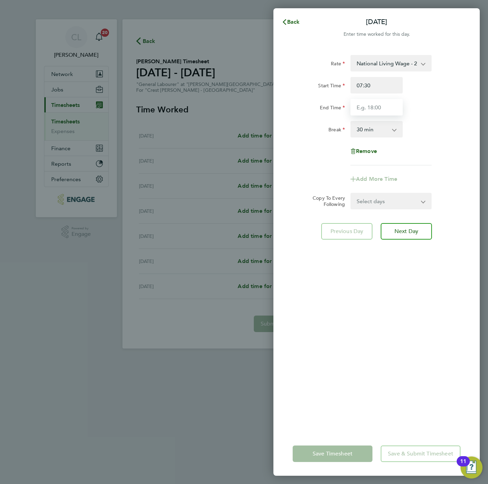
type input "16:30"
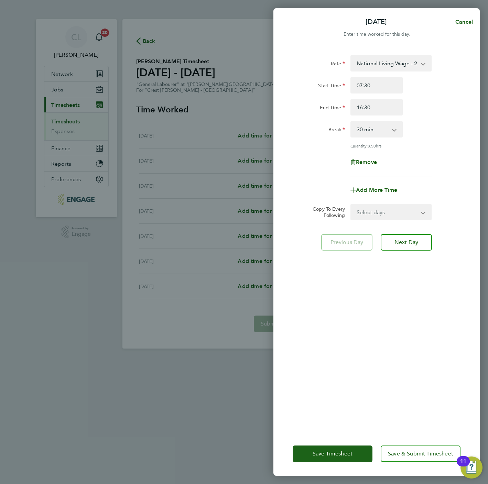
click at [370, 129] on select "0 min 15 min 30 min 45 min 60 min 75 min 90 min" at bounding box center [372, 129] width 43 height 15
select select "60"
click at [351, 122] on select "0 min 15 min 30 min 45 min 60 min 75 min 90 min" at bounding box center [372, 129] width 43 height 15
click at [376, 208] on select "Select days Day Weekday (Mon-Fri) Weekend (Sat-Sun) [DATE] [DATE] [DATE] [DATE]…" at bounding box center [387, 211] width 72 height 15
select select "WEEKDAY"
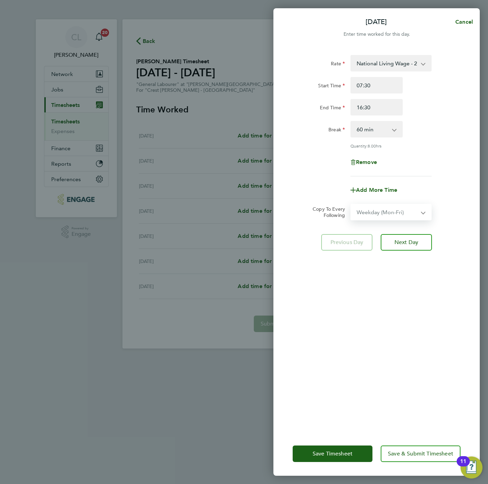
click at [351, 204] on select "Select days Day Weekday (Mon-Fri) Weekend (Sat-Sun) [DATE] [DATE] [DATE] [DATE]…" at bounding box center [387, 211] width 72 height 15
select select "[DATE]"
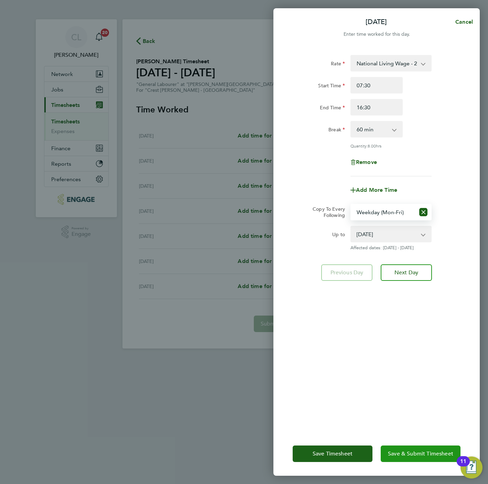
click at [432, 451] on span "Save & Submit Timesheet" at bounding box center [420, 453] width 65 height 7
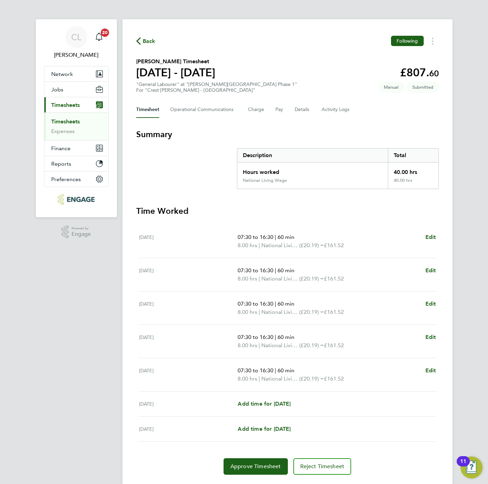
click at [151, 42] on span "Back" at bounding box center [149, 41] width 13 height 8
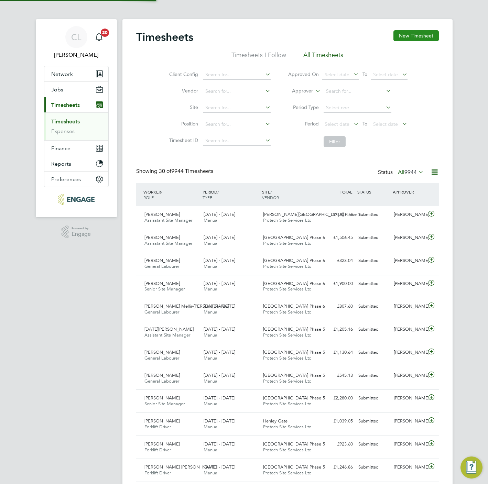
click at [402, 37] on button "New Timesheet" at bounding box center [415, 35] width 45 height 11
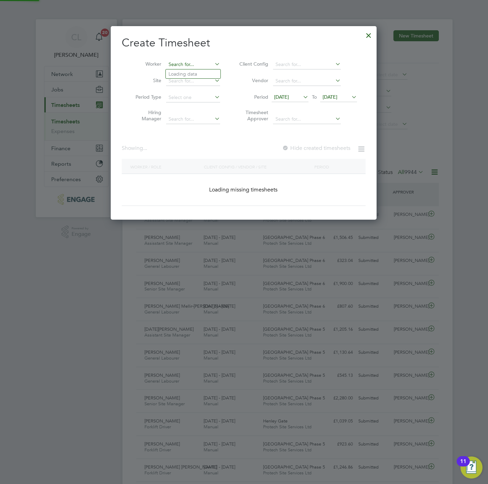
click at [200, 68] on input at bounding box center [193, 65] width 54 height 10
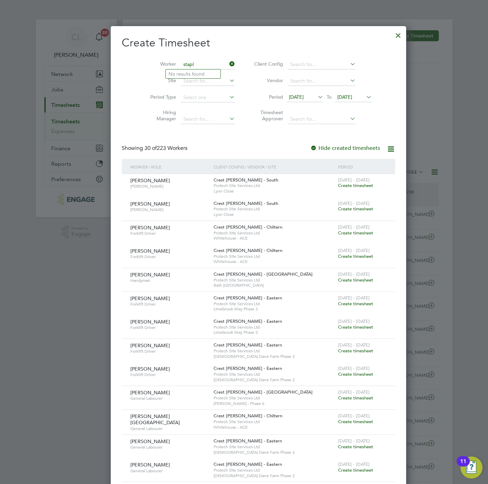
drag, startPoint x: 184, startPoint y: 67, endPoint x: 128, endPoint y: 56, distance: 56.9
click at [128, 56] on div "Worker stapl Site Period Type Hiring Manager Client Config Vendor Period [DATE]…" at bounding box center [258, 90] width 273 height 75
click at [206, 93] on li "[PERSON_NAME] -[PERSON_NAME]" at bounding box center [217, 92] width 102 height 9
type input "[PERSON_NAME]"
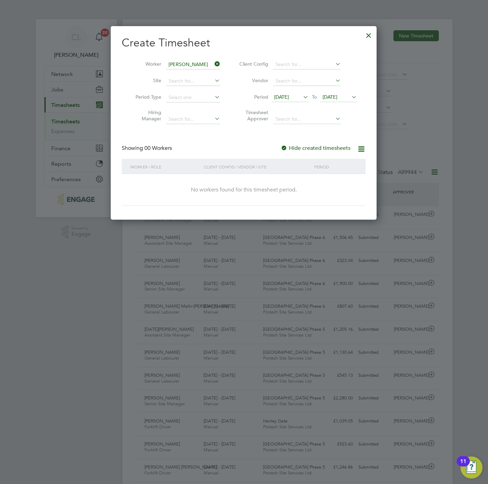
click at [336, 92] on li "Period [DATE] To [DATE]" at bounding box center [297, 97] width 137 height 16
click at [337, 95] on span "[DATE]" at bounding box center [329, 97] width 15 height 6
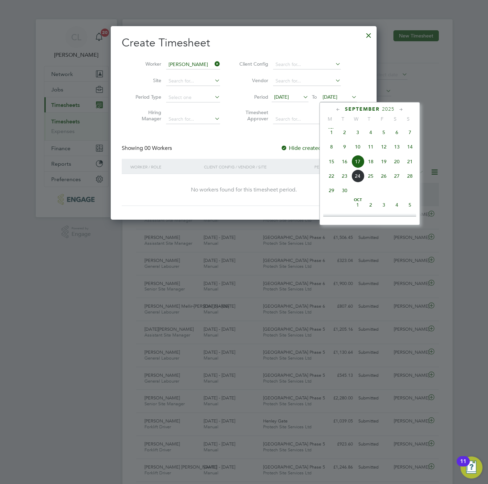
click at [400, 163] on span "20" at bounding box center [396, 161] width 13 height 13
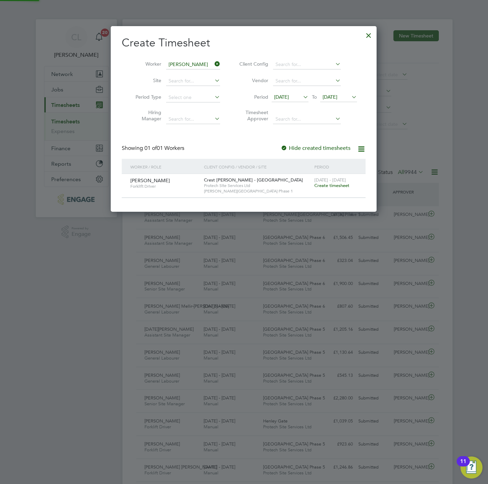
click at [330, 184] on span "Create timesheet" at bounding box center [331, 185] width 35 height 6
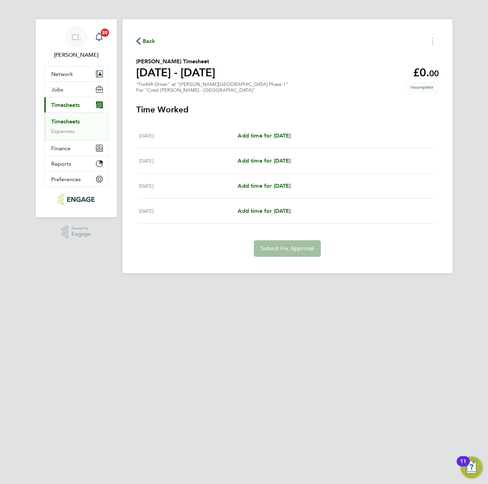
click at [264, 130] on div "[DATE] Add time for [DATE] Add time for [DATE]" at bounding box center [287, 135] width 297 height 25
click at [264, 136] on span "Add time for [DATE]" at bounding box center [263, 135] width 53 height 7
select select "30"
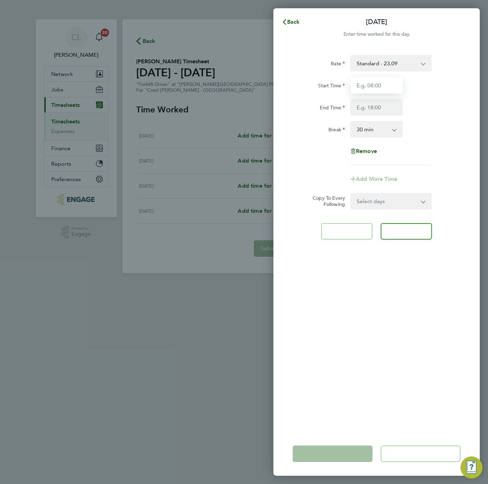
drag, startPoint x: 373, startPoint y: 86, endPoint x: 373, endPoint y: 89, distance: 3.5
click at [373, 86] on input "Start Time" at bounding box center [376, 85] width 52 height 16
type input "07:30"
type input "16:30"
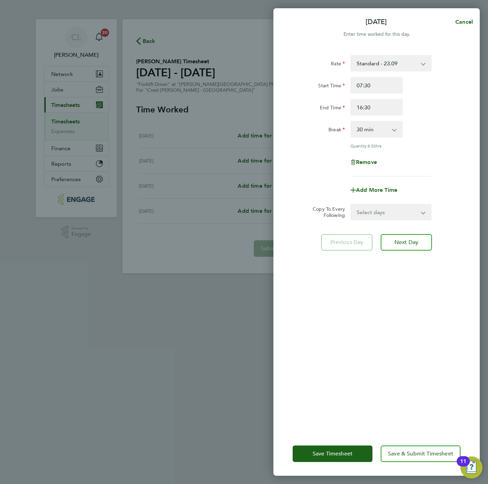
click at [378, 127] on select "0 min 15 min 30 min 45 min 60 min 75 min 90 min" at bounding box center [372, 129] width 43 height 15
select select "60"
click at [351, 122] on select "0 min 15 min 30 min 45 min 60 min 75 min 90 min" at bounding box center [372, 129] width 43 height 15
click at [387, 214] on select "Select days Day Weekend (Sat-Sun) [DATE] [DATE] [DATE]" at bounding box center [387, 211] width 72 height 15
select select "FRI"
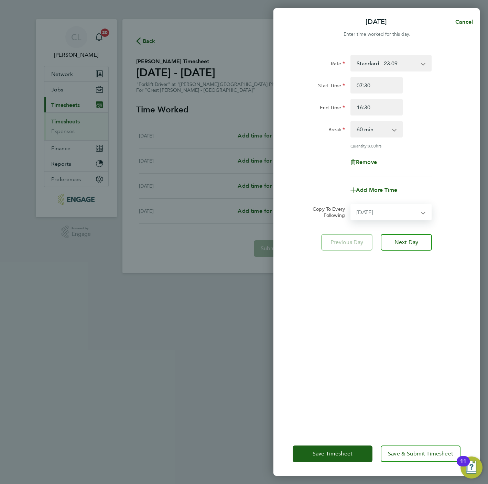
click at [351, 204] on select "Select days Day Weekend (Sat-Sun) [DATE] [DATE] [DATE]" at bounding box center [387, 211] width 72 height 15
select select "[DATE]"
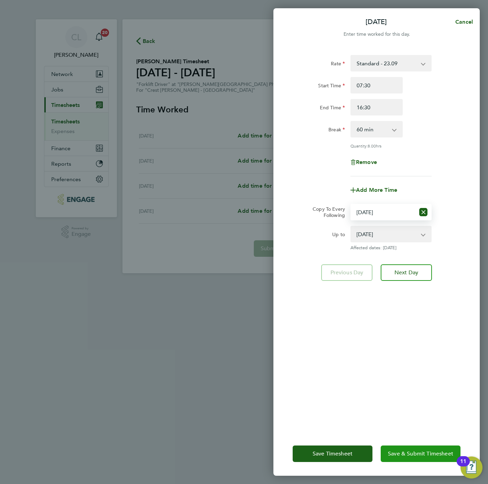
click at [423, 446] on button "Save & Submit Timesheet" at bounding box center [420, 453] width 80 height 16
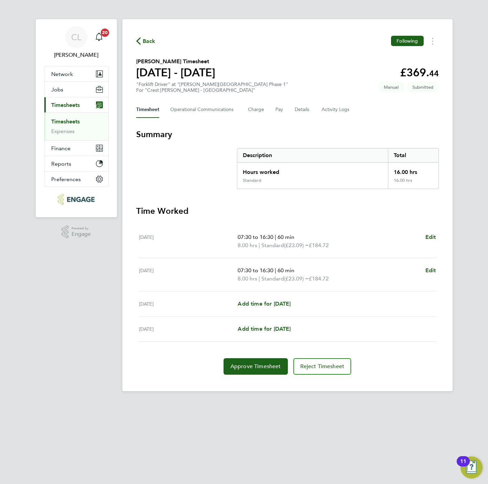
click at [149, 44] on span "Back" at bounding box center [149, 41] width 13 height 8
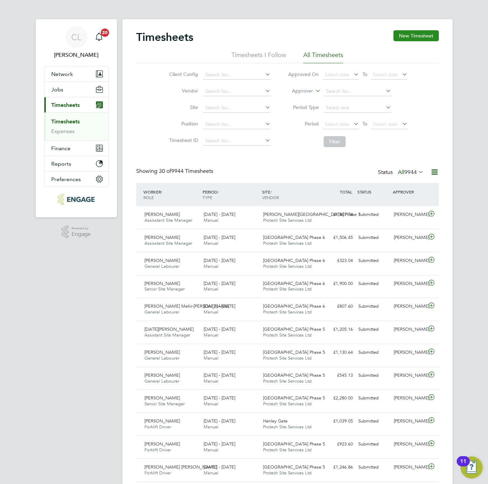
click at [407, 33] on button "New Timesheet" at bounding box center [415, 35] width 45 height 11
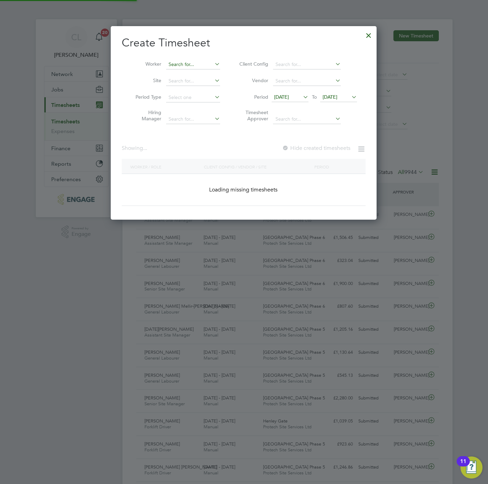
click at [201, 67] on input at bounding box center [193, 65] width 54 height 10
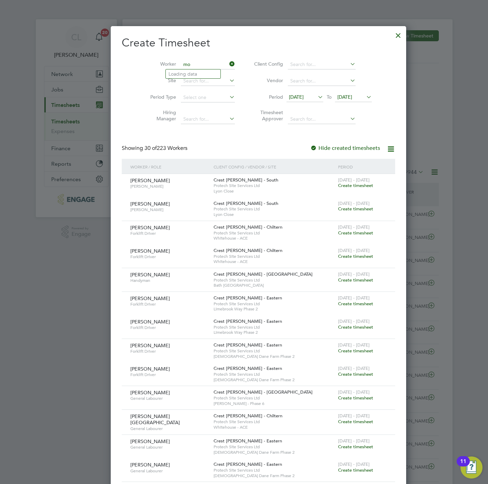
type input "m"
type input "a"
type input "m"
type input "0"
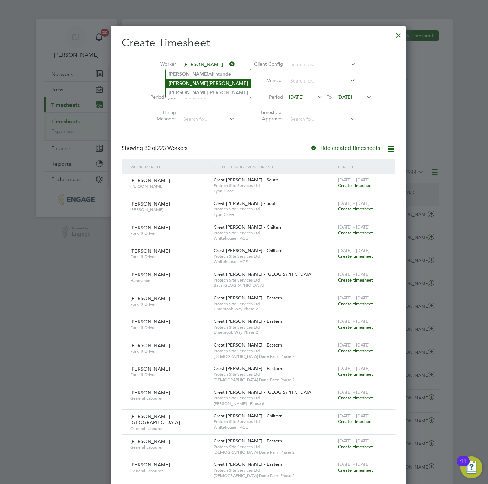
click at [195, 84] on li "[PERSON_NAME]" at bounding box center [208, 83] width 85 height 9
type input "[PERSON_NAME]"
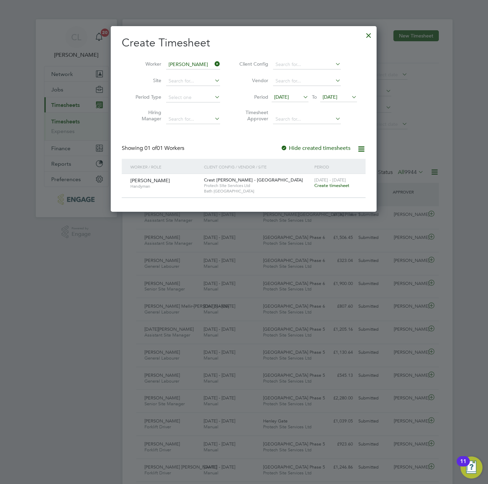
click at [340, 188] on span "Create timesheet" at bounding box center [331, 185] width 35 height 6
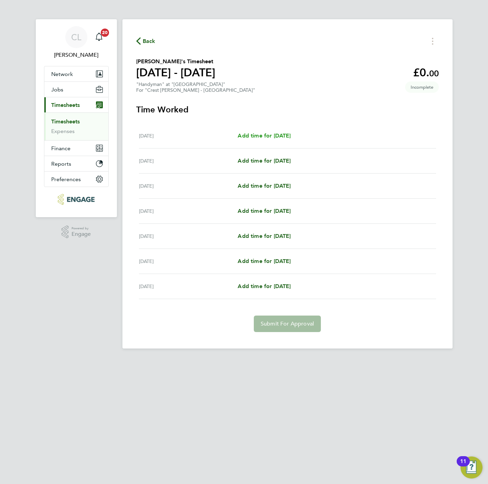
click at [265, 135] on span "Add time for [DATE]" at bounding box center [263, 135] width 53 height 7
select select "60"
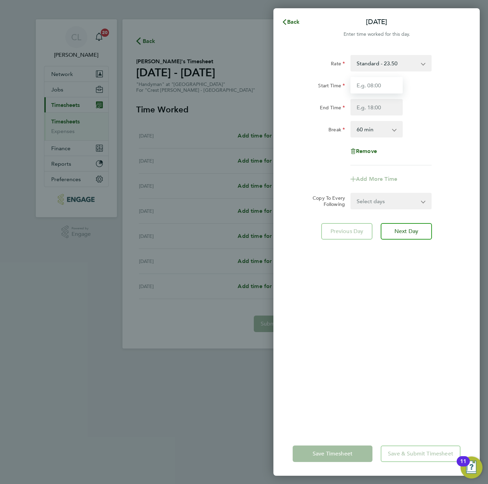
click at [365, 82] on input "Start Time" at bounding box center [376, 85] width 52 height 16
type input "07:30"
type input "16:30"
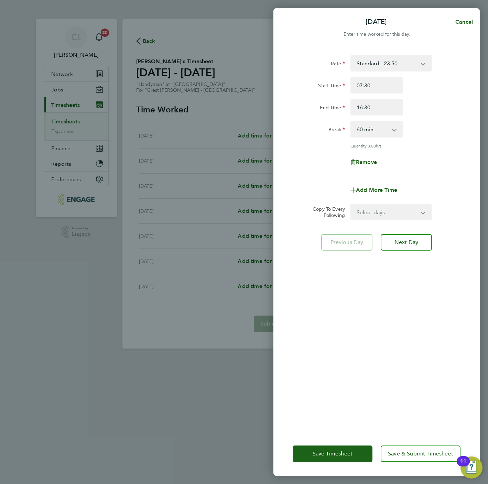
click at [390, 201] on form "Rate Standard - 23.50 Start Time 07:30 End Time 16:30 Break 0 min 15 min 30 min…" at bounding box center [376, 137] width 168 height 165
click at [390, 212] on select "Select days Day Weekday (Mon-Fri) Weekend (Sat-Sun) [DATE] [DATE] [DATE] [DATE]…" at bounding box center [387, 211] width 72 height 15
select select "WEEKDAY"
click at [351, 204] on select "Select days Day Weekday (Mon-Fri) Weekend (Sat-Sun) [DATE] [DATE] [DATE] [DATE]…" at bounding box center [387, 211] width 72 height 15
select select "[DATE]"
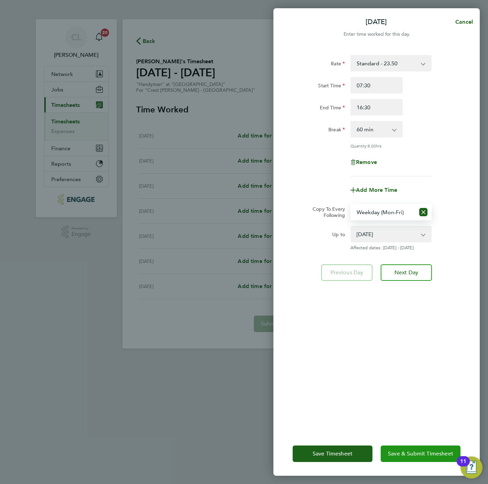
click at [399, 451] on span "Save & Submit Timesheet" at bounding box center [420, 453] width 65 height 7
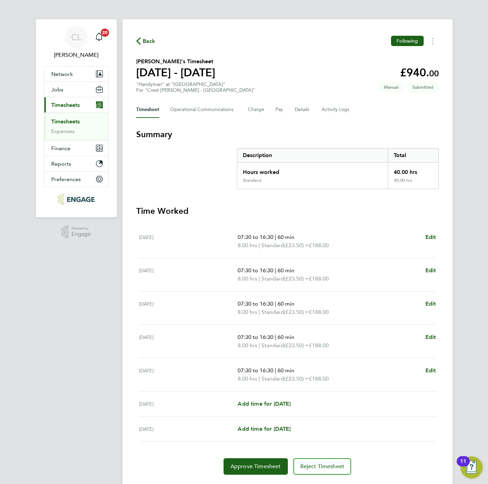
click at [148, 39] on span "Back" at bounding box center [149, 41] width 13 height 8
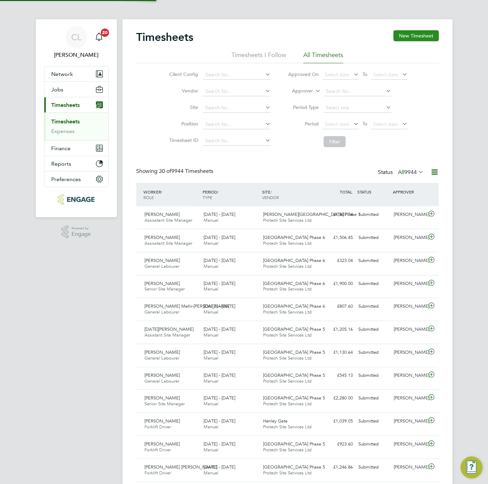
click at [412, 37] on button "New Timesheet" at bounding box center [415, 35] width 45 height 11
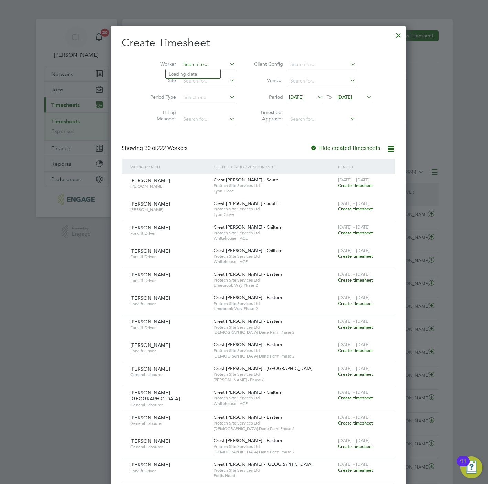
click at [181, 62] on input at bounding box center [208, 65] width 54 height 10
click at [186, 74] on li "[PERSON_NAME]" at bounding box center [210, 73] width 89 height 9
type input "[PERSON_NAME]"
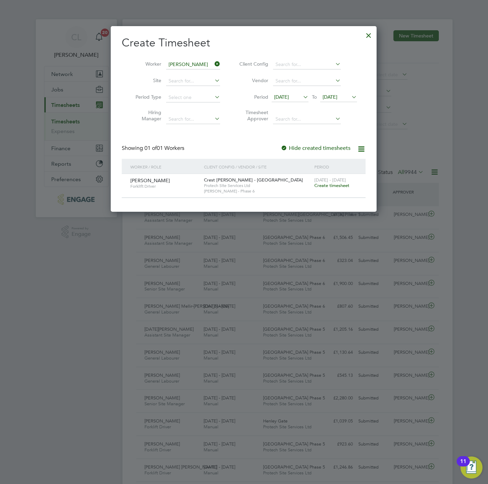
click at [331, 184] on span "Create timesheet" at bounding box center [331, 185] width 35 height 6
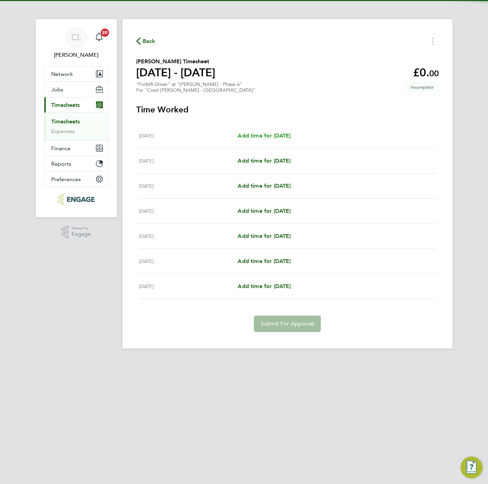
click at [265, 135] on span "Add time for [DATE]" at bounding box center [263, 135] width 53 height 7
select select "15"
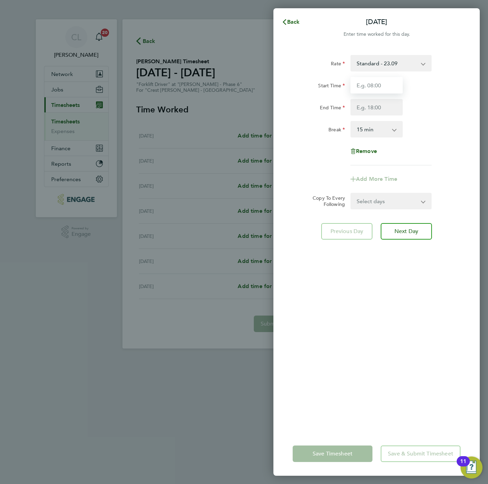
click at [371, 80] on input "Start Time" at bounding box center [376, 85] width 52 height 16
type input "07:30"
type input "16:30"
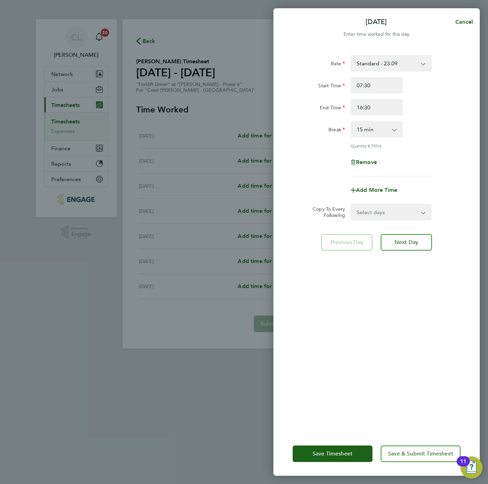
click at [368, 139] on div "Rate Standard - 23.09 Start Time 07:30 End Time 16:30 Break 0 min 15 min 30 min…" at bounding box center [376, 115] width 168 height 121
click at [369, 132] on select "0 min 15 min 30 min 45 min 60 min 75 min 90 min" at bounding box center [372, 129] width 43 height 15
select select "30"
click at [351, 122] on select "0 min 15 min 30 min 45 min 60 min 75 min 90 min" at bounding box center [372, 129] width 43 height 15
click at [394, 215] on select "Select days Day Weekday (Mon-Fri) Weekend (Sat-Sun) [DATE] [DATE] [DATE] [DATE]…" at bounding box center [387, 211] width 72 height 15
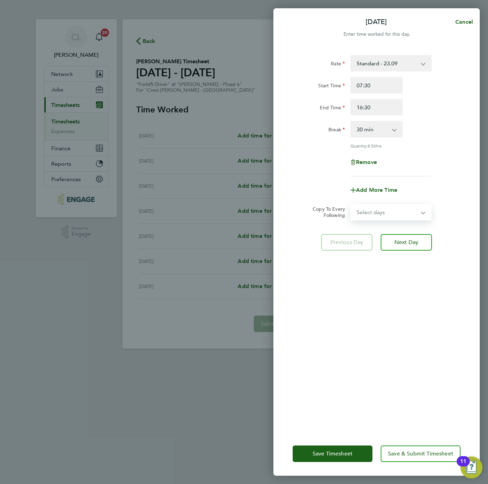
select select "WEEKDAY"
click at [351, 204] on select "Select days Day Weekday (Mon-Fri) Weekend (Sat-Sun) [DATE] [DATE] [DATE] [DATE]…" at bounding box center [387, 211] width 72 height 15
select select "[DATE]"
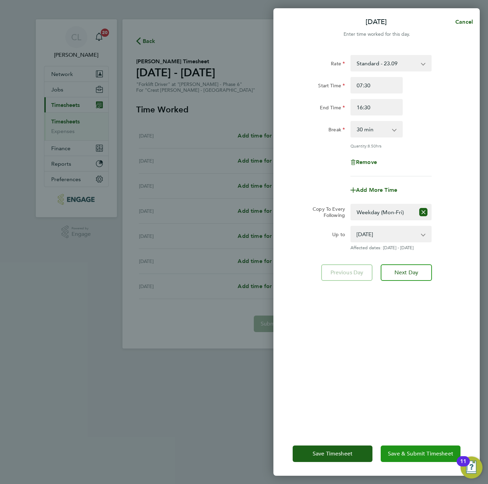
click at [424, 453] on span "Save & Submit Timesheet" at bounding box center [420, 453] width 65 height 7
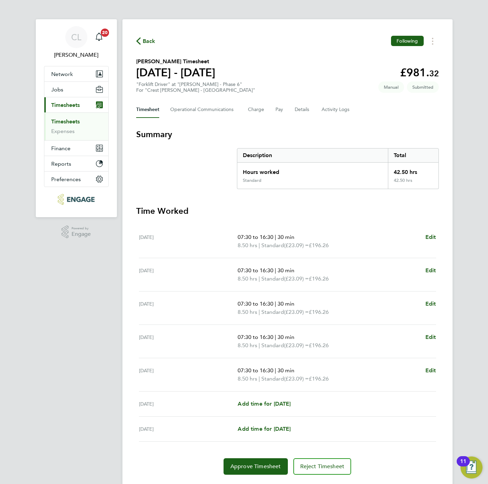
click at [150, 44] on span "Back" at bounding box center [149, 41] width 13 height 8
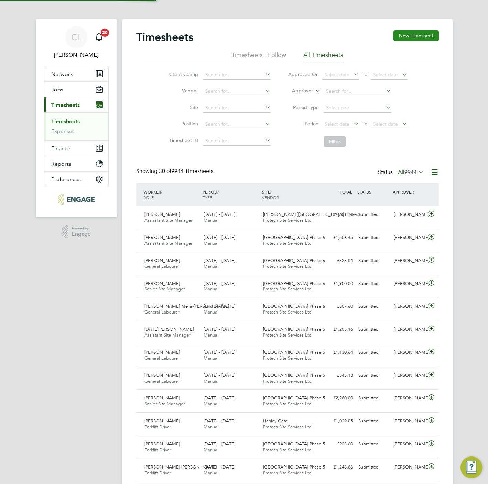
click at [408, 36] on button "New Timesheet" at bounding box center [415, 35] width 45 height 11
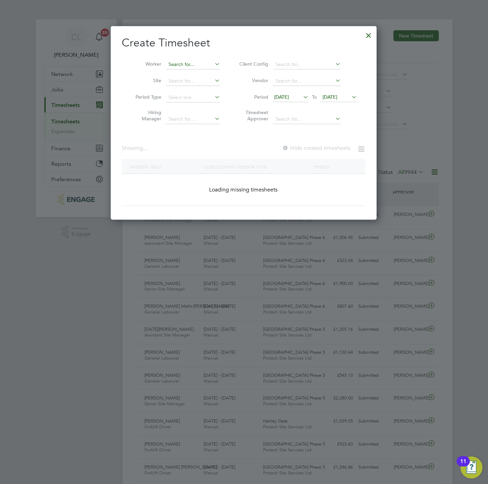
click at [168, 67] on input at bounding box center [193, 65] width 54 height 10
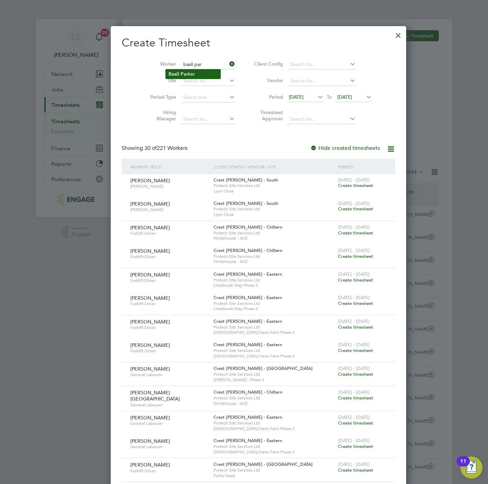
click at [175, 74] on b "Basil" at bounding box center [173, 74] width 11 height 6
type input "[PERSON_NAME]"
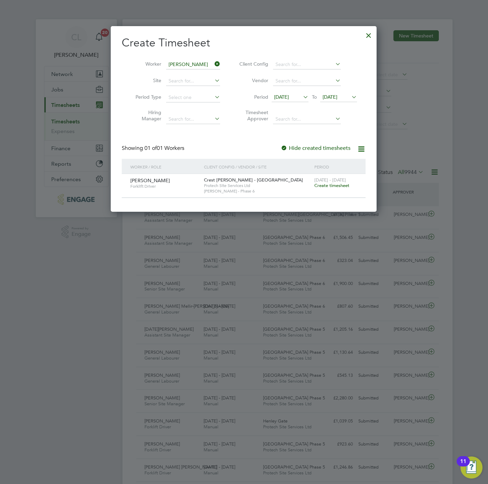
click at [339, 187] on span "Create timesheet" at bounding box center [331, 185] width 35 height 6
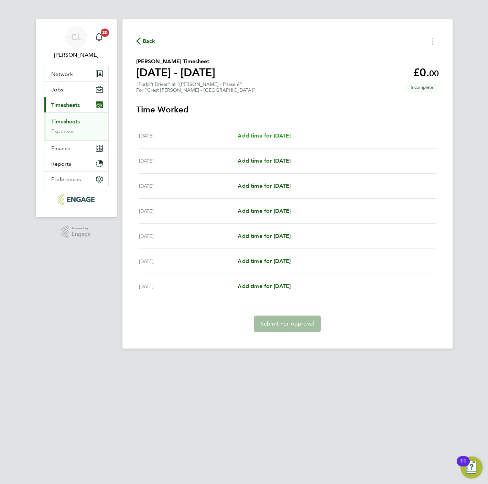
click at [272, 136] on span "Add time for [DATE]" at bounding box center [263, 135] width 53 height 7
select select "15"
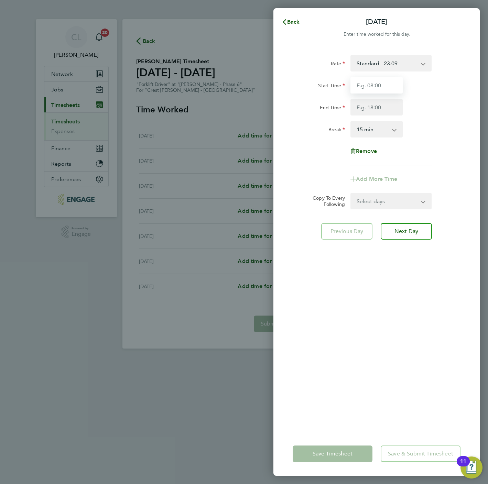
click at [376, 84] on input "Start Time" at bounding box center [376, 85] width 52 height 16
type input "07:30"
type input "16:30"
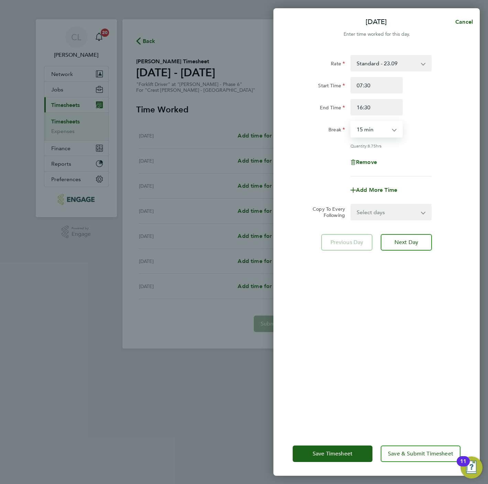
drag, startPoint x: 380, startPoint y: 131, endPoint x: 377, endPoint y: 138, distance: 7.8
click at [380, 131] on select "0 min 15 min 30 min 45 min 60 min 75 min 90 min" at bounding box center [372, 129] width 43 height 15
select select "30"
click at [351, 122] on select "0 min 15 min 30 min 45 min 60 min 75 min 90 min" at bounding box center [372, 129] width 43 height 15
drag, startPoint x: 381, startPoint y: 210, endPoint x: 381, endPoint y: 219, distance: 9.3
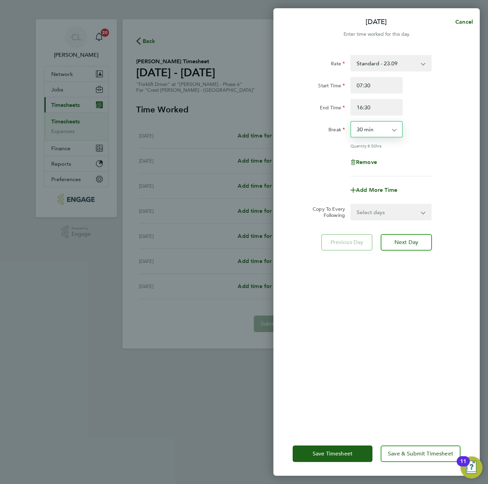
click at [381, 210] on select "Select days Day Weekday (Mon-Fri) Weekend (Sat-Sun) [DATE] [DATE] [DATE] [DATE]…" at bounding box center [387, 211] width 72 height 15
select select "WEEKDAY"
click at [351, 204] on select "Select days Day Weekday (Mon-Fri) Weekend (Sat-Sun) [DATE] [DATE] [DATE] [DATE]…" at bounding box center [387, 211] width 72 height 15
select select "[DATE]"
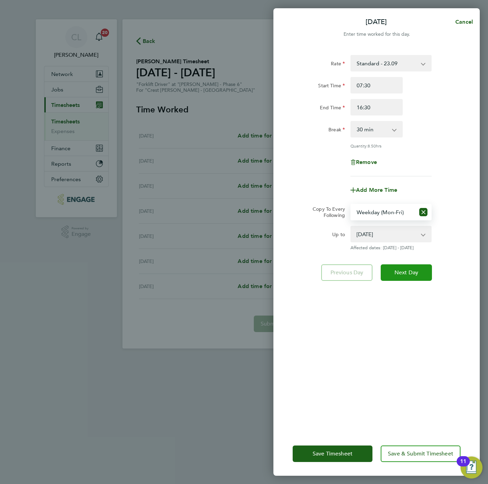
click at [409, 269] on span "Next Day" at bounding box center [406, 272] width 24 height 7
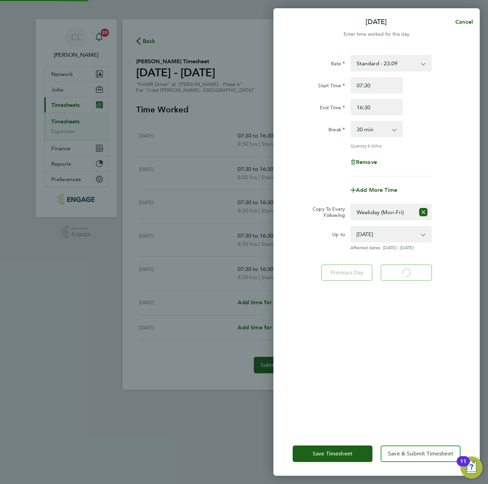
select select "30"
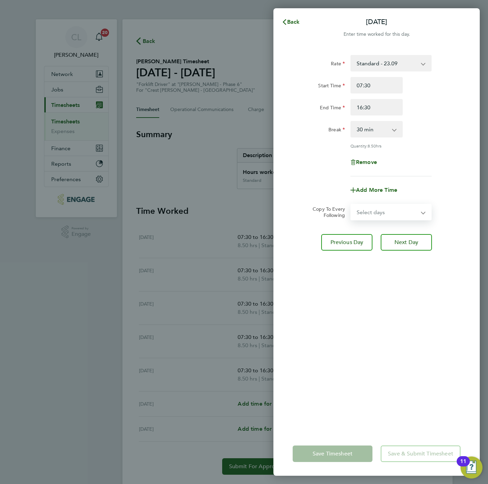
click at [394, 212] on select "Select days Day Weekday (Mon-Fri) Weekend (Sat-Sun) [DATE] [DATE] [DATE] [DATE]…" at bounding box center [387, 211] width 72 height 15
select select "SAT"
click at [351, 204] on select "Select days Day Weekday (Mon-Fri) Weekend (Sat-Sun) [DATE] [DATE] [DATE] [DATE]…" at bounding box center [387, 211] width 72 height 15
select select "[DATE]"
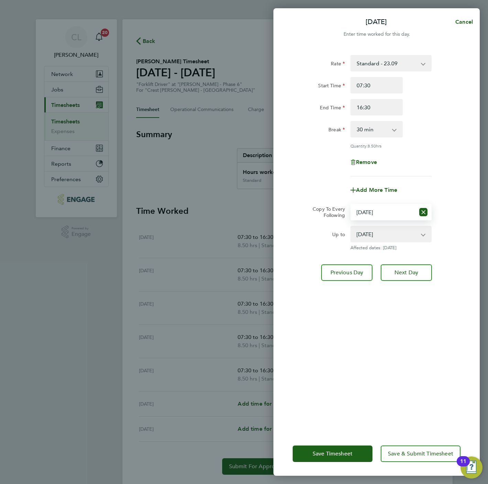
click at [407, 258] on div "Rate Standard - 23.09 Start Time 07:30 End Time 16:30 Break 0 min 15 min 30 min…" at bounding box center [376, 239] width 206 height 385
click at [409, 271] on span "Next Day" at bounding box center [406, 272] width 24 height 7
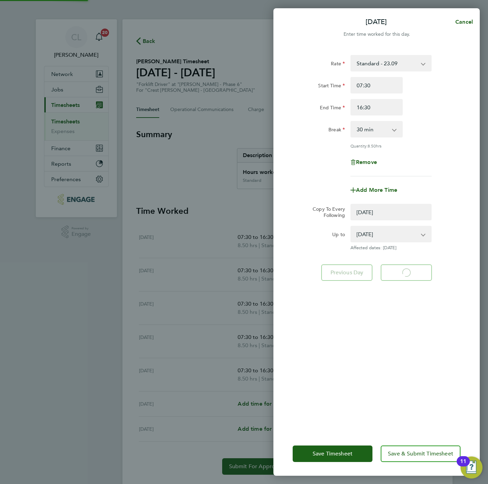
select select "0: null"
select select "30"
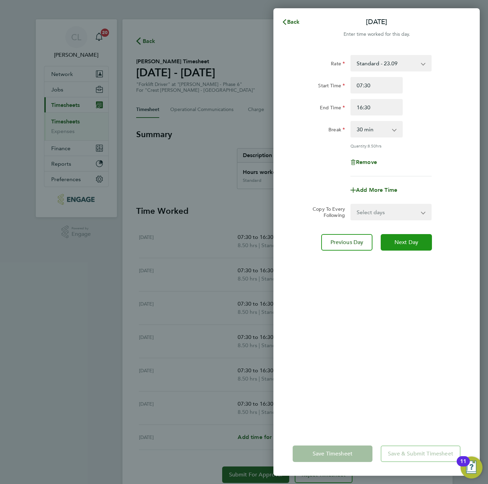
click at [400, 237] on button "Next Day" at bounding box center [405, 242] width 51 height 16
select select "30"
click at [400, 237] on button "Next Day" at bounding box center [405, 242] width 51 height 16
select select "30"
click at [400, 237] on button "Next Day" at bounding box center [405, 242] width 51 height 16
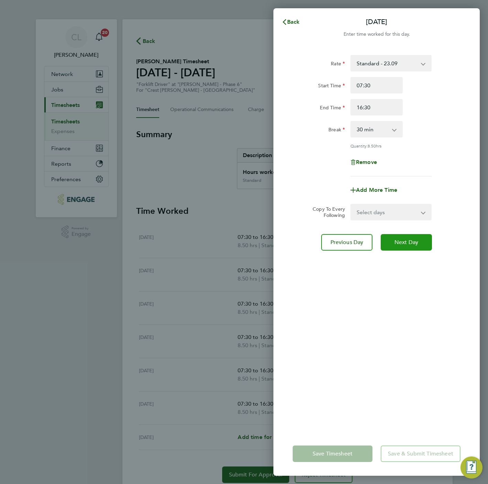
select select "30"
click at [384, 106] on input "16:30" at bounding box center [376, 107] width 52 height 16
type input "14:30"
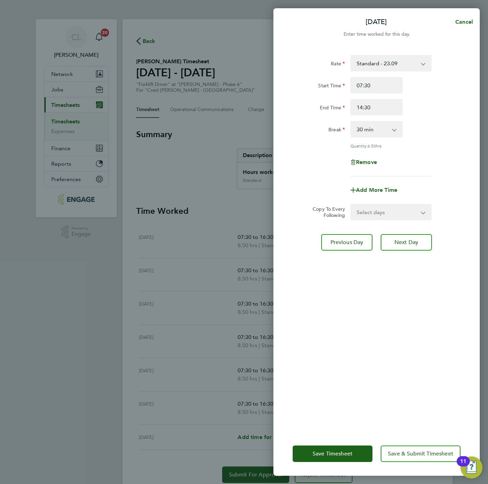
click at [463, 152] on div "Rate Standard - 23.09 Start Time 07:30 End Time 14:30 Break 0 min 15 min 30 min…" at bounding box center [376, 239] width 206 height 385
click at [382, 129] on select "0 min 15 min 30 min 45 min 60 min 75 min 90 min" at bounding box center [372, 129] width 43 height 15
select select "60"
click at [351, 122] on select "0 min 15 min 30 min 45 min 60 min 75 min 90 min" at bounding box center [372, 129] width 43 height 15
click at [422, 139] on div "Rate Standard - 23.09 Start Time 07:30 End Time 14:30 Break 0 min 15 min 30 min…" at bounding box center [376, 115] width 168 height 121
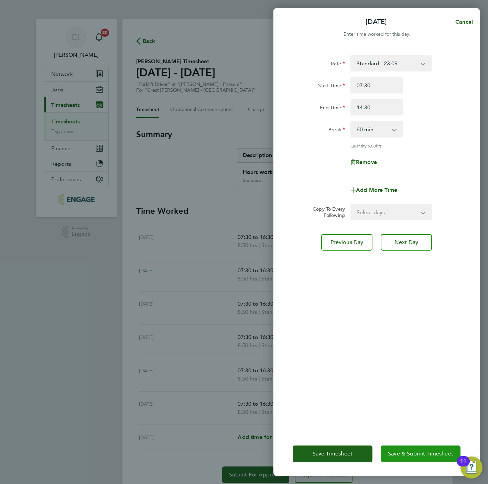
click at [407, 456] on span "Save & Submit Timesheet" at bounding box center [420, 453] width 65 height 7
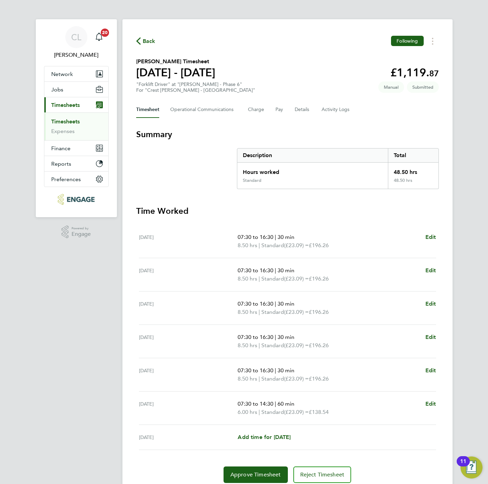
click at [145, 40] on span "Back" at bounding box center [149, 41] width 13 height 8
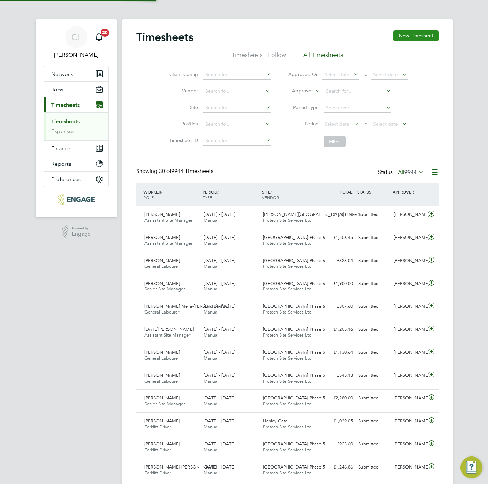
click at [408, 32] on button "New Timesheet" at bounding box center [415, 35] width 45 height 11
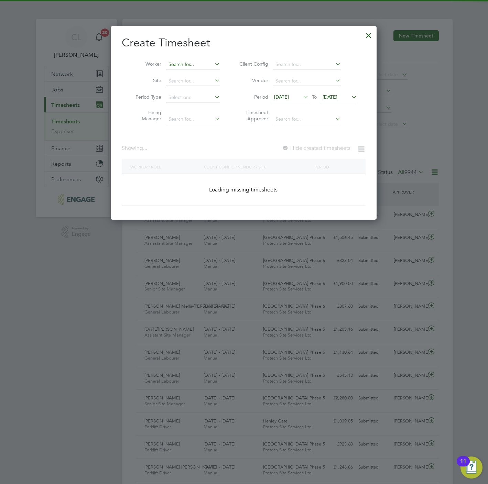
click at [207, 66] on input at bounding box center [193, 65] width 54 height 10
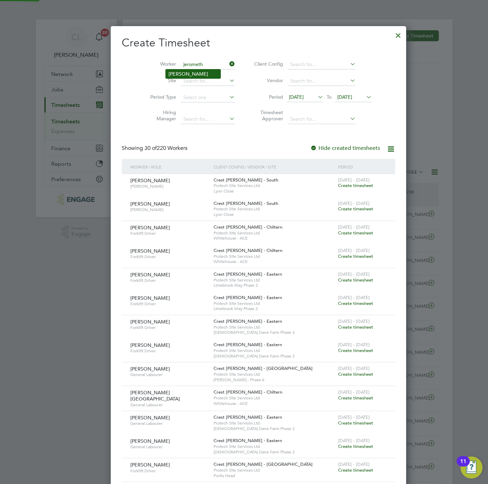
click at [201, 69] on li "[PERSON_NAME]" at bounding box center [193, 73] width 55 height 9
type input "[PERSON_NAME]"
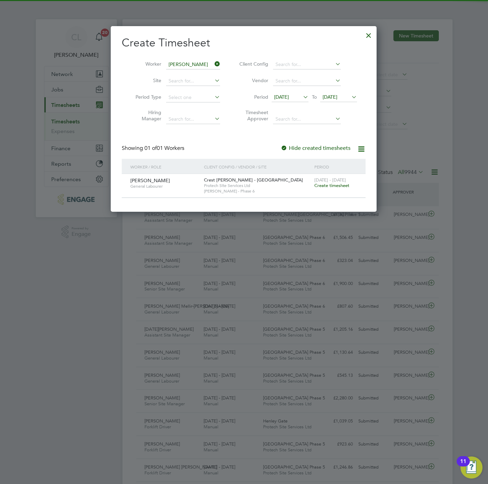
click at [345, 189] on div "[DATE] - [DATE] Create timesheet" at bounding box center [335, 183] width 46 height 19
click at [337, 187] on span "Create timesheet" at bounding box center [331, 185] width 35 height 6
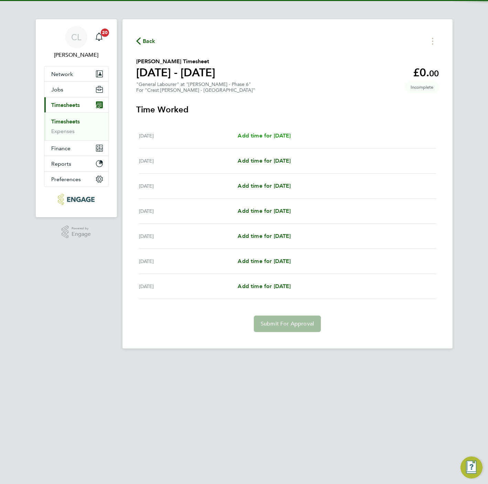
click at [253, 135] on span "Add time for [DATE]" at bounding box center [263, 135] width 53 height 7
select select "15"
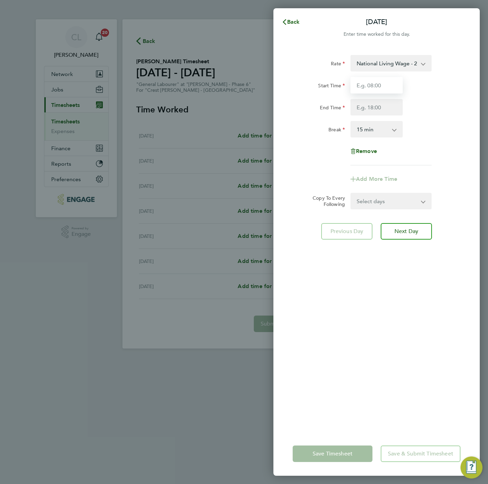
click at [372, 85] on input "Start Time" at bounding box center [376, 85] width 52 height 16
type input "07:30"
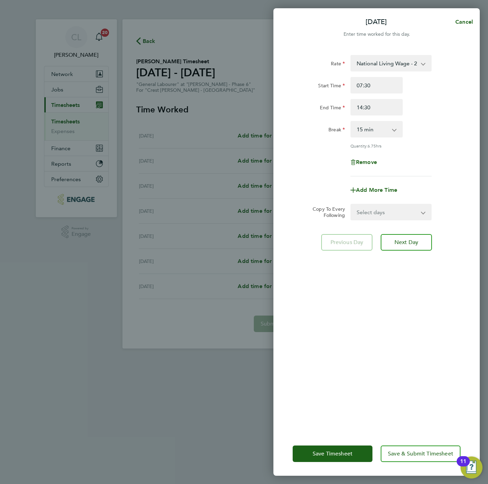
click at [377, 97] on div "Start Time 07:30 End Time 14:30" at bounding box center [376, 96] width 173 height 38
click at [380, 108] on input "14:30" at bounding box center [376, 107] width 52 height 16
type input "16:30"
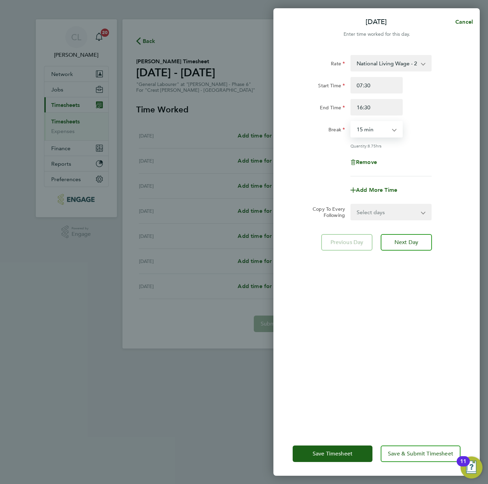
click at [370, 129] on select "0 min 15 min 30 min 45 min 60 min 75 min 90 min" at bounding box center [372, 129] width 43 height 15
select select "30"
click at [351, 122] on select "0 min 15 min 30 min 45 min 60 min 75 min 90 min" at bounding box center [372, 129] width 43 height 15
click at [386, 209] on select "Select days Day Weekday (Mon-Fri) Weekend (Sat-Sun) [DATE] [DATE] [DATE] [DATE]…" at bounding box center [387, 211] width 72 height 15
select select "WEEKDAY"
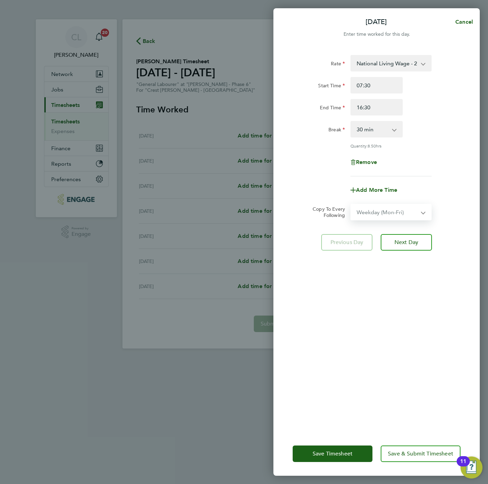
click at [351, 204] on select "Select days Day Weekday (Mon-Fri) Weekend (Sat-Sun) [DATE] [DATE] [DATE] [DATE]…" at bounding box center [387, 211] width 72 height 15
select select "[DATE]"
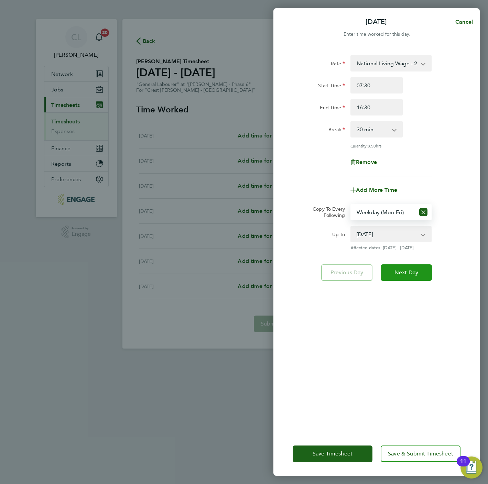
click at [410, 267] on button "Next Day" at bounding box center [405, 272] width 51 height 16
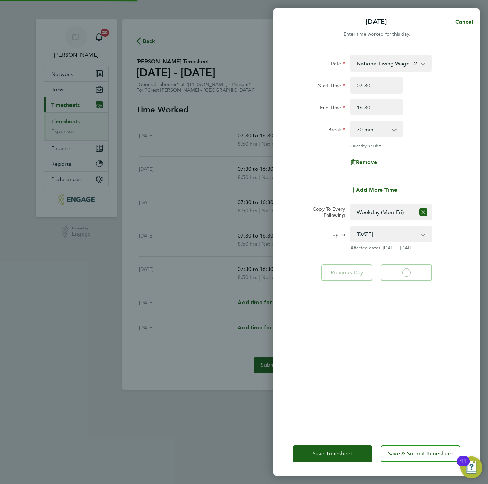
select select "30"
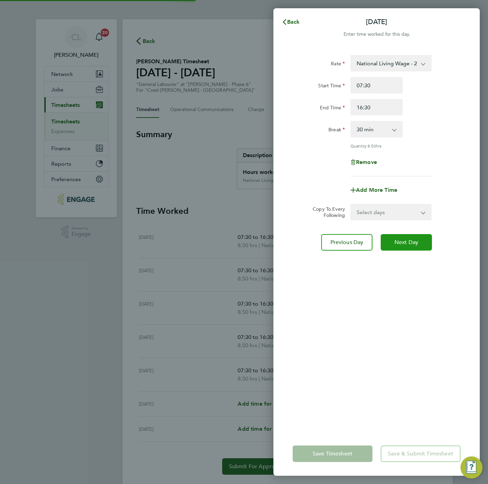
click at [399, 242] on span "Next Day" at bounding box center [406, 242] width 24 height 7
select select "30"
click at [399, 242] on span "Next Day" at bounding box center [406, 242] width 24 height 7
select select "30"
click at [399, 242] on span "Next Day" at bounding box center [406, 242] width 24 height 7
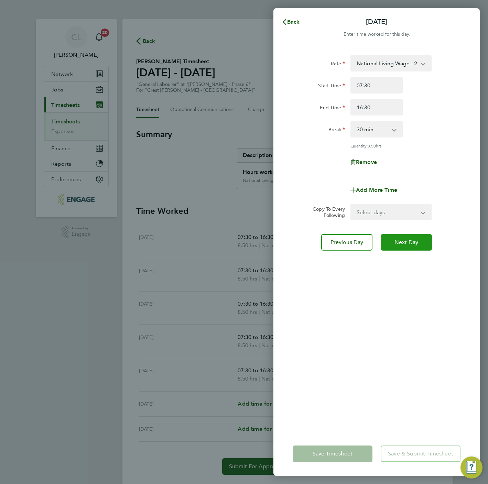
select select "30"
click at [397, 199] on form "Rate National Living Wage - 20.19 Start Time 07:30 End Time 16:30 Break 0 min 1…" at bounding box center [376, 137] width 168 height 165
click at [397, 209] on select "Select days Day Weekend (Sat-Sun) [DATE] [DATE]" at bounding box center [387, 211] width 72 height 15
select select "SAT"
click at [351, 204] on select "Select days Day Weekend (Sat-Sun) [DATE] [DATE]" at bounding box center [387, 211] width 72 height 15
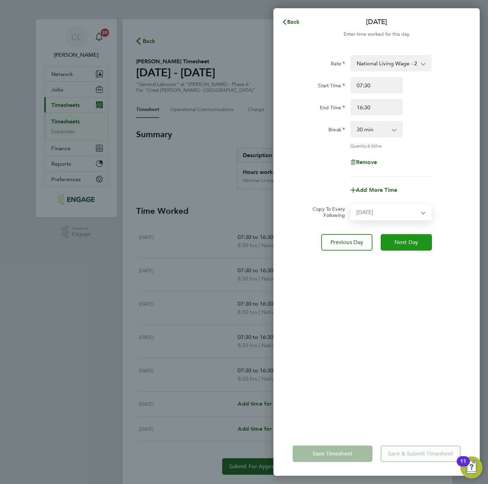
select select "[DATE]"
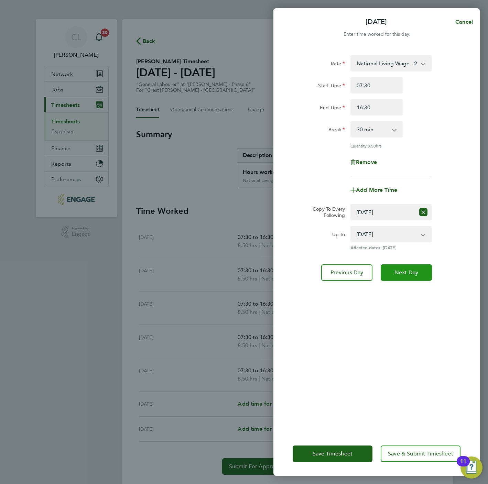
click at [420, 273] on button "Next Day" at bounding box center [405, 272] width 51 height 16
select select "0: null"
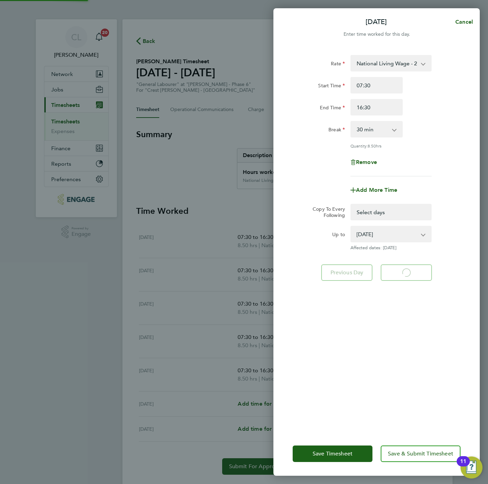
select select "30"
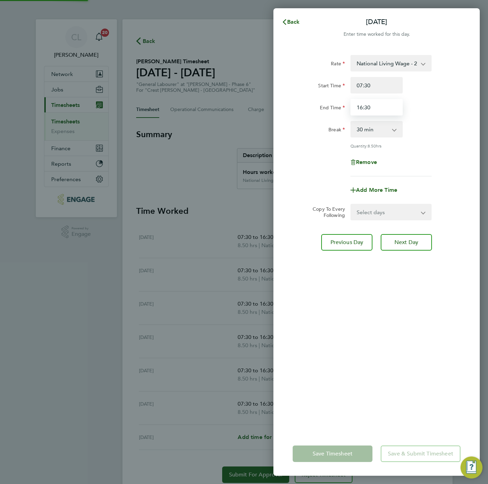
click at [389, 109] on input "16:30" at bounding box center [376, 107] width 52 height 16
type input "14:30"
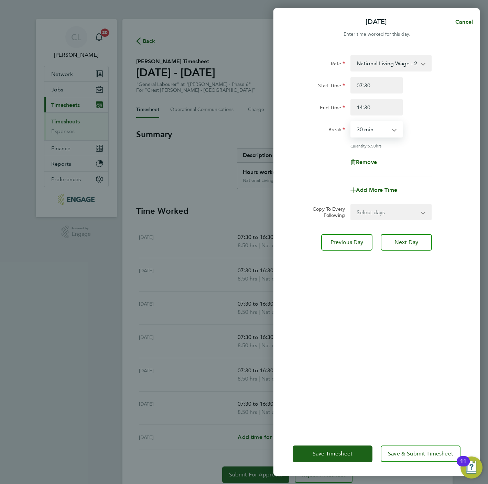
click at [362, 126] on select "0 min 15 min 30 min 45 min 60 min 75 min 90 min" at bounding box center [372, 129] width 43 height 15
select select "60"
click at [351, 122] on select "0 min 15 min 30 min 45 min 60 min 75 min 90 min" at bounding box center [372, 129] width 43 height 15
click at [399, 334] on div "Rate National Living Wage - 20.19 Start Time 07:30 End Time 14:30 Break 0 min 1…" at bounding box center [376, 239] width 206 height 385
click at [416, 455] on span "Save & Submit Timesheet" at bounding box center [420, 453] width 65 height 7
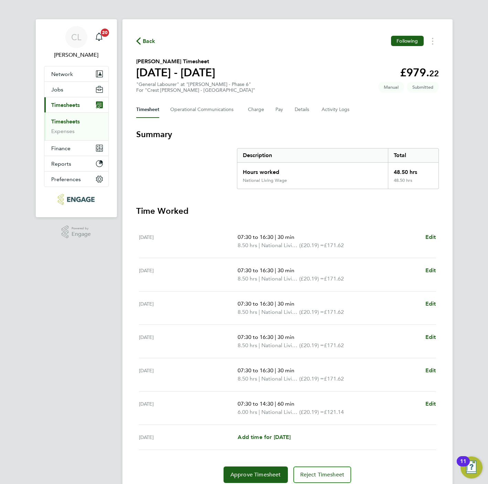
click at [151, 41] on span "Back" at bounding box center [149, 41] width 13 height 8
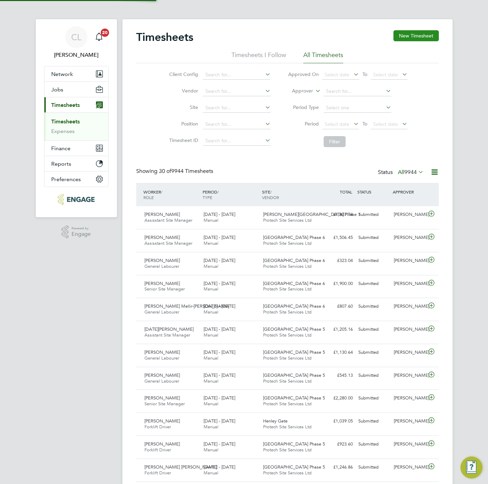
click at [404, 36] on button "New Timesheet" at bounding box center [415, 35] width 45 height 11
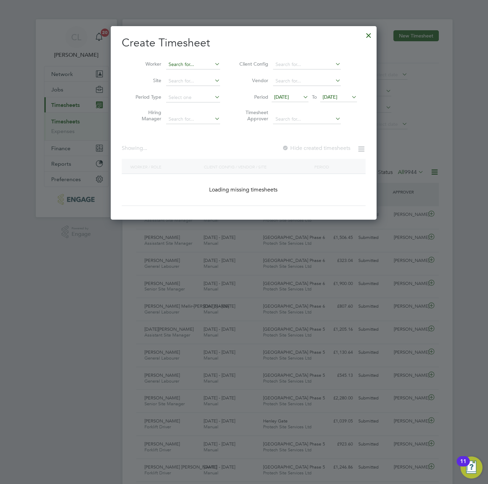
click at [183, 63] on input at bounding box center [193, 65] width 54 height 10
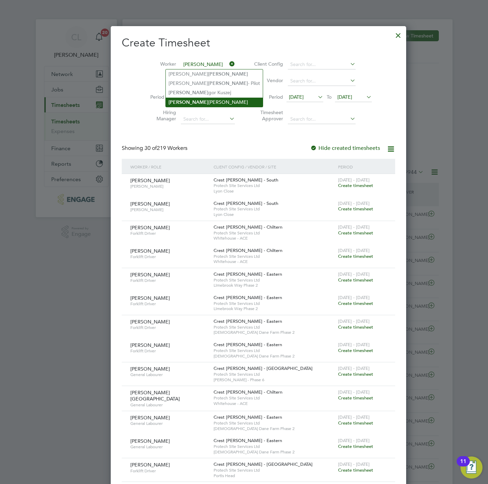
click at [196, 99] on li "[PERSON_NAME]" at bounding box center [214, 102] width 97 height 9
type input "[PERSON_NAME]"
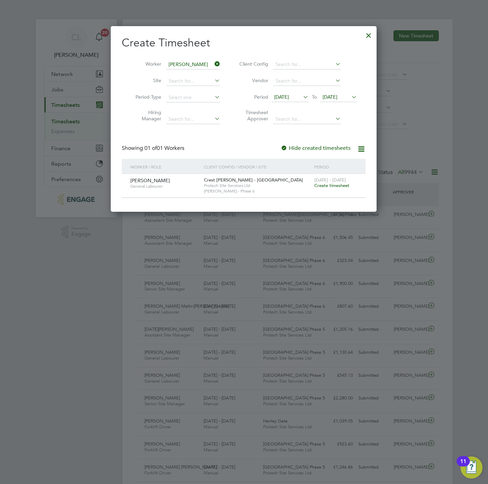
click at [337, 186] on span "Create timesheet" at bounding box center [331, 185] width 35 height 6
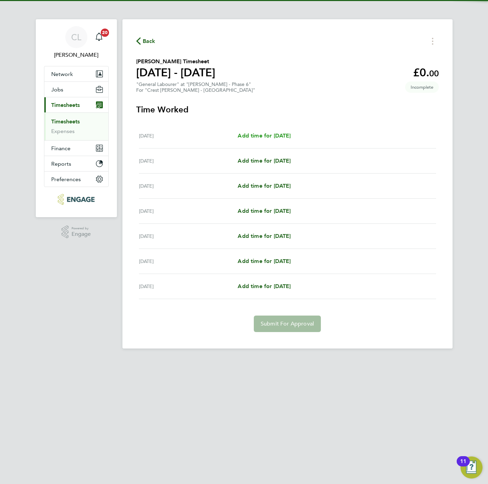
click at [254, 136] on span "Add time for [DATE]" at bounding box center [263, 135] width 53 height 7
select select "15"
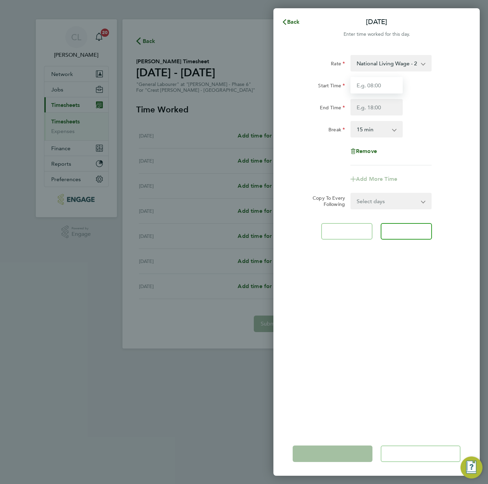
click at [391, 81] on input "Start Time" at bounding box center [376, 85] width 52 height 16
type input "07:30"
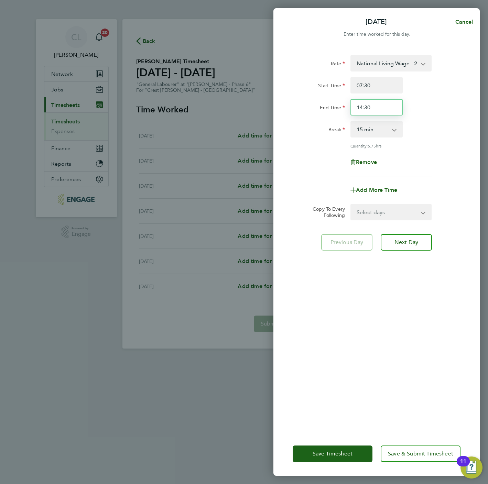
click at [363, 111] on input "14:30" at bounding box center [376, 107] width 52 height 16
type input "16:30"
click at [376, 131] on select "0 min 15 min 30 min 45 min 60 min 75 min 90 min" at bounding box center [372, 129] width 43 height 15
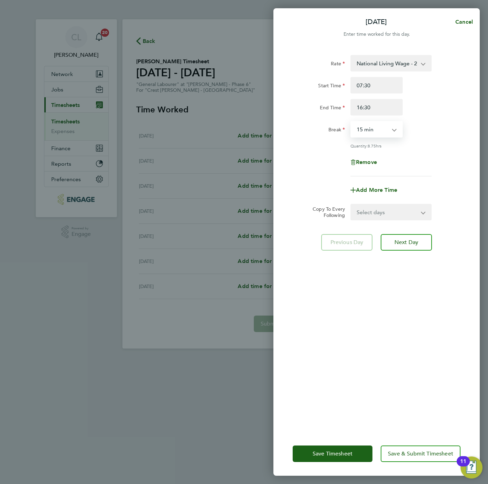
select select "30"
click at [351, 122] on select "0 min 15 min 30 min 45 min 60 min 75 min 90 min" at bounding box center [372, 129] width 43 height 15
drag, startPoint x: 386, startPoint y: 211, endPoint x: 387, endPoint y: 219, distance: 7.6
click at [386, 211] on select "Select days Day Weekday (Mon-Fri) Weekend (Sat-Sun) [DATE] [DATE] [DATE] [DATE]…" at bounding box center [387, 211] width 72 height 15
select select "WEEKDAY"
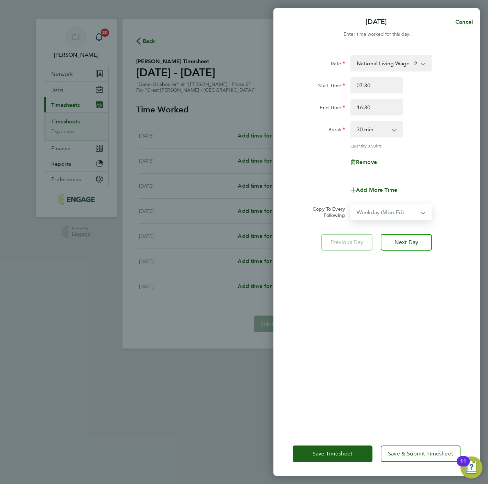
click at [351, 204] on select "Select days Day Weekday (Mon-Fri) Weekend (Sat-Sun) [DATE] [DATE] [DATE] [DATE]…" at bounding box center [387, 211] width 72 height 15
select select "[DATE]"
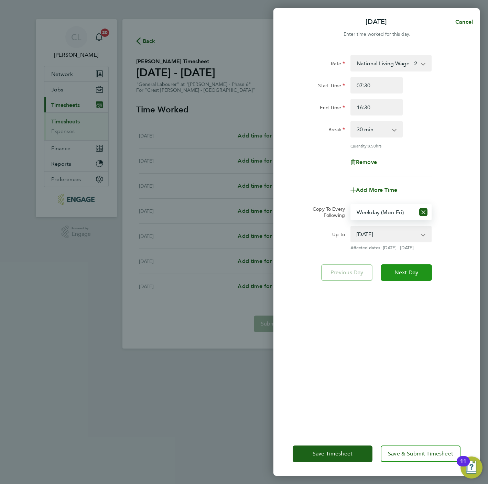
click at [409, 270] on span "Next Day" at bounding box center [406, 272] width 24 height 7
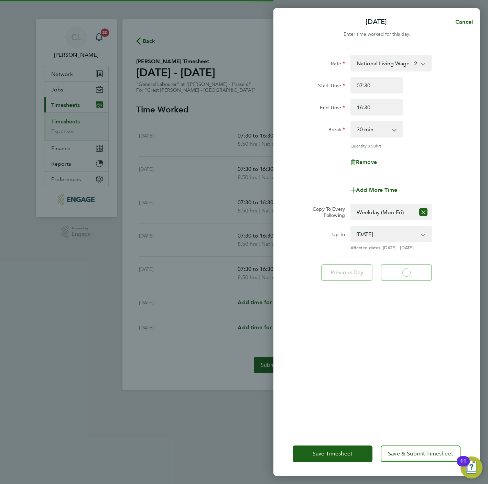
select select "30"
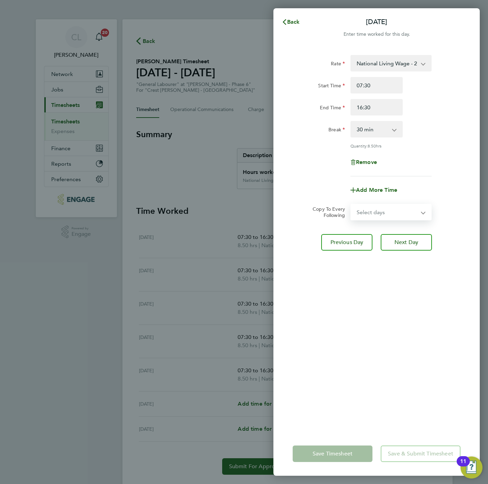
click at [400, 207] on select "Select days Day Weekday (Mon-Fri) Weekend (Sat-Sun) [DATE] [DATE] [DATE] [DATE]…" at bounding box center [387, 211] width 72 height 15
select select "SAT"
click at [351, 204] on select "Select days Day Weekday (Mon-Fri) Weekend (Sat-Sun) [DATE] [DATE] [DATE] [DATE]…" at bounding box center [387, 211] width 72 height 15
select select "[DATE]"
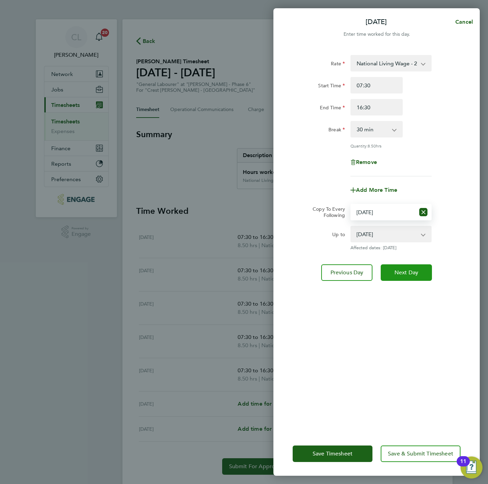
click at [411, 269] on span "Next Day" at bounding box center [406, 272] width 24 height 7
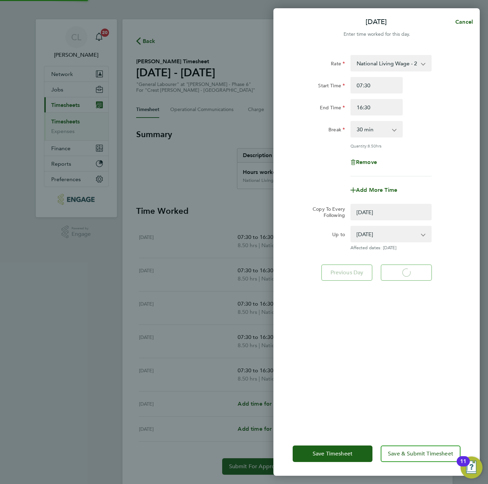
select select "0: null"
select select "30"
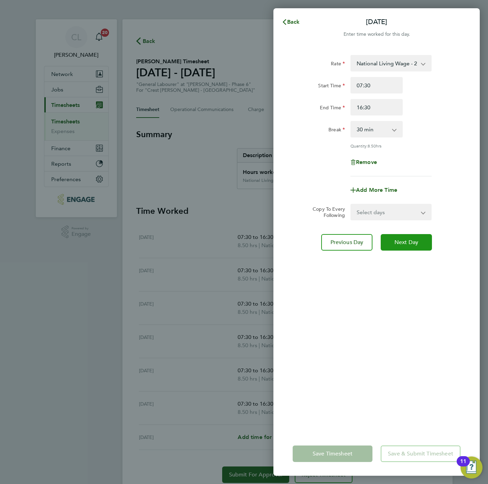
click at [407, 240] on span "Next Day" at bounding box center [406, 242] width 24 height 7
select select "30"
click at [407, 240] on span "Next Day" at bounding box center [406, 242] width 24 height 7
select select "30"
click at [407, 240] on span "Next Day" at bounding box center [406, 242] width 24 height 7
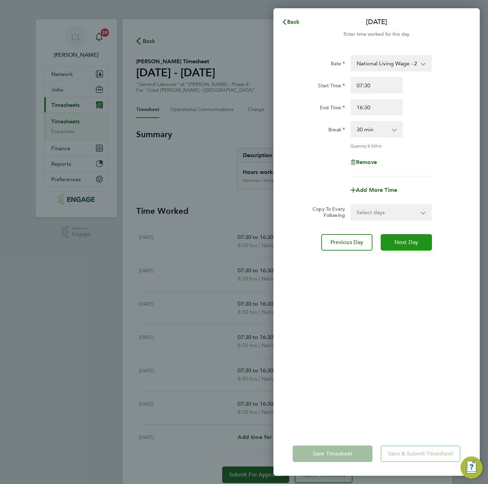
select select "30"
click at [379, 111] on input "16:30" at bounding box center [376, 107] width 52 height 16
type input "14:30"
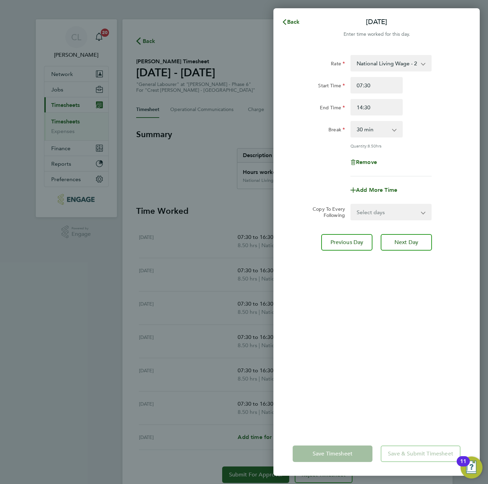
click at [439, 161] on div "Remove" at bounding box center [376, 162] width 173 height 16
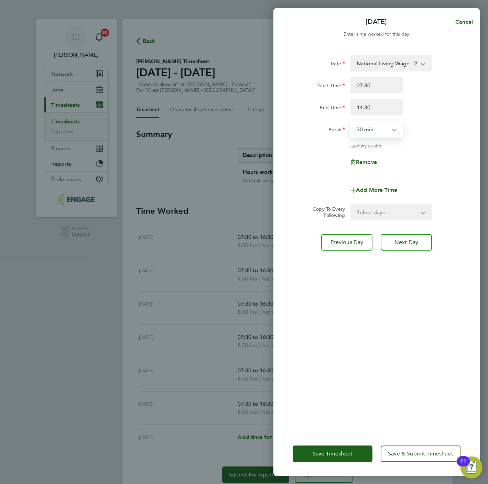
click at [378, 126] on select "0 min 15 min 30 min 45 min 60 min 75 min 90 min" at bounding box center [372, 129] width 43 height 15
select select "60"
click at [351, 122] on select "0 min 15 min 30 min 45 min 60 min 75 min 90 min" at bounding box center [372, 129] width 43 height 15
click at [435, 141] on div "Rate National Living Wage - 20.19 Start Time 07:30 End Time 14:30 Break 0 min 1…" at bounding box center [376, 115] width 168 height 121
click at [419, 459] on button "Save & Submit Timesheet" at bounding box center [420, 453] width 80 height 16
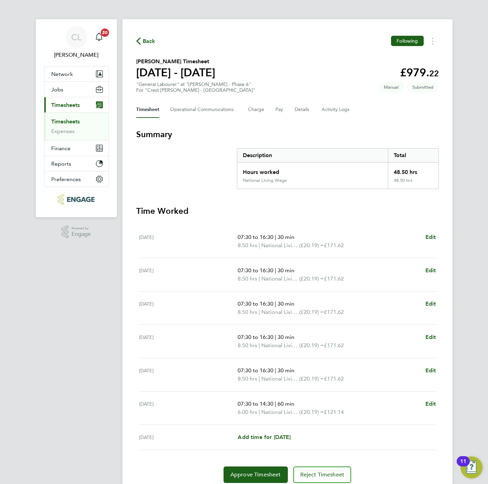
click at [137, 40] on icon "button" at bounding box center [138, 40] width 4 height 7
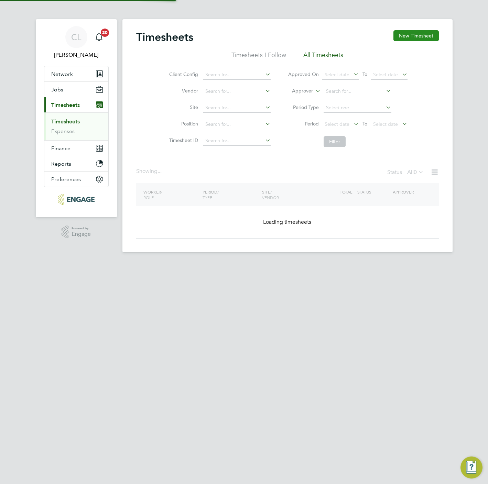
click at [409, 34] on button "New Timesheet" at bounding box center [415, 35] width 45 height 11
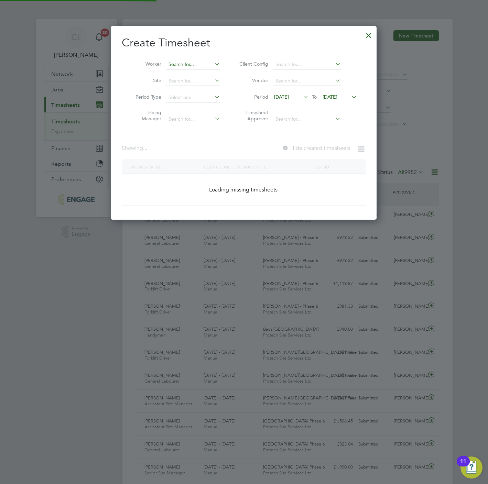
scroll to position [18, 60]
click at [174, 65] on input at bounding box center [193, 65] width 54 height 10
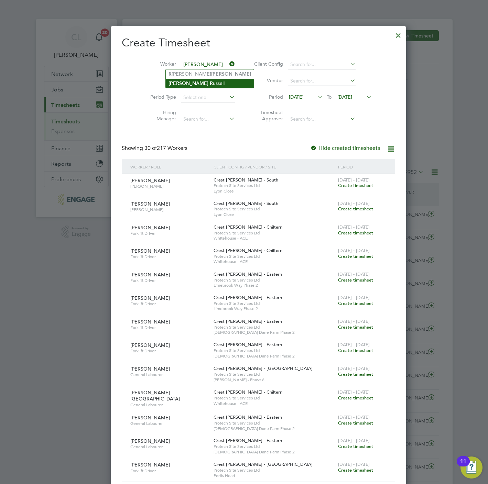
click at [186, 79] on li "[PERSON_NAME]" at bounding box center [210, 83] width 88 height 9
type input "[PERSON_NAME]"
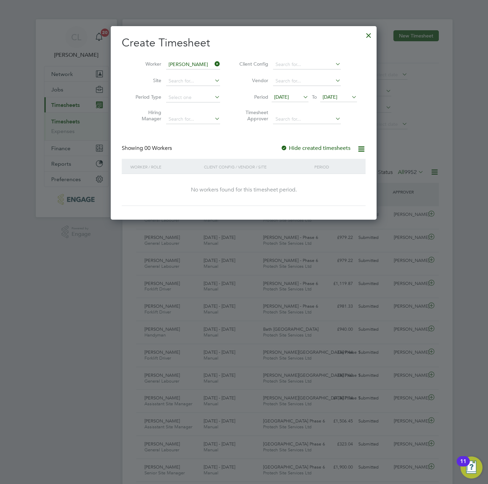
click at [337, 99] on span "[DATE]" at bounding box center [329, 97] width 15 height 6
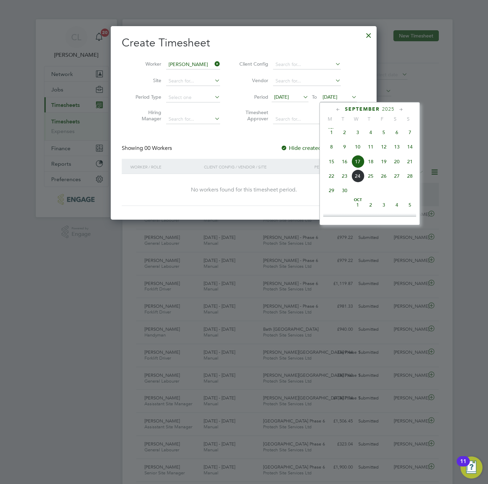
click at [400, 160] on span "20" at bounding box center [396, 161] width 13 height 13
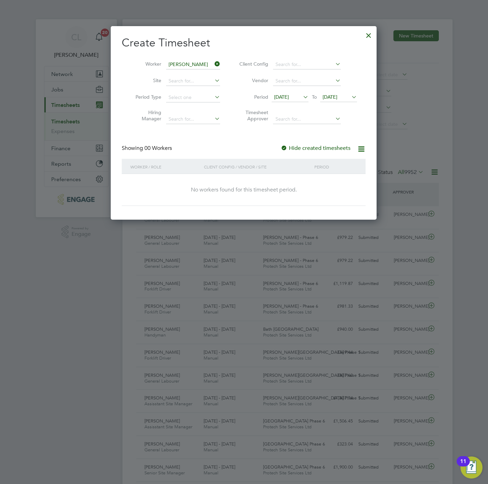
click at [287, 146] on div at bounding box center [283, 148] width 7 height 7
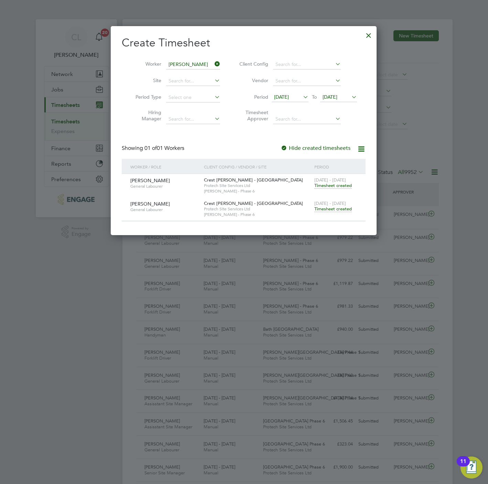
click at [328, 208] on span "Timesheet created" at bounding box center [332, 209] width 37 height 6
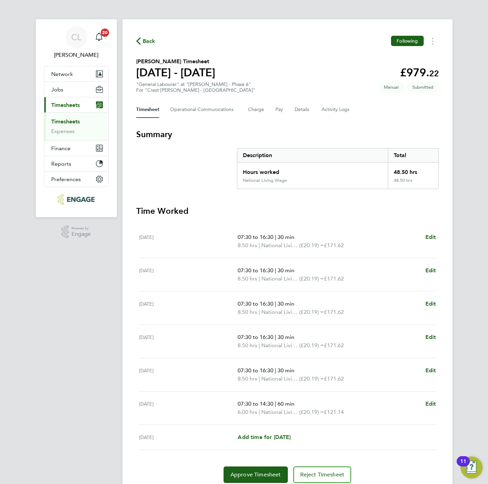
click at [438, 407] on ul "[DATE] 07:30 to 16:30 | 30 min 8.50 hrs | National Living Wage (£20.19) = £171.…" at bounding box center [287, 337] width 302 height 225
click at [435, 405] on ul "[DATE] 07:30 to 16:30 | 30 min 8.50 hrs | National Living Wage (£20.19) = £171.…" at bounding box center [287, 337] width 302 height 225
click at [428, 404] on span "Edit" at bounding box center [430, 403] width 11 height 7
select select "60"
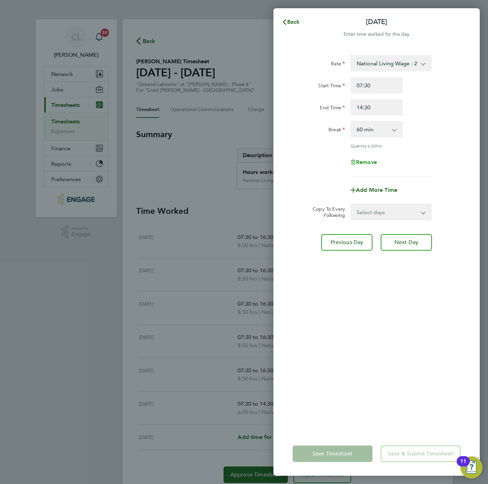
click at [369, 162] on span "Remove" at bounding box center [366, 162] width 21 height 7
select select "null"
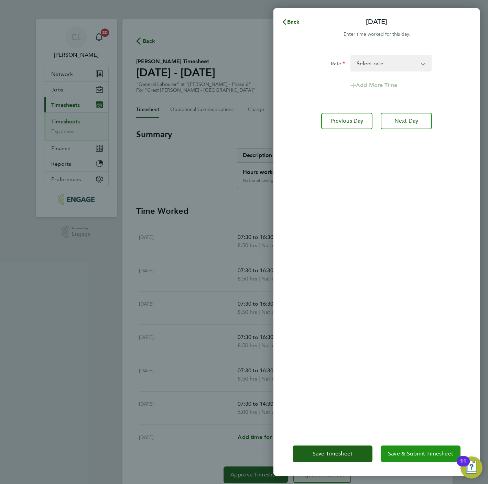
click at [403, 461] on button "Save & Submit Timesheet" at bounding box center [420, 453] width 80 height 16
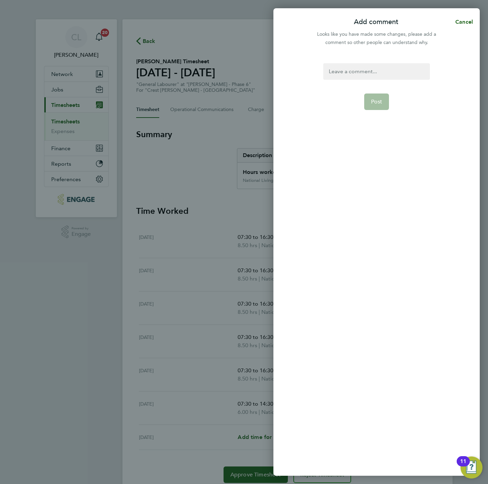
click at [353, 75] on div at bounding box center [376, 71] width 106 height 16
click at [363, 107] on form "Amend Post" at bounding box center [376, 197] width 112 height 269
click at [368, 106] on button "Post" at bounding box center [376, 101] width 25 height 16
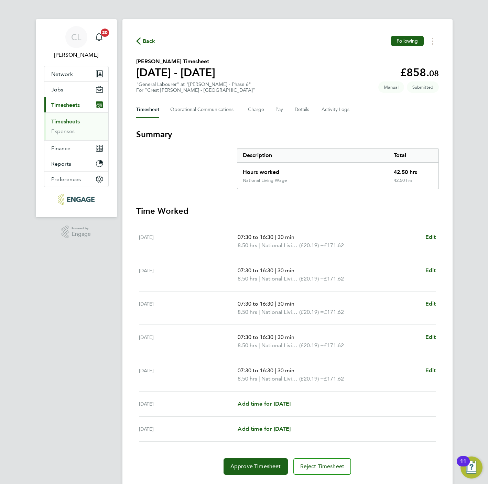
click at [143, 40] on span "Back" at bounding box center [149, 41] width 13 height 8
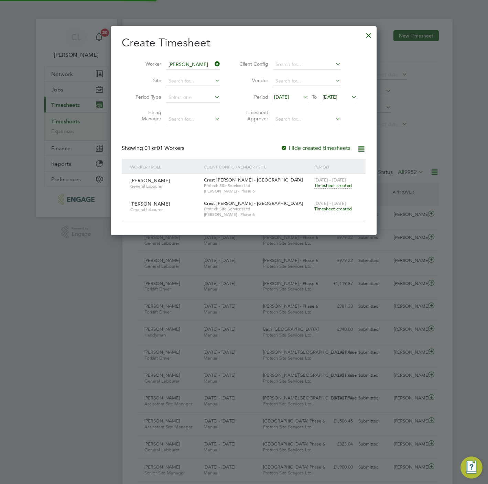
scroll to position [18, 60]
click at [179, 62] on input at bounding box center [193, 65] width 54 height 10
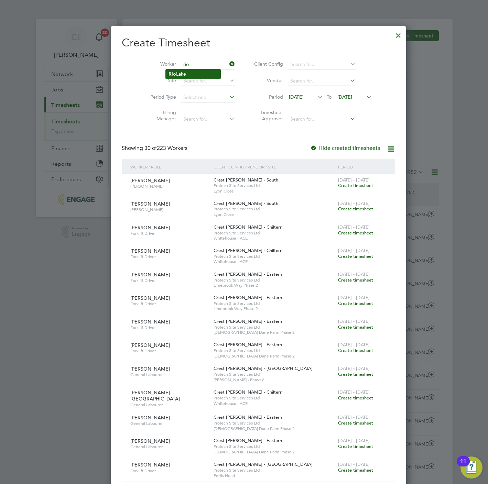
click at [176, 73] on li "[GEOGRAPHIC_DATA]" at bounding box center [193, 73] width 55 height 9
type input "[GEOGRAPHIC_DATA]"
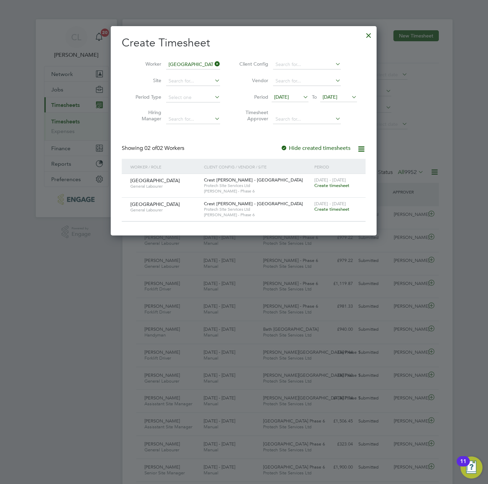
click at [330, 211] on span "Create timesheet" at bounding box center [331, 209] width 35 height 6
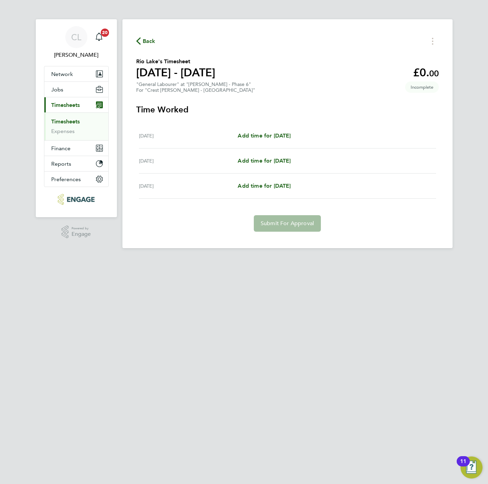
click at [145, 38] on span "Back" at bounding box center [149, 41] width 13 height 8
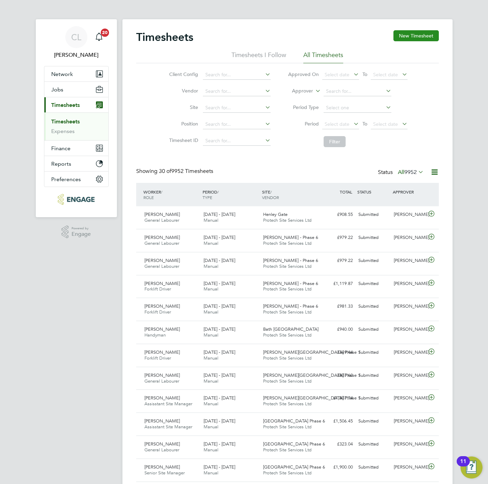
click at [407, 30] on button "New Timesheet" at bounding box center [415, 35] width 45 height 11
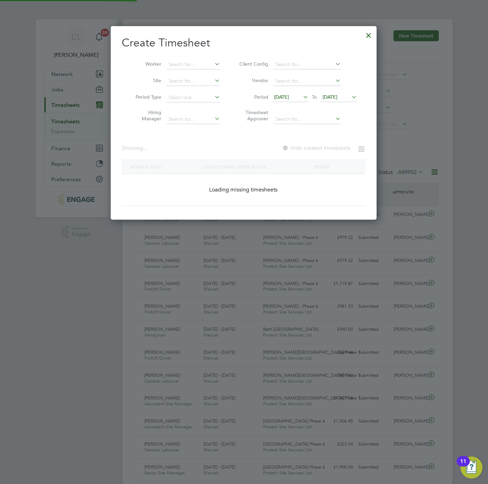
click at [213, 66] on icon at bounding box center [213, 64] width 0 height 10
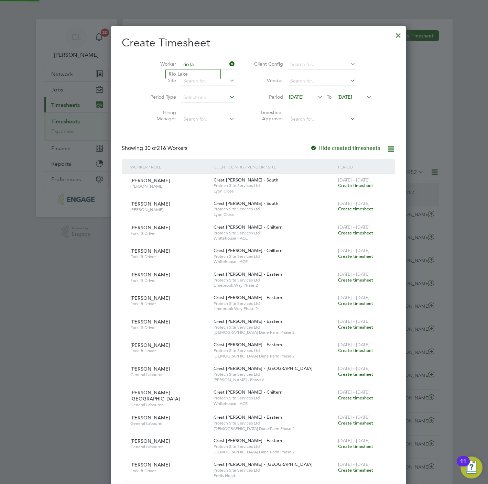
click at [178, 74] on b "La" at bounding box center [179, 74] width 5 height 6
type input "[GEOGRAPHIC_DATA]"
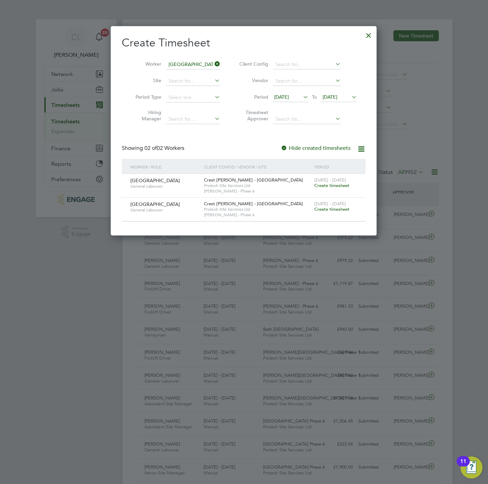
click at [322, 185] on span "Create timesheet" at bounding box center [331, 185] width 35 height 6
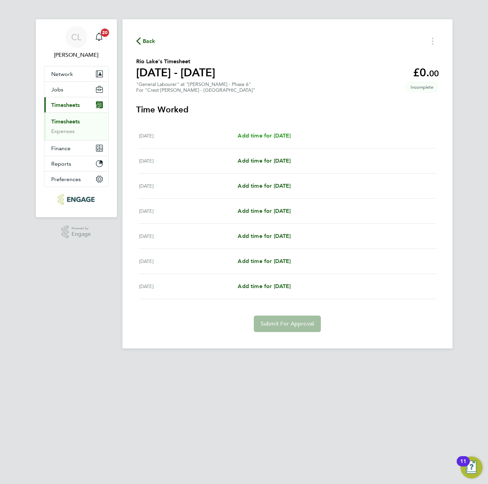
click at [252, 136] on span "Add time for [DATE]" at bounding box center [263, 135] width 53 height 7
select select "15"
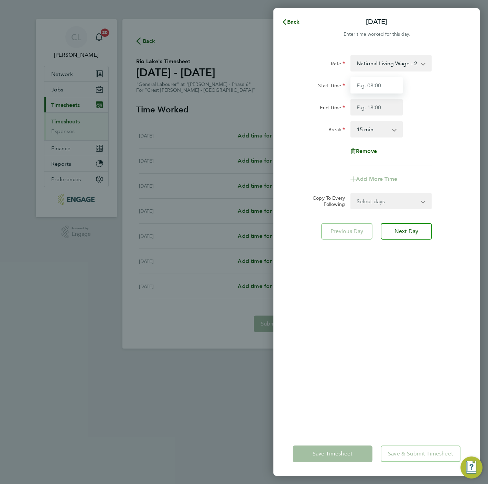
click at [372, 87] on input "Start Time" at bounding box center [376, 85] width 52 height 16
type input "07:30"
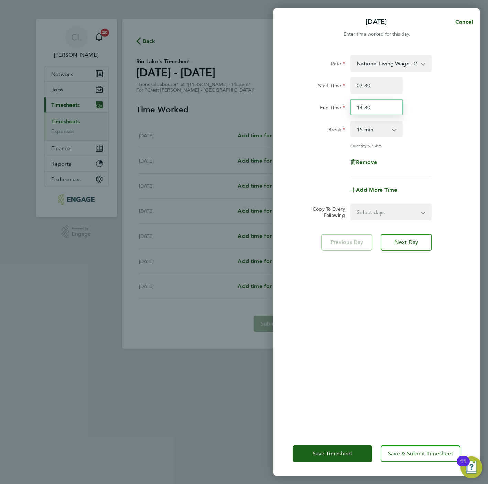
click at [378, 106] on input "14:30" at bounding box center [376, 107] width 52 height 16
type input "16:30"
select select "30"
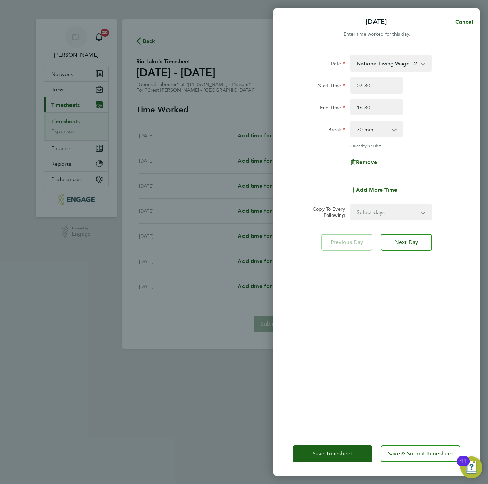
click at [375, 210] on select "Select days Day Weekday (Mon-Fri) Weekend (Sat-Sun) [DATE] [DATE] [DATE] [DATE]…" at bounding box center [387, 211] width 72 height 15
select select "WEEKDAY"
click at [351, 204] on select "Select days Day Weekday (Mon-Fri) Weekend (Sat-Sun) [DATE] [DATE] [DATE] [DATE]…" at bounding box center [387, 211] width 72 height 15
select select "[DATE]"
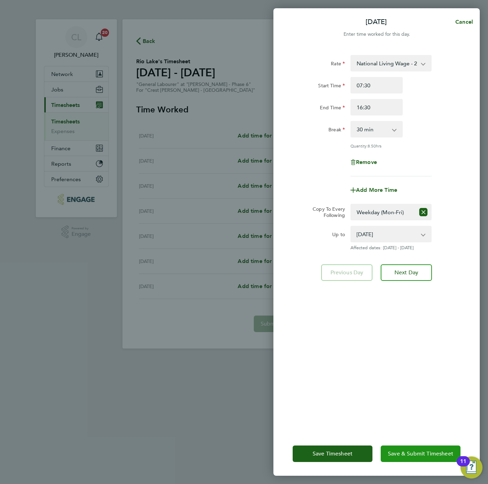
click at [421, 451] on span "Save & Submit Timesheet" at bounding box center [420, 453] width 65 height 7
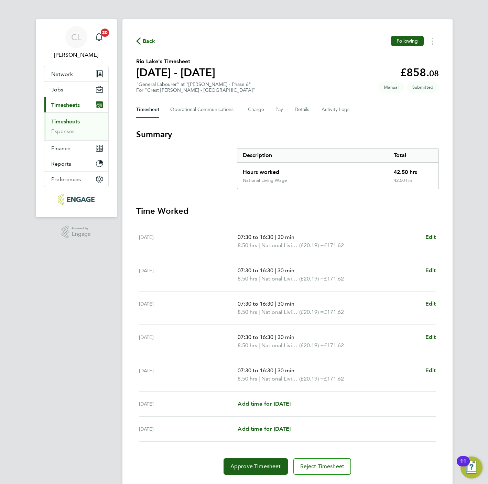
click at [146, 46] on div "Back Following" at bounding box center [287, 41] width 302 height 11
